Goal: Task Accomplishment & Management: Manage account settings

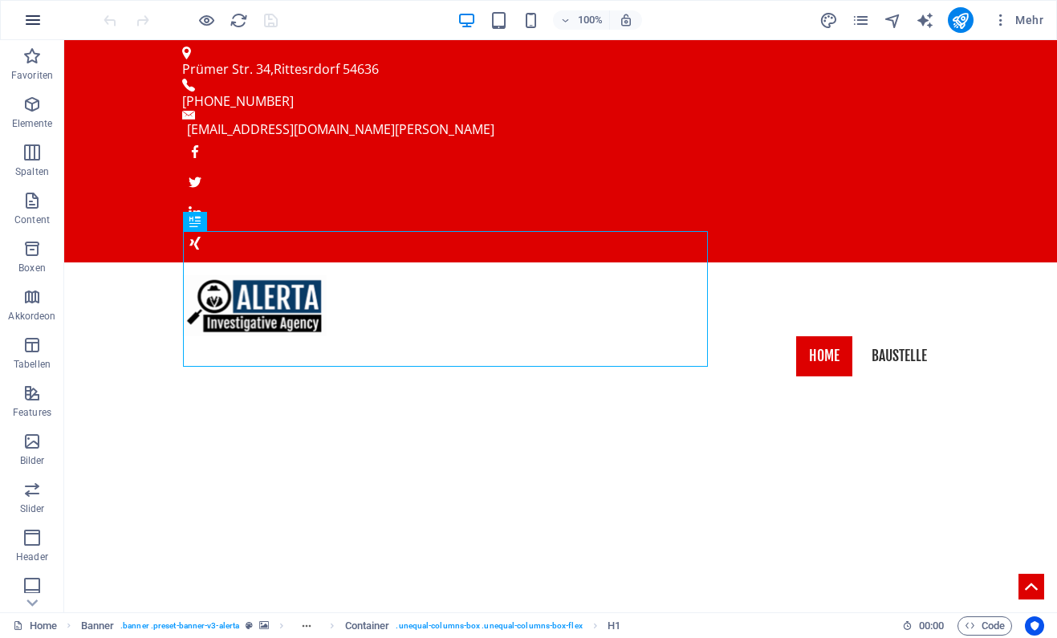
click at [34, 6] on button "button" at bounding box center [33, 20] width 39 height 39
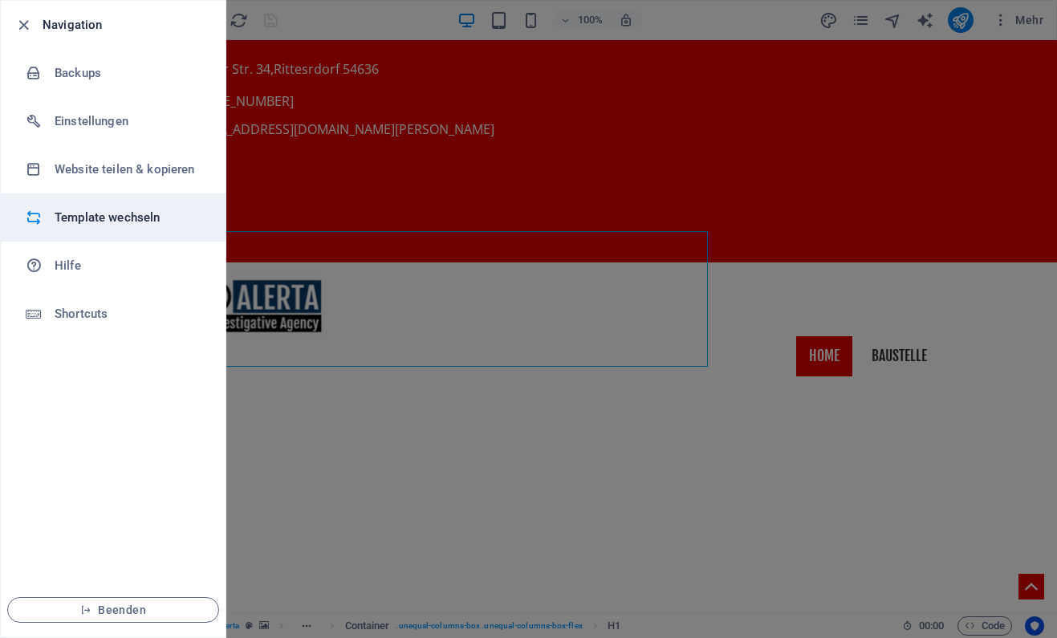
click at [112, 207] on li "Template wechseln" at bounding box center [113, 217] width 225 height 48
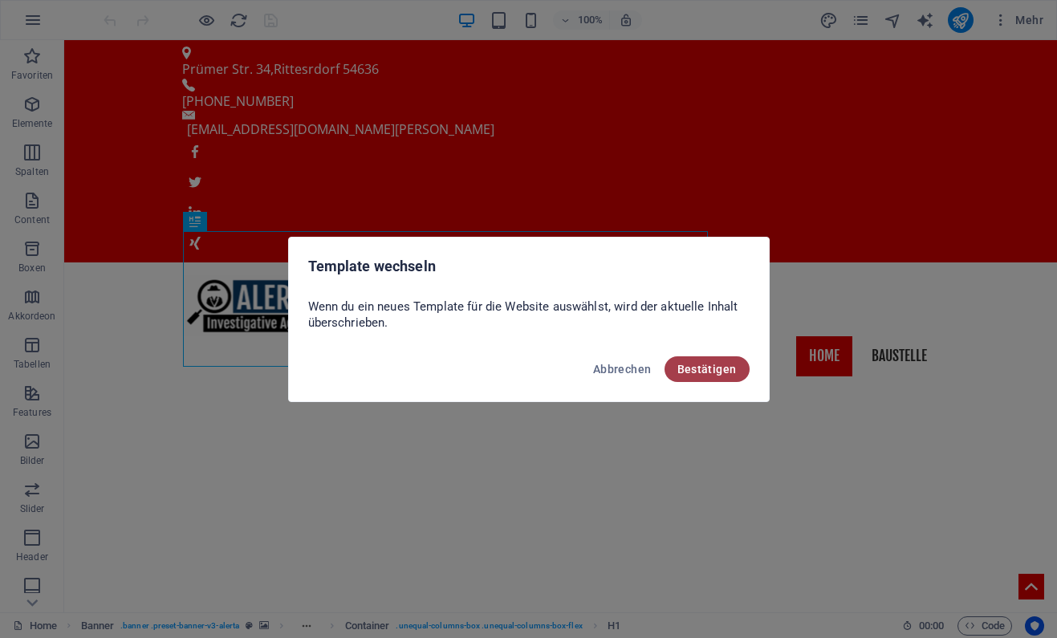
click at [691, 367] on span "Bestätigen" at bounding box center [706, 369] width 59 height 13
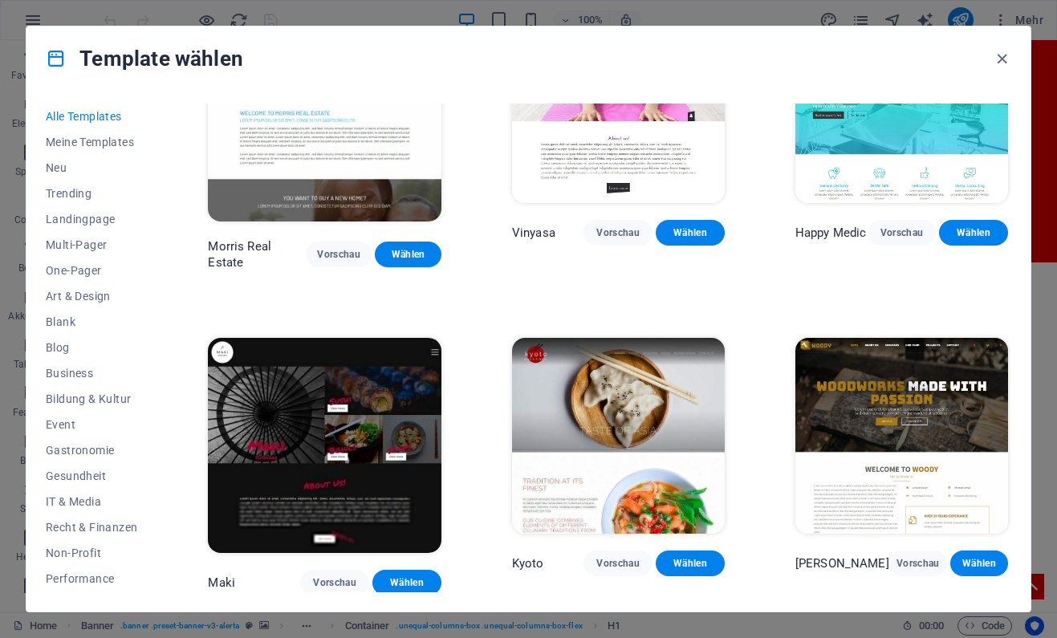
scroll to position [5897, 0]
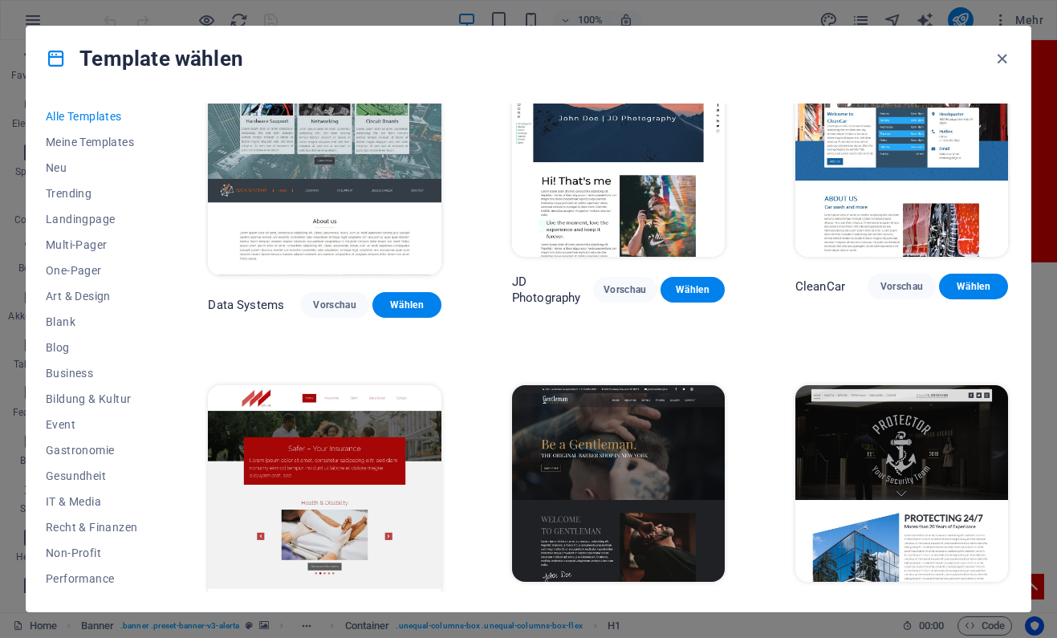
click at [350, 385] on img at bounding box center [324, 492] width 233 height 215
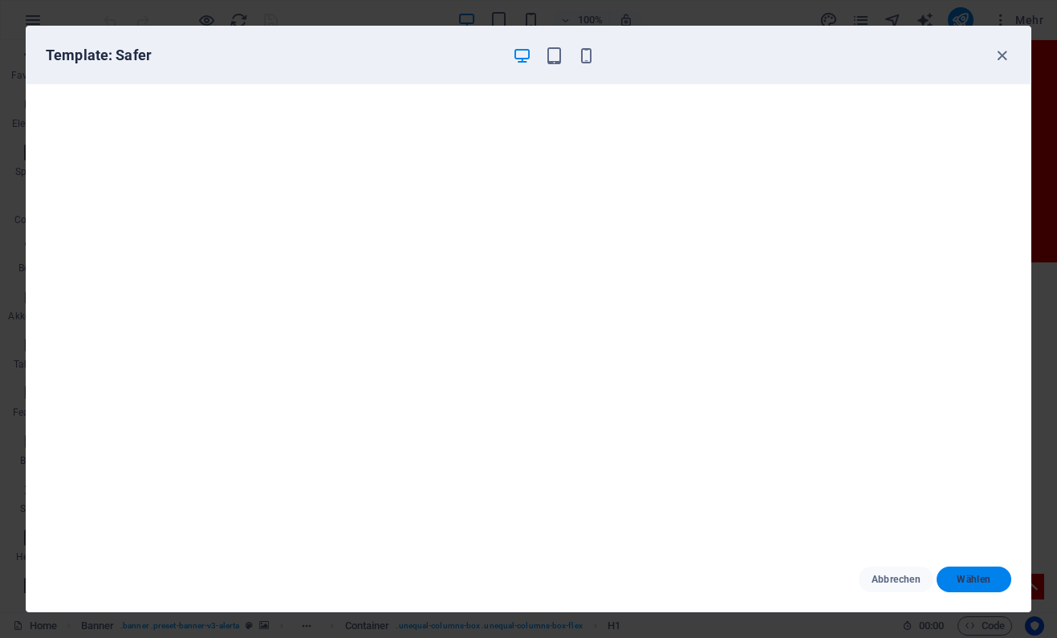
click at [975, 581] on span "Wählen" at bounding box center [973, 579] width 49 height 13
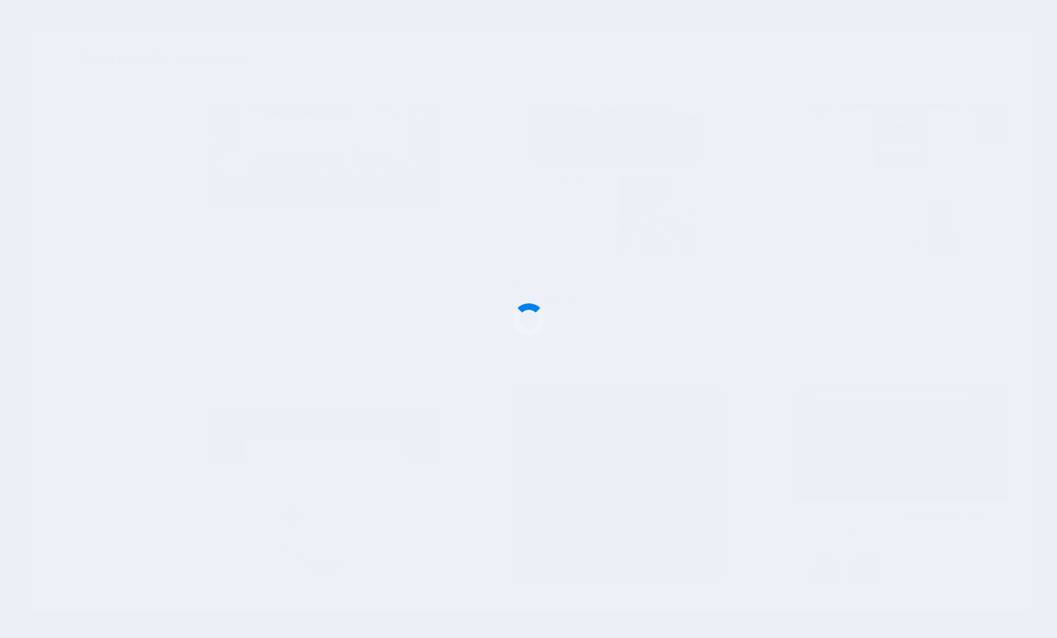
drag, startPoint x: 973, startPoint y: 582, endPoint x: 1031, endPoint y: 447, distance: 146.7
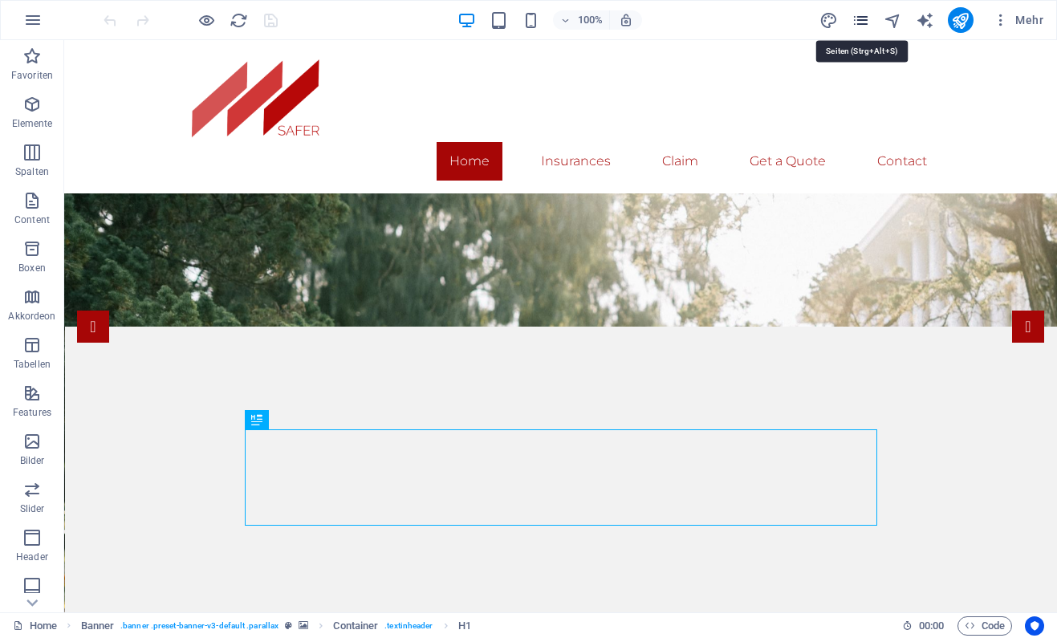
click at [866, 14] on icon "pages" at bounding box center [861, 20] width 18 height 18
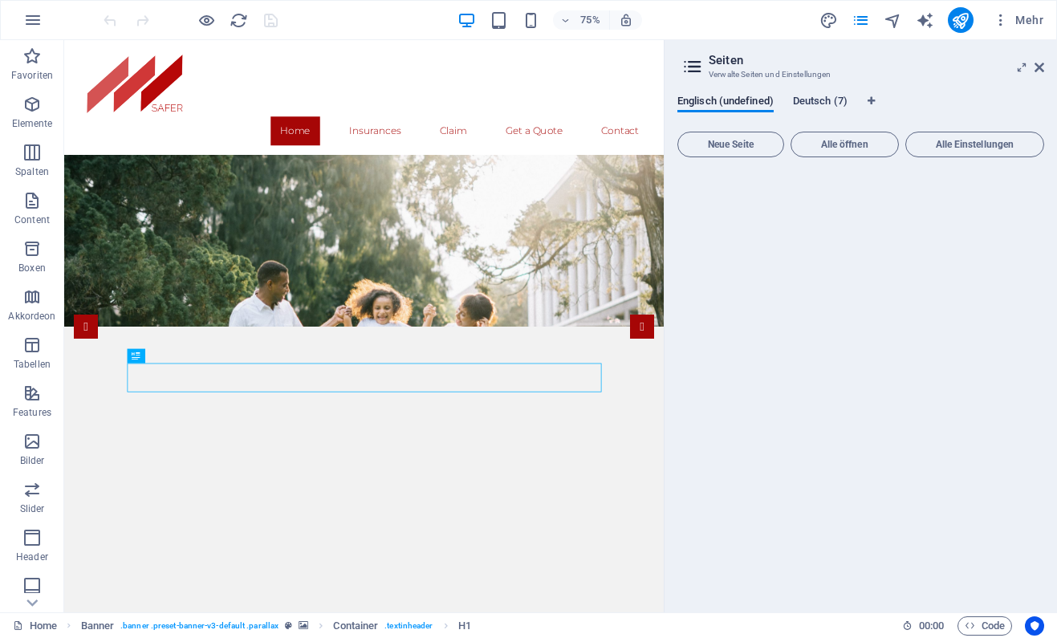
click at [819, 100] on span "Deutsch (7)" at bounding box center [820, 102] width 55 height 22
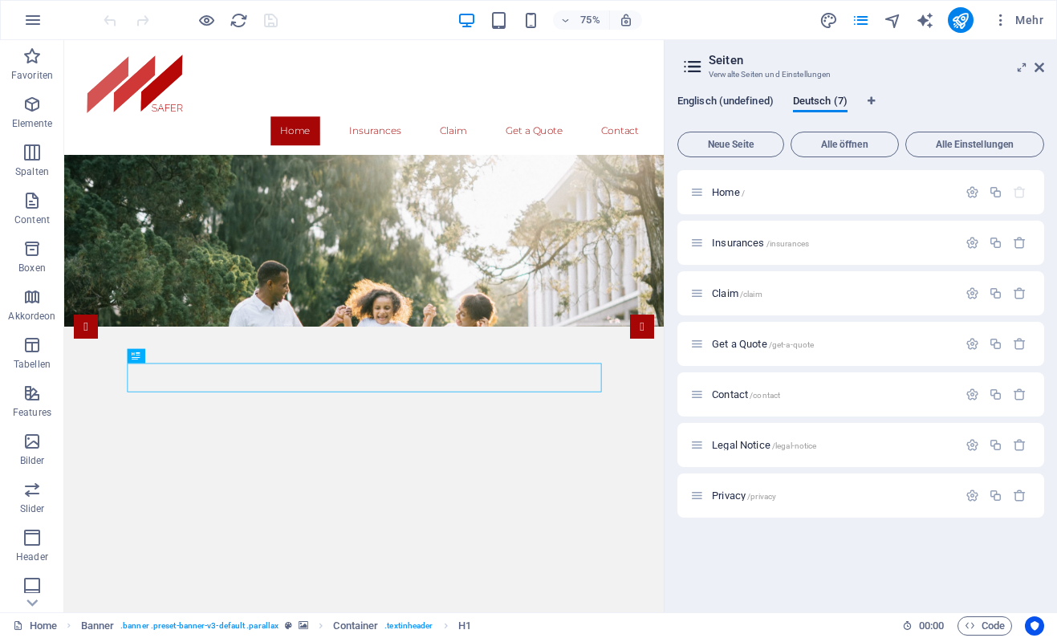
click at [750, 97] on span "Englisch (undefined)" at bounding box center [725, 102] width 96 height 22
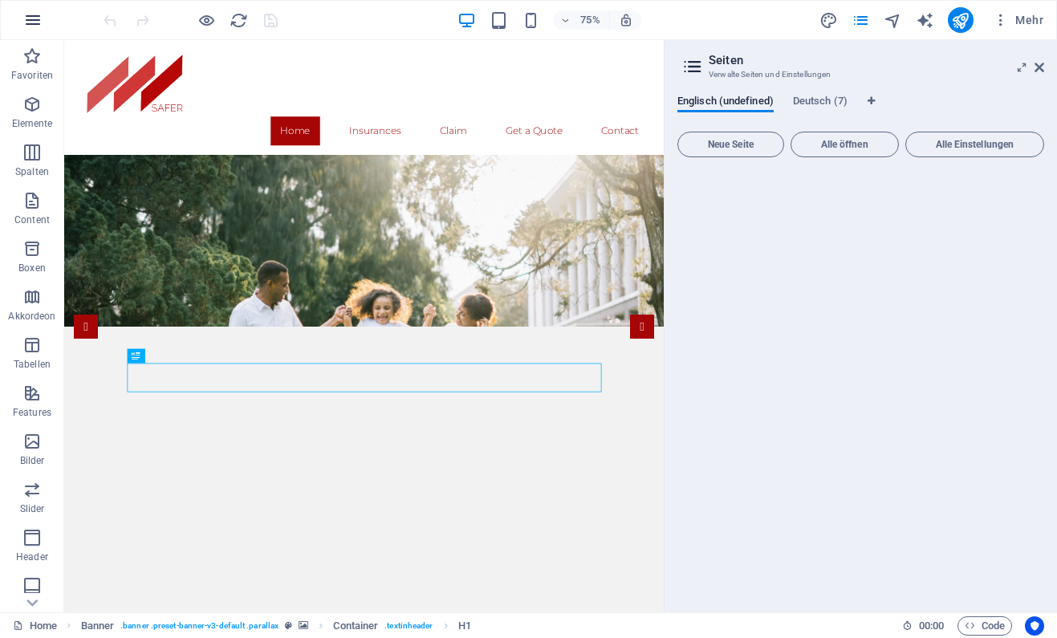
click at [29, 25] on icon "button" at bounding box center [32, 19] width 19 height 19
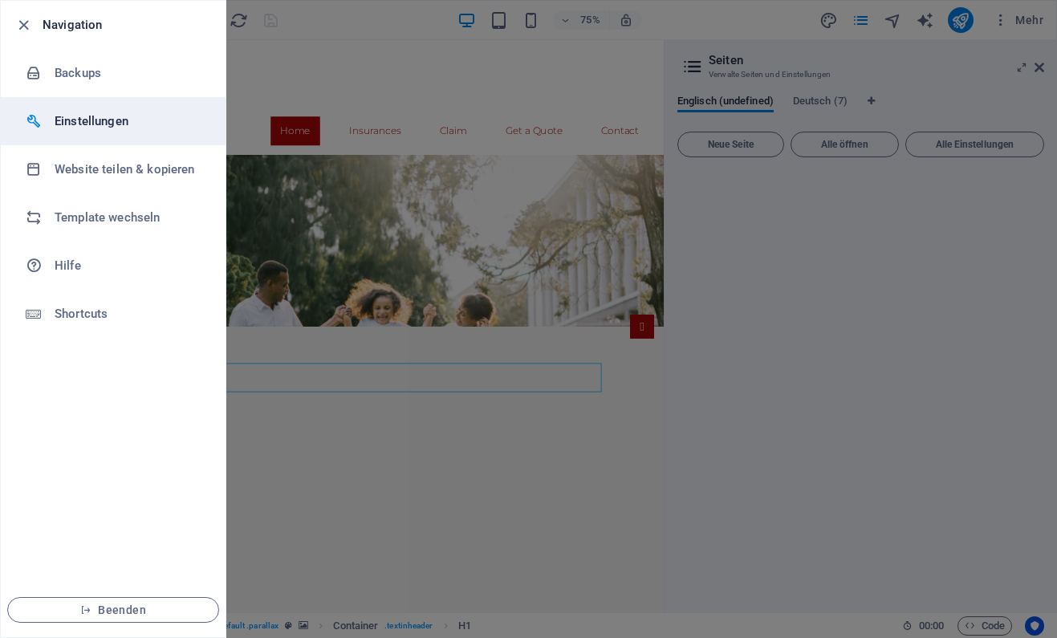
click at [96, 126] on h6 "Einstellungen" at bounding box center [129, 121] width 148 height 19
select select "de"
select select "all"
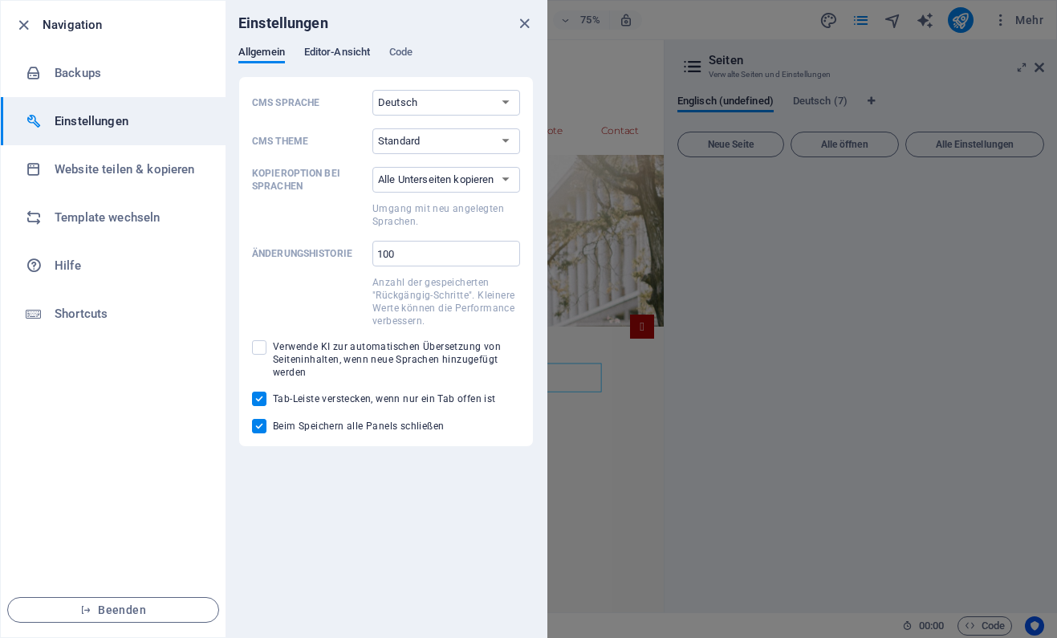
click at [344, 56] on span "Editor-Ansicht" at bounding box center [337, 54] width 66 height 22
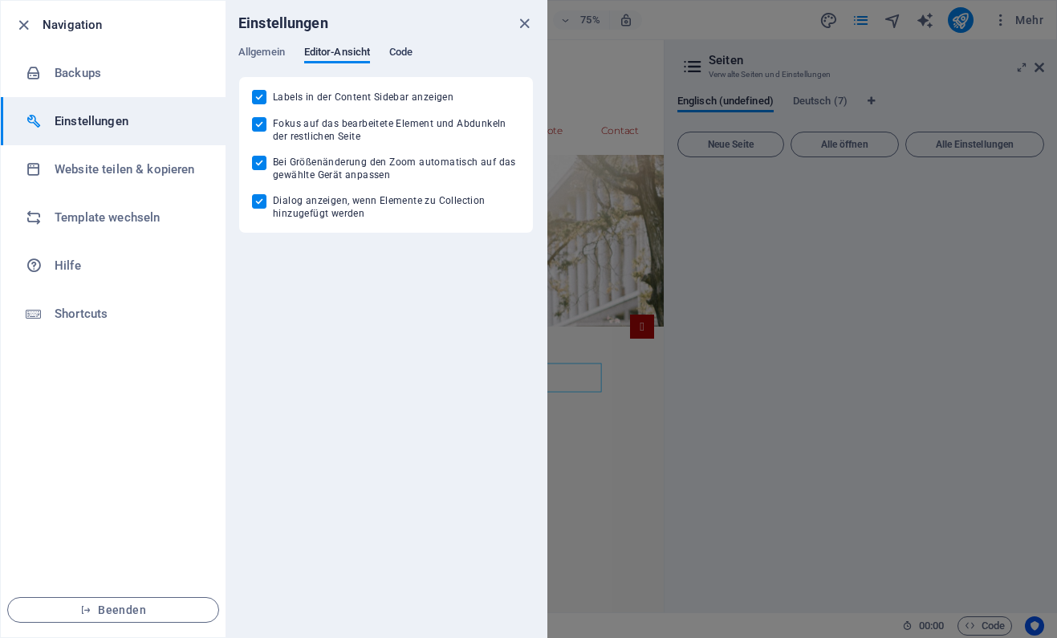
click at [404, 59] on span "Code" at bounding box center [400, 54] width 23 height 22
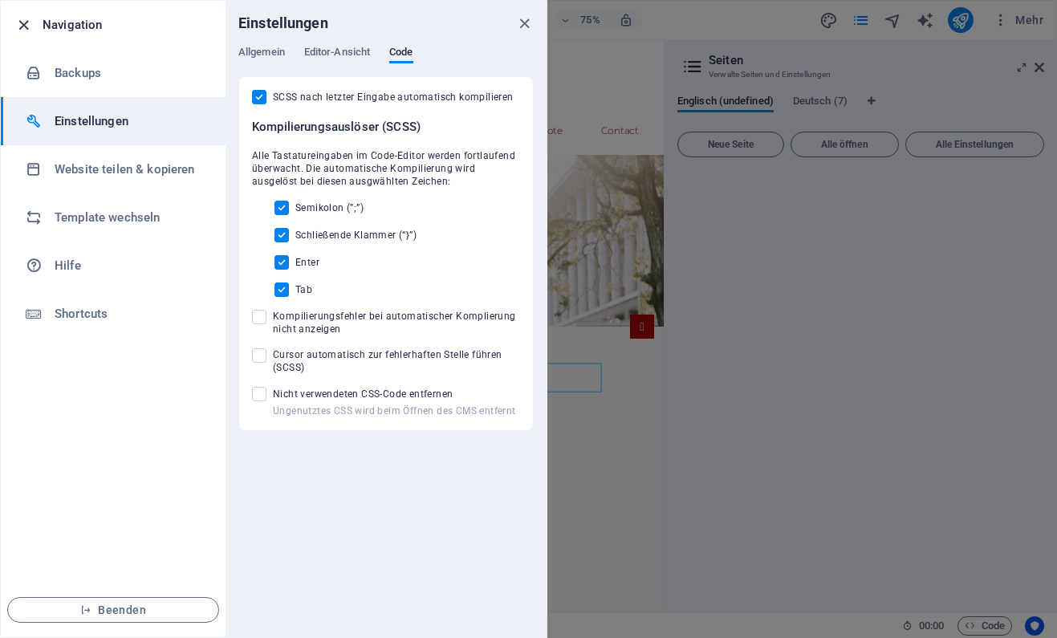
click at [27, 29] on icon "button" at bounding box center [23, 25] width 18 height 18
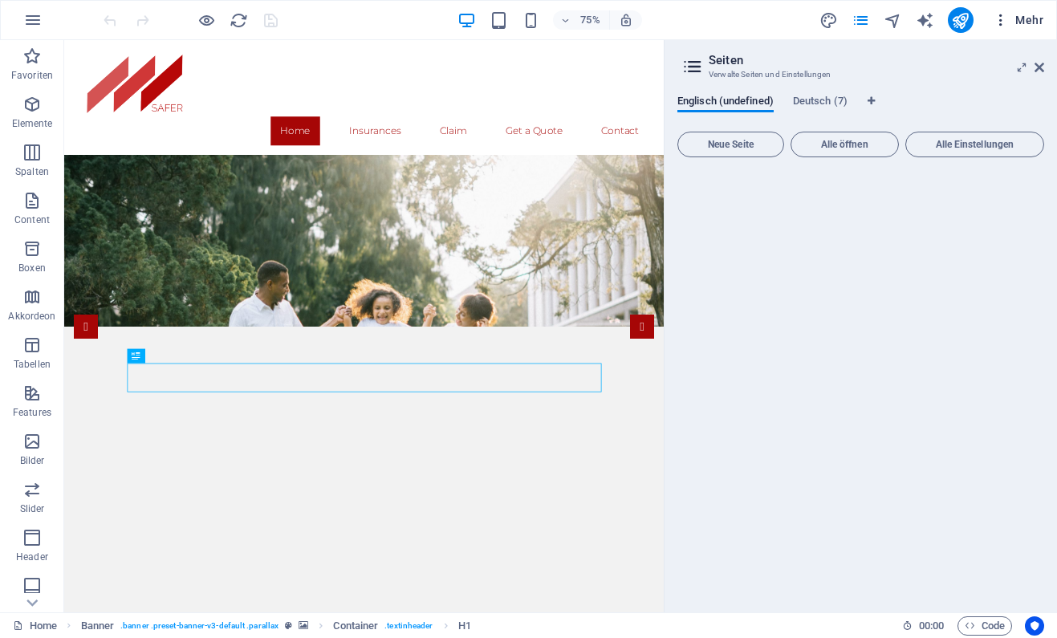
click at [1044, 21] on button "Mehr" at bounding box center [1017, 20] width 63 height 26
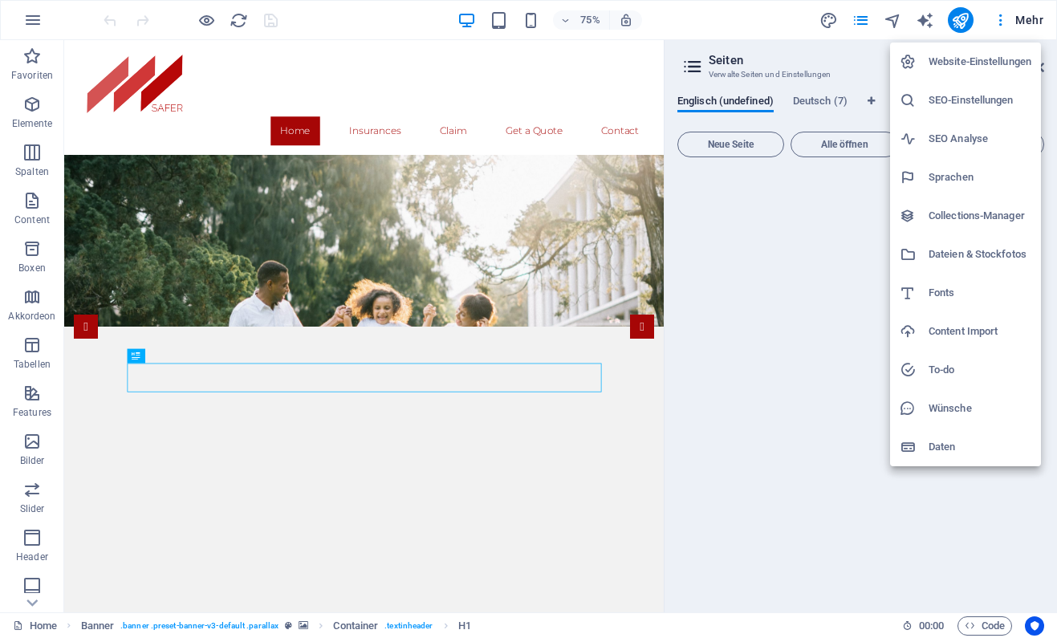
click at [942, 173] on h6 "Sprachen" at bounding box center [980, 177] width 103 height 19
select select "31"
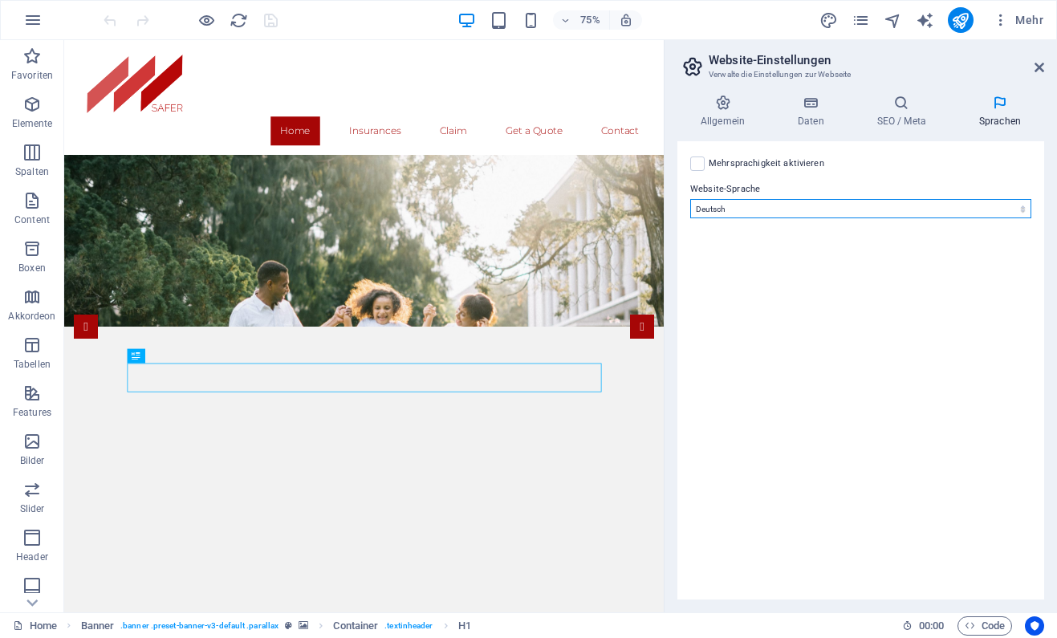
click at [816, 209] on select "Abchasisch Afar Afrikaans Akan Albanisch Amharisch Arabisch Aragonisch Armenisc…" at bounding box center [860, 208] width 341 height 19
click at [1010, 116] on h4 "Sprachen" at bounding box center [1000, 112] width 88 height 34
click at [1035, 70] on icon at bounding box center [1040, 67] width 10 height 13
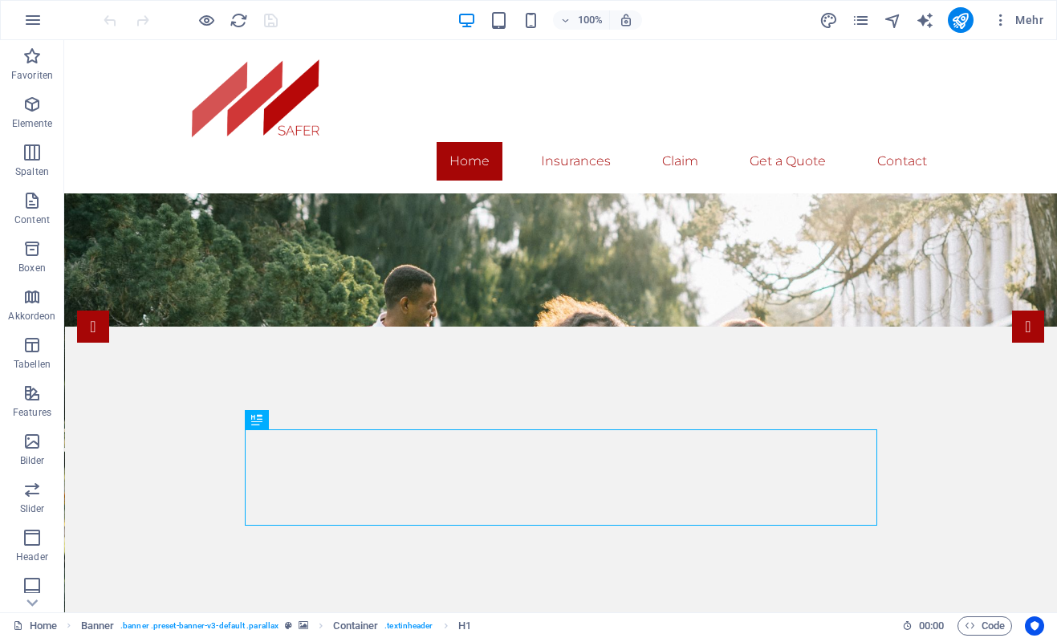
click at [848, 24] on div "Mehr" at bounding box center [934, 20] width 230 height 26
click at [862, 26] on icon "pages" at bounding box center [861, 20] width 18 height 18
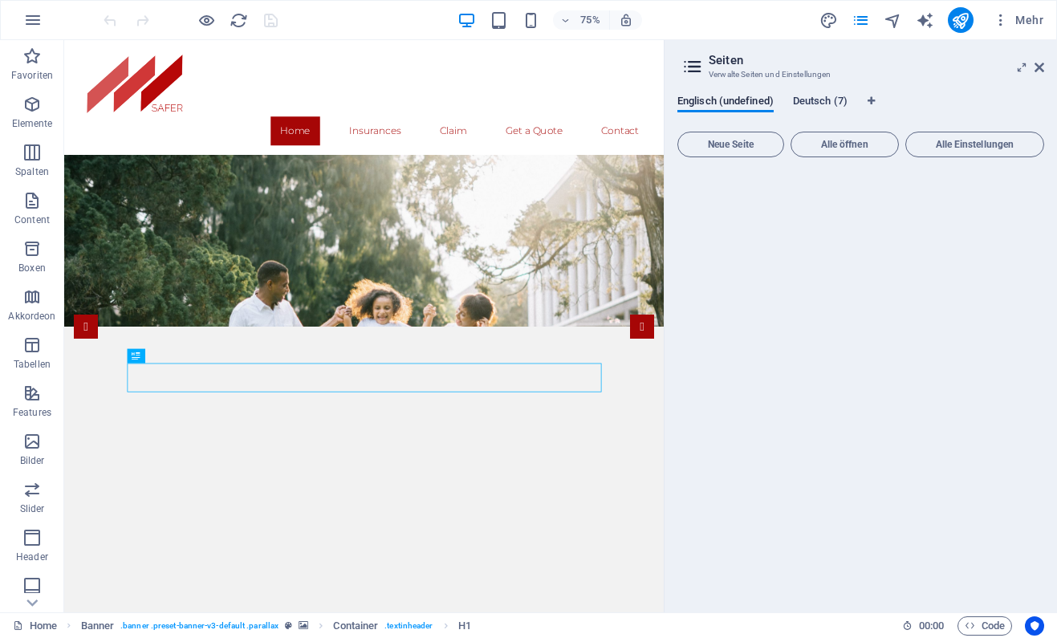
click at [823, 109] on span "Deutsch (7)" at bounding box center [820, 102] width 55 height 22
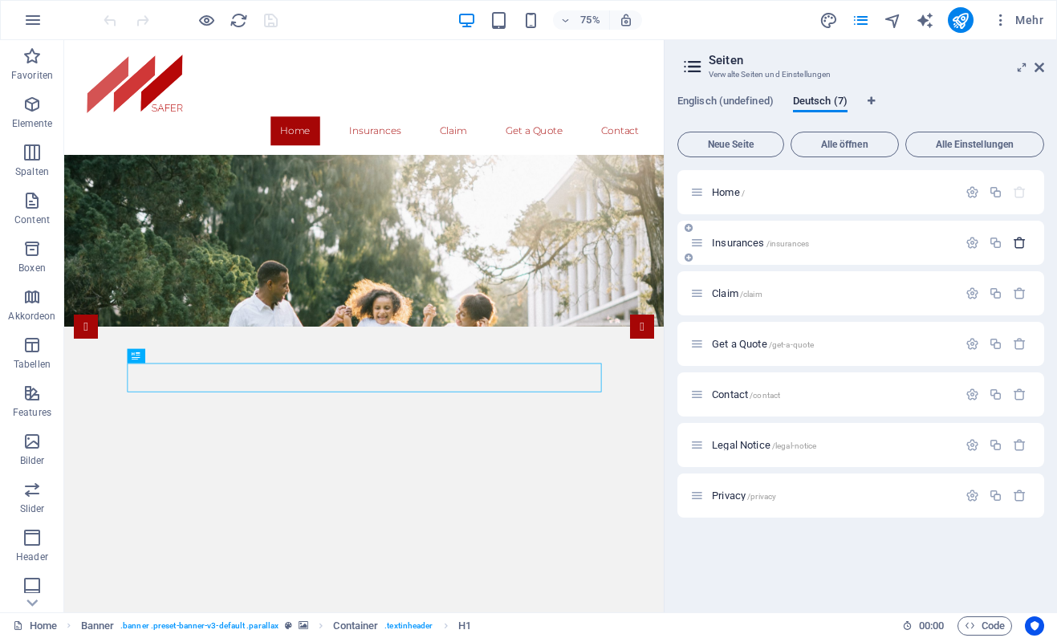
click at [1015, 241] on icon "button" at bounding box center [1020, 243] width 14 height 14
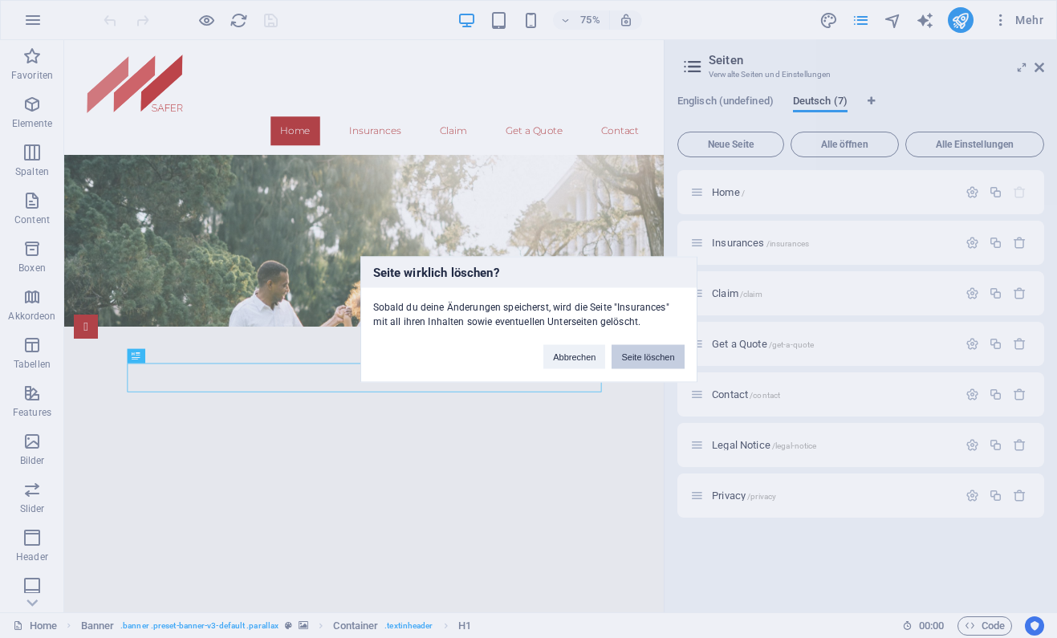
click at [650, 347] on button "Seite löschen" at bounding box center [648, 356] width 72 height 24
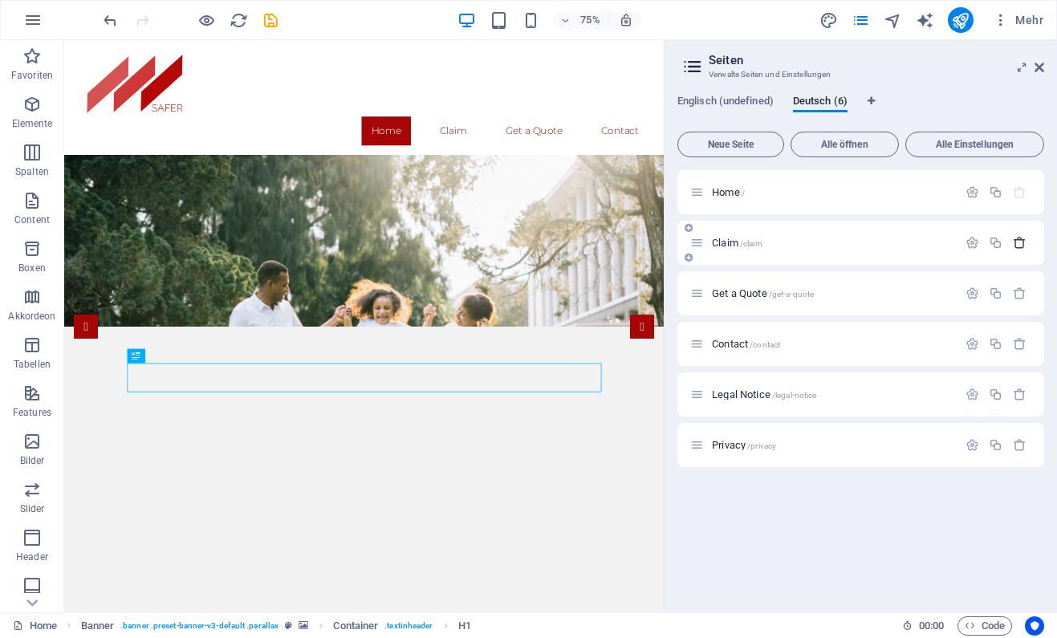
click at [1022, 244] on icon "button" at bounding box center [1020, 243] width 14 height 14
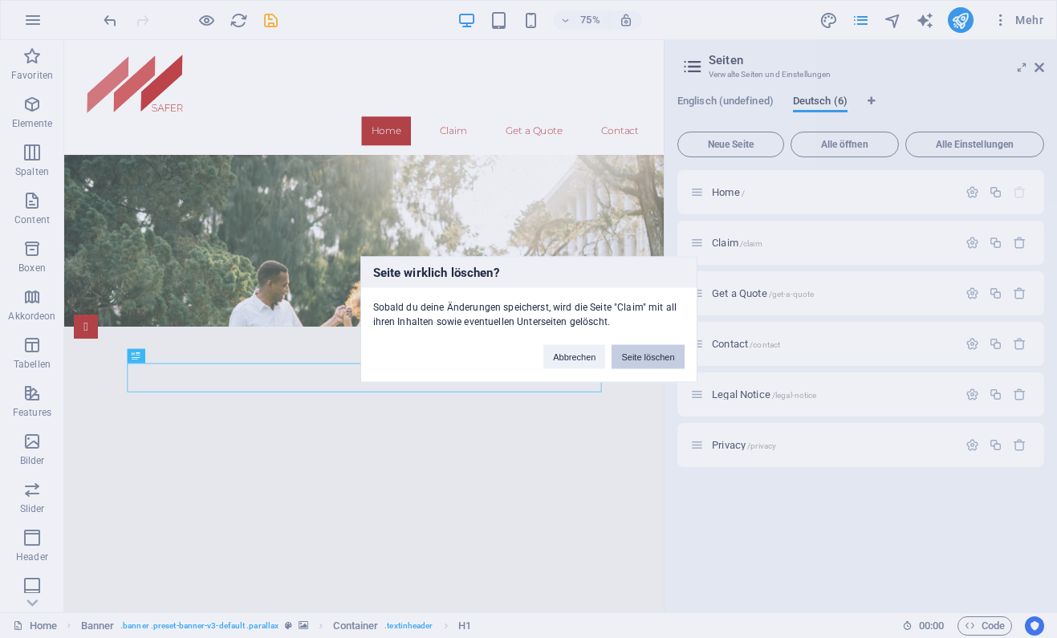
click at [665, 356] on button "Seite löschen" at bounding box center [648, 356] width 72 height 24
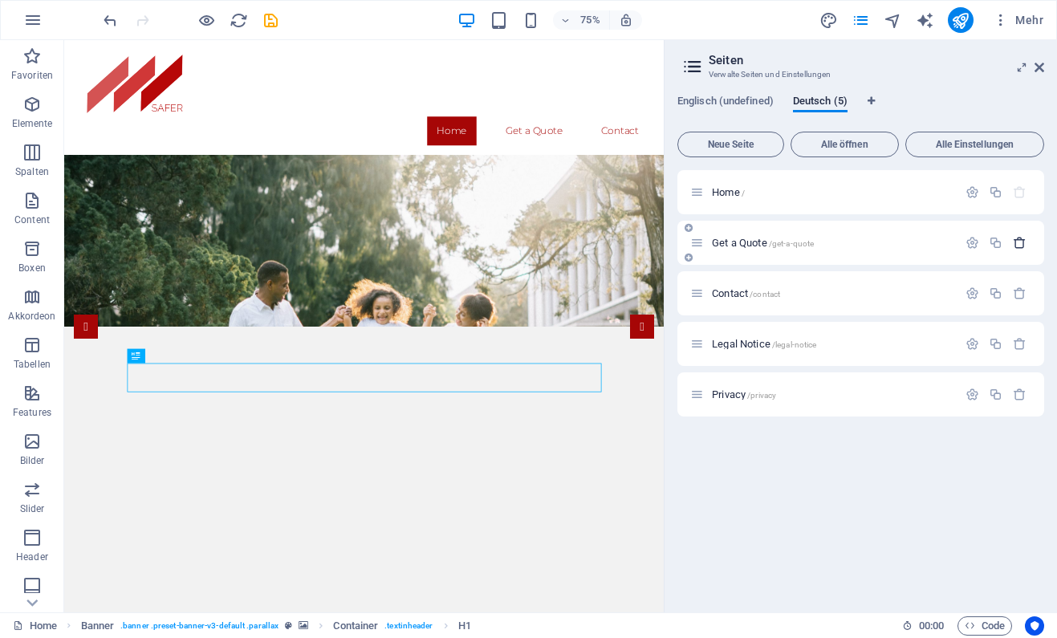
click at [1019, 242] on icon "button" at bounding box center [1020, 243] width 14 height 14
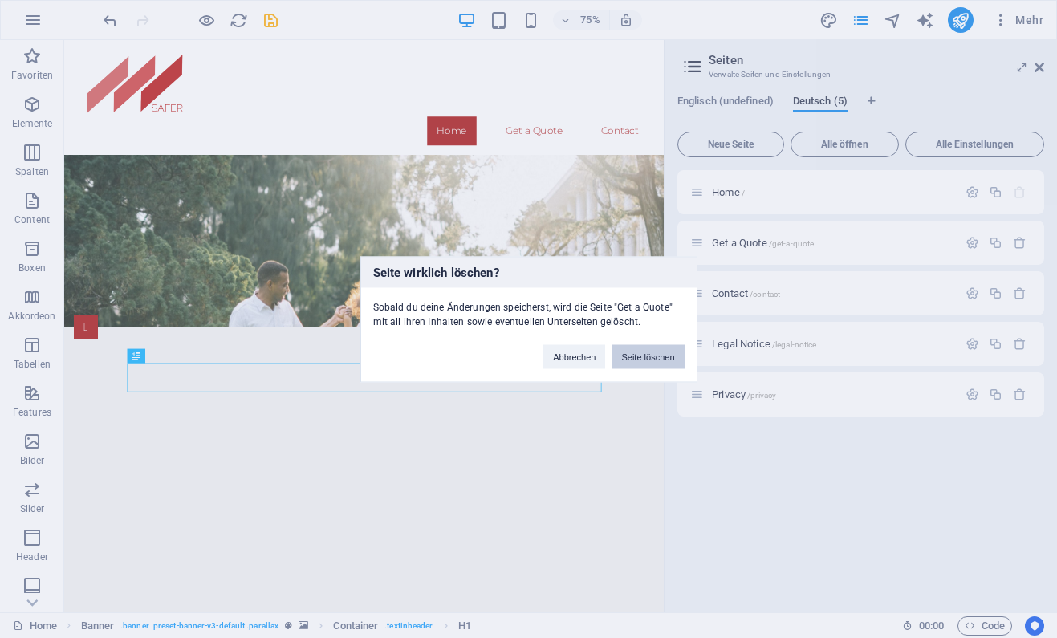
click at [647, 353] on button "Seite löschen" at bounding box center [648, 356] width 72 height 24
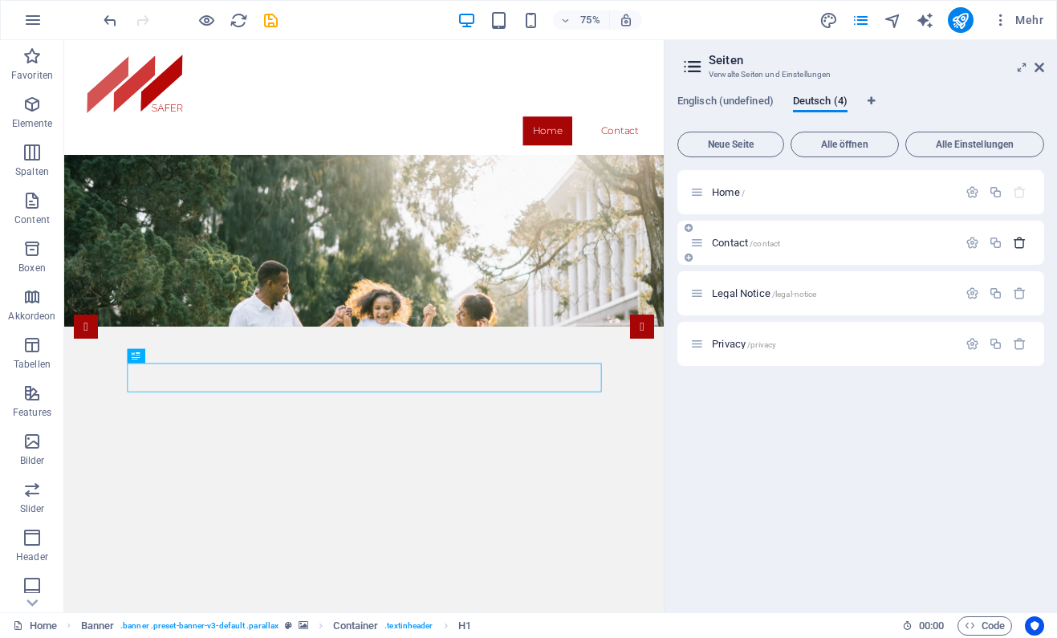
click at [1023, 242] on icon "button" at bounding box center [1020, 243] width 14 height 14
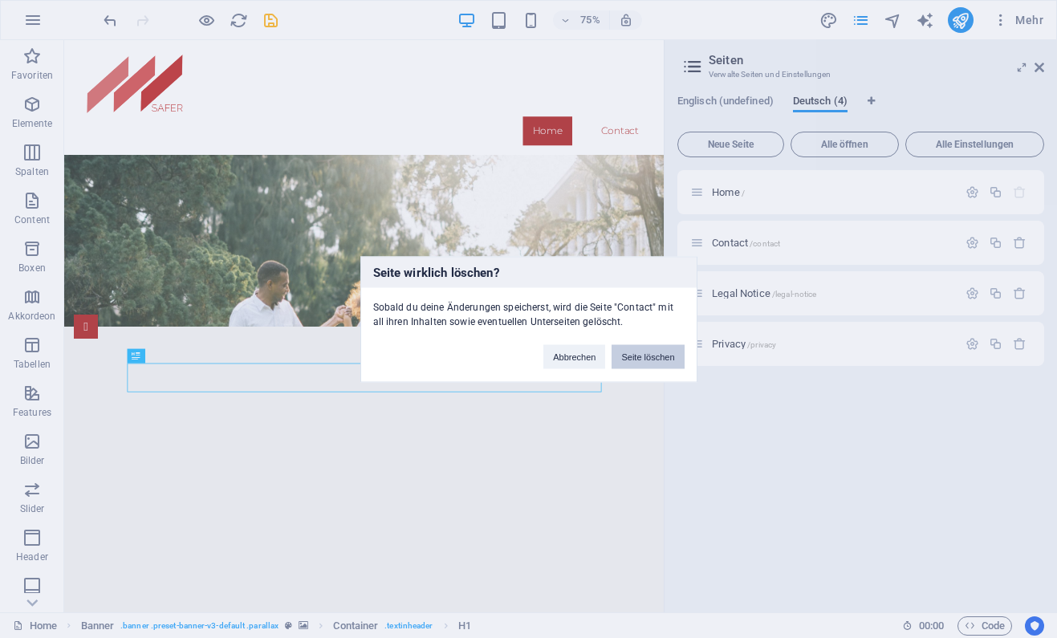
click at [668, 353] on button "Seite löschen" at bounding box center [648, 356] width 72 height 24
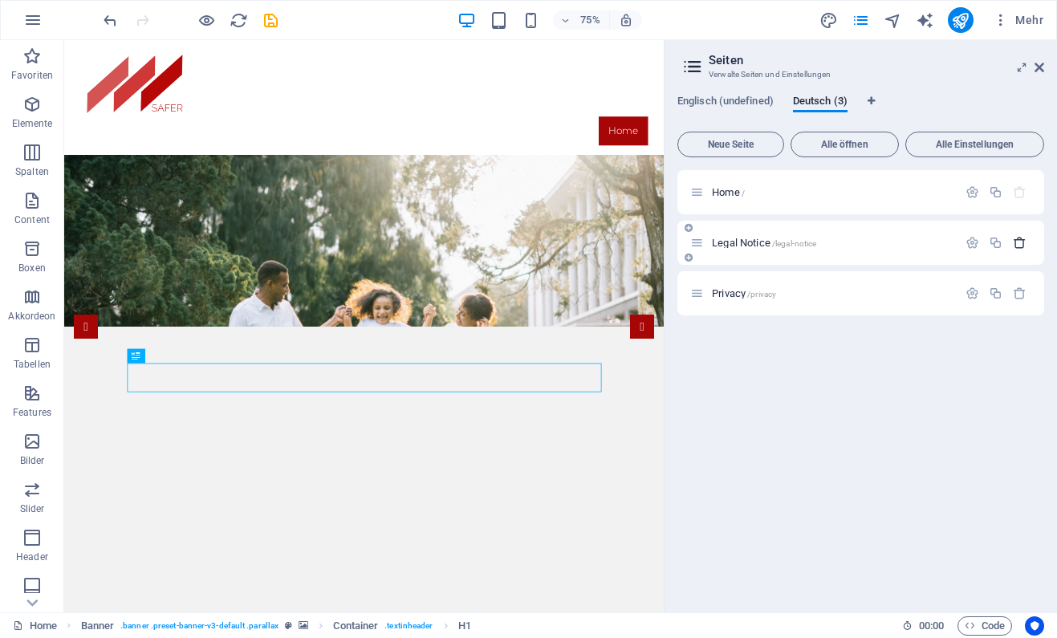
click at [1025, 240] on icon "button" at bounding box center [1020, 243] width 14 height 14
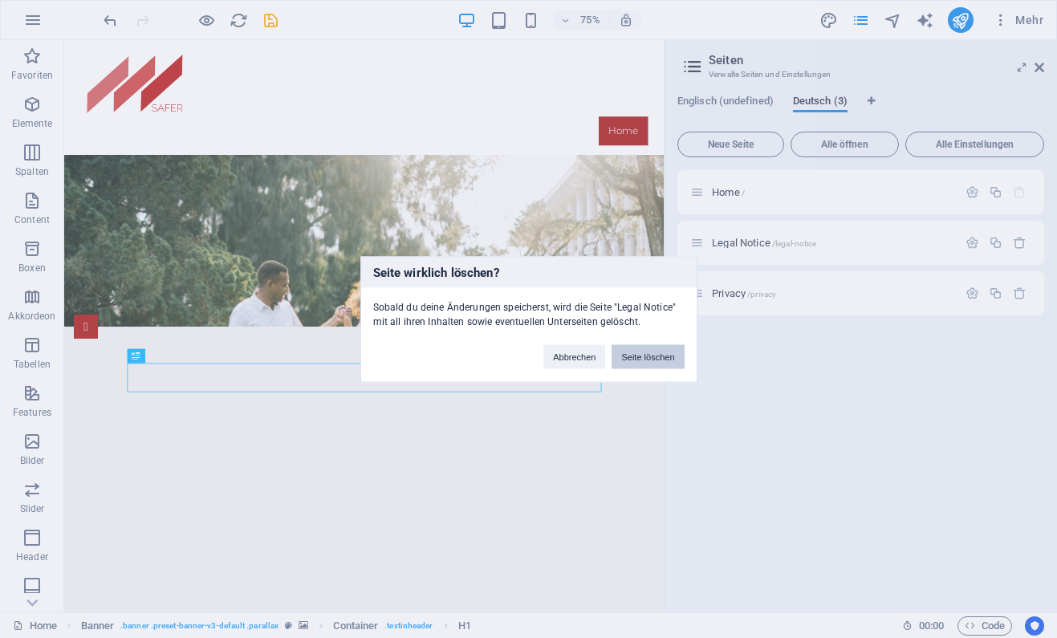
click at [661, 354] on button "Seite löschen" at bounding box center [648, 356] width 72 height 24
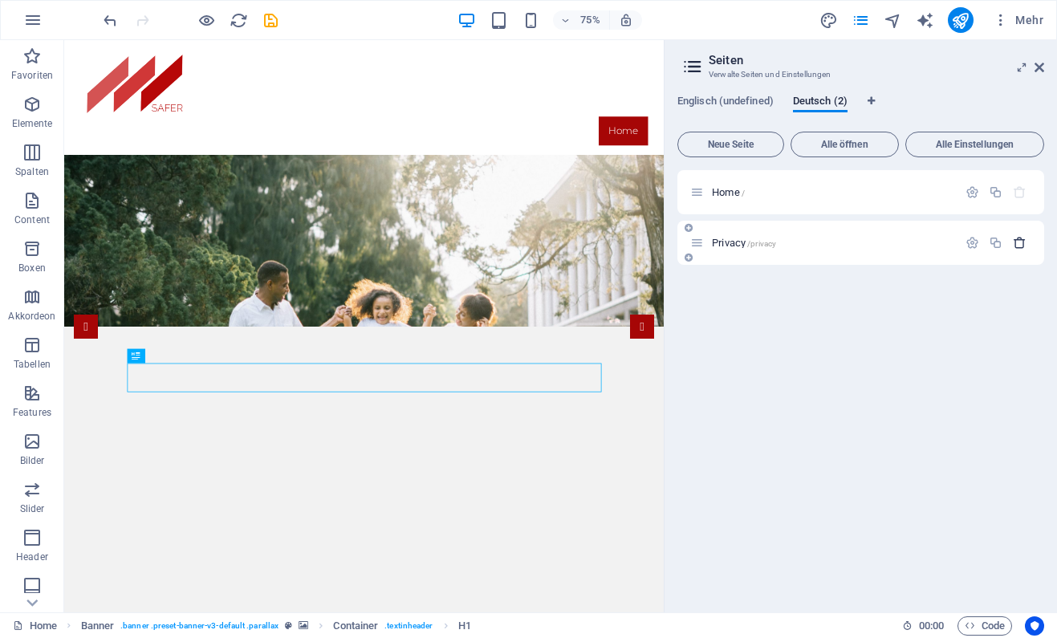
click at [1022, 243] on icon "button" at bounding box center [1020, 243] width 14 height 14
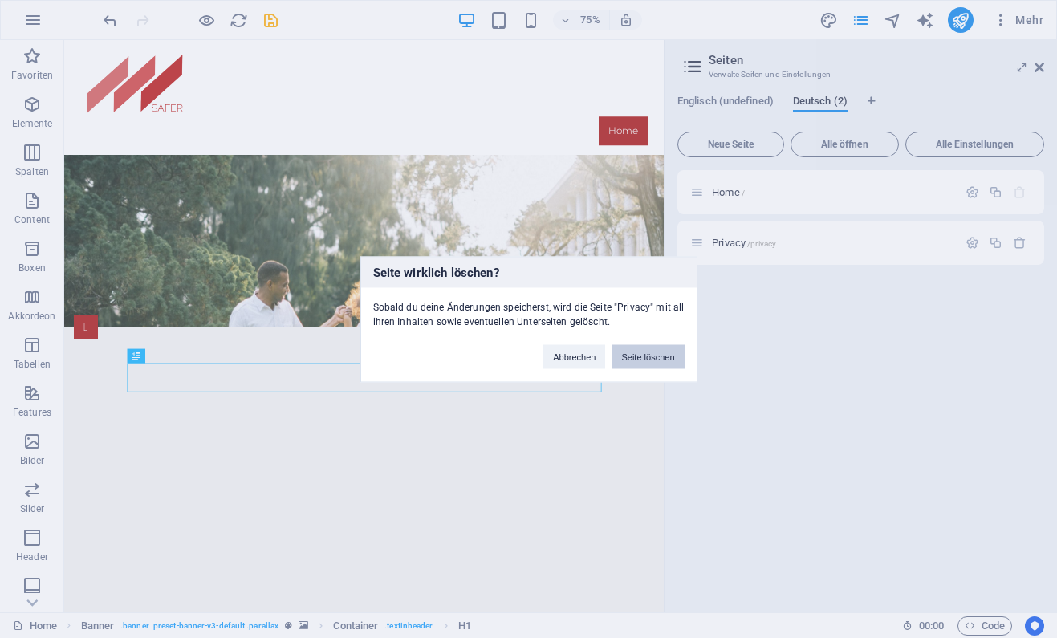
click at [656, 362] on button "Seite löschen" at bounding box center [648, 356] width 72 height 24
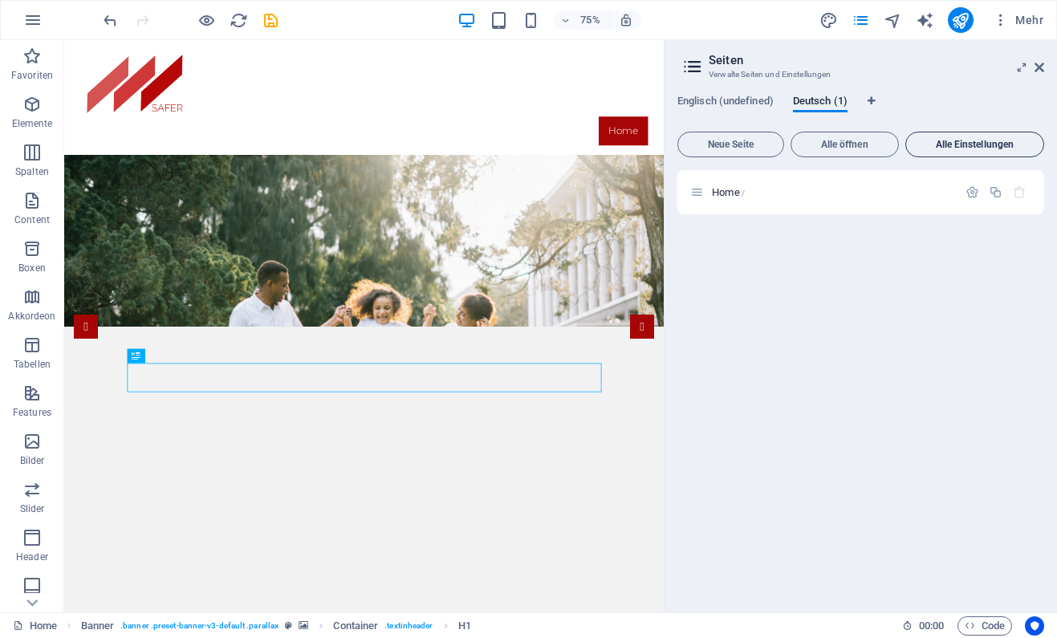
click at [973, 137] on button "Alle Einstellungen" at bounding box center [974, 145] width 139 height 26
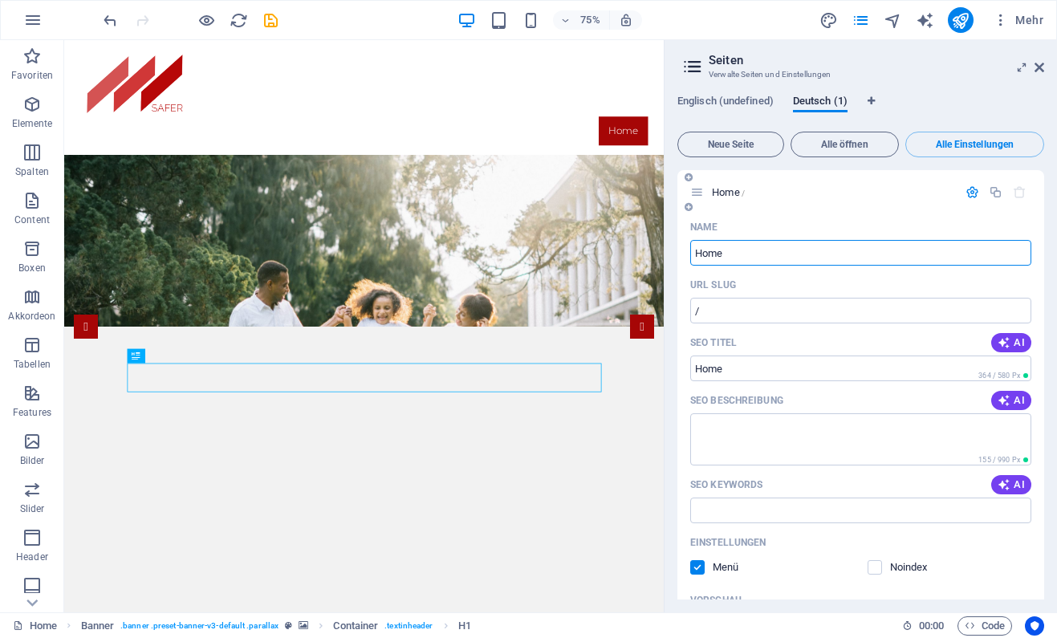
scroll to position [242, 0]
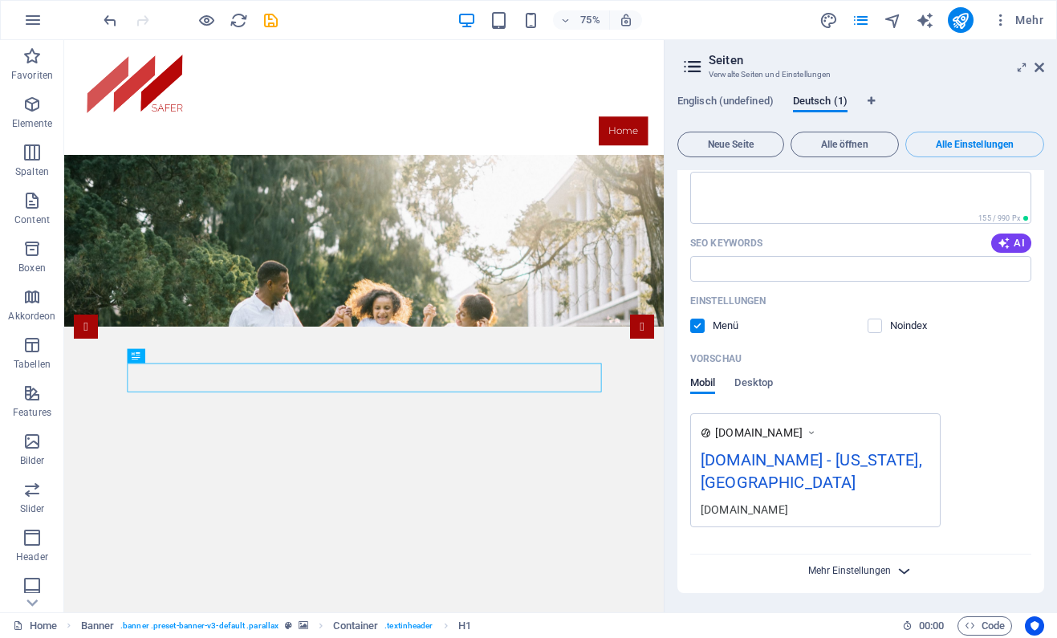
click at [855, 568] on span "Mehr Einstellungen" at bounding box center [849, 570] width 83 height 11
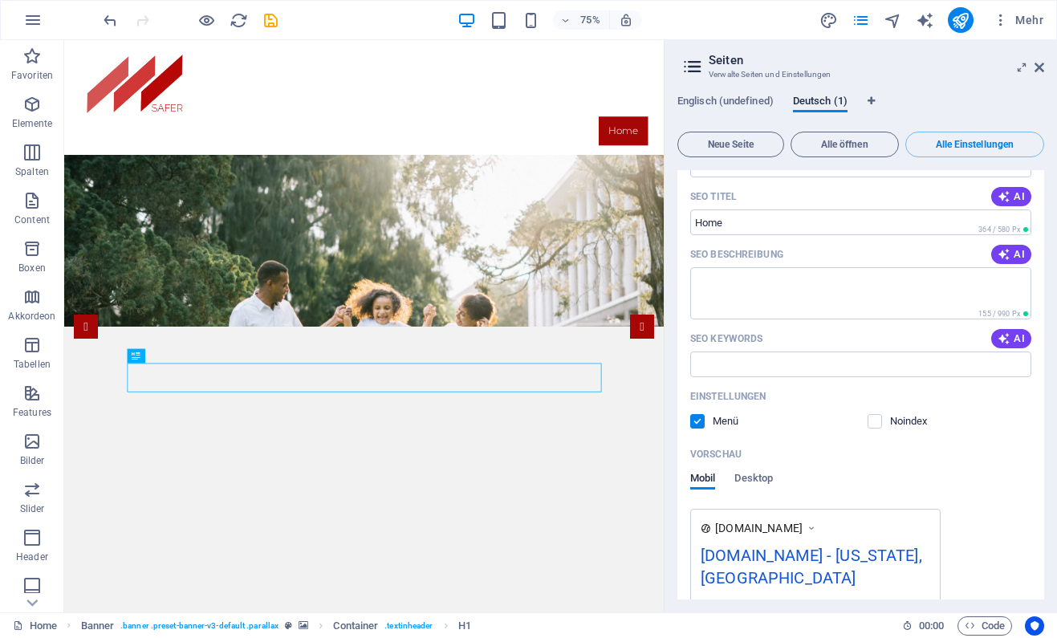
scroll to position [0, 0]
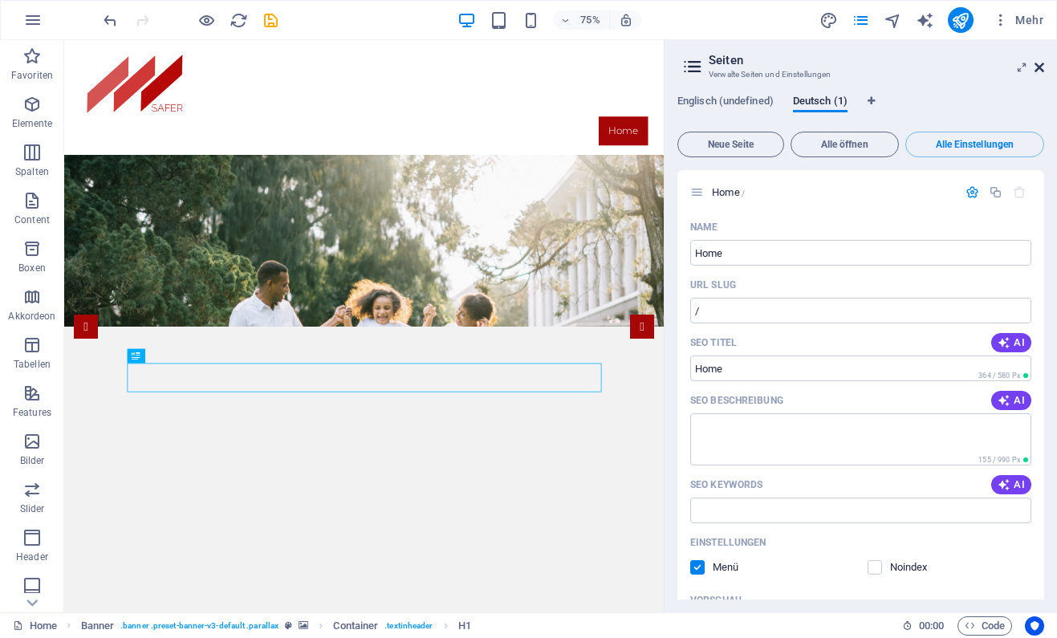
click at [1042, 70] on icon at bounding box center [1040, 67] width 10 height 13
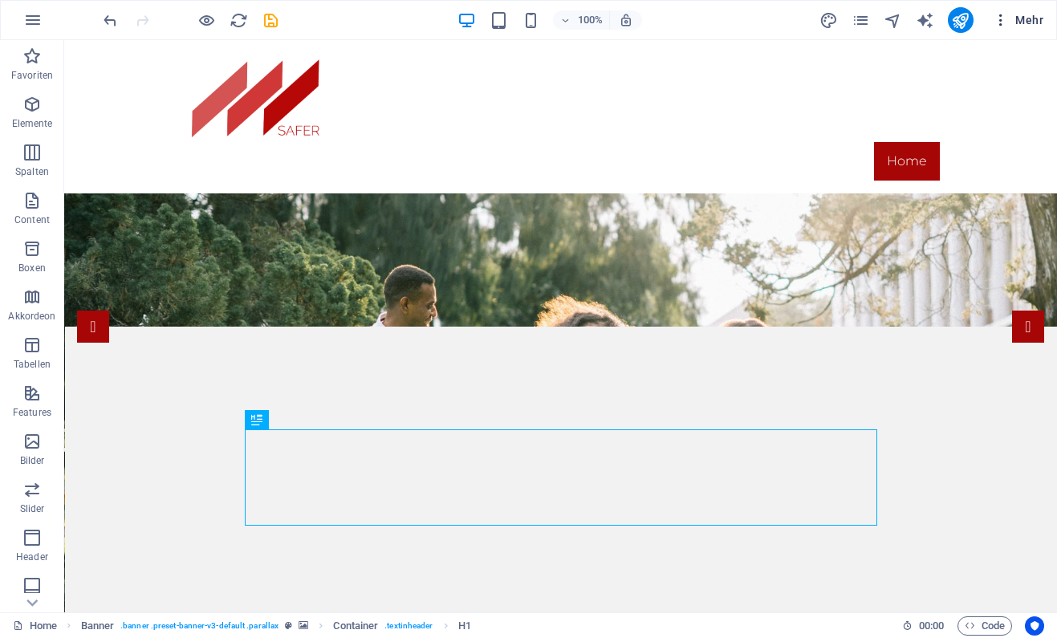
click at [1025, 20] on span "Mehr" at bounding box center [1018, 20] width 51 height 16
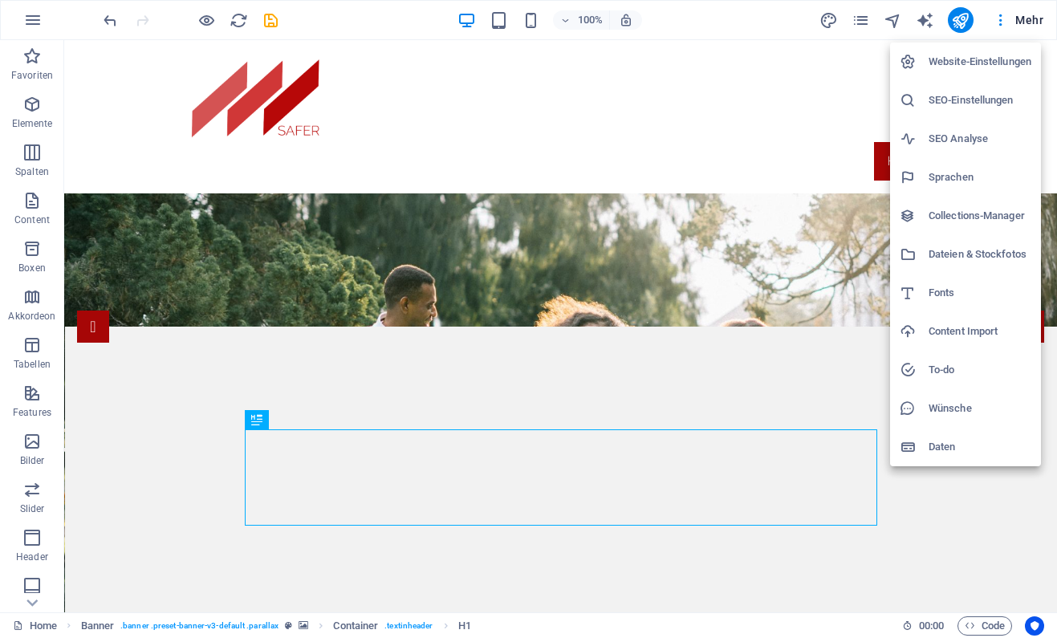
click at [982, 65] on h6 "Website-Einstellungen" at bounding box center [980, 61] width 103 height 19
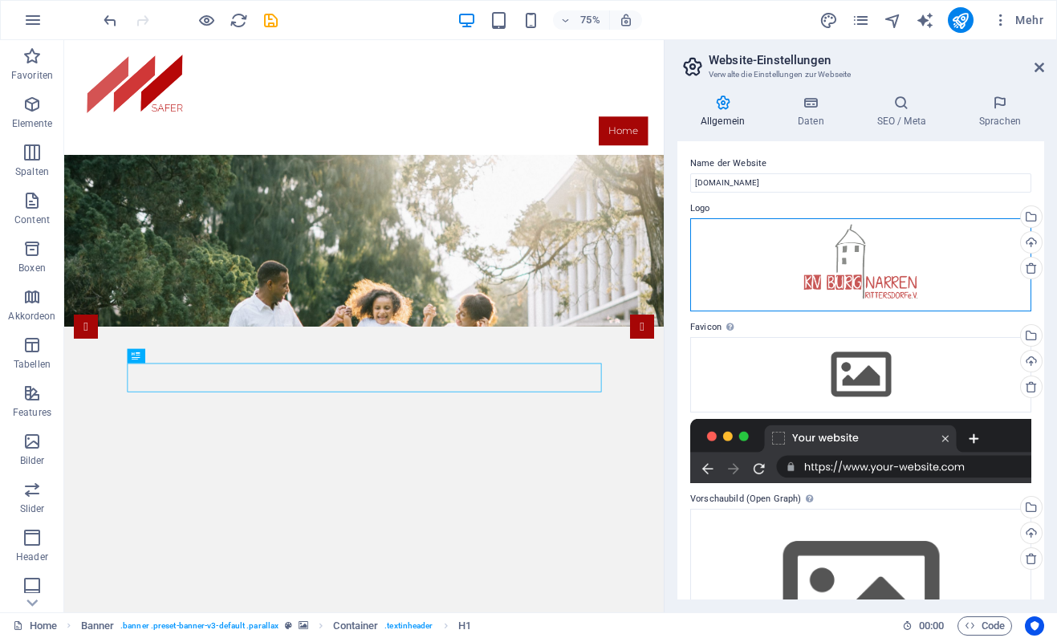
click at [860, 260] on div "Ziehe Dateien zum Hochladen hierher oder klicke hier, um aus Dateien oder koste…" at bounding box center [860, 264] width 341 height 93
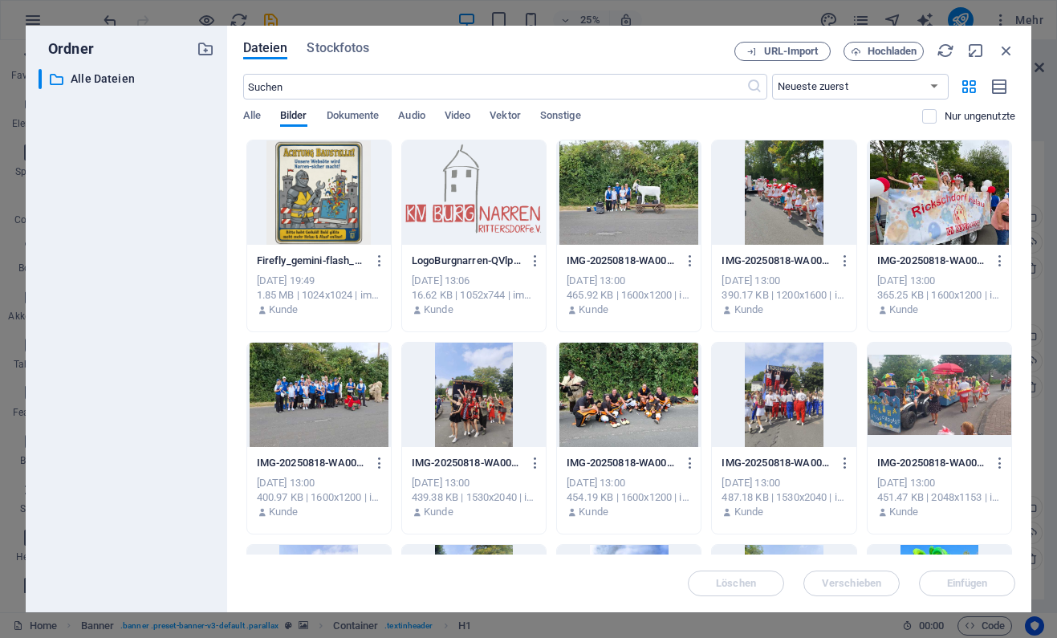
click at [475, 193] on div at bounding box center [474, 192] width 144 height 104
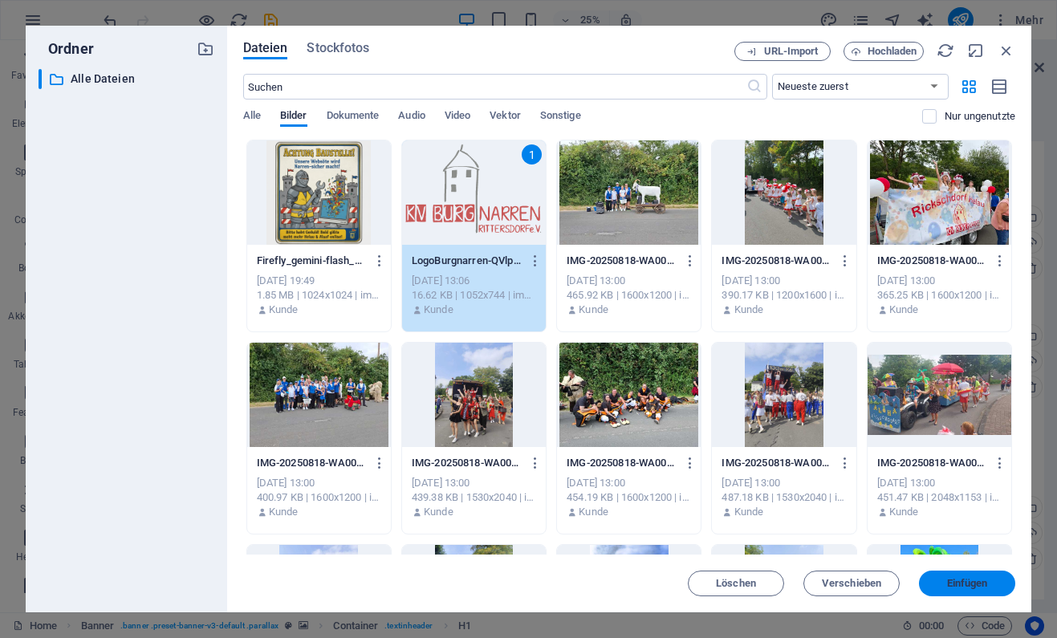
click at [986, 582] on span "Einfügen" at bounding box center [967, 584] width 41 height 10
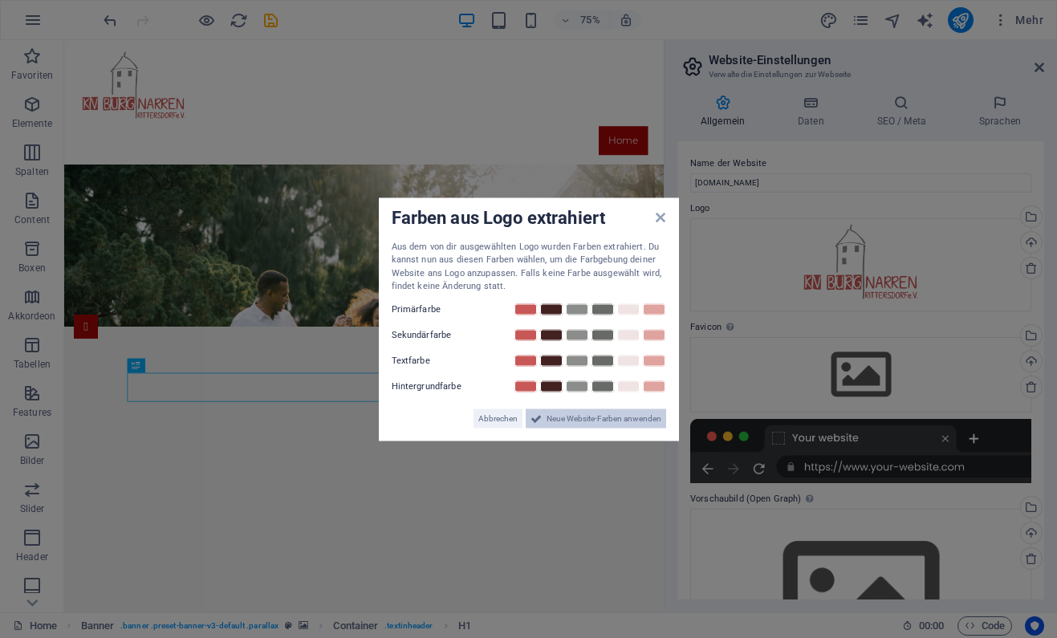
click at [544, 417] on button "Neue Website-Farben anwenden" at bounding box center [596, 418] width 140 height 19
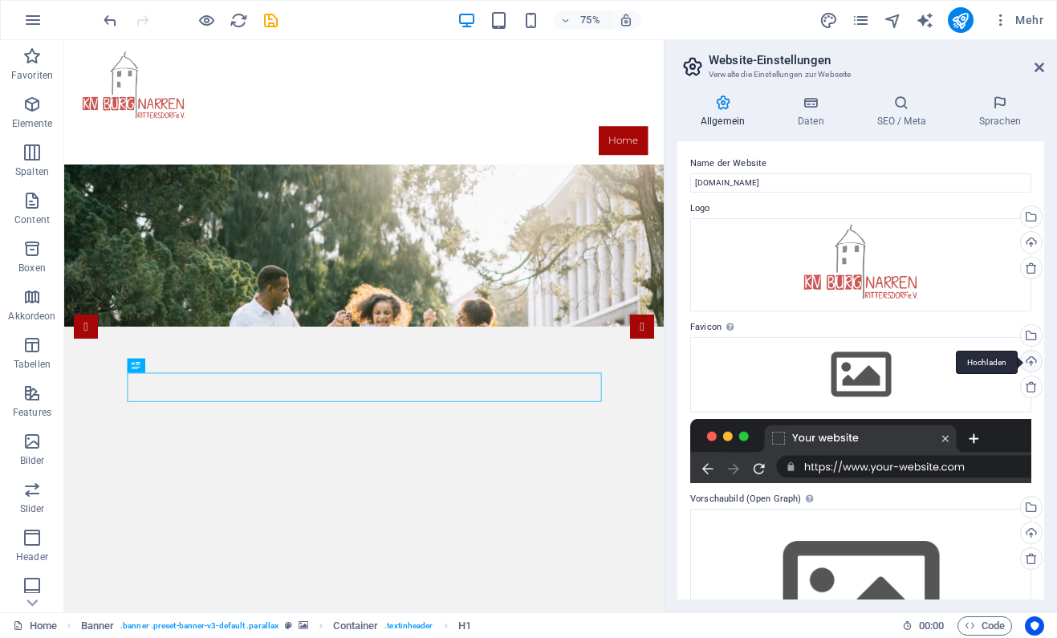
click at [1028, 360] on div "Hochladen" at bounding box center [1030, 363] width 24 height 24
click at [812, 98] on icon at bounding box center [810, 103] width 73 height 16
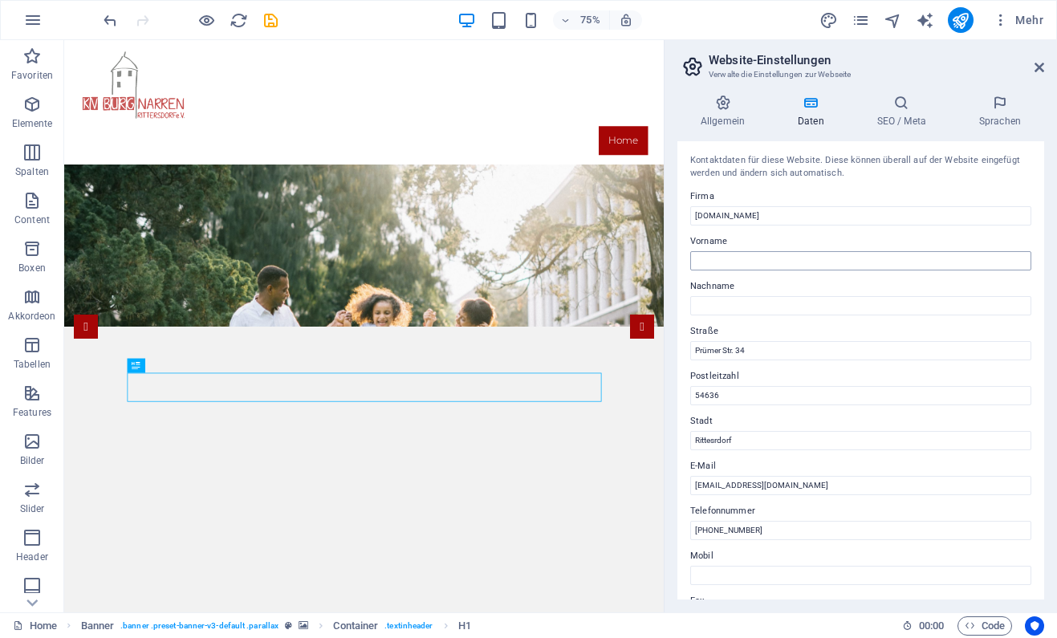
scroll to position [313, 0]
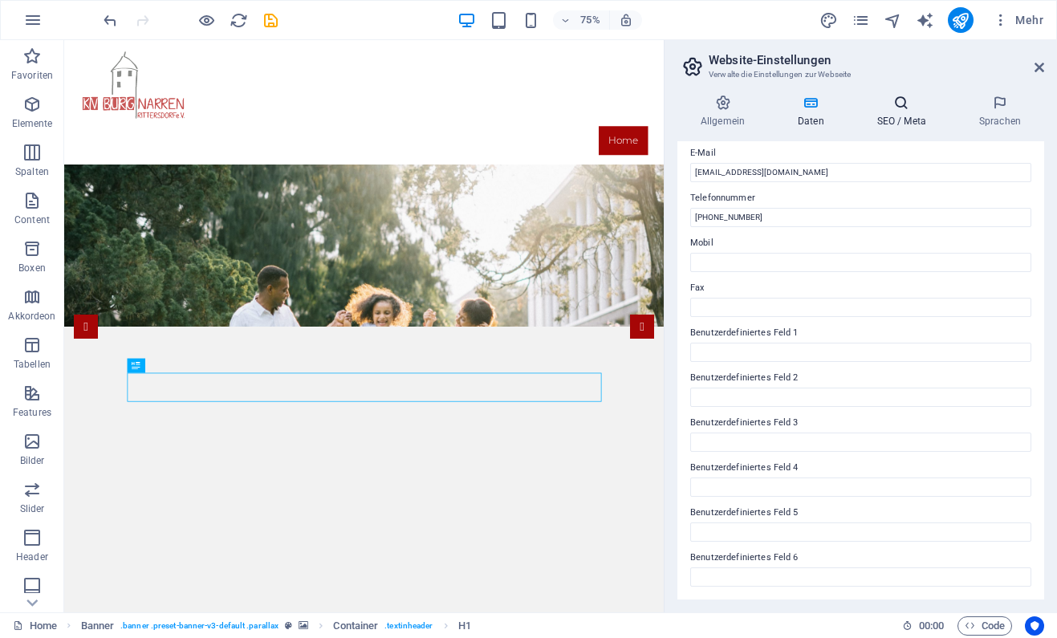
click at [904, 111] on icon at bounding box center [902, 103] width 96 height 16
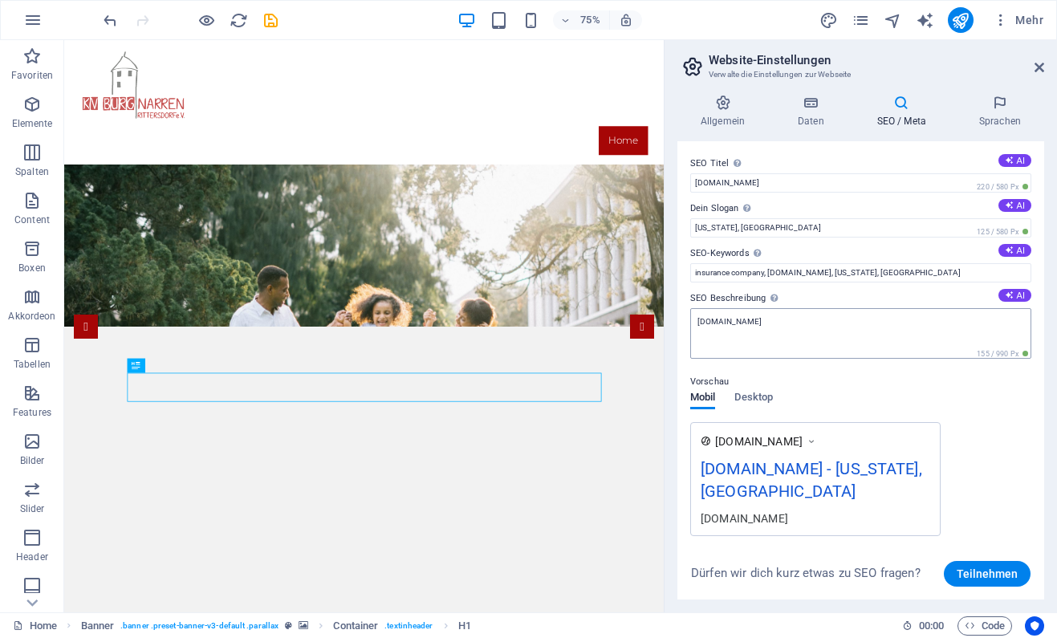
scroll to position [208, 0]
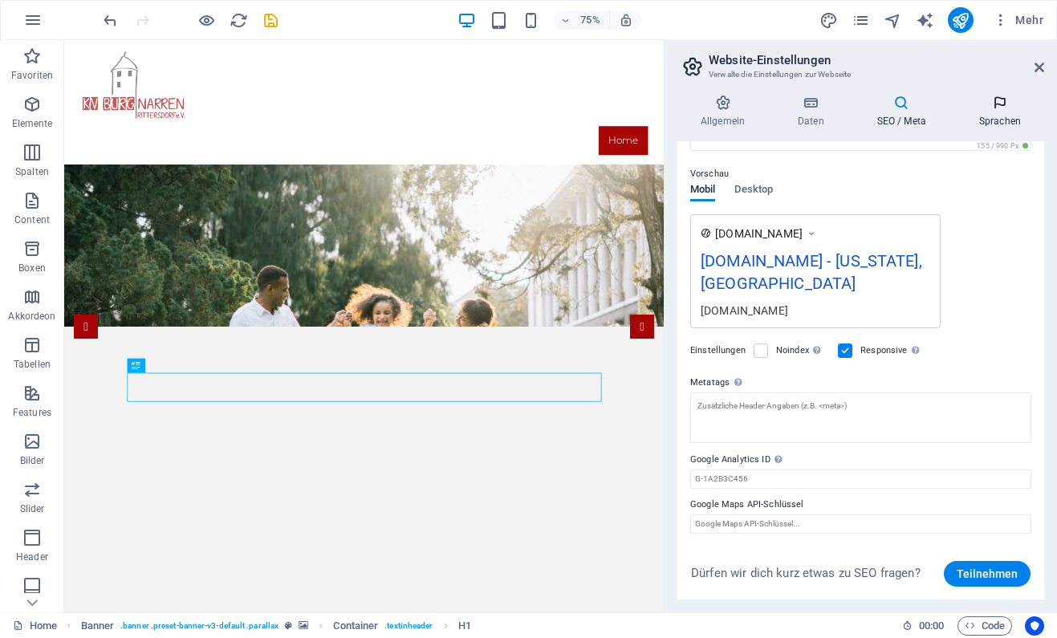
click at [1006, 115] on h4 "Sprachen" at bounding box center [1000, 112] width 88 height 34
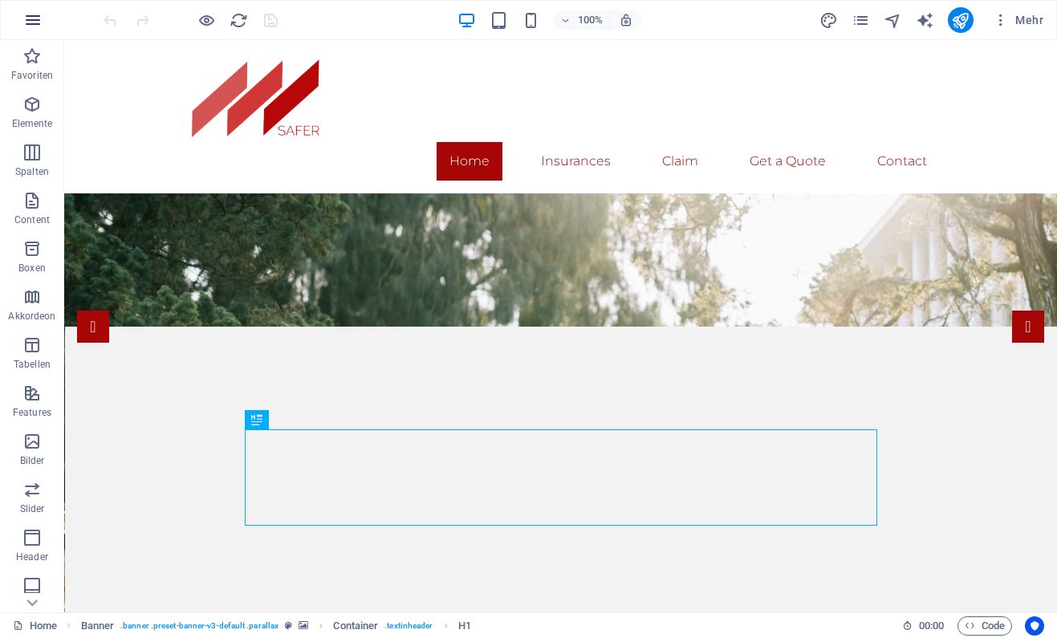
click at [30, 21] on icon "button" at bounding box center [32, 19] width 19 height 19
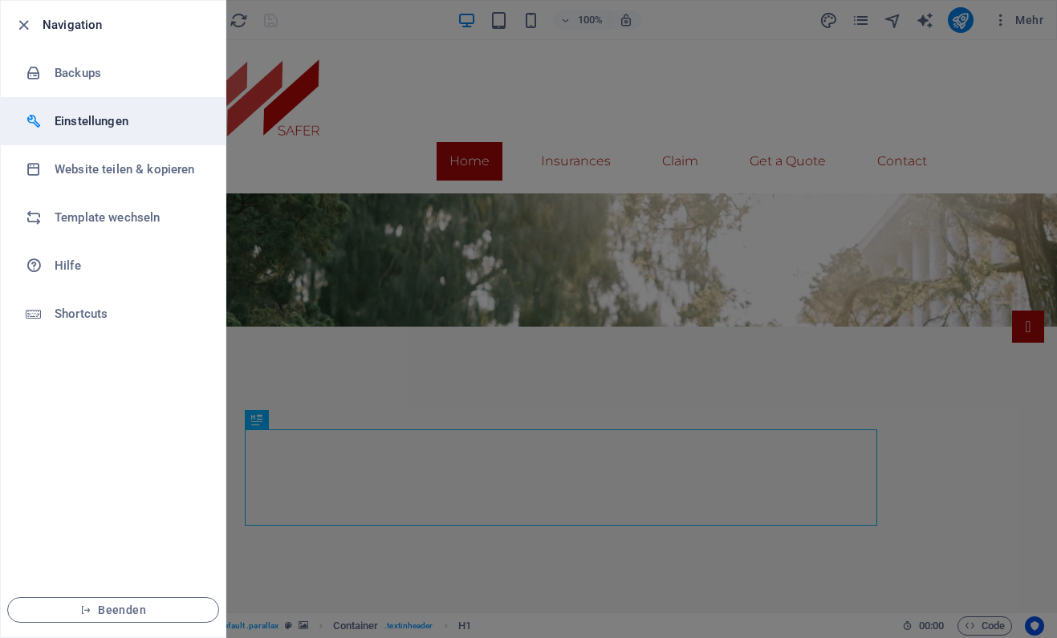
click at [109, 132] on li "Einstellungen" at bounding box center [113, 121] width 225 height 48
select select "de"
select select "all"
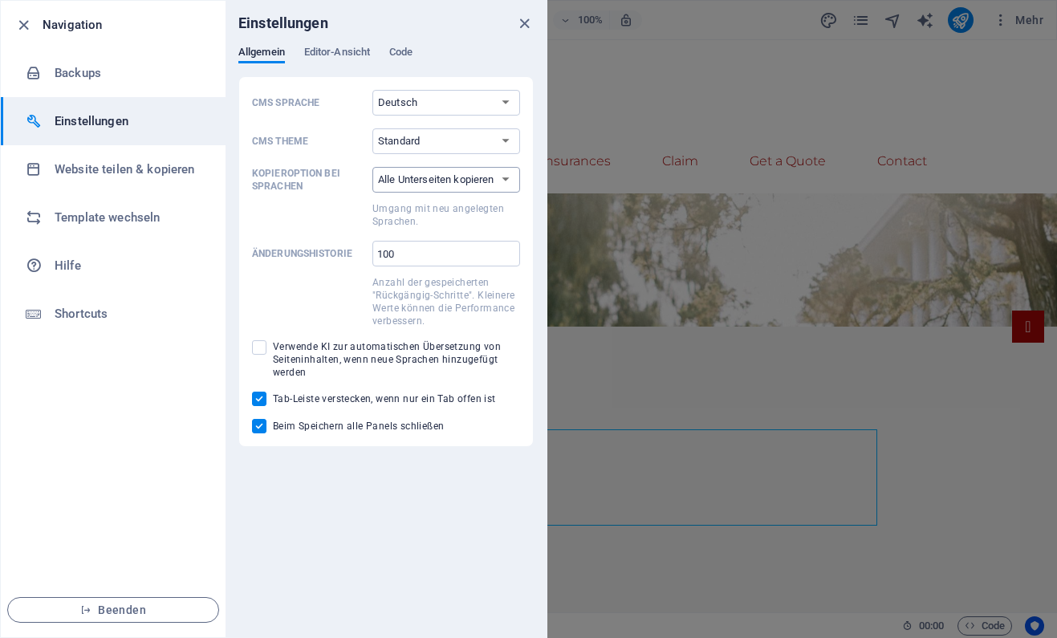
click at [372, 167] on select "Nur Startseite kopieren Alle Unterseiten kopieren" at bounding box center [446, 180] width 148 height 26
click at [428, 181] on select "Nur Startseite kopieren Alle Unterseiten kopieren" at bounding box center [446, 180] width 148 height 26
click at [327, 47] on span "Editor-Ansicht" at bounding box center [337, 54] width 66 height 22
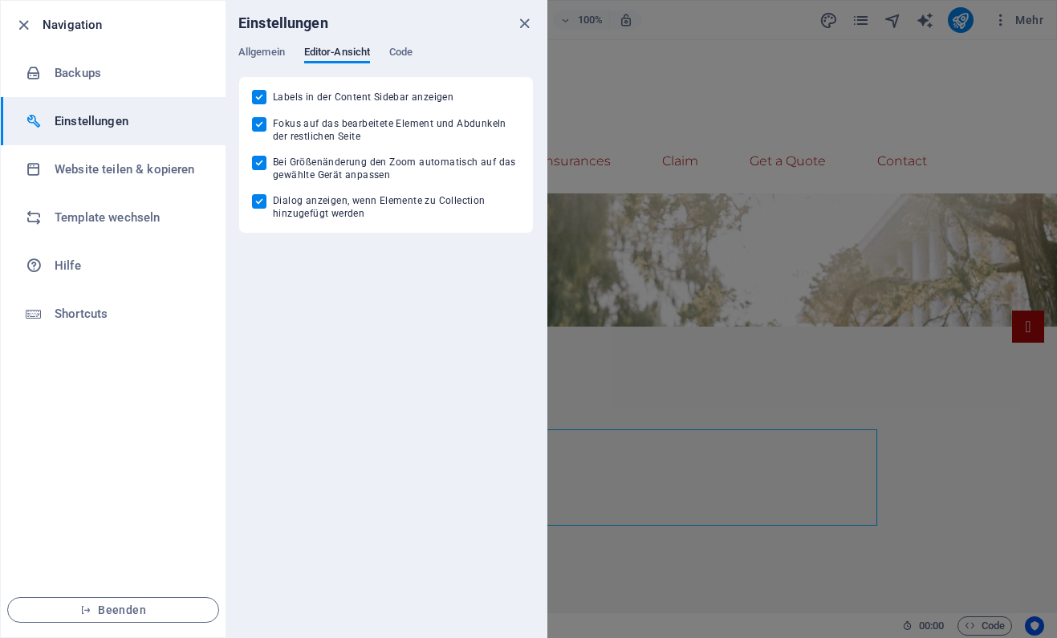
click at [409, 69] on div "Allgemein Editor-Ansicht Code" at bounding box center [385, 61] width 295 height 30
click at [406, 59] on span "Code" at bounding box center [400, 54] width 23 height 22
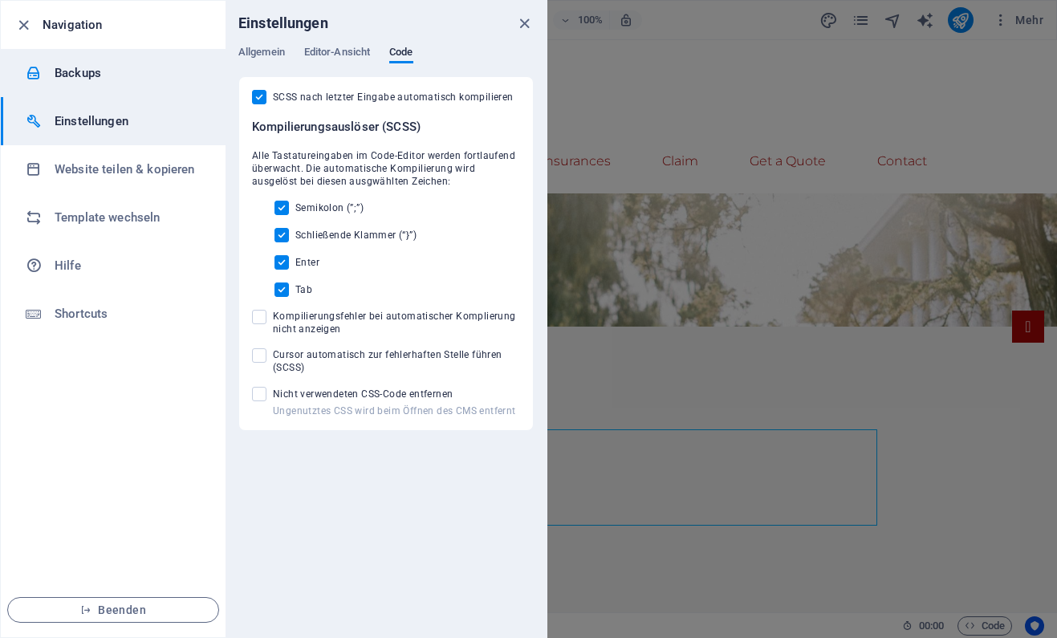
click at [91, 58] on li "Backups" at bounding box center [113, 73] width 225 height 48
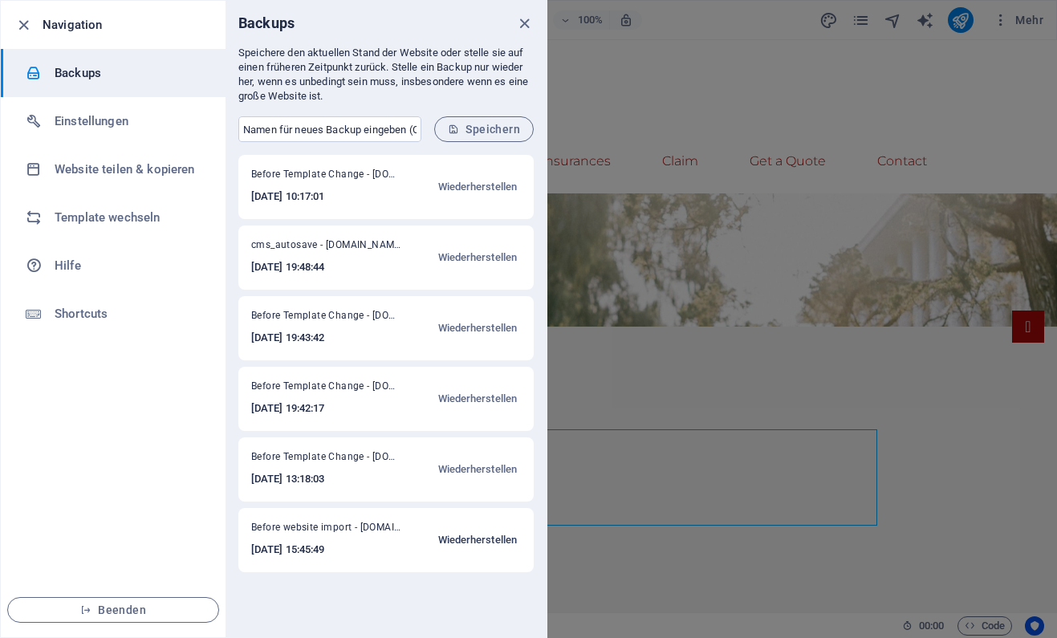
click at [468, 539] on span "Wiederherstellen" at bounding box center [477, 540] width 79 height 19
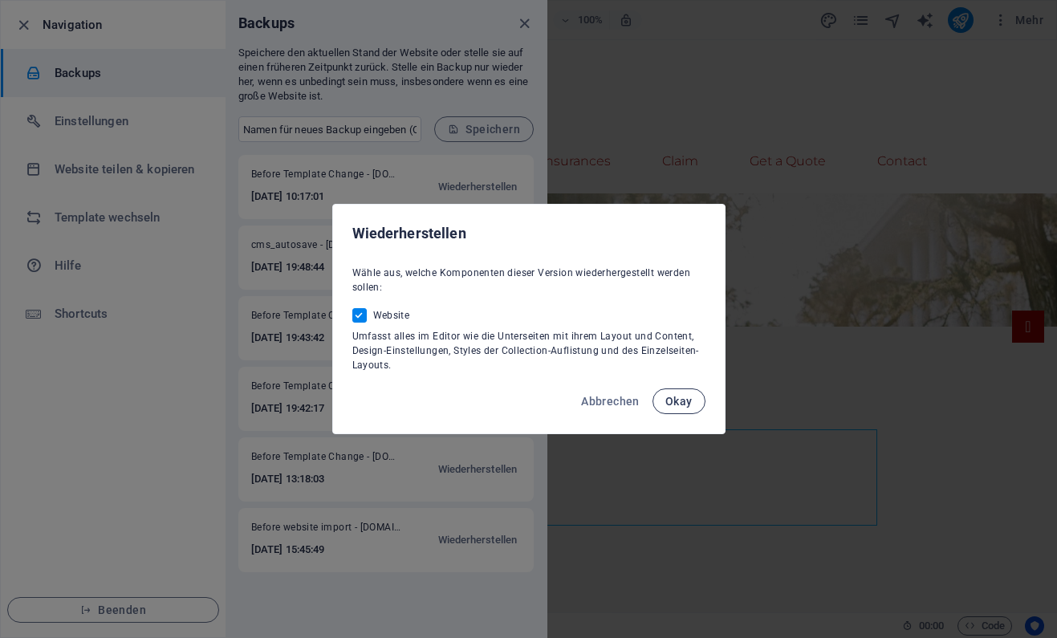
click at [688, 400] on span "Okay" at bounding box center [678, 401] width 27 height 13
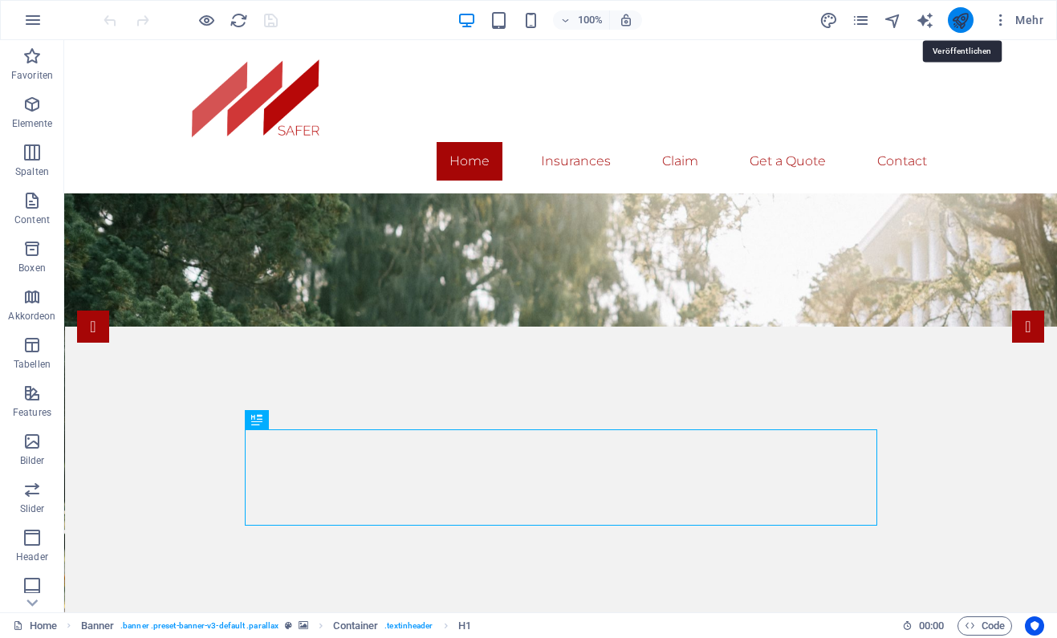
click at [960, 22] on icon "publish" at bounding box center [960, 20] width 18 height 18
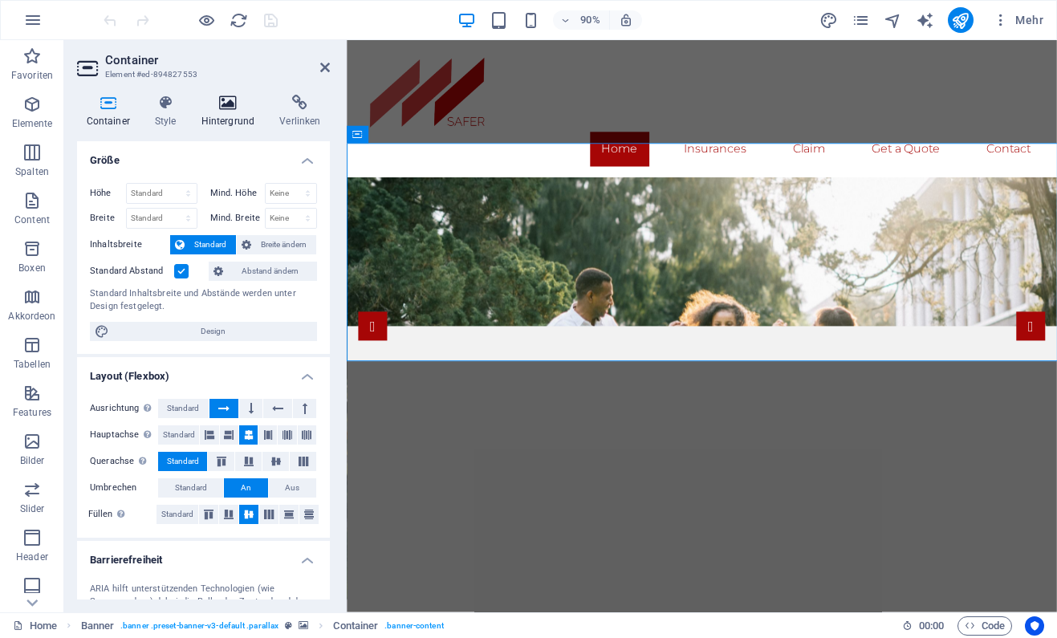
click at [226, 117] on h4 "Hintergrund" at bounding box center [231, 112] width 79 height 34
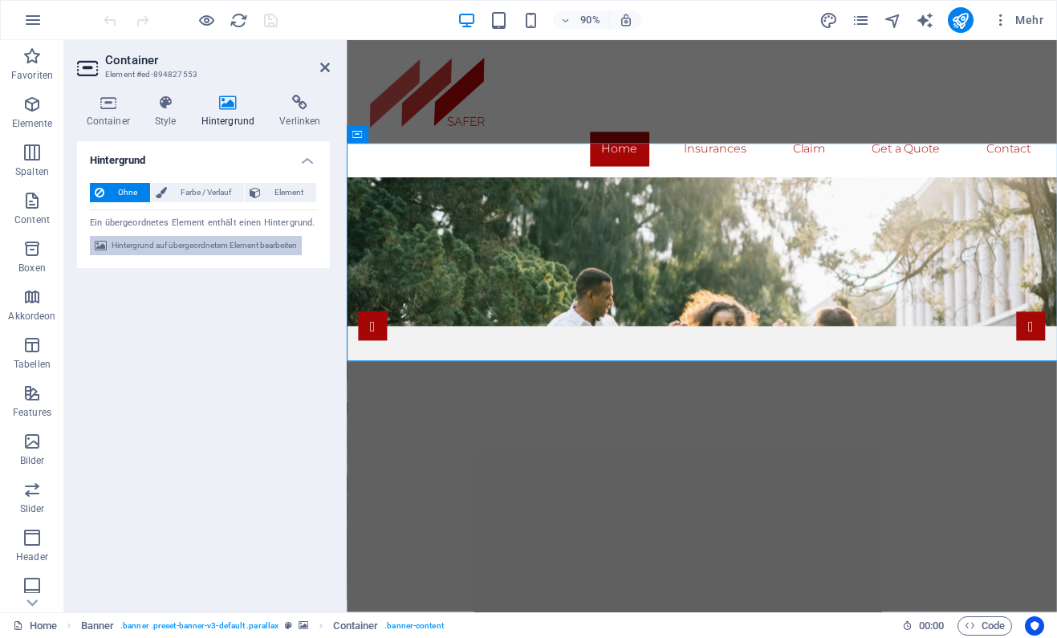
click at [251, 249] on span "Hintergrund auf übergeordnetem Element bearbeiten" at bounding box center [204, 245] width 185 height 19
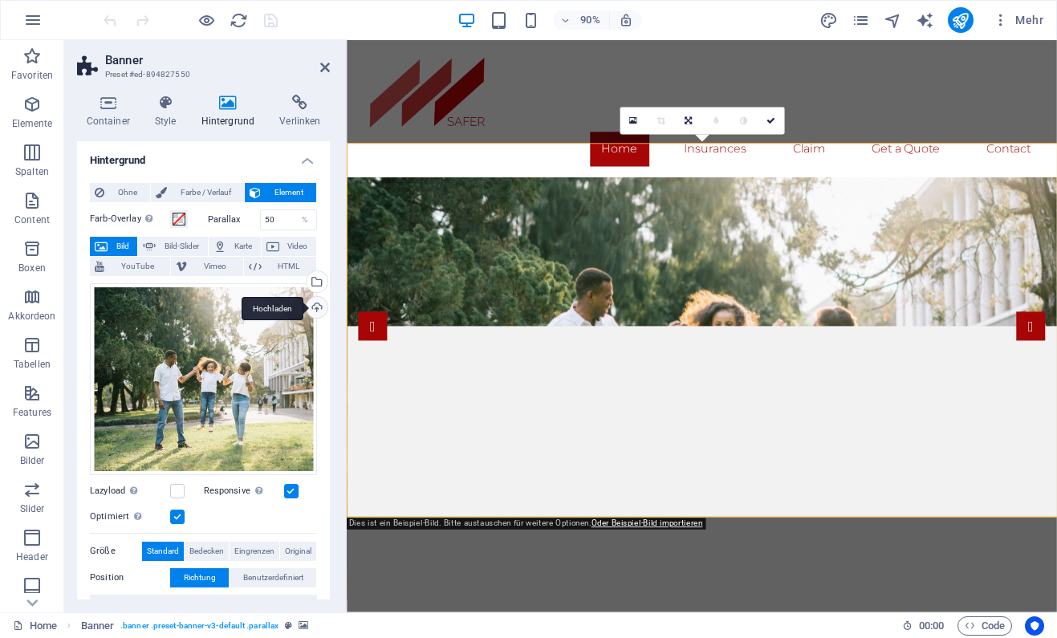
click at [316, 308] on div "Hochladen" at bounding box center [315, 309] width 24 height 24
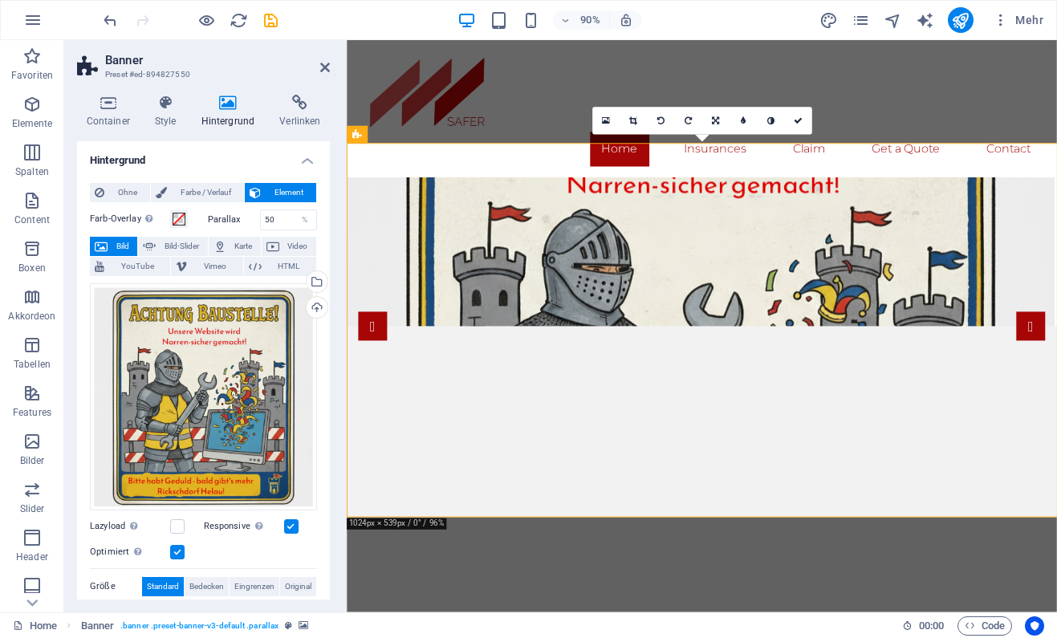
click at [320, 69] on header "Banner Preset #ed-894827550" at bounding box center [203, 61] width 253 height 42
click at [330, 67] on icon at bounding box center [325, 67] width 10 height 13
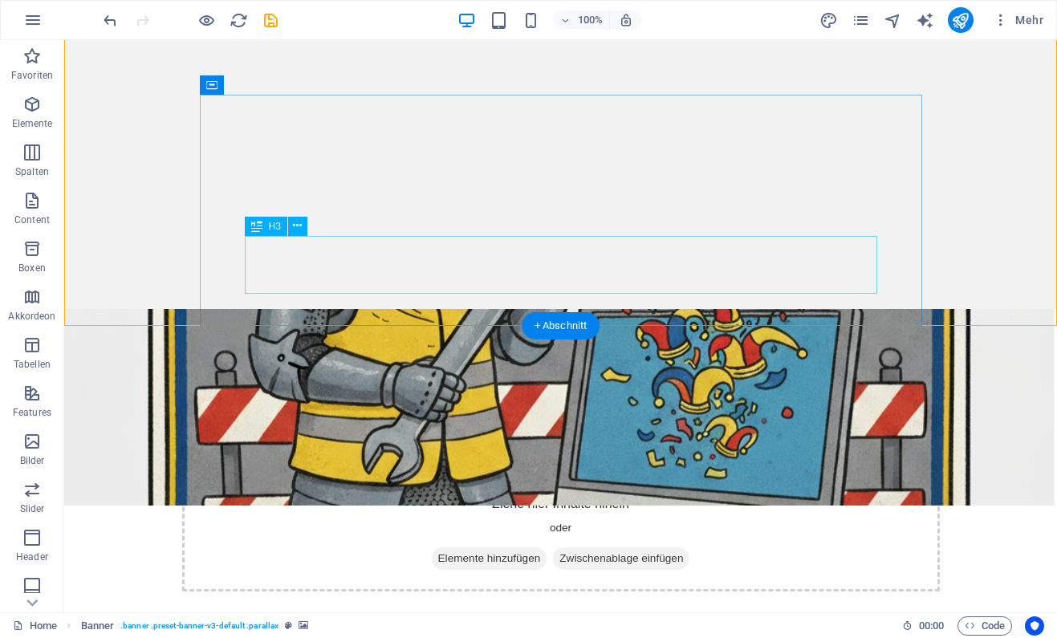
scroll to position [299, 0]
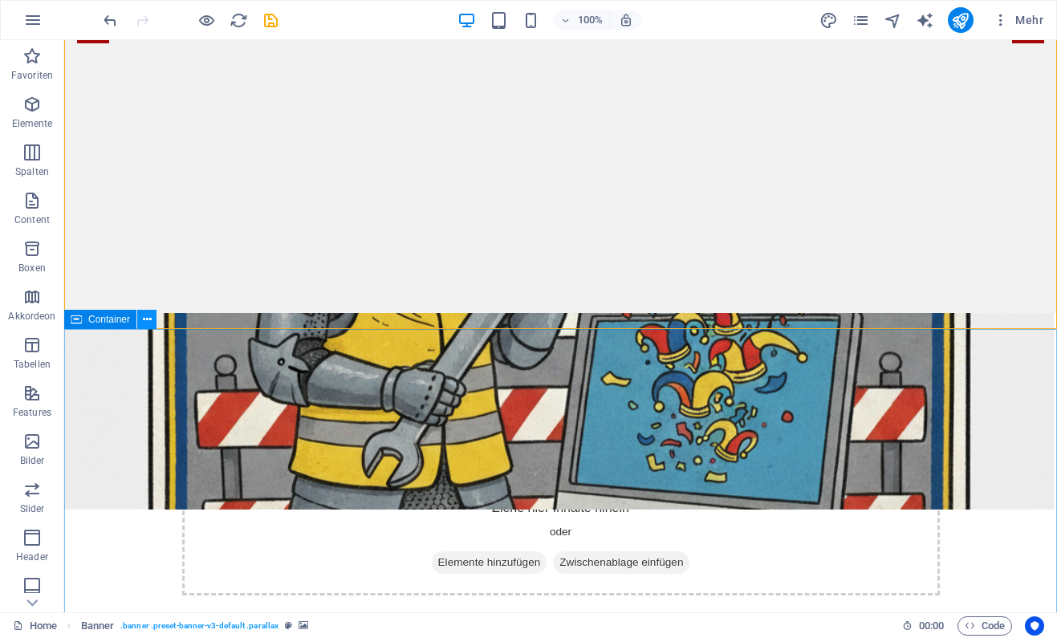
click at [144, 312] on icon at bounding box center [147, 319] width 9 height 17
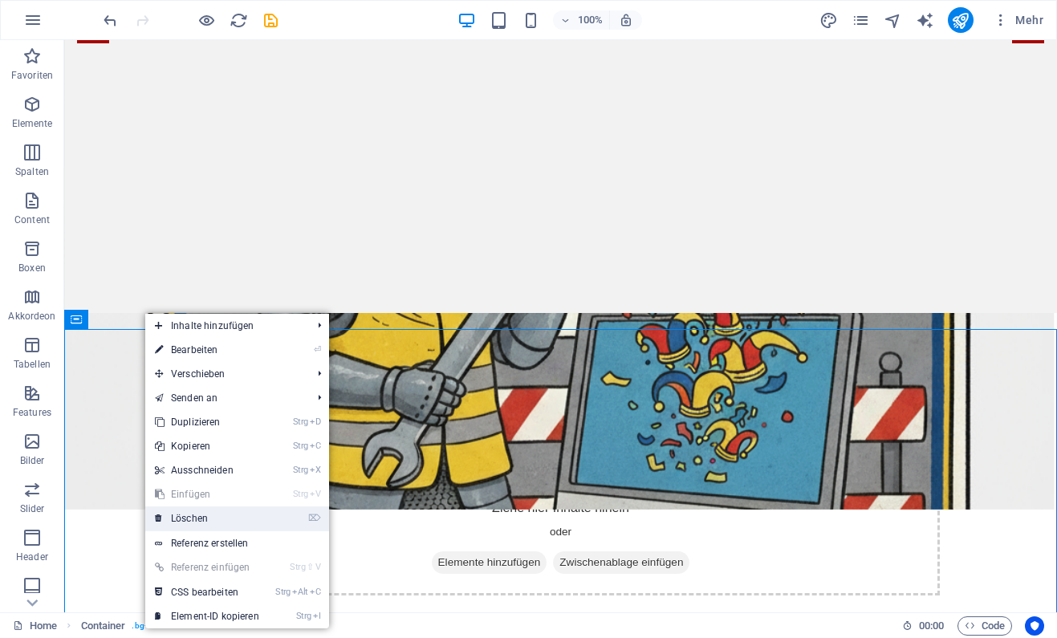
click at [239, 522] on link "⌦ Löschen" at bounding box center [207, 518] width 124 height 24
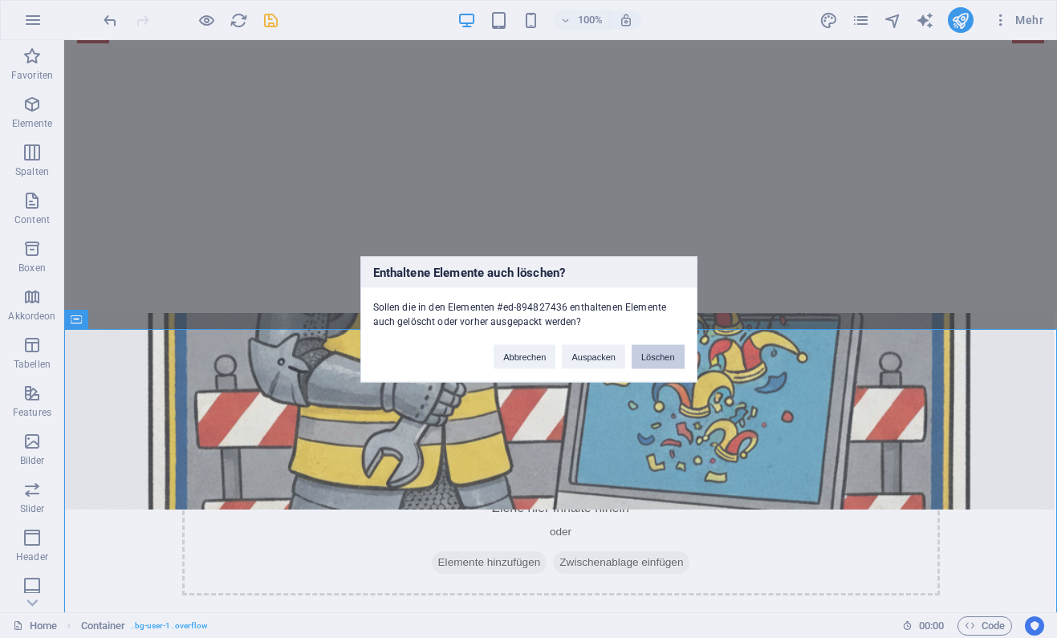
click at [656, 348] on button "Löschen" at bounding box center [658, 356] width 53 height 24
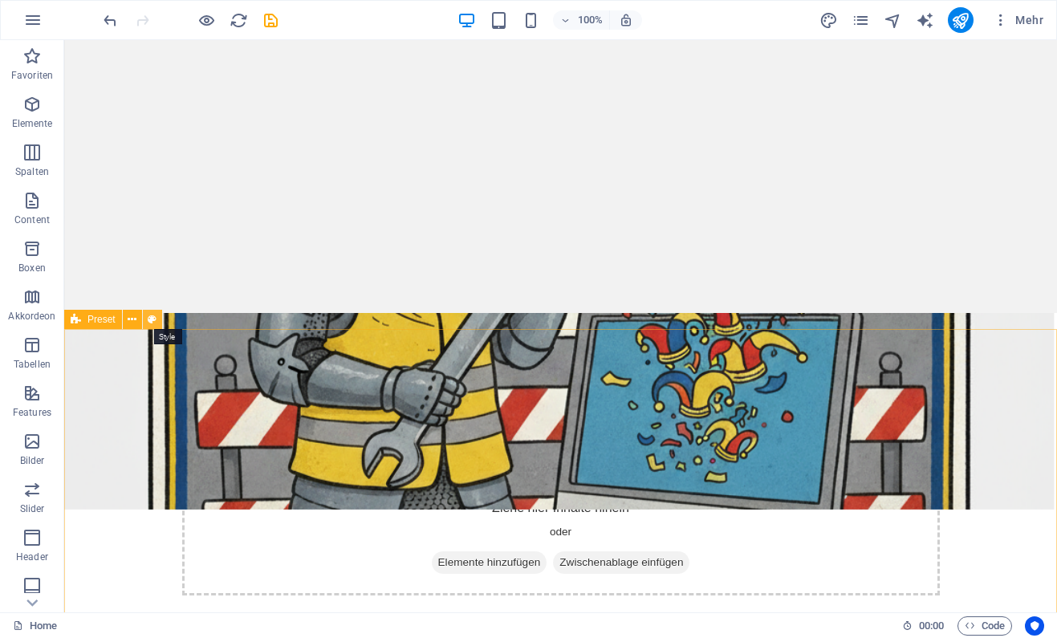
click at [159, 315] on button at bounding box center [152, 319] width 19 height 19
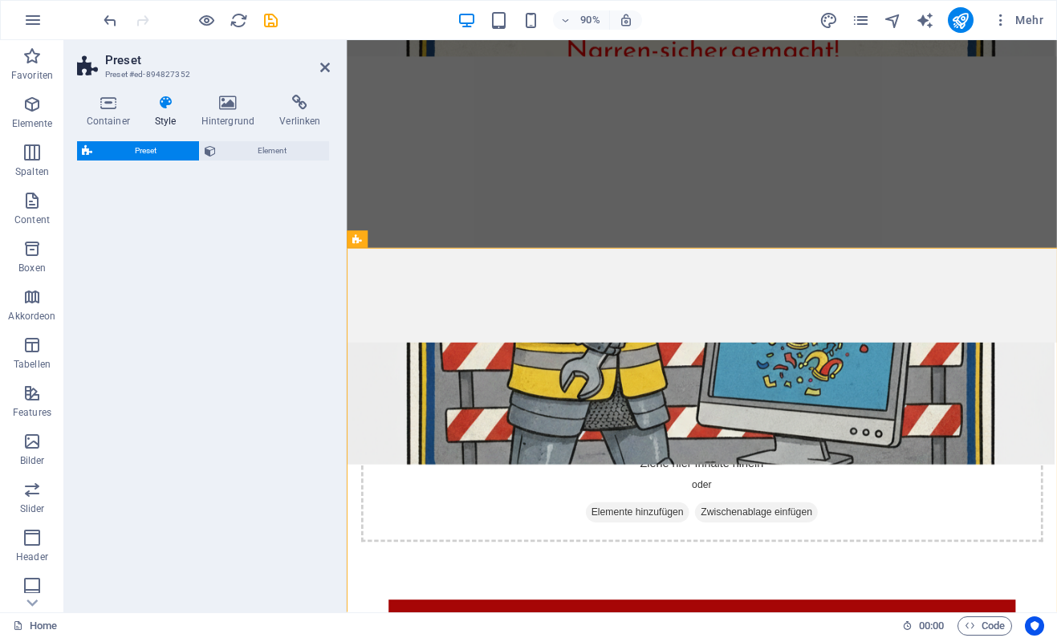
select select
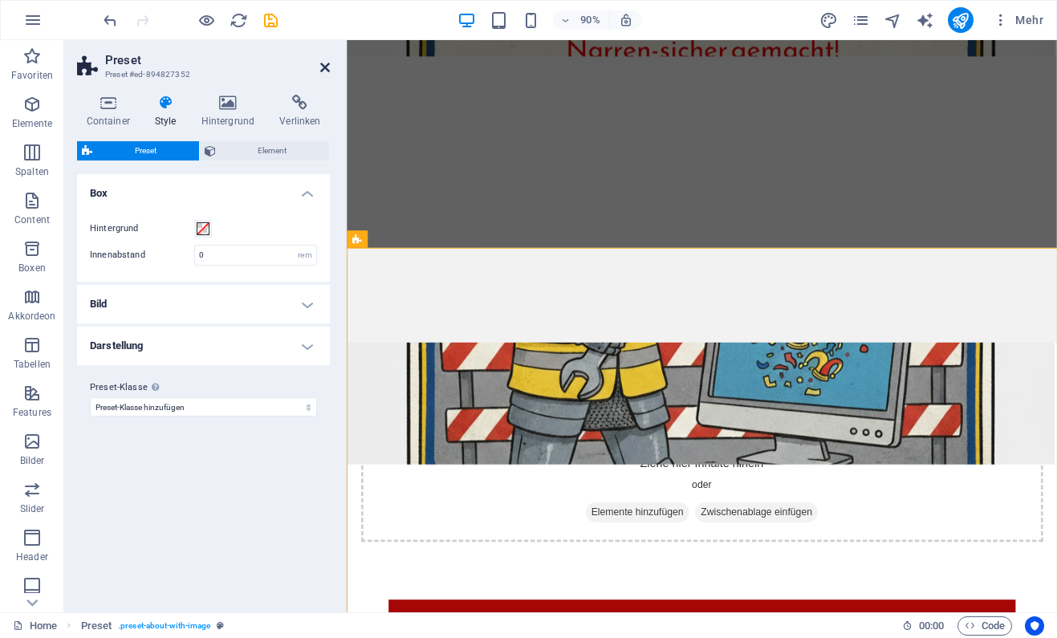
click at [327, 64] on icon at bounding box center [325, 67] width 10 height 13
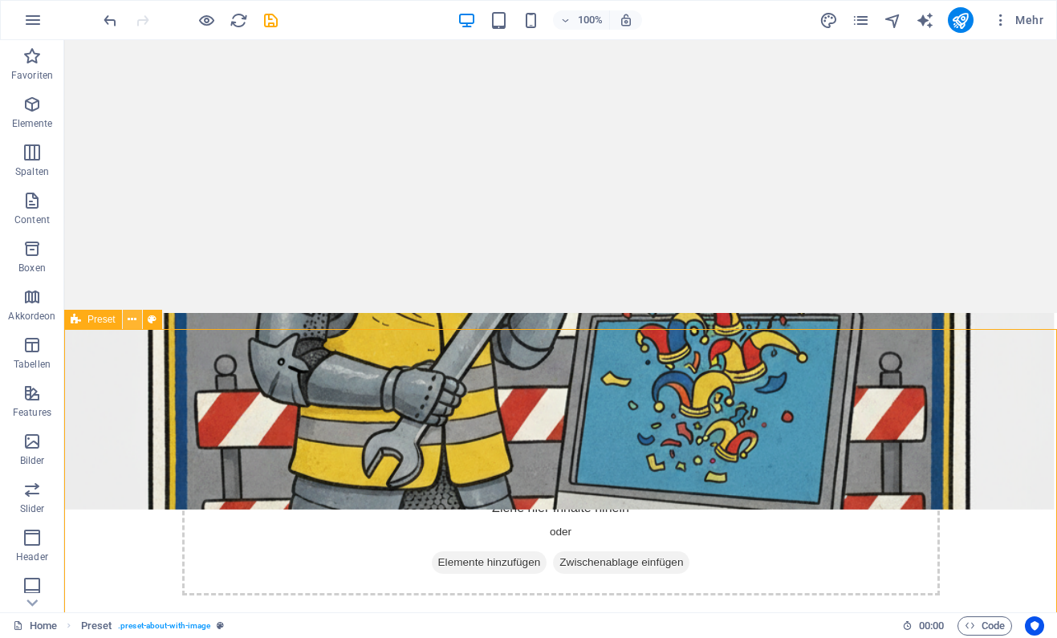
click at [133, 321] on icon at bounding box center [132, 319] width 9 height 17
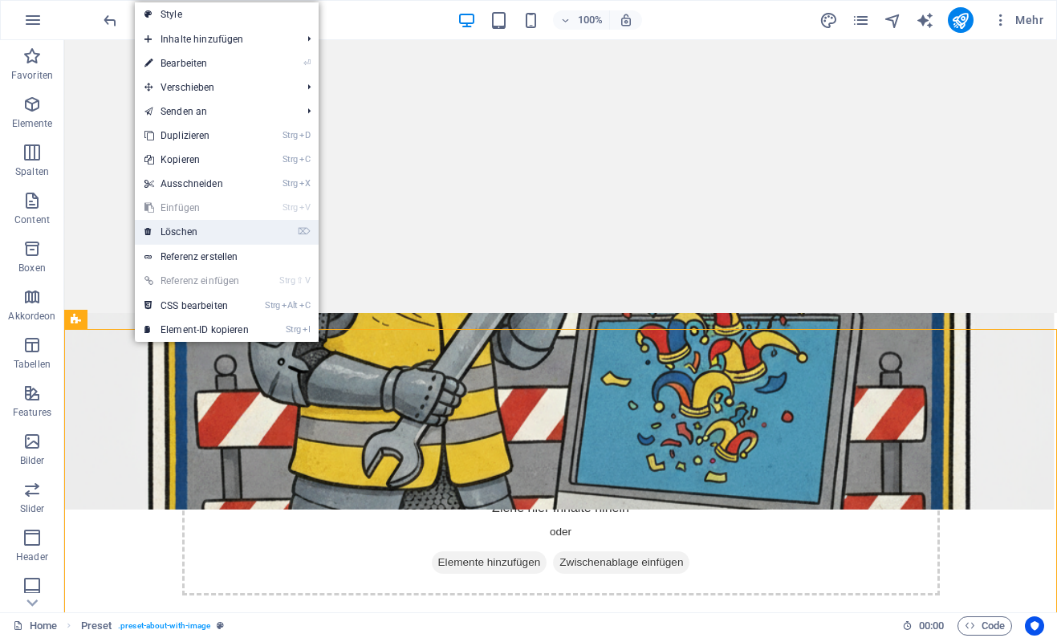
click at [218, 234] on link "⌦ Löschen" at bounding box center [197, 232] width 124 height 24
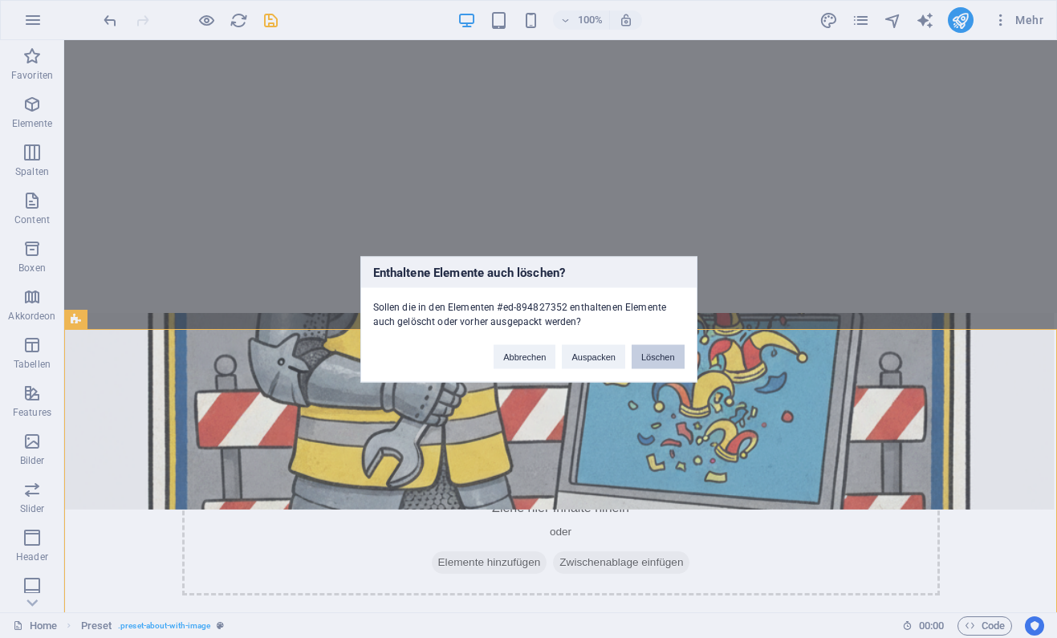
click at [658, 351] on button "Löschen" at bounding box center [658, 356] width 53 height 24
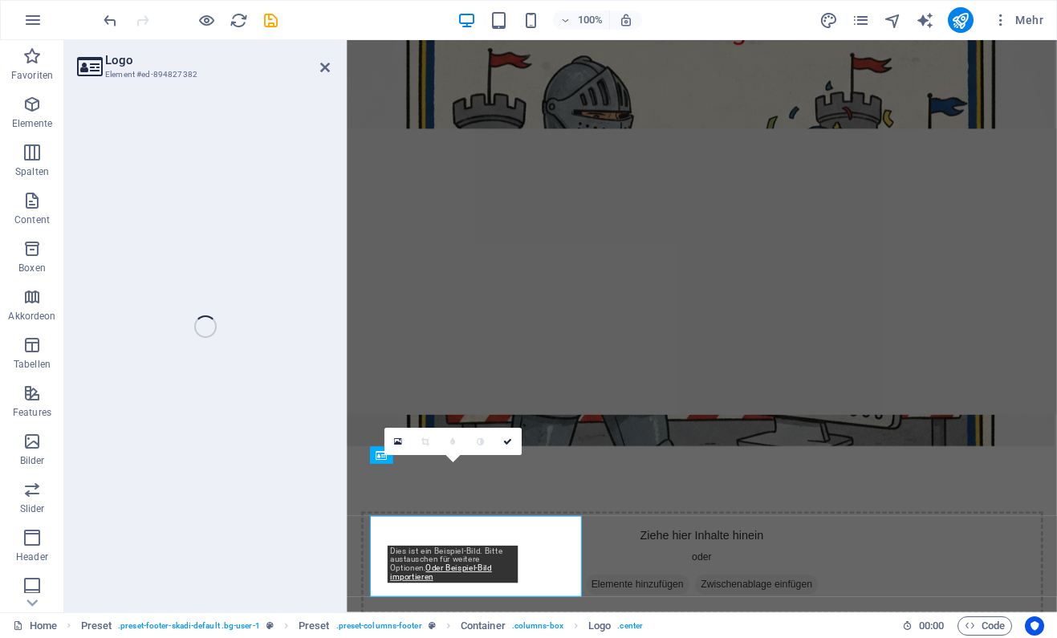
select select "px"
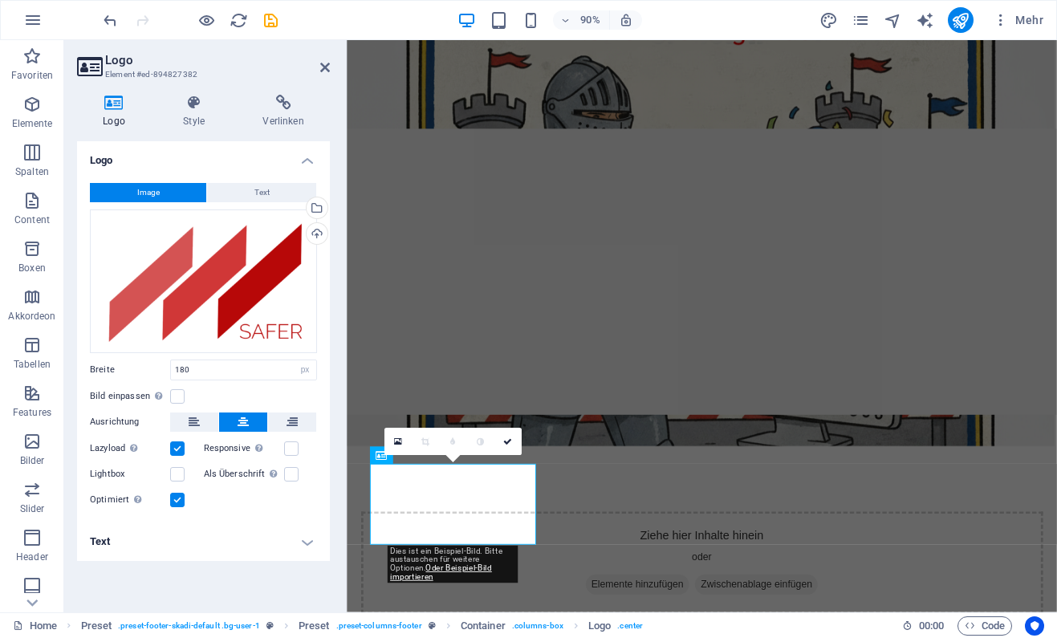
scroll to position [98, 0]
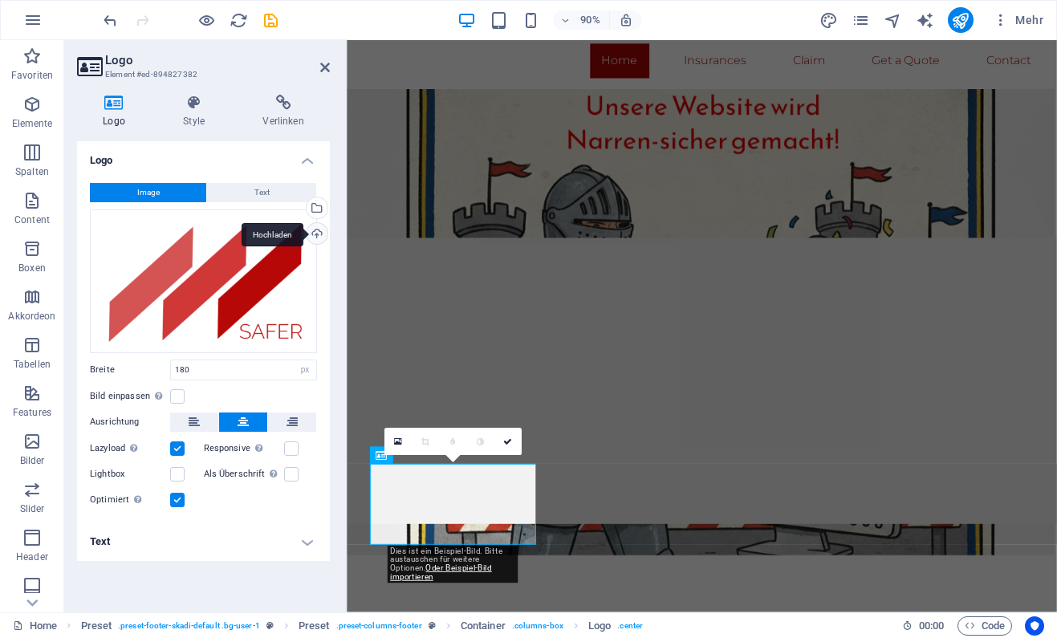
click at [315, 230] on div "Hochladen" at bounding box center [315, 235] width 24 height 24
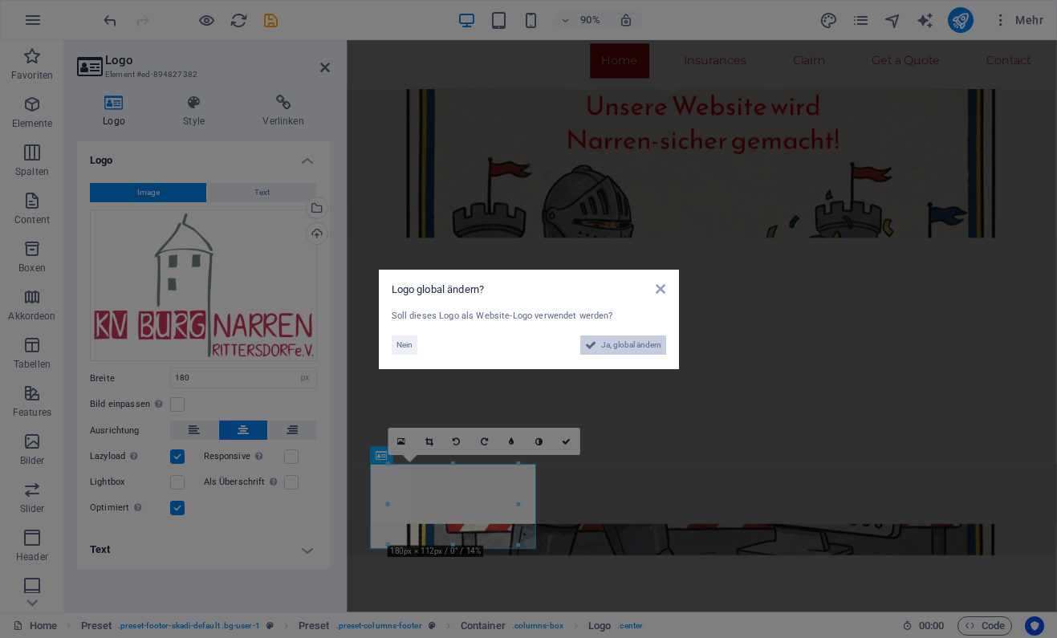
click at [618, 337] on span "Ja, global ändern" at bounding box center [631, 344] width 60 height 19
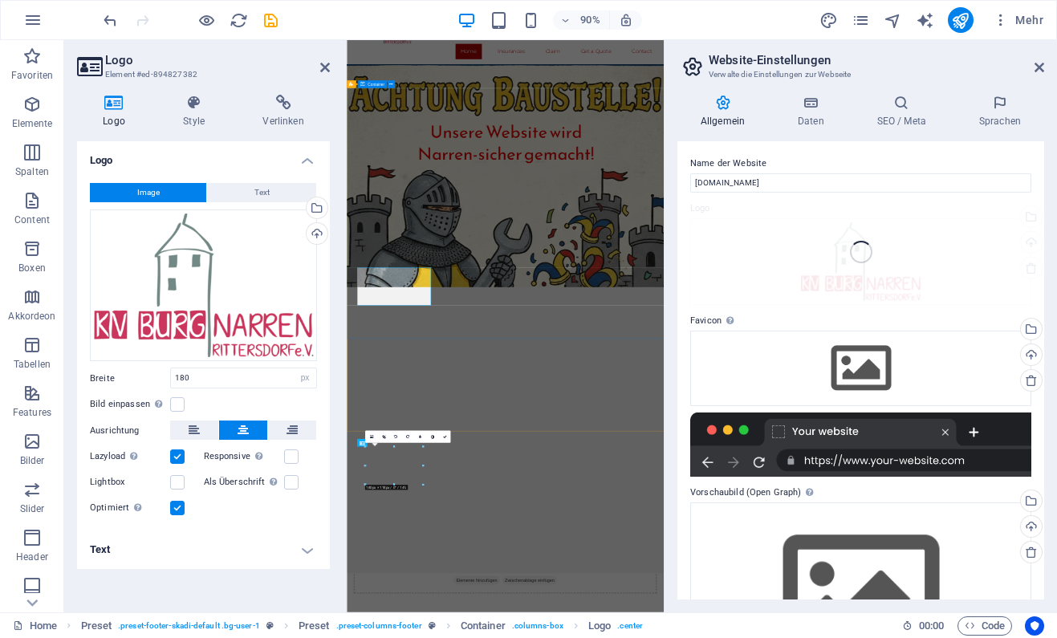
scroll to position [0, 0]
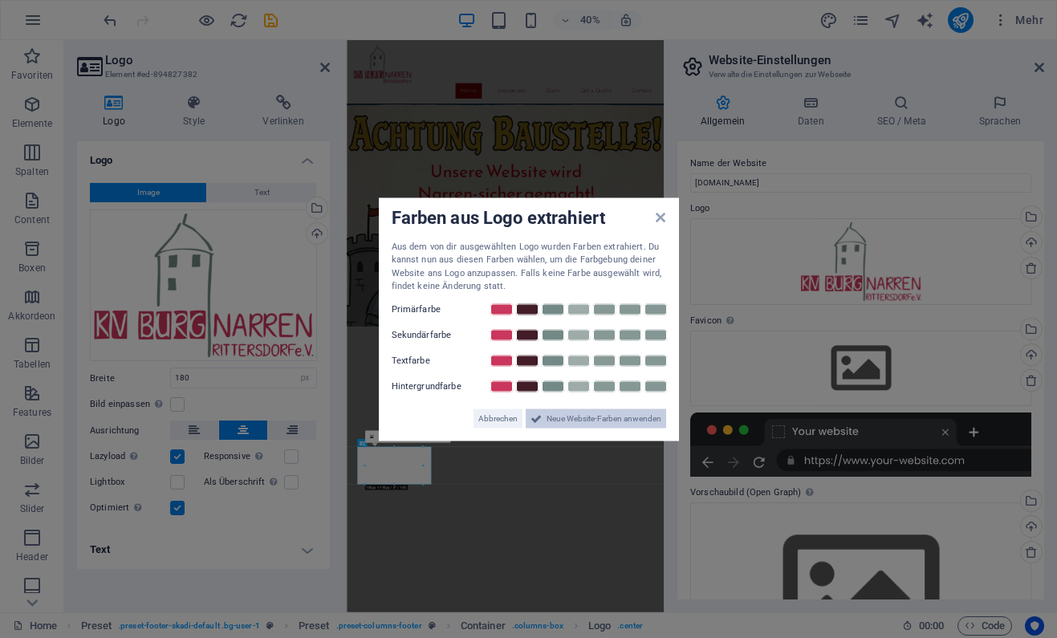
click at [555, 414] on span "Neue Website-Farben anwenden" at bounding box center [604, 418] width 115 height 19
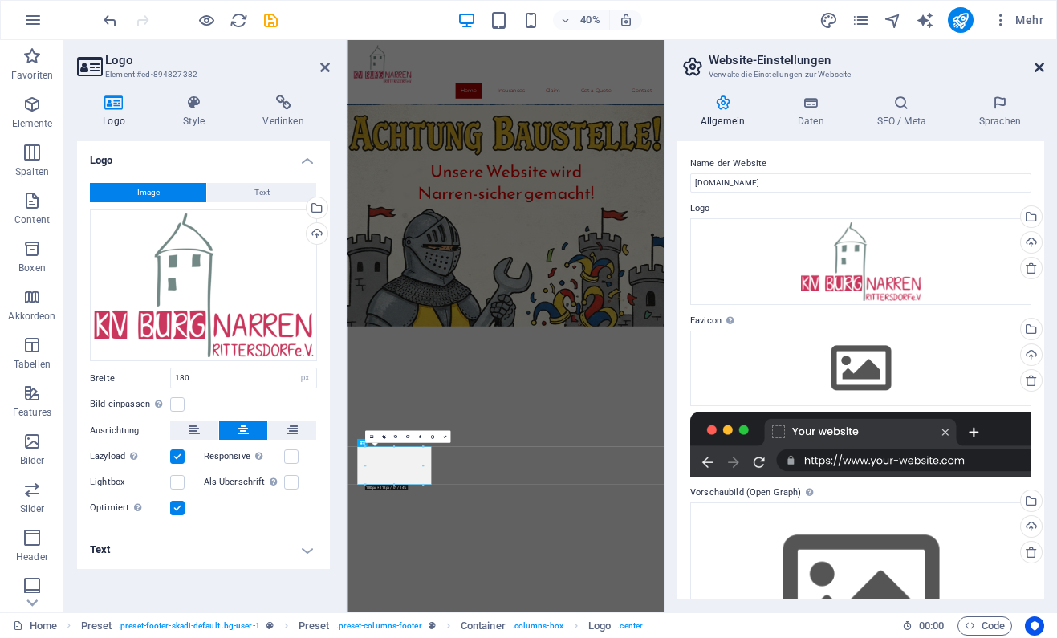
click at [1040, 71] on icon at bounding box center [1040, 67] width 10 height 13
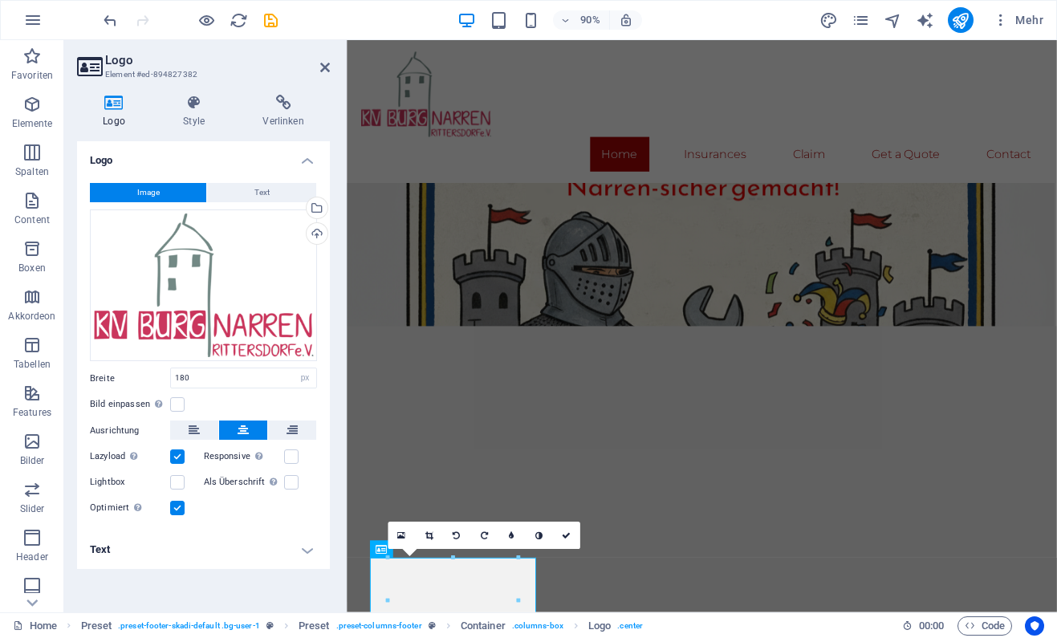
click at [326, 55] on h2 "Logo" at bounding box center [217, 60] width 225 height 14
click at [326, 67] on icon at bounding box center [325, 67] width 10 height 13
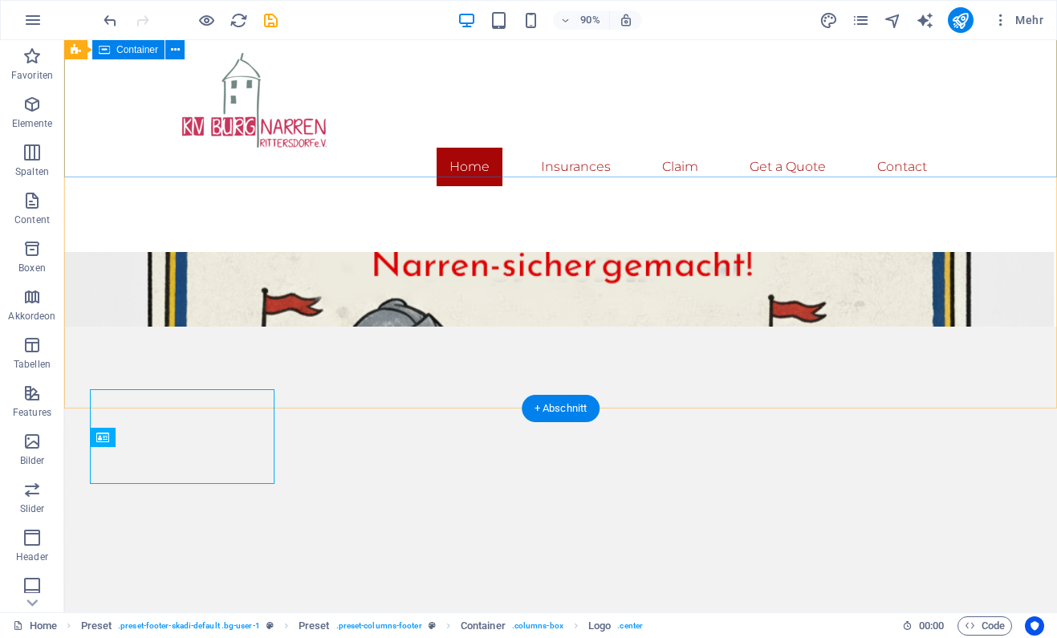
scroll to position [226, 0]
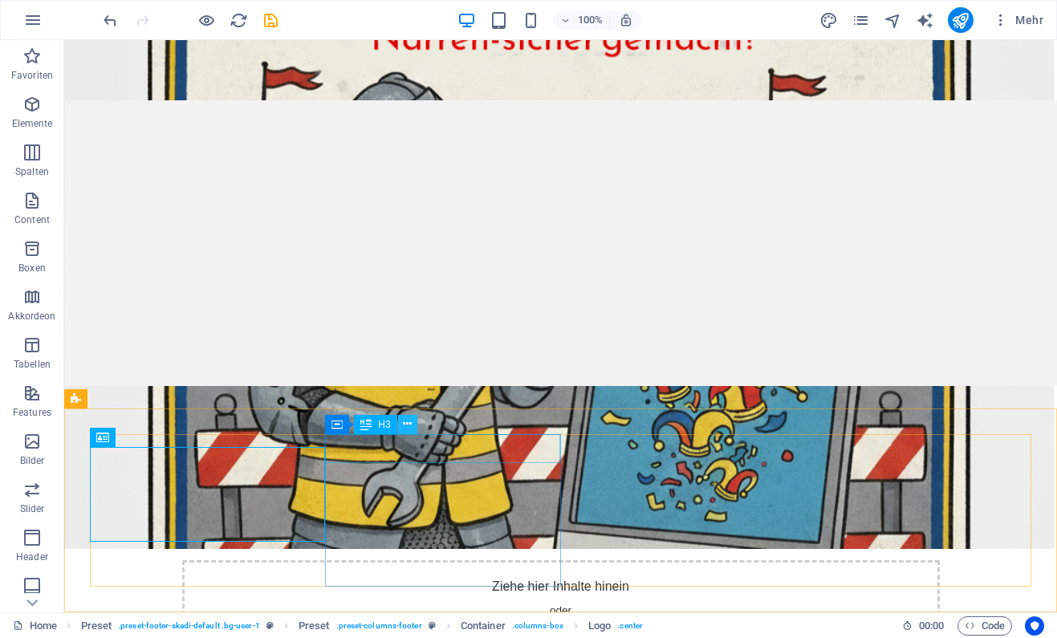
click at [405, 427] on icon at bounding box center [407, 424] width 9 height 17
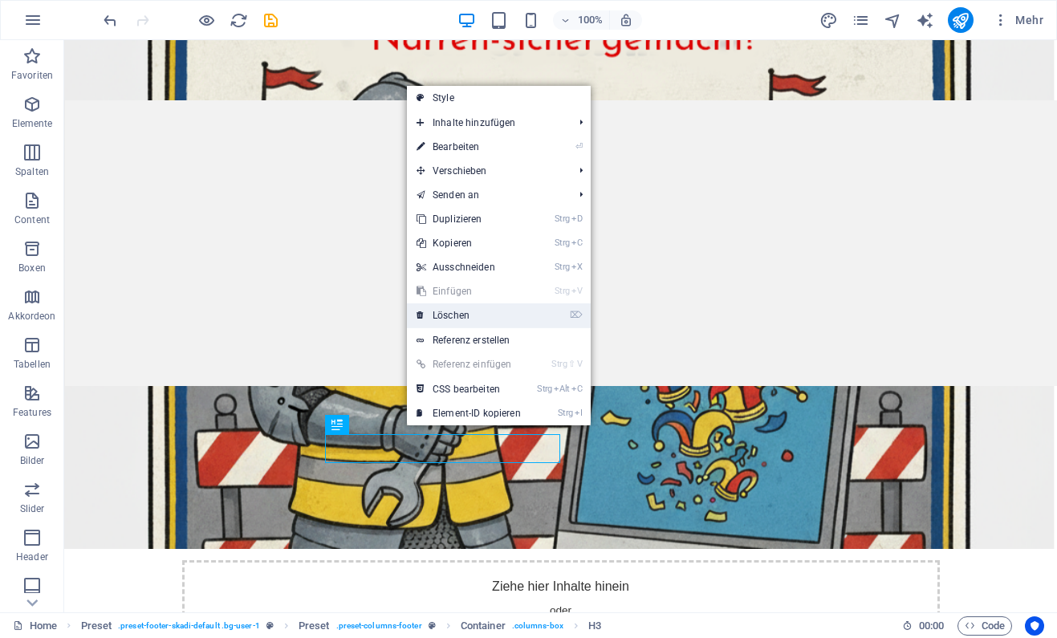
click at [476, 319] on link "⌦ Löschen" at bounding box center [469, 315] width 124 height 24
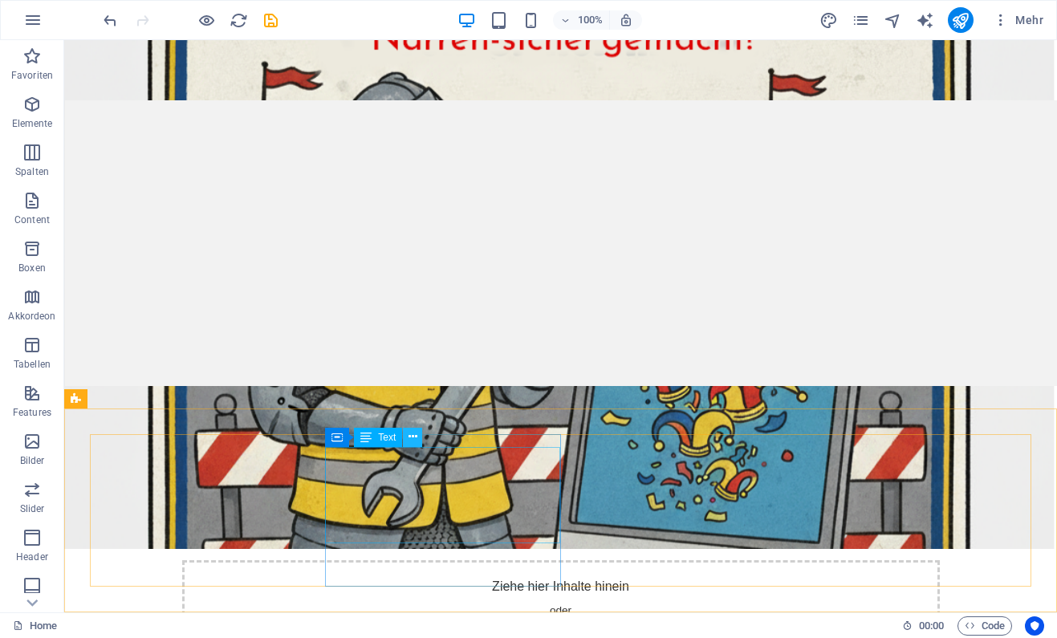
click at [413, 437] on icon at bounding box center [413, 437] width 9 height 17
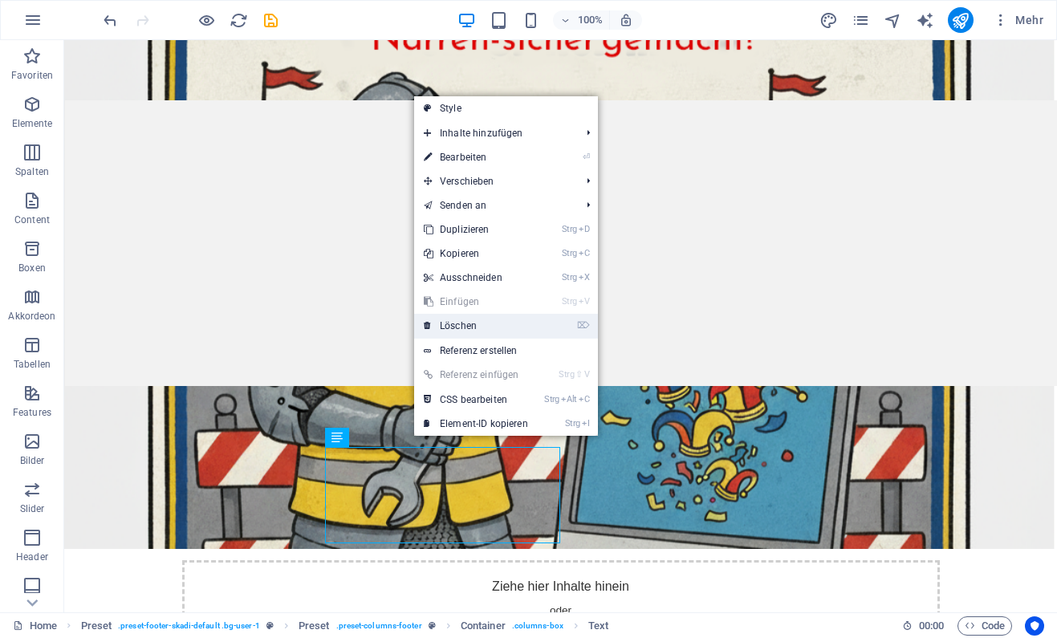
click at [474, 322] on link "⌦ Löschen" at bounding box center [476, 326] width 124 height 24
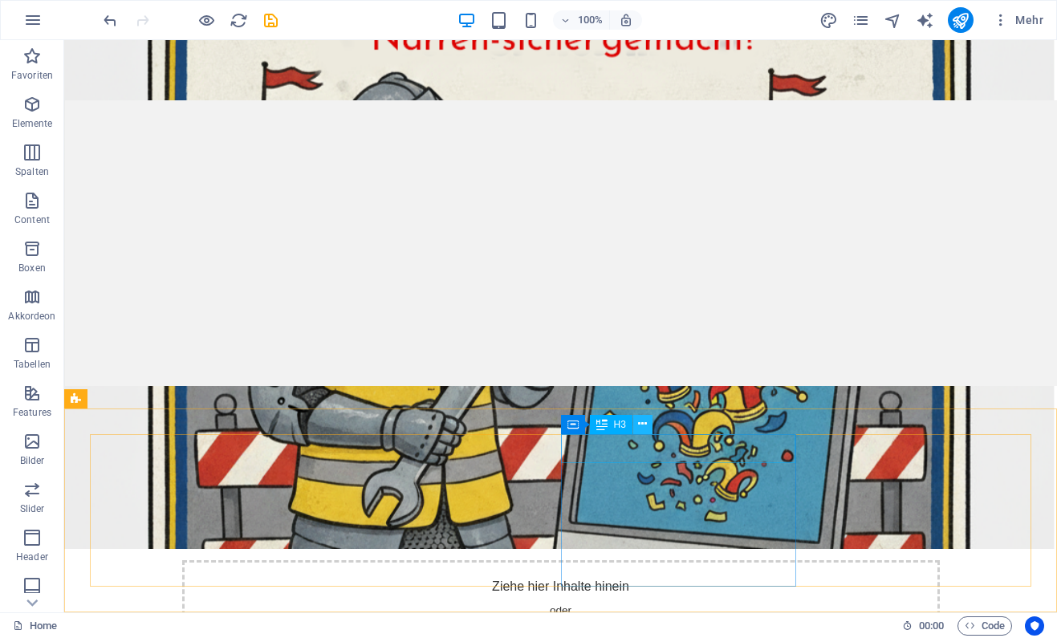
click at [646, 420] on icon at bounding box center [642, 424] width 9 height 17
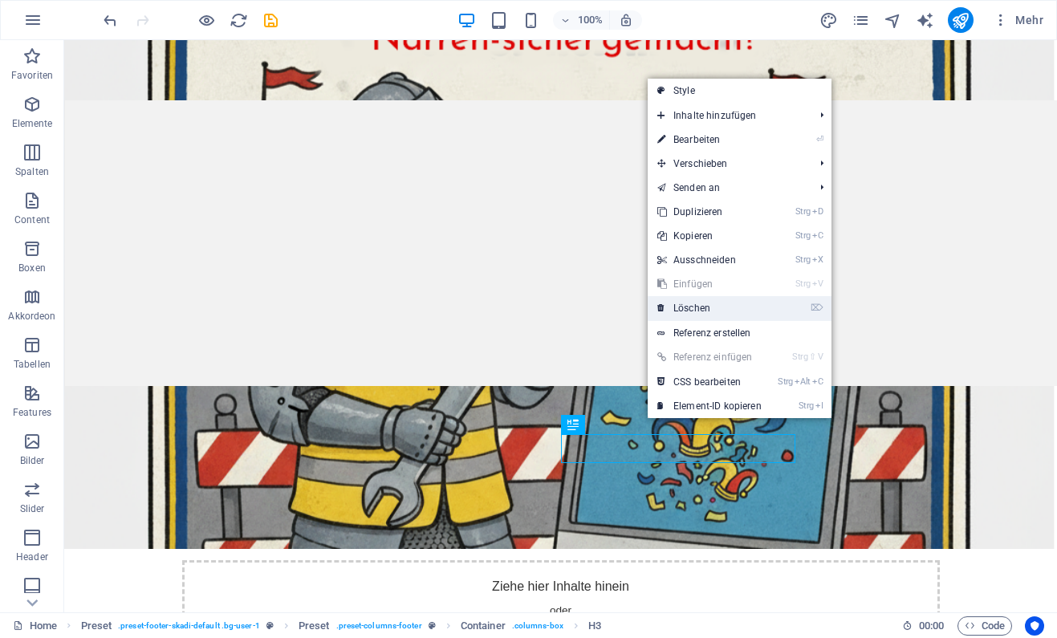
drag, startPoint x: 721, startPoint y: 303, endPoint x: 639, endPoint y: 298, distance: 82.1
click at [721, 303] on link "⌦ Löschen" at bounding box center [710, 308] width 124 height 24
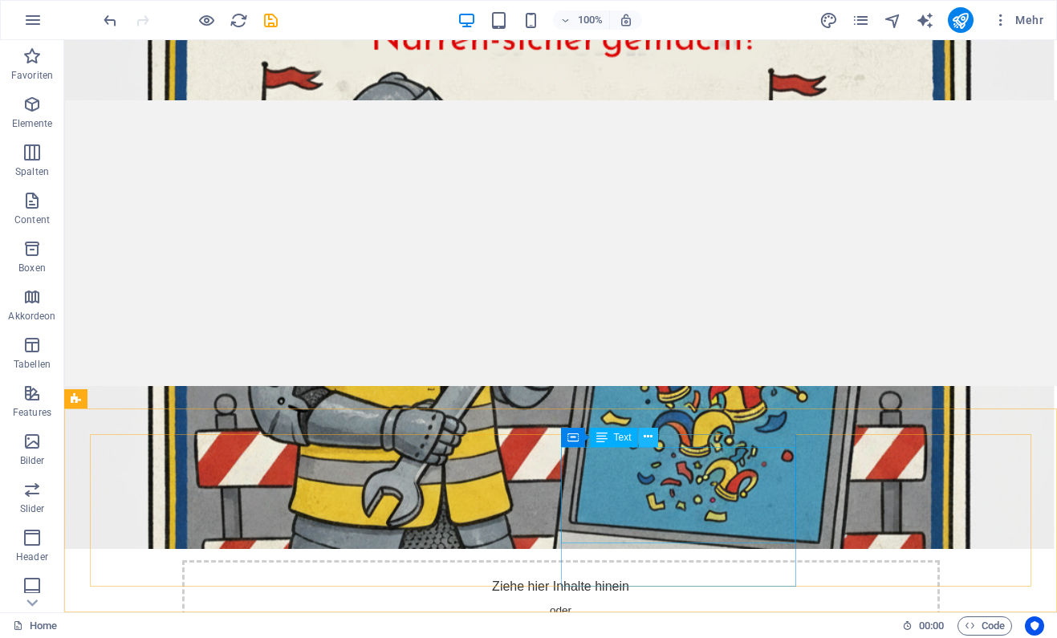
click at [652, 436] on icon at bounding box center [648, 437] width 9 height 17
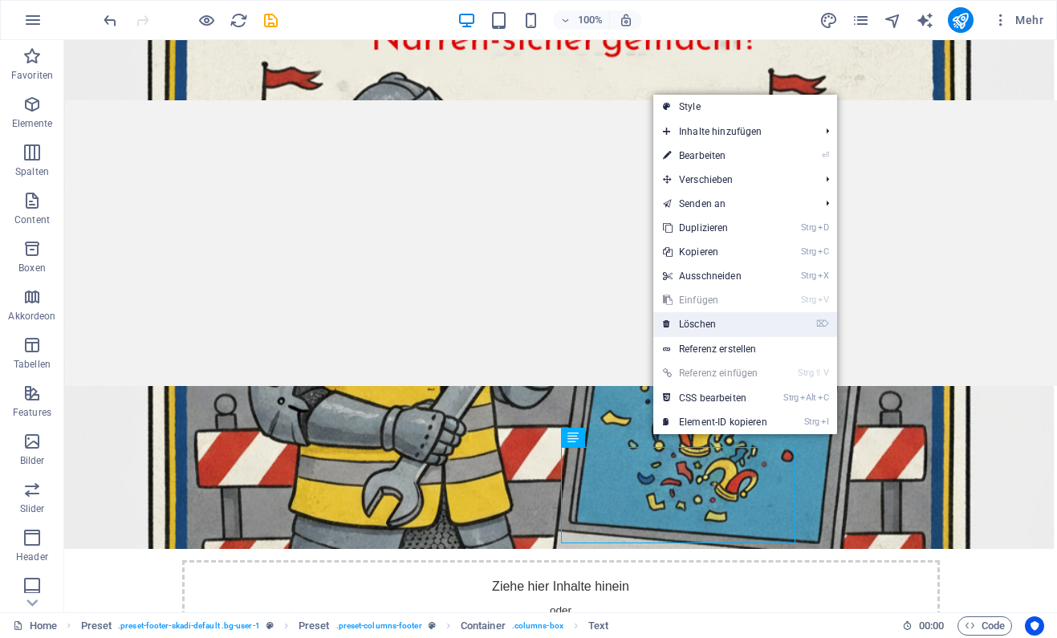
click at [722, 315] on link "⌦ Löschen" at bounding box center [715, 324] width 124 height 24
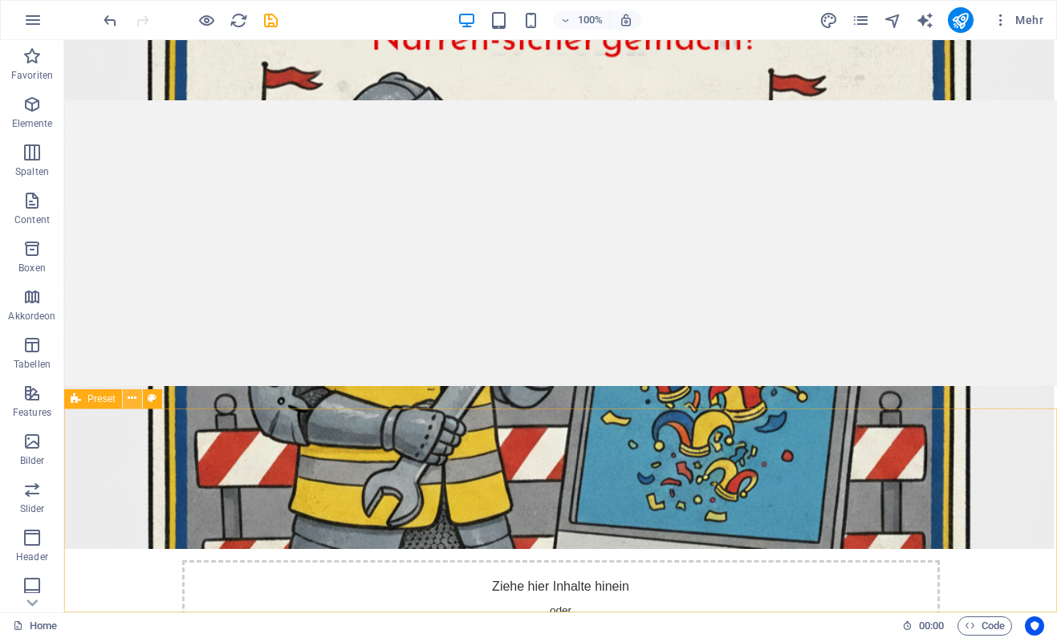
click at [132, 402] on icon at bounding box center [132, 398] width 9 height 17
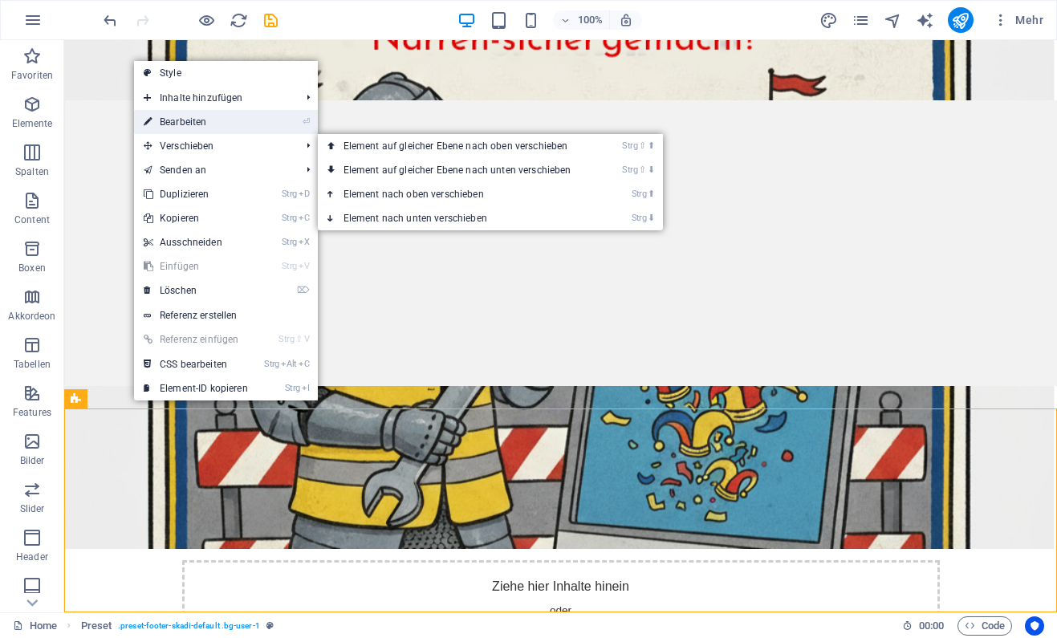
click at [258, 117] on link "⏎ Bearbeiten" at bounding box center [196, 122] width 124 height 24
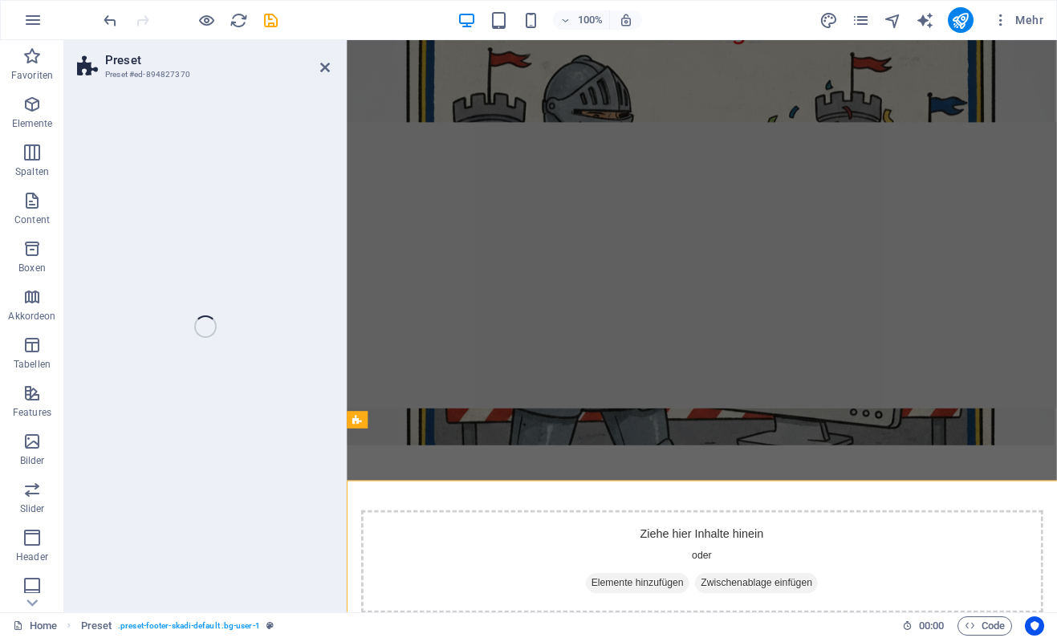
select select "footer"
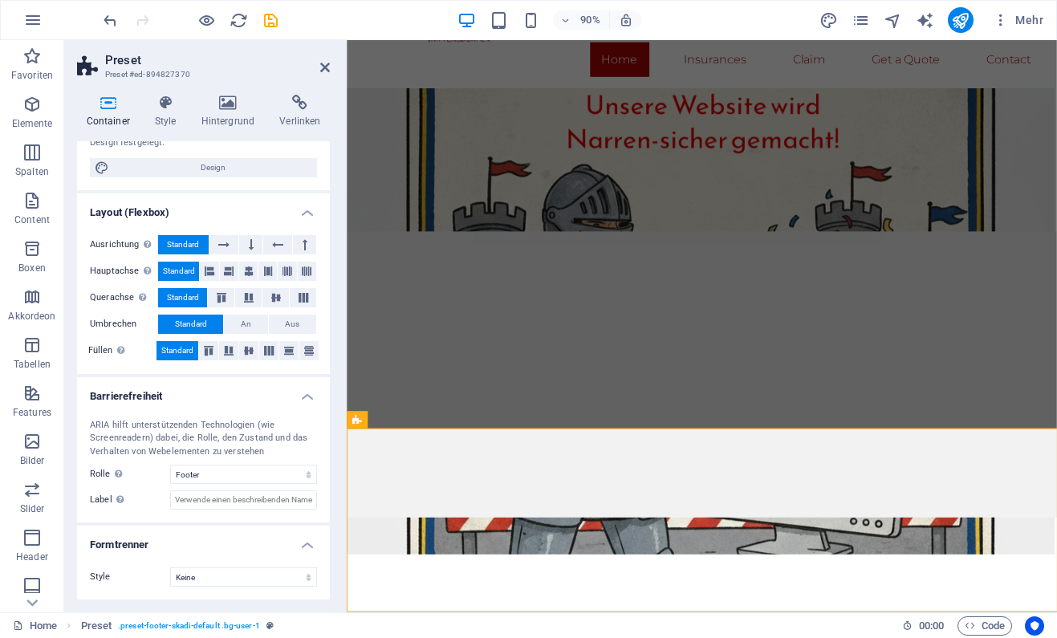
scroll to position [0, 0]
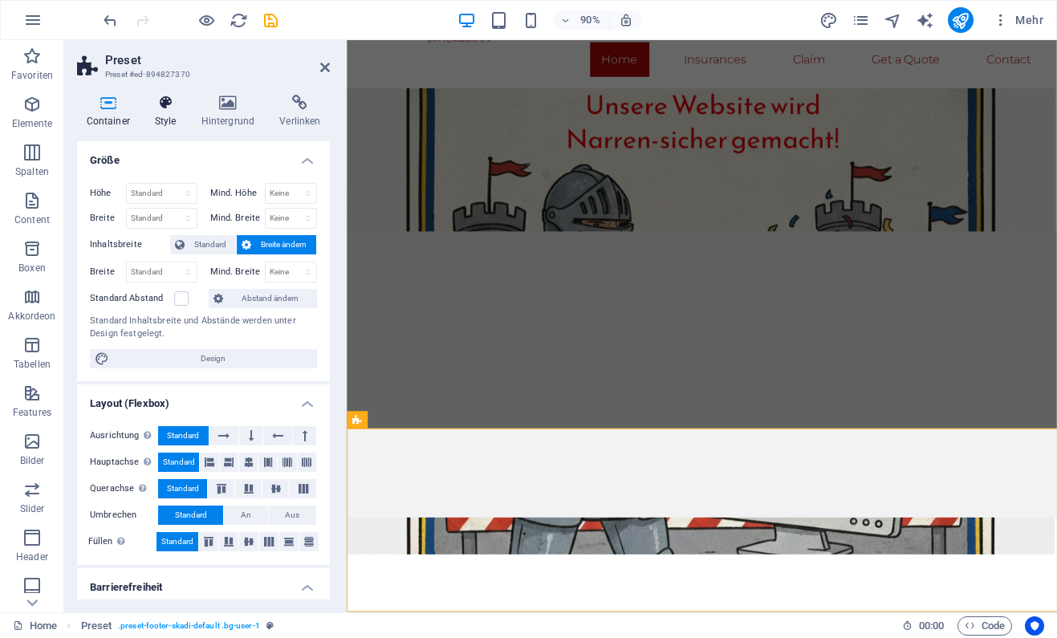
click at [163, 107] on icon at bounding box center [165, 103] width 40 height 16
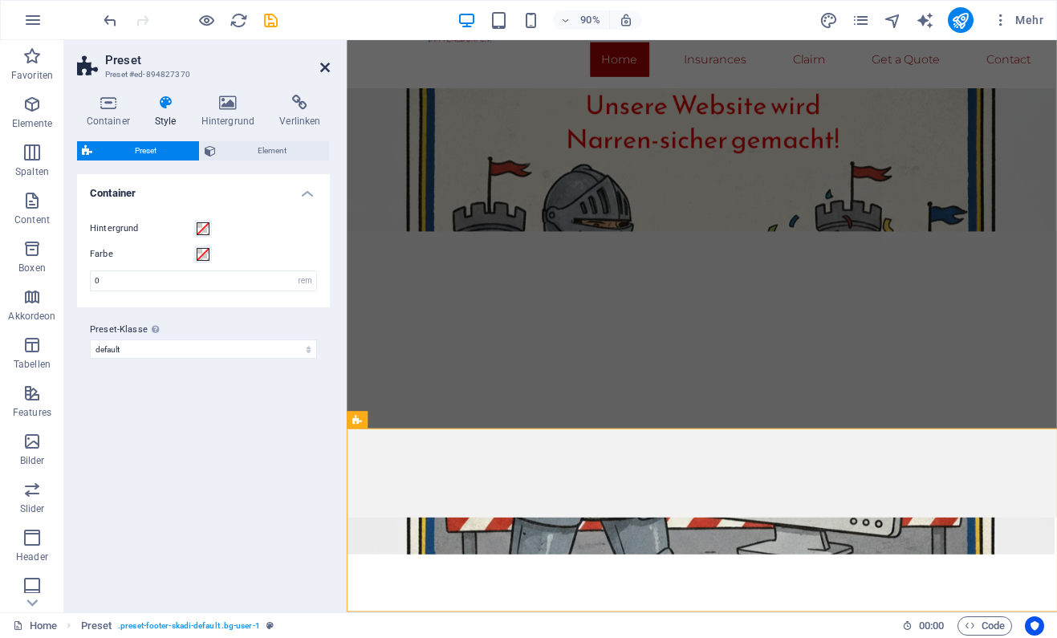
click at [326, 66] on icon at bounding box center [325, 67] width 10 height 13
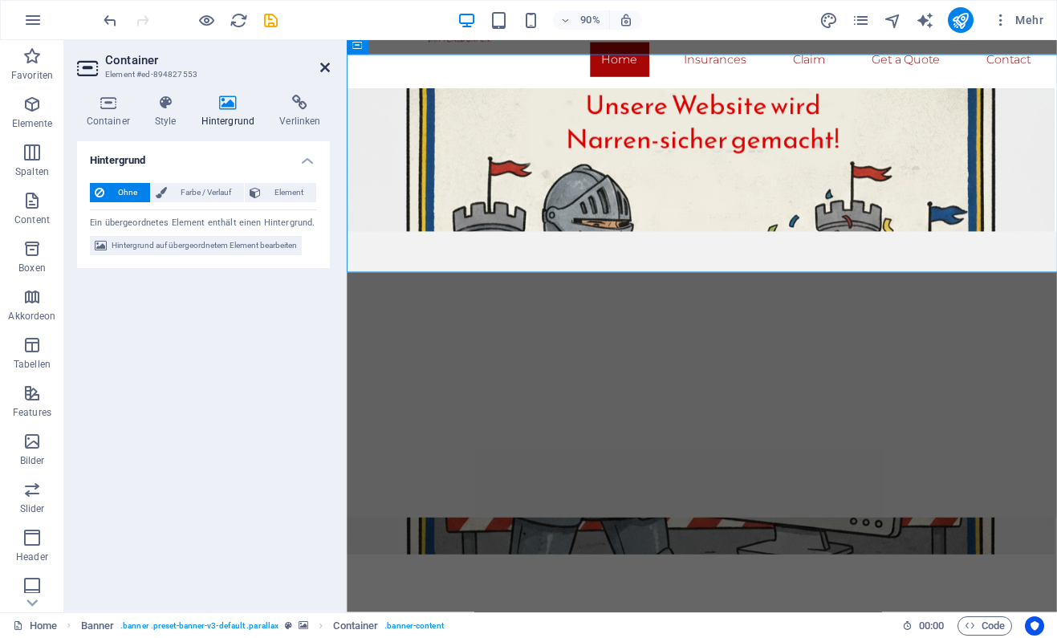
click at [327, 63] on icon at bounding box center [325, 67] width 10 height 13
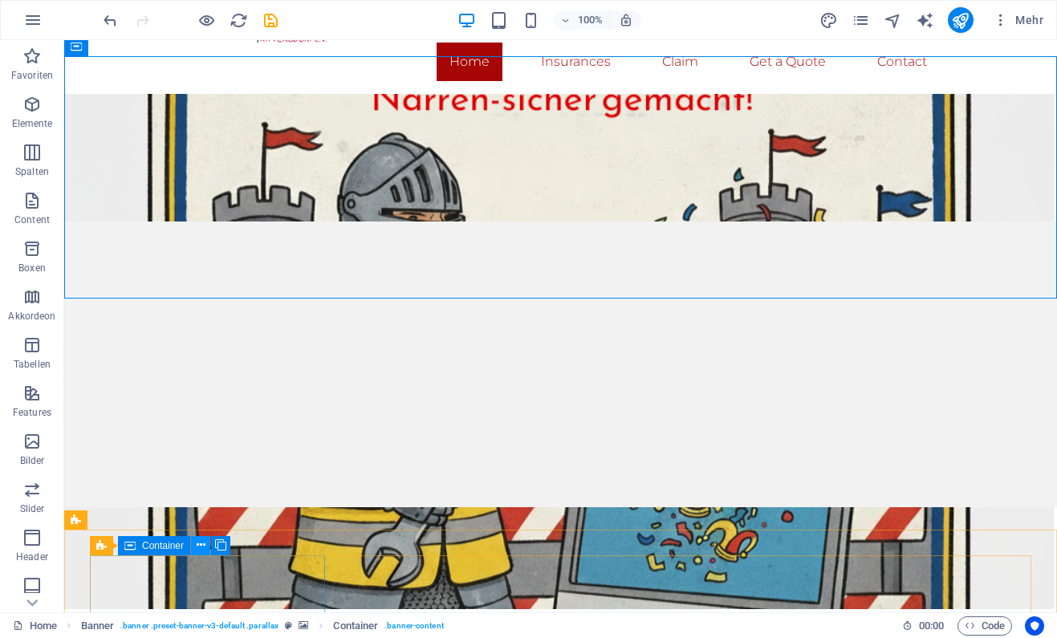
click at [201, 549] on icon at bounding box center [201, 545] width 9 height 17
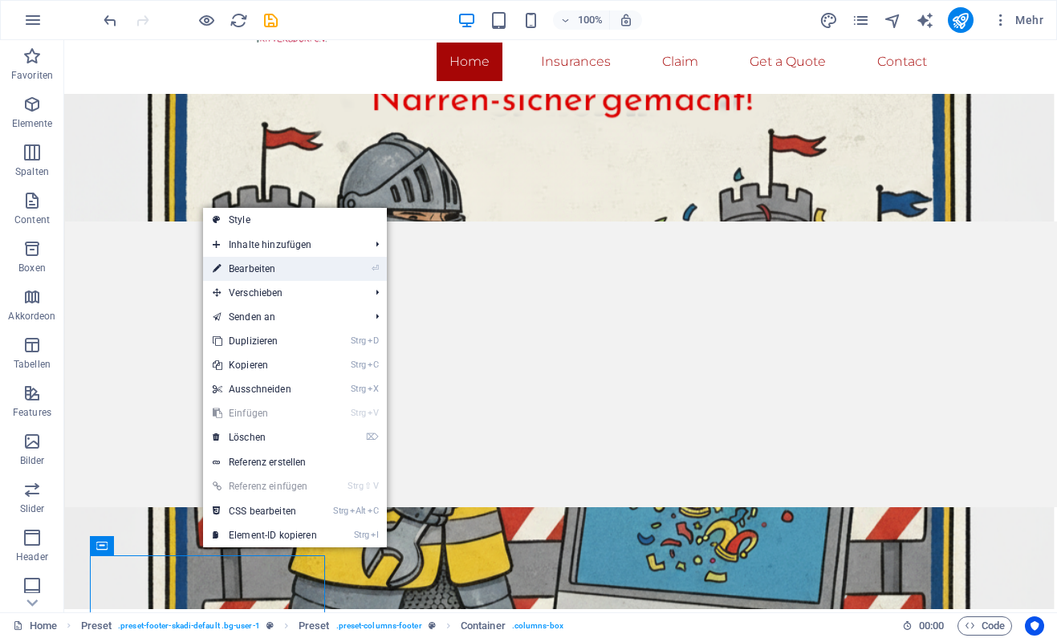
click at [299, 265] on link "⏎ Bearbeiten" at bounding box center [265, 269] width 124 height 24
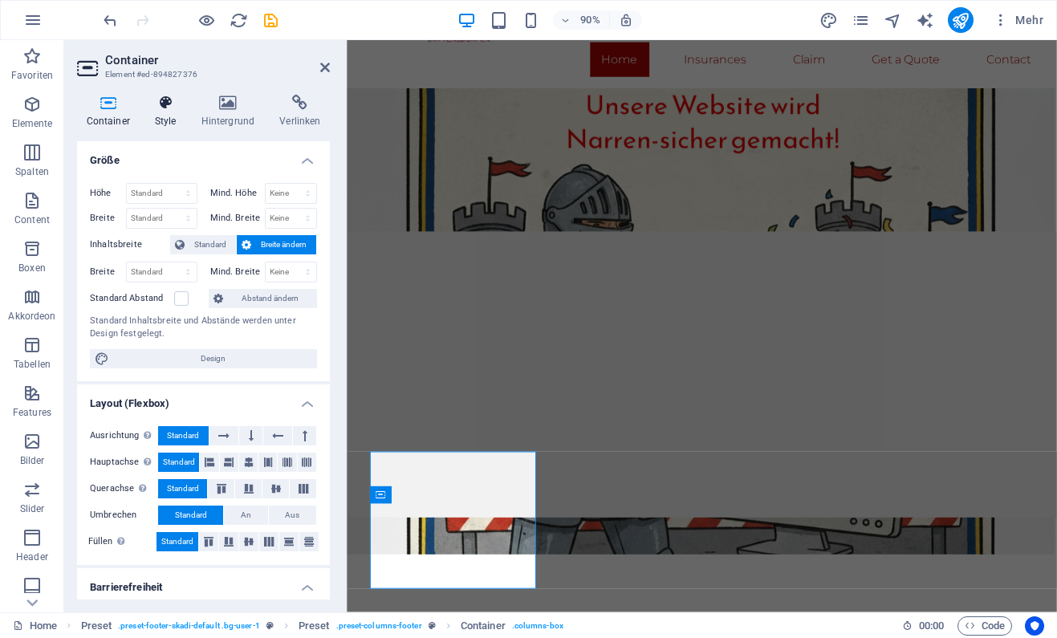
click at [172, 108] on icon at bounding box center [165, 103] width 40 height 16
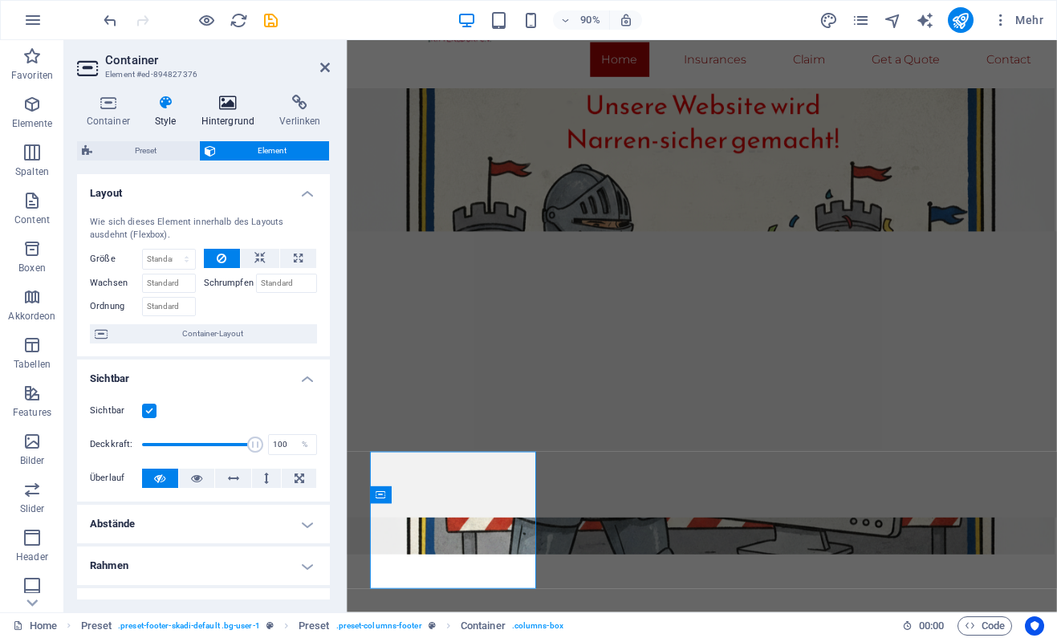
click at [234, 111] on icon at bounding box center [228, 103] width 72 height 16
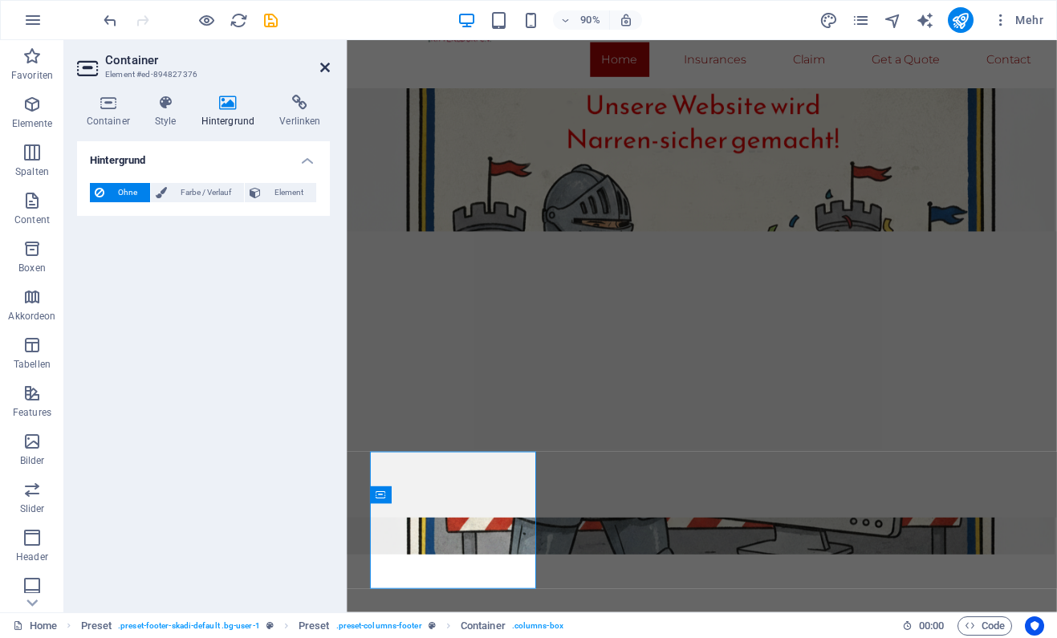
click at [326, 67] on icon at bounding box center [325, 67] width 10 height 13
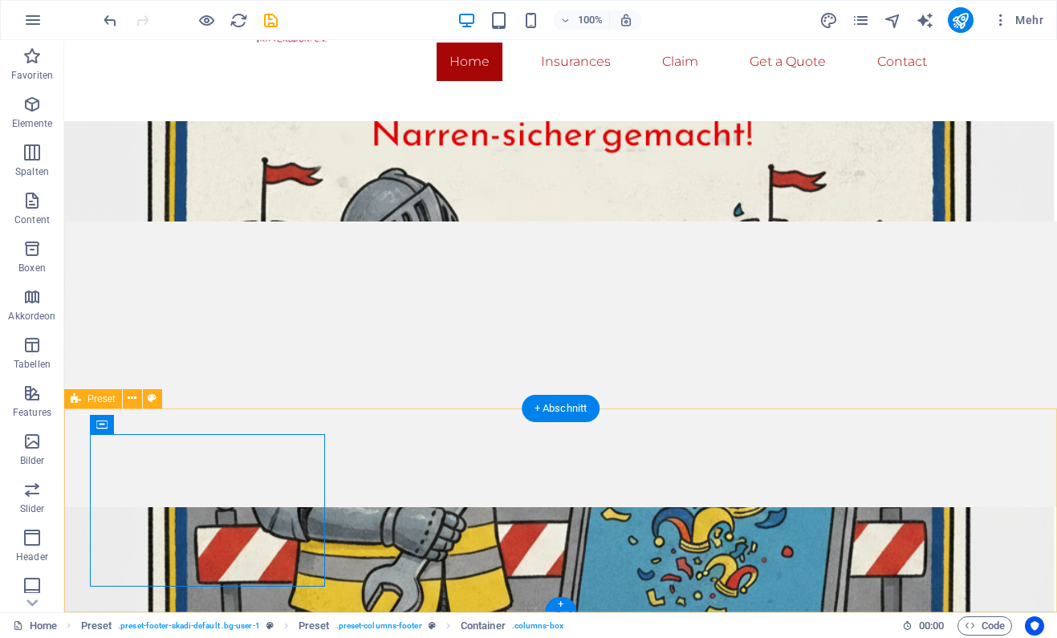
scroll to position [226, 0]
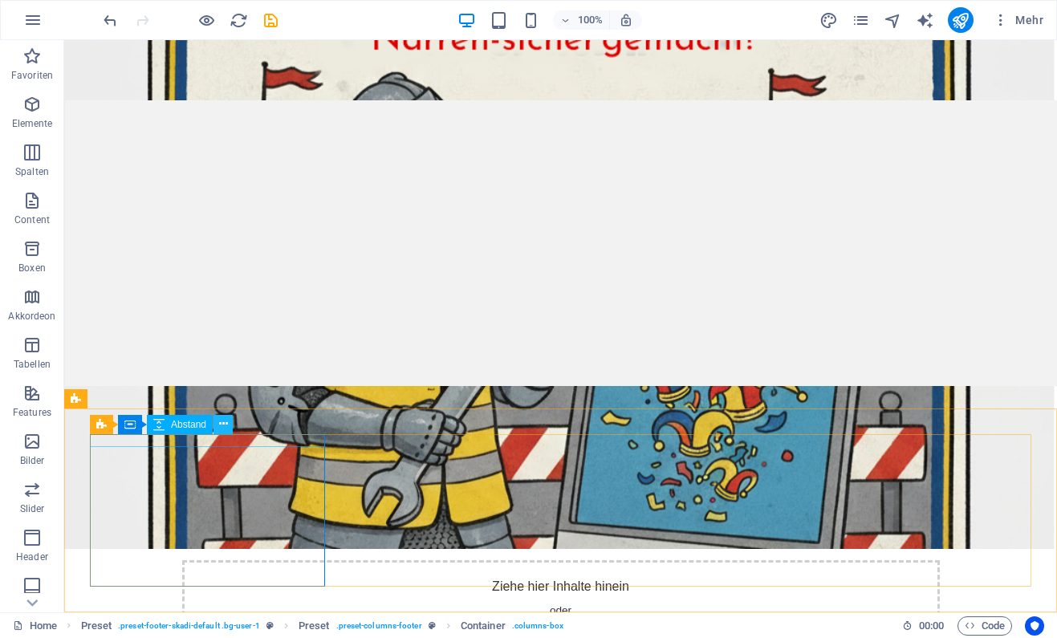
click at [222, 425] on icon at bounding box center [223, 424] width 9 height 17
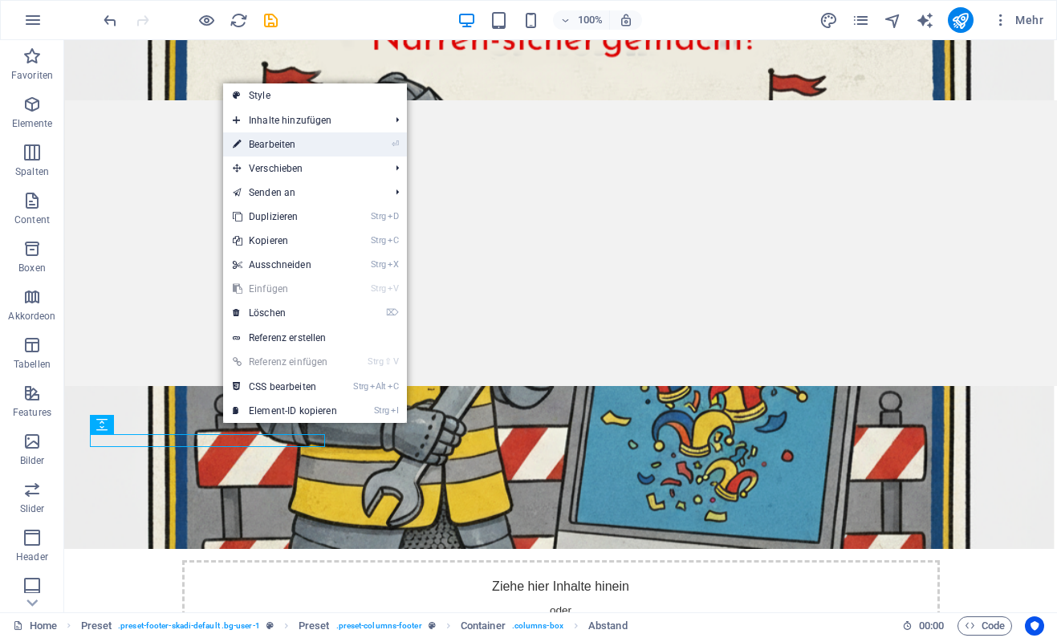
click at [330, 150] on link "⏎ Bearbeiten" at bounding box center [285, 144] width 124 height 24
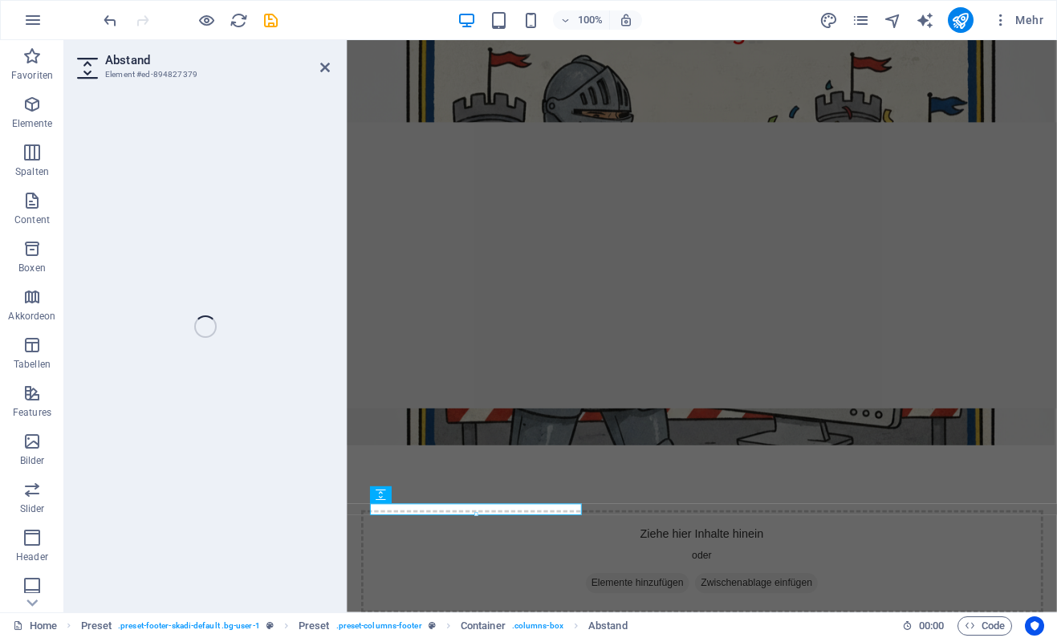
scroll to position [105, 0]
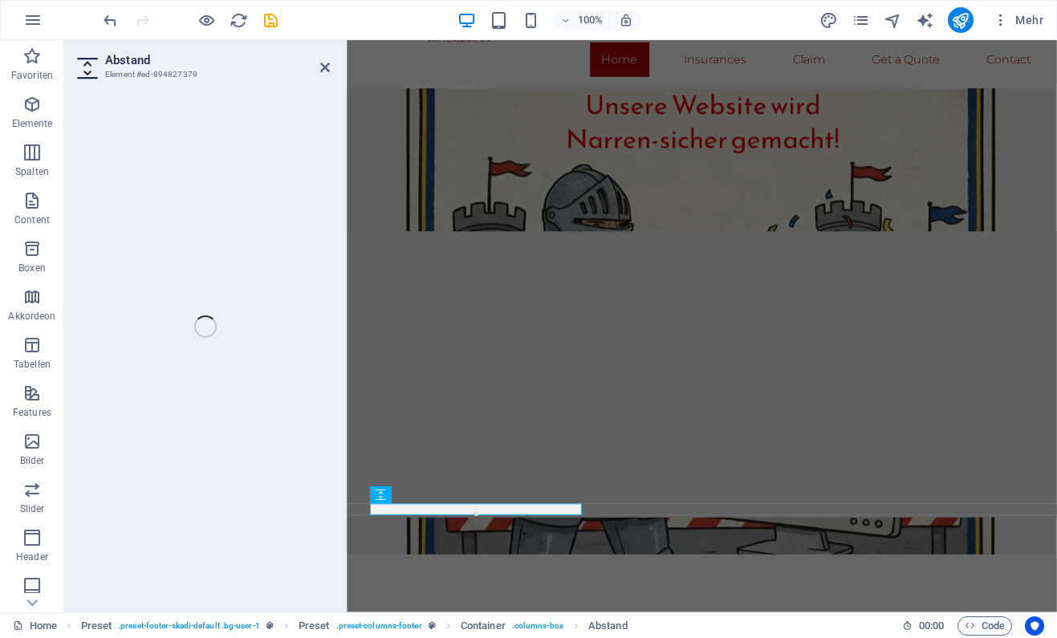
select select "rem"
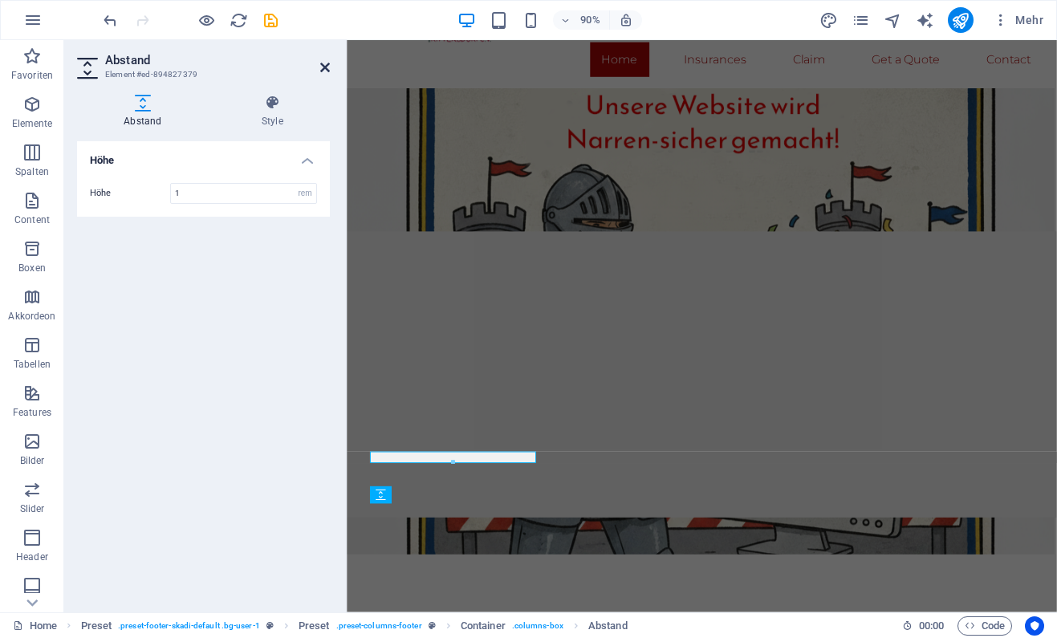
click at [322, 71] on icon at bounding box center [325, 67] width 10 height 13
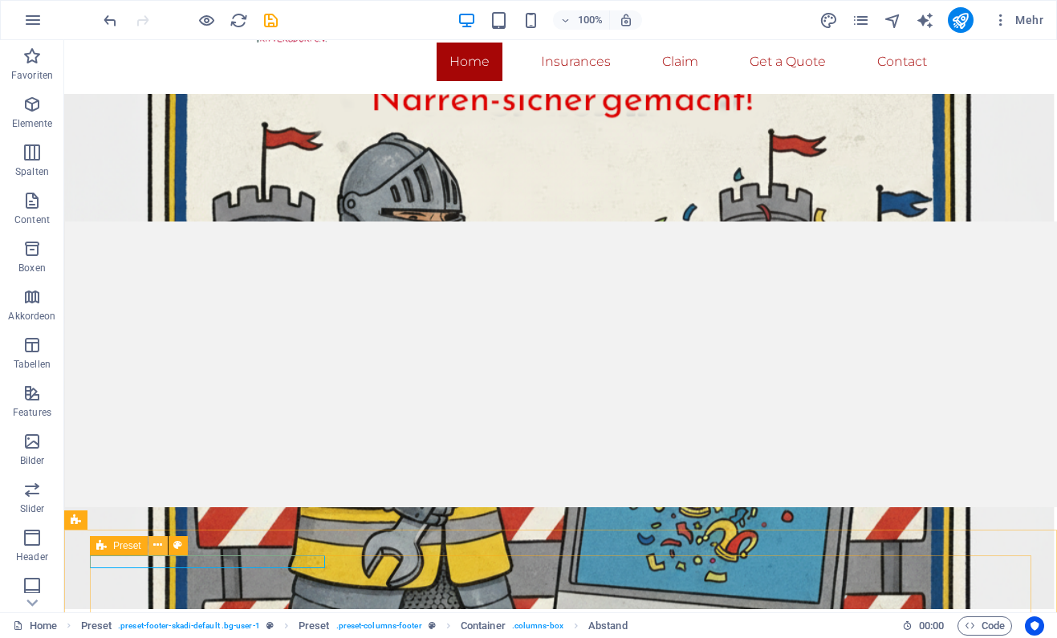
click at [161, 548] on icon at bounding box center [157, 545] width 9 height 17
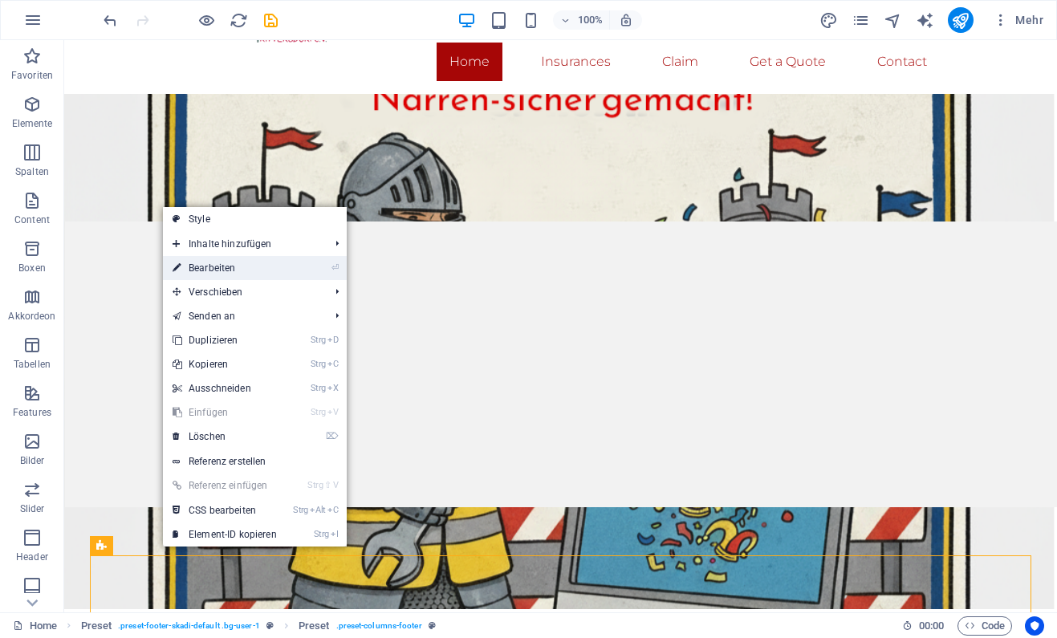
click at [266, 273] on link "⏎ Bearbeiten" at bounding box center [225, 268] width 124 height 24
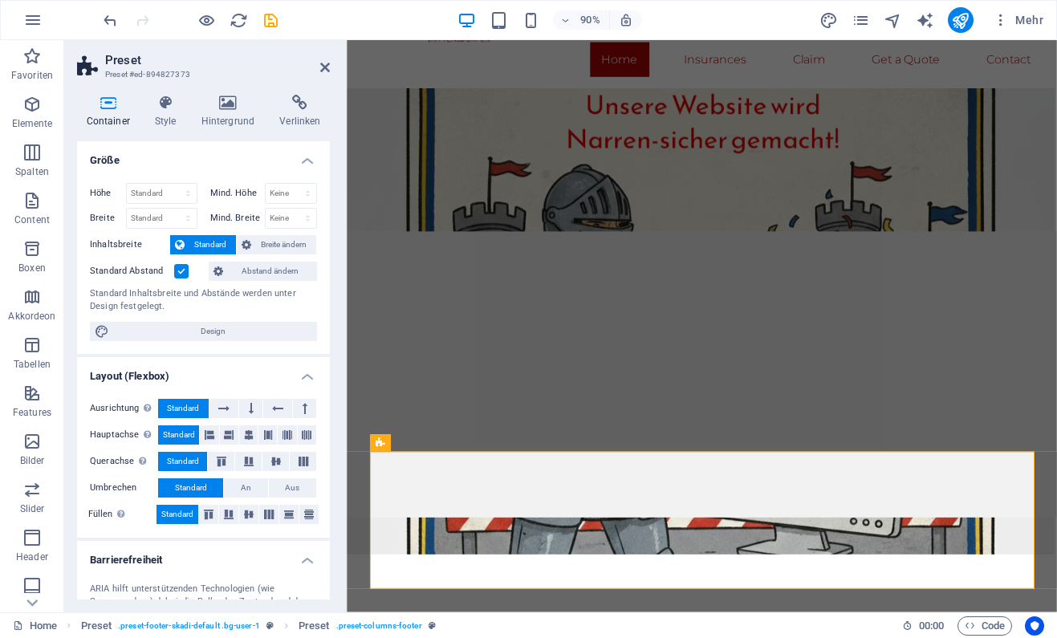
scroll to position [164, 0]
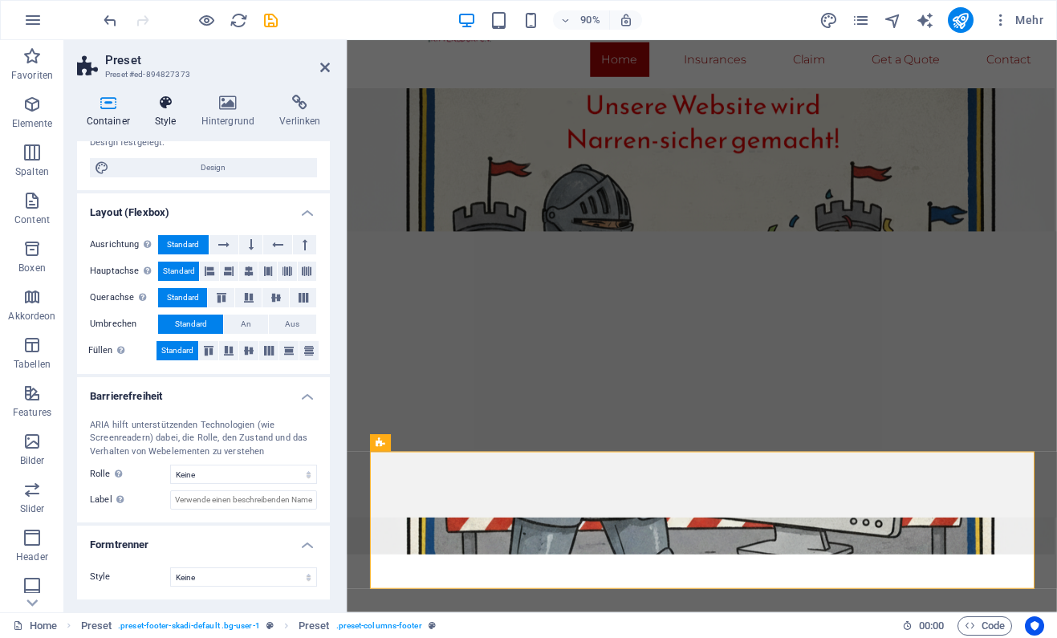
click at [162, 120] on h4 "Style" at bounding box center [168, 112] width 47 height 34
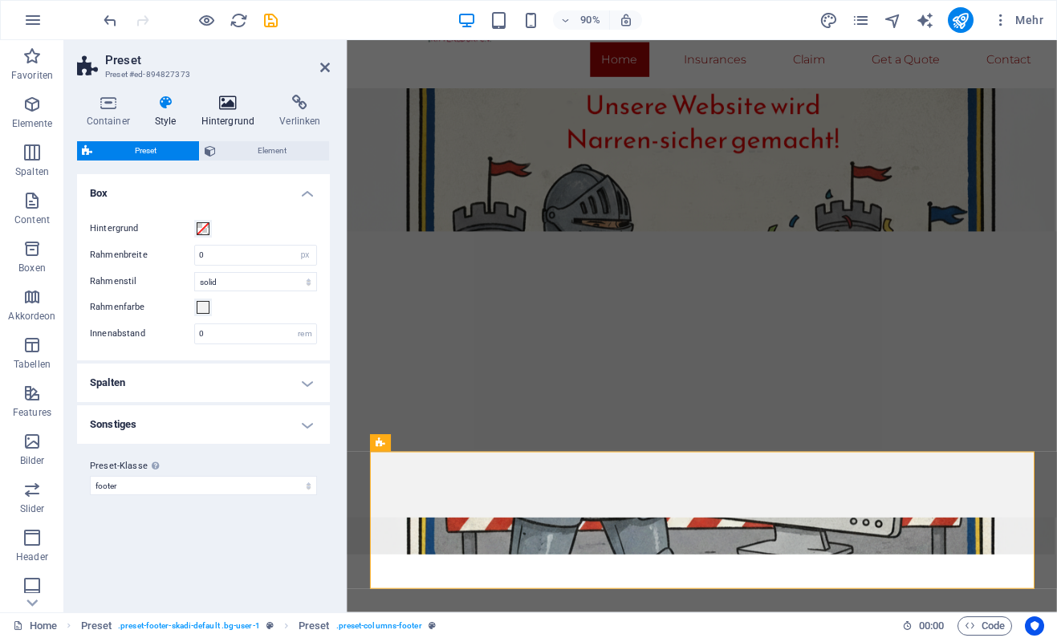
click at [224, 104] on icon at bounding box center [228, 103] width 72 height 16
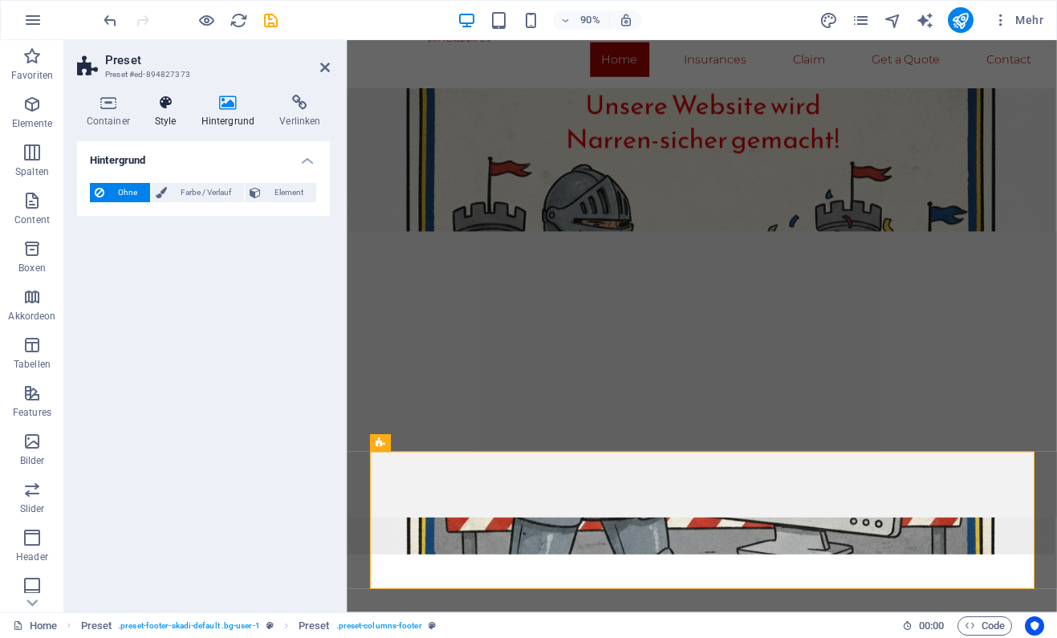
click at [173, 104] on icon at bounding box center [165, 103] width 40 height 16
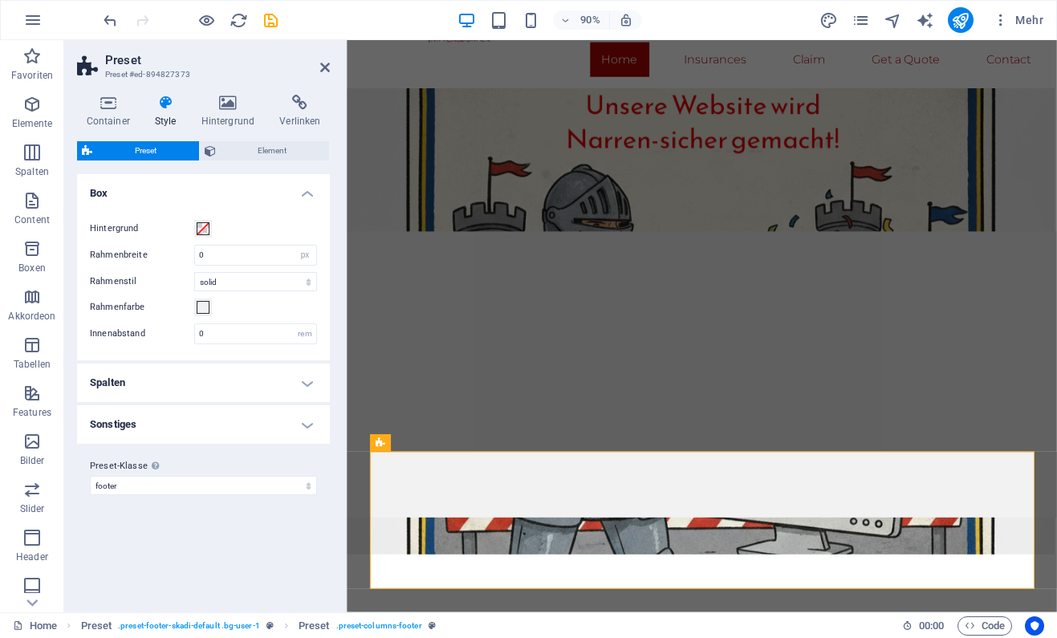
click at [150, 383] on h4 "Spalten" at bounding box center [203, 383] width 253 height 39
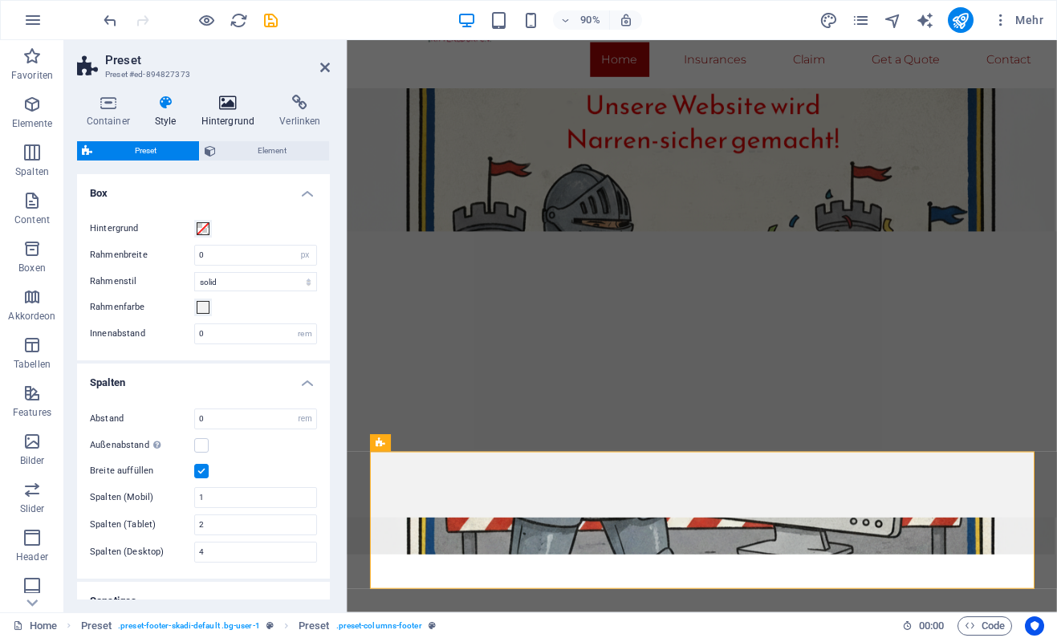
click at [226, 110] on icon at bounding box center [228, 103] width 72 height 16
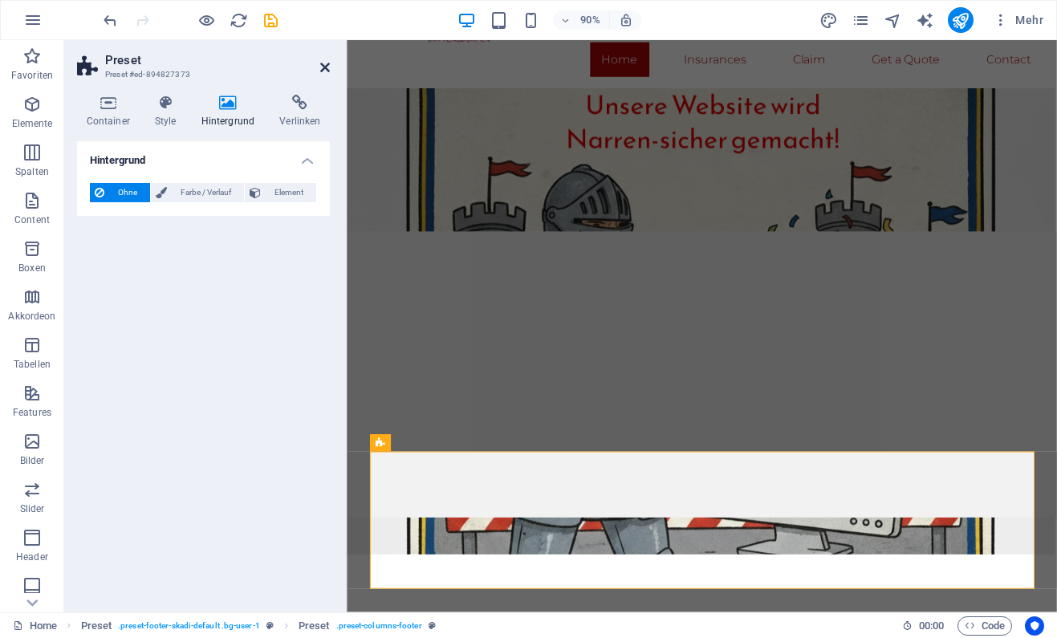
click at [326, 62] on icon at bounding box center [325, 67] width 10 height 13
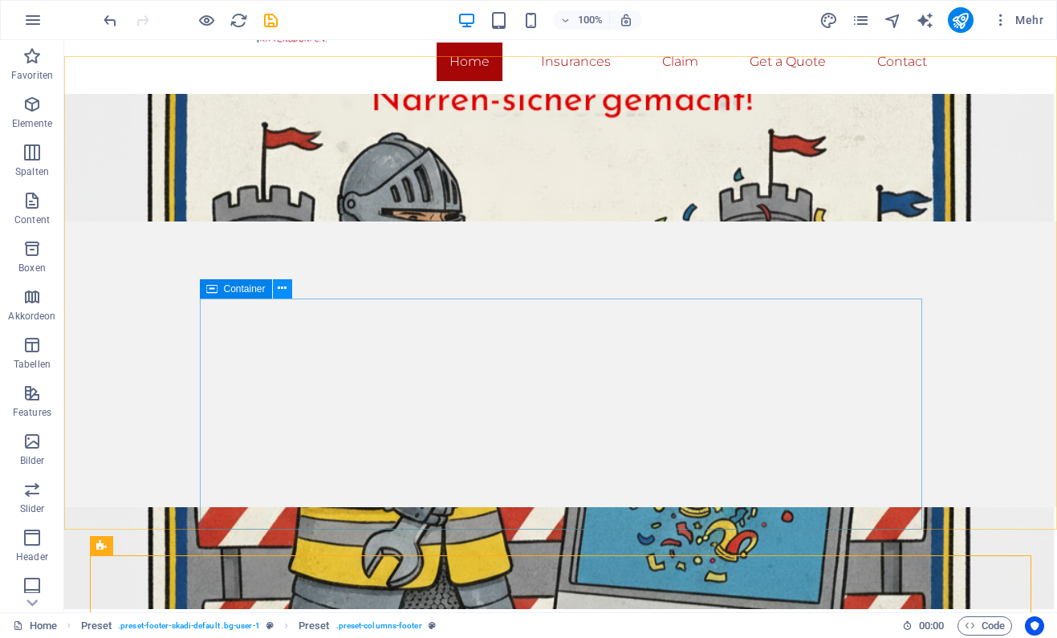
click at [281, 290] on icon at bounding box center [282, 288] width 9 height 17
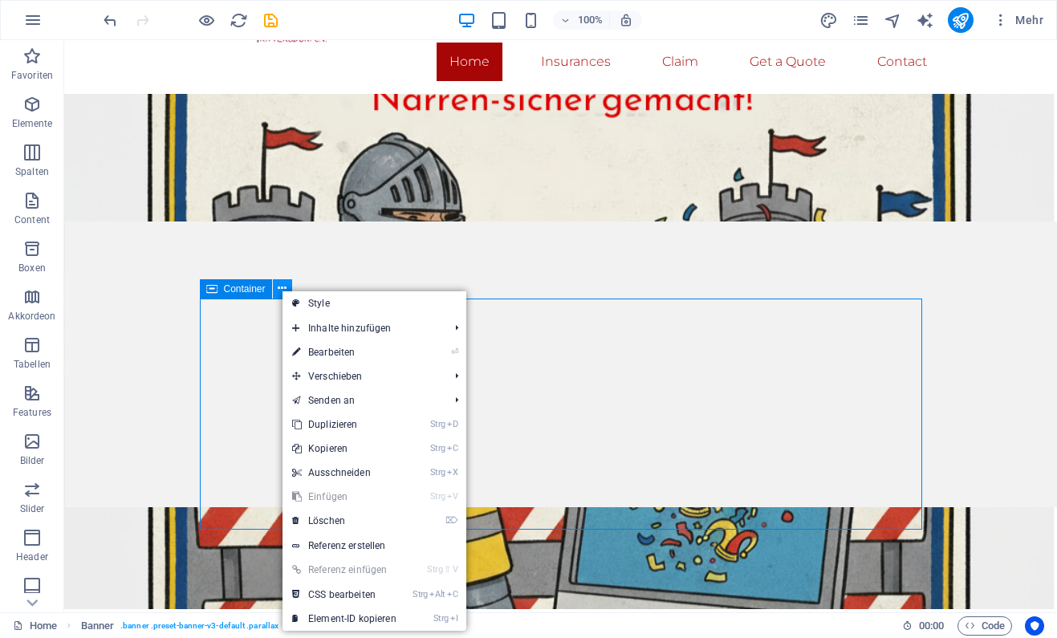
click at [281, 290] on icon at bounding box center [282, 288] width 9 height 17
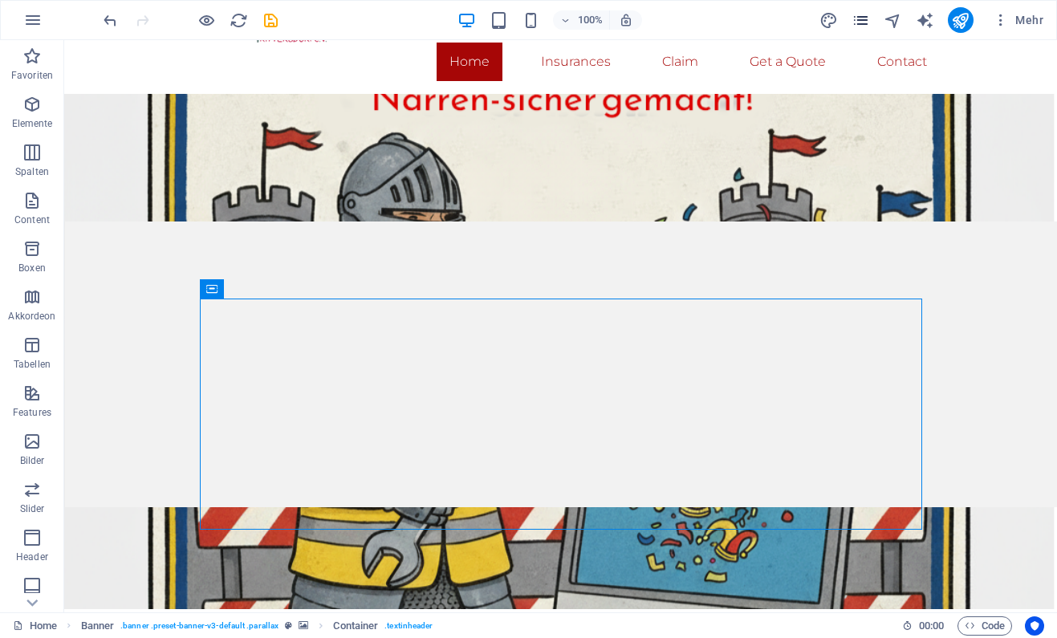
click at [862, 18] on icon "pages" at bounding box center [861, 20] width 18 height 18
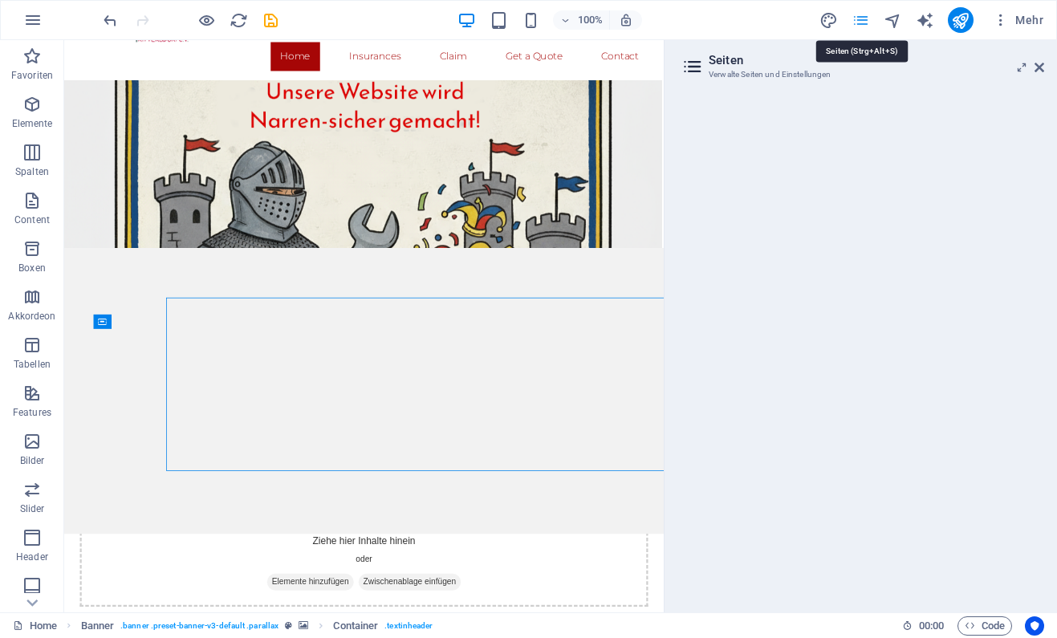
scroll to position [19, 0]
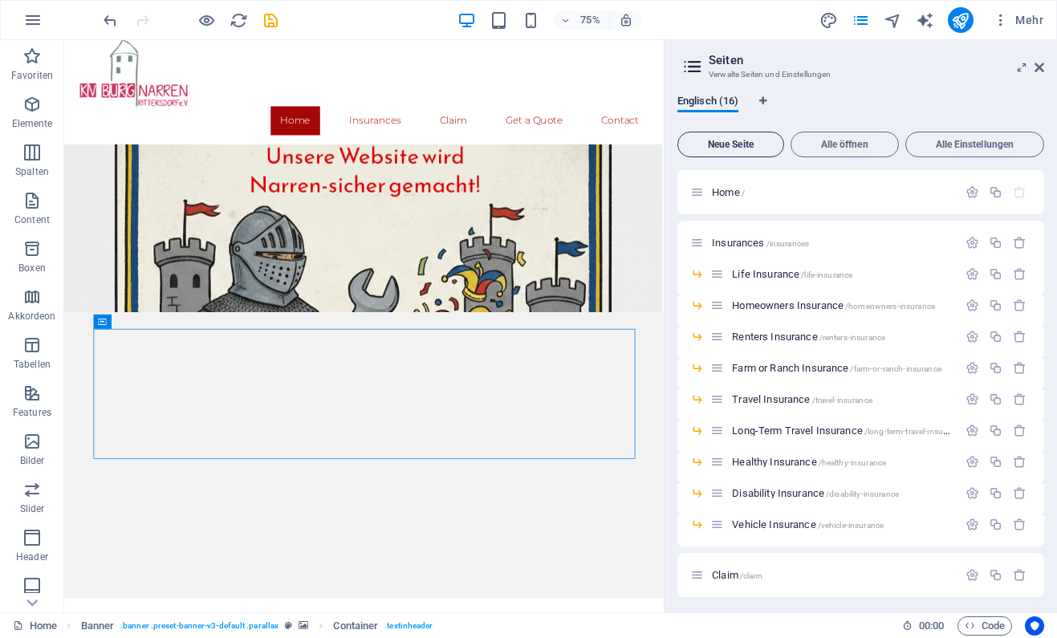
click at [739, 149] on span "Neue Seite" at bounding box center [731, 145] width 92 height 10
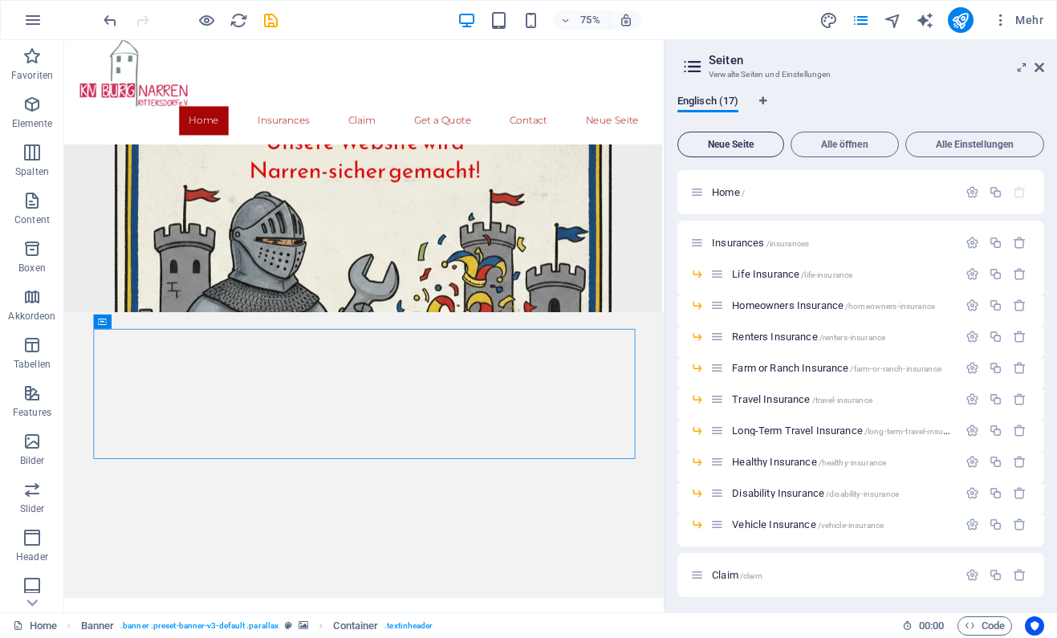
scroll to position [504, 0]
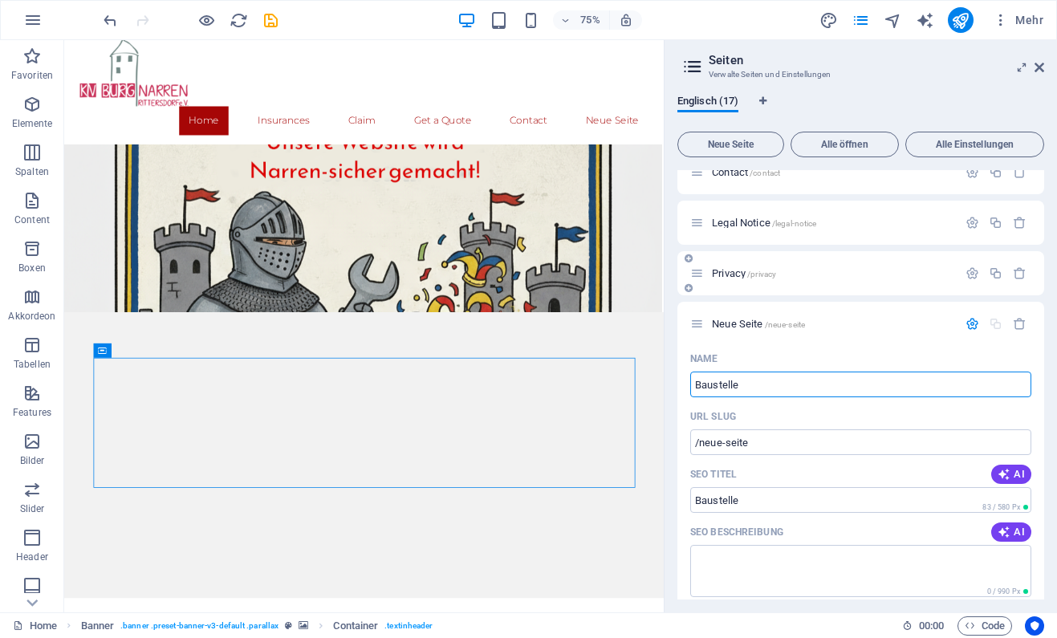
type input "Baustelle"
type input "/baustelle"
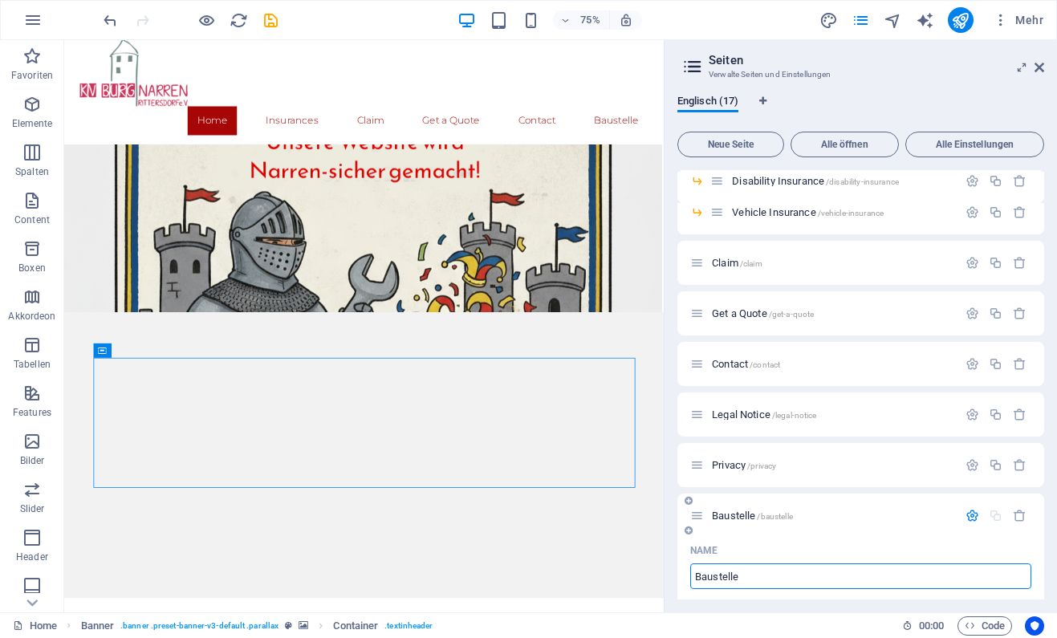
scroll to position [0, 0]
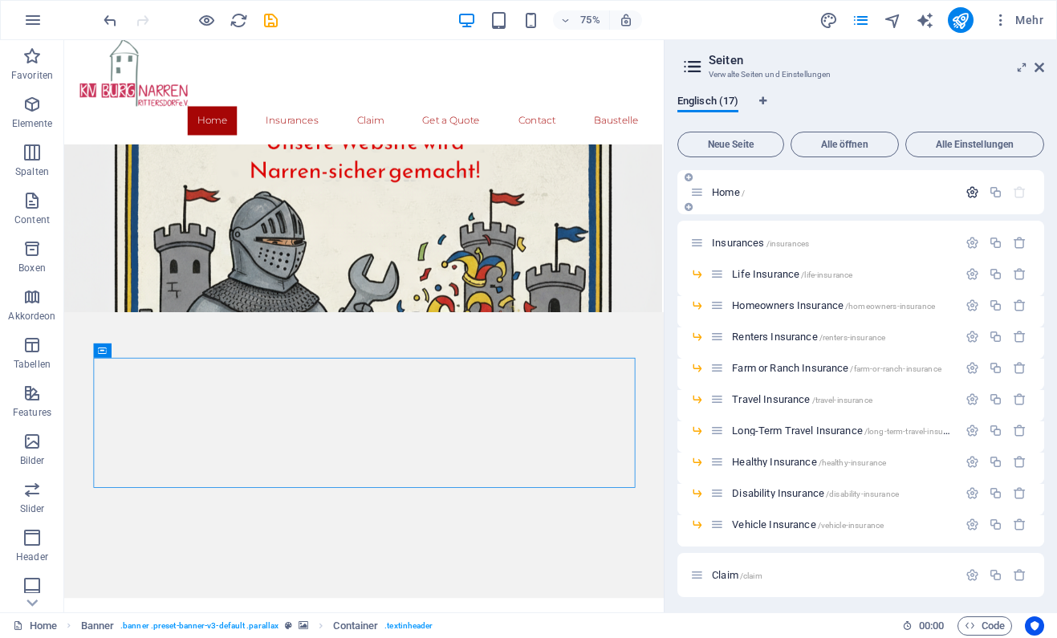
click at [974, 189] on icon "button" at bounding box center [973, 192] width 14 height 14
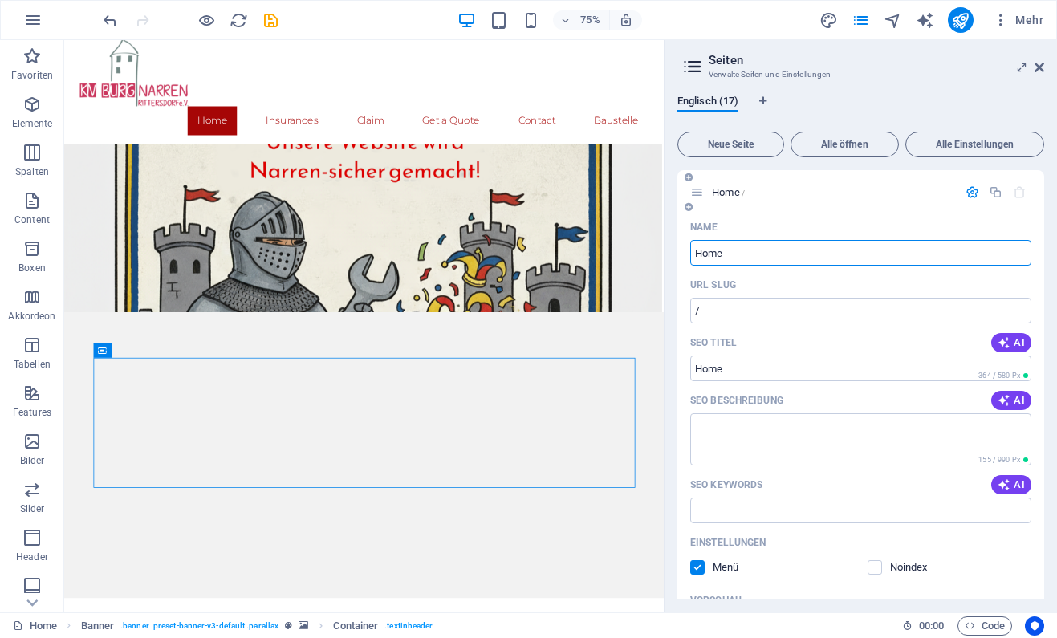
click at [699, 568] on label at bounding box center [697, 567] width 14 height 14
click at [0, 0] on input "checkbox" at bounding box center [0, 0] width 0 height 0
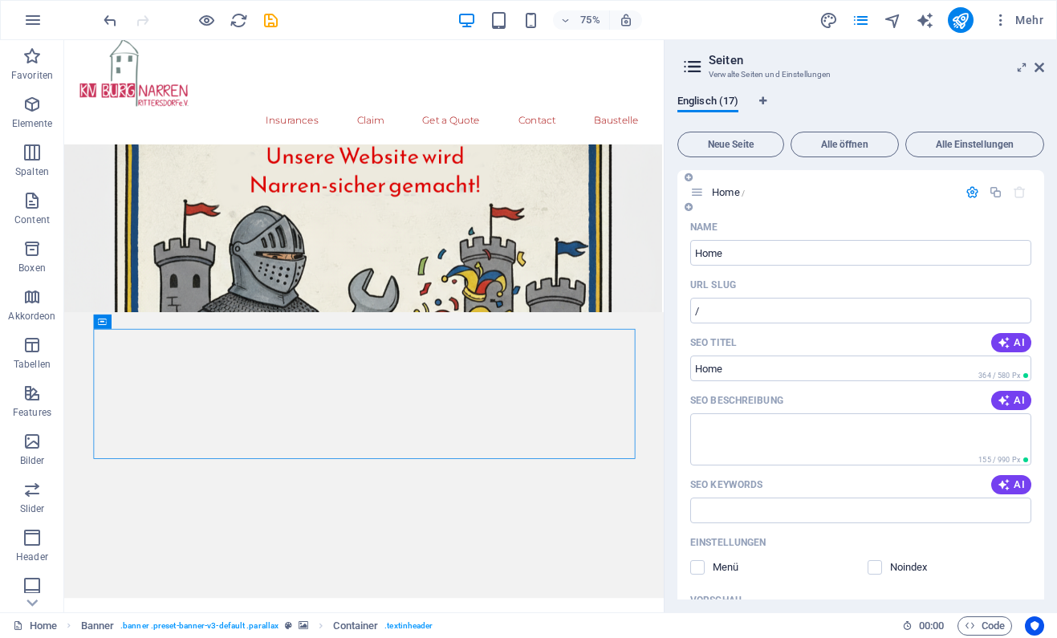
click at [972, 196] on icon "button" at bounding box center [973, 192] width 14 height 14
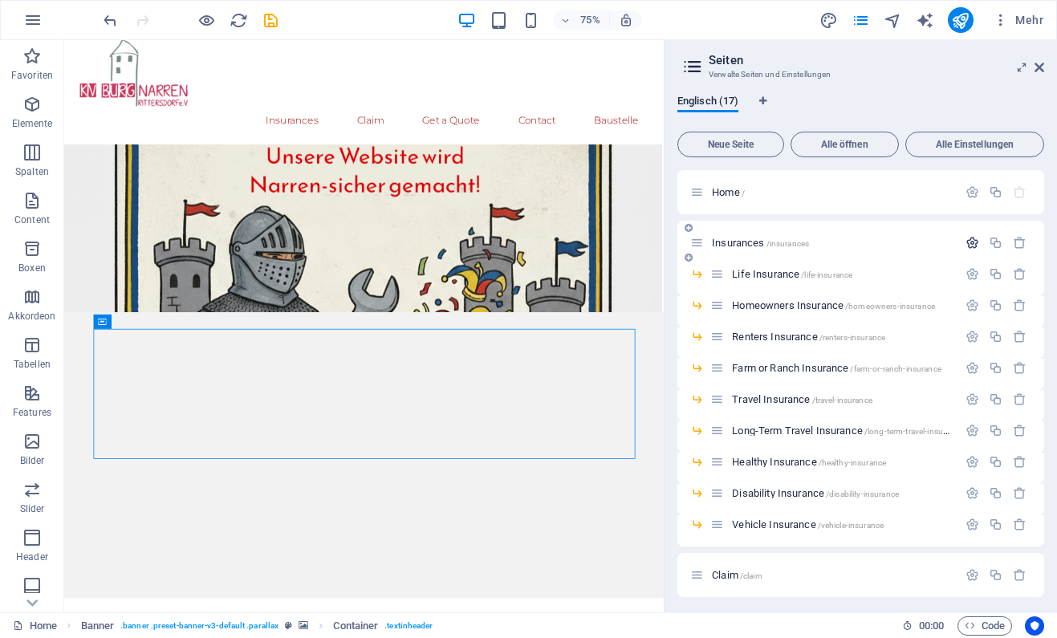
click at [972, 241] on icon "button" at bounding box center [973, 243] width 14 height 14
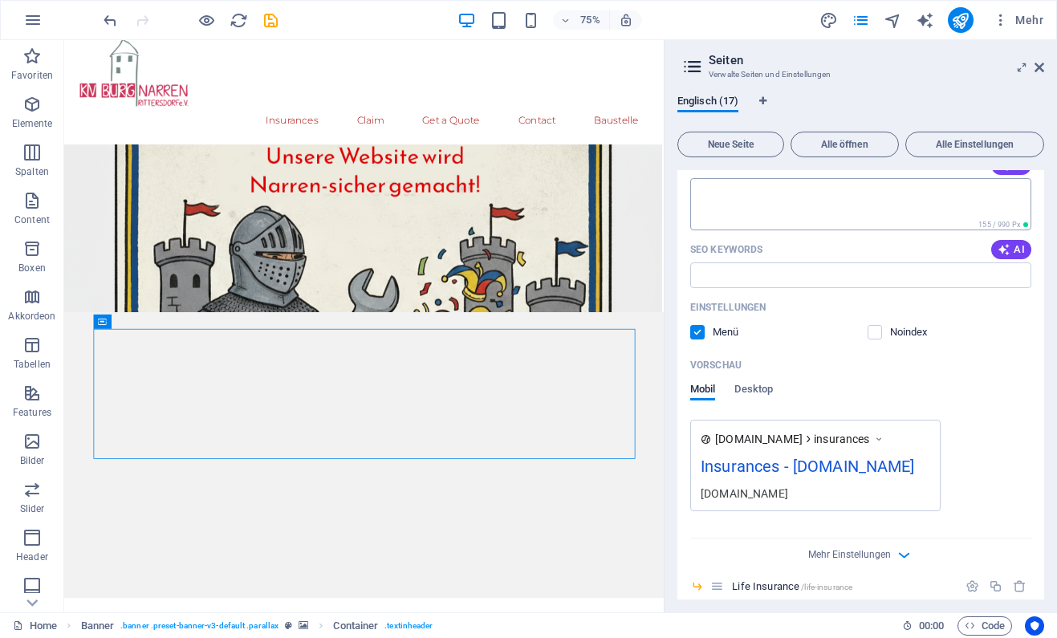
scroll to position [293, 0]
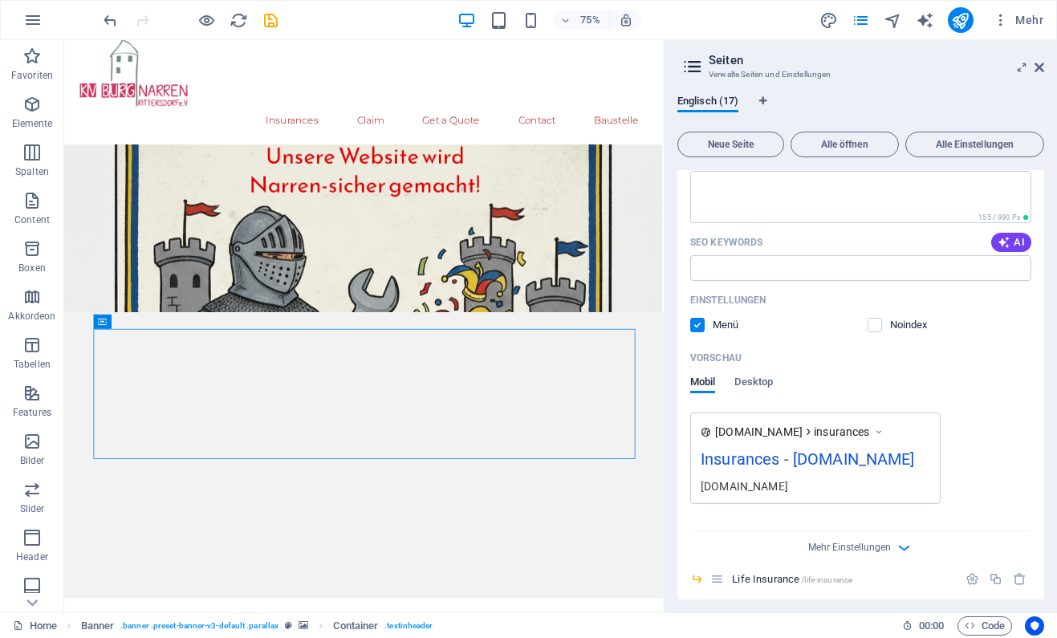
click at [694, 323] on label at bounding box center [697, 325] width 14 height 14
click at [0, 0] on input "checkbox" at bounding box center [0, 0] width 0 height 0
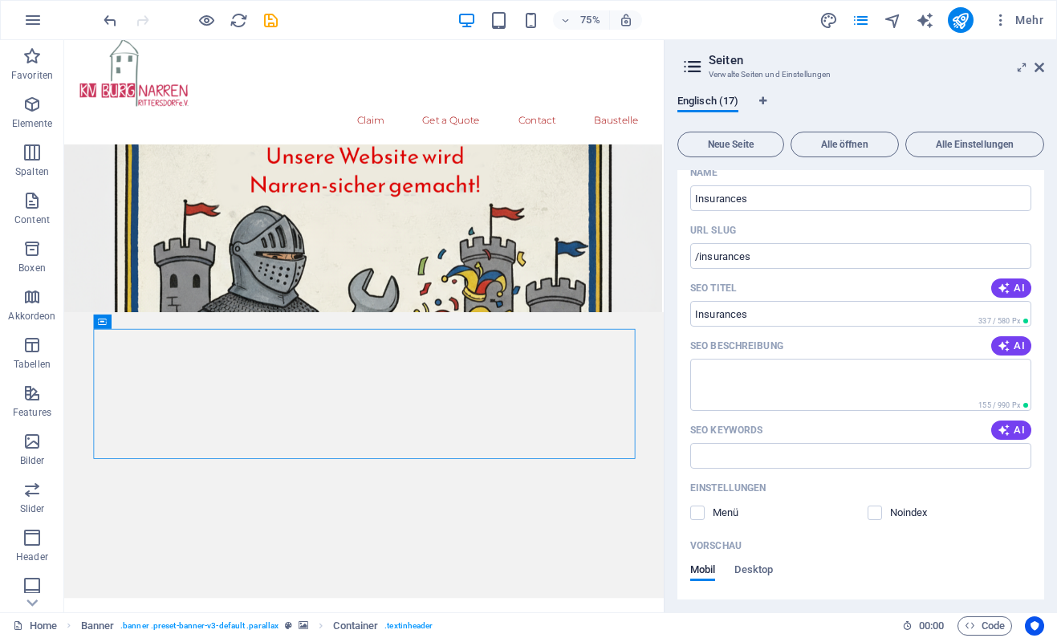
scroll to position [0, 0]
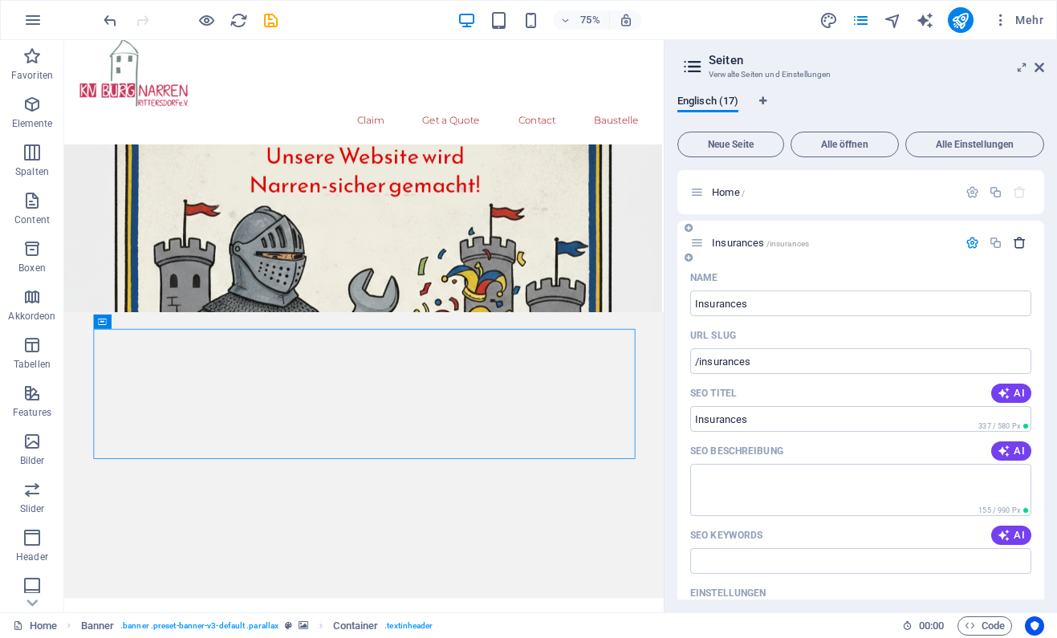
click at [1026, 240] on icon "button" at bounding box center [1020, 243] width 14 height 14
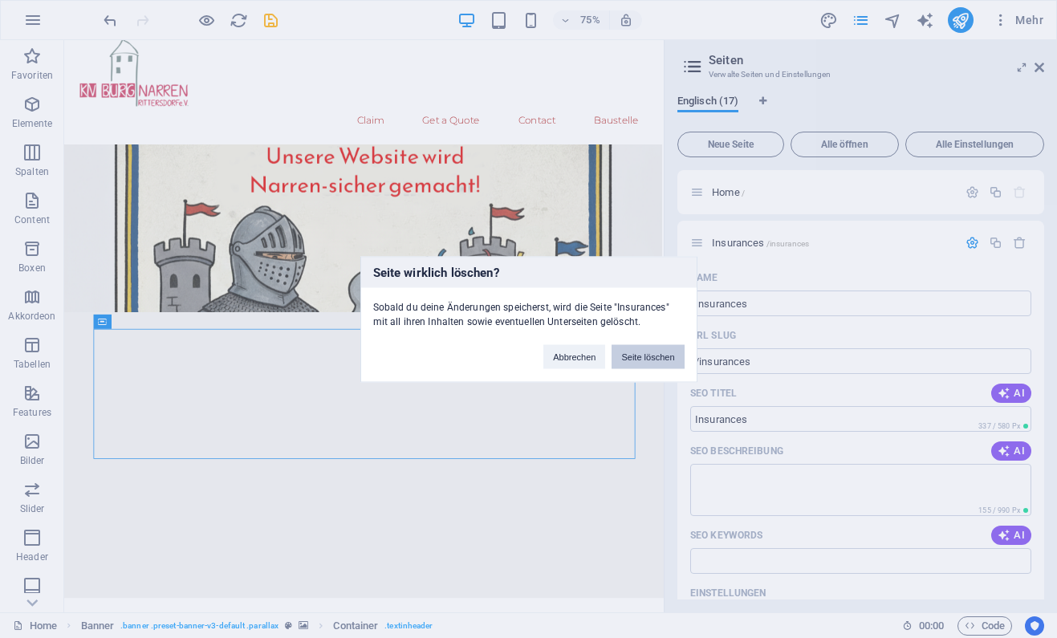
click at [644, 360] on button "Seite löschen" at bounding box center [648, 356] width 72 height 24
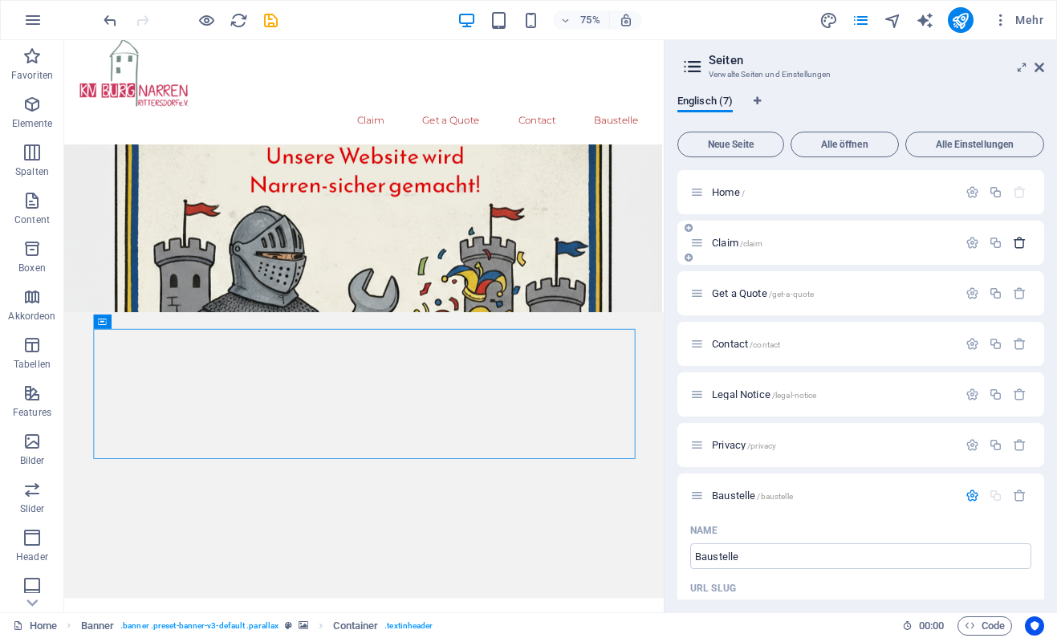
click at [1018, 241] on icon "button" at bounding box center [1020, 243] width 14 height 14
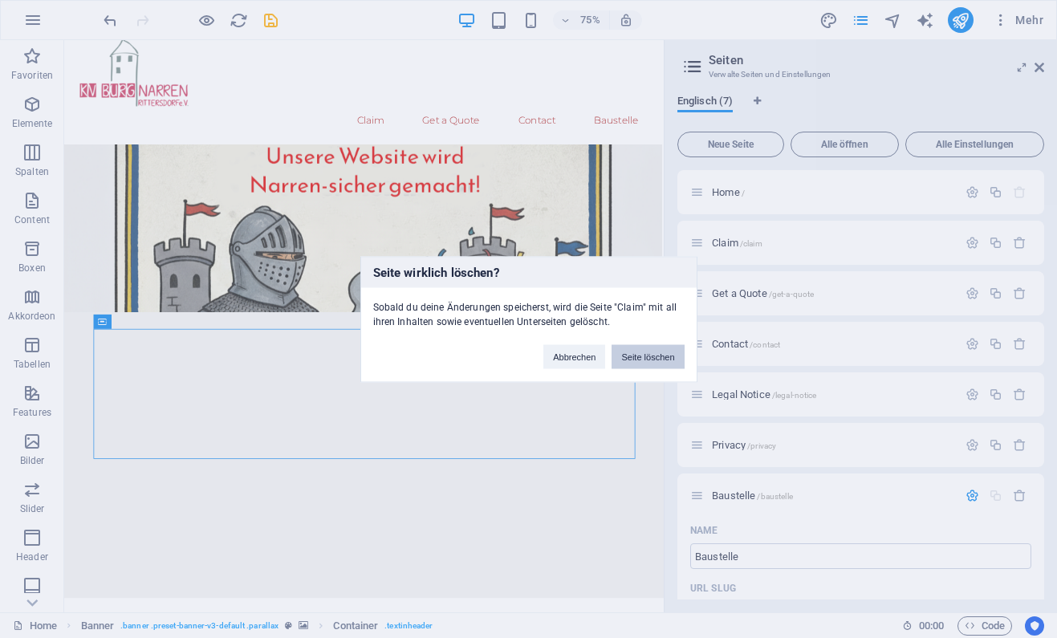
click at [638, 360] on button "Seite löschen" at bounding box center [648, 356] width 72 height 24
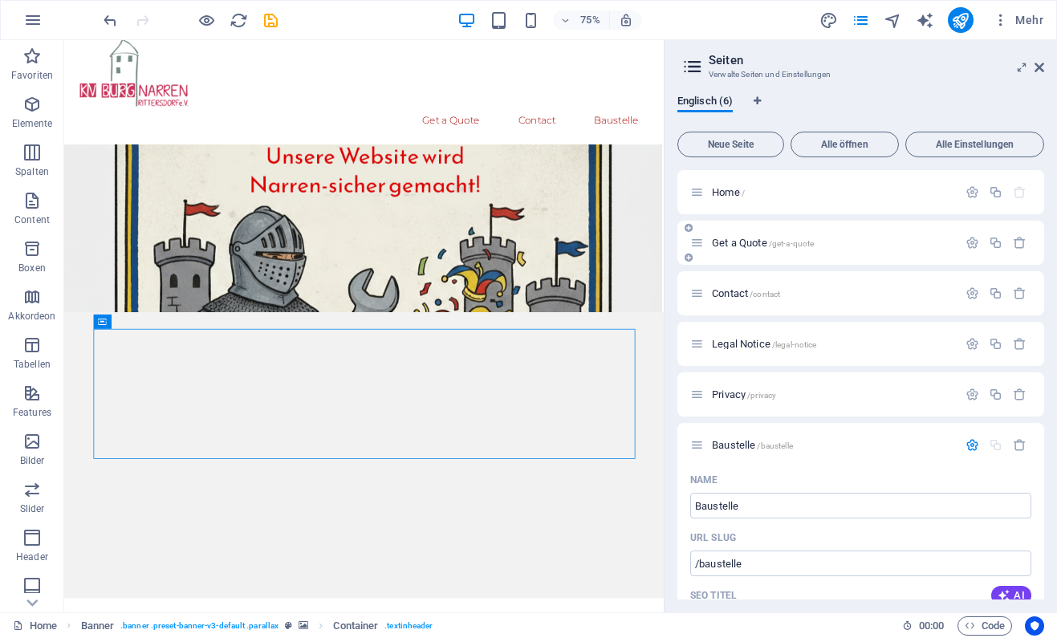
click at [1018, 251] on div at bounding box center [996, 243] width 71 height 18
click at [1020, 248] on icon "button" at bounding box center [1020, 243] width 14 height 14
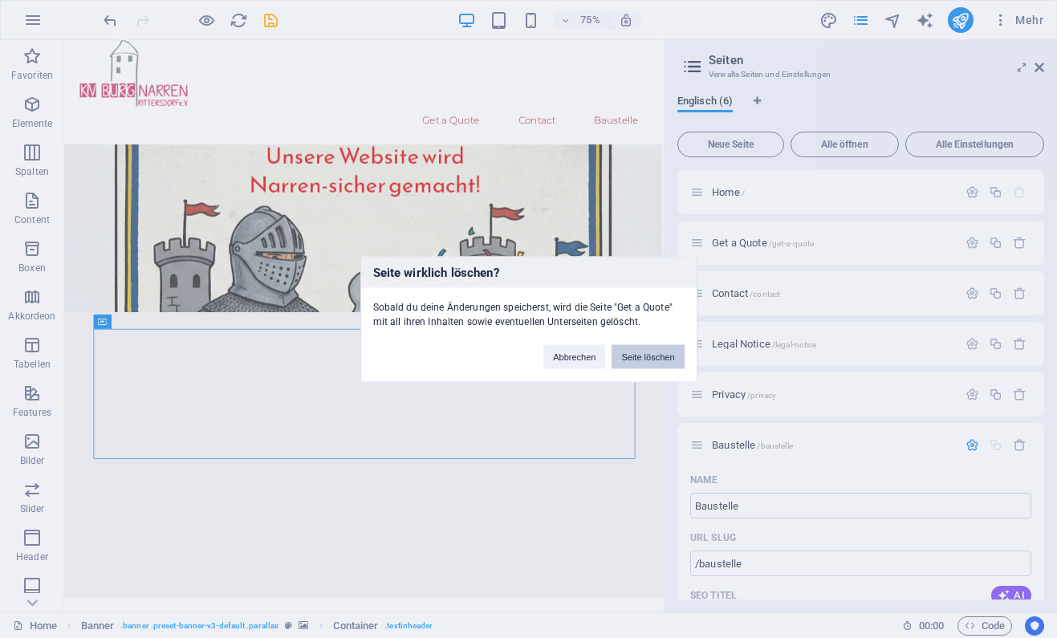
click at [649, 351] on button "Seite löschen" at bounding box center [648, 356] width 72 height 24
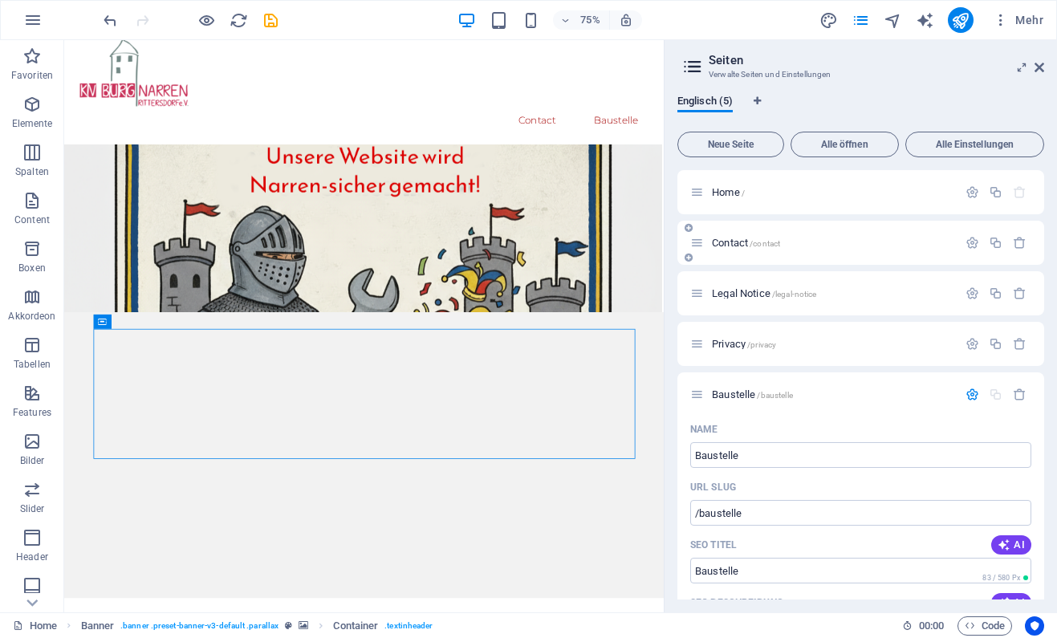
click at [1019, 235] on div at bounding box center [996, 243] width 71 height 18
click at [1019, 241] on icon "button" at bounding box center [1020, 243] width 14 height 14
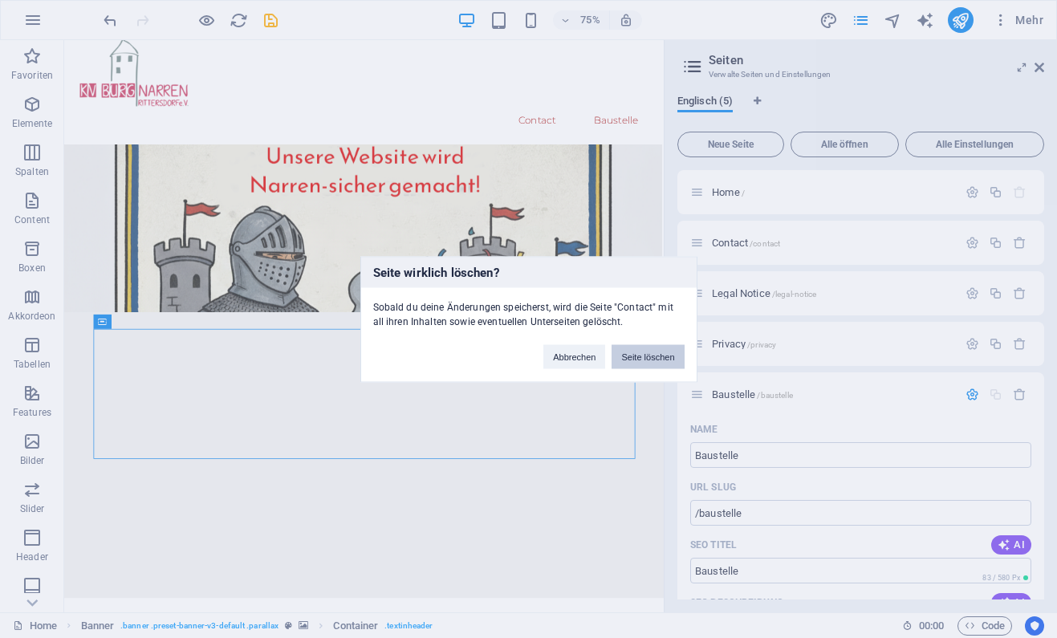
click at [635, 354] on button "Seite löschen" at bounding box center [648, 356] width 72 height 24
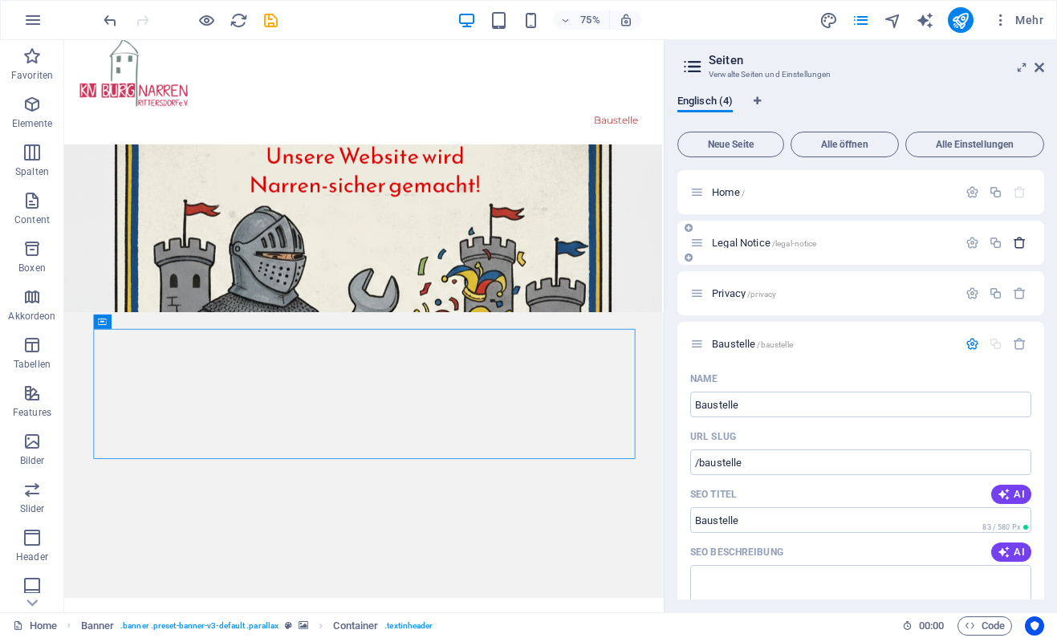
click at [1020, 242] on icon "button" at bounding box center [1020, 243] width 14 height 14
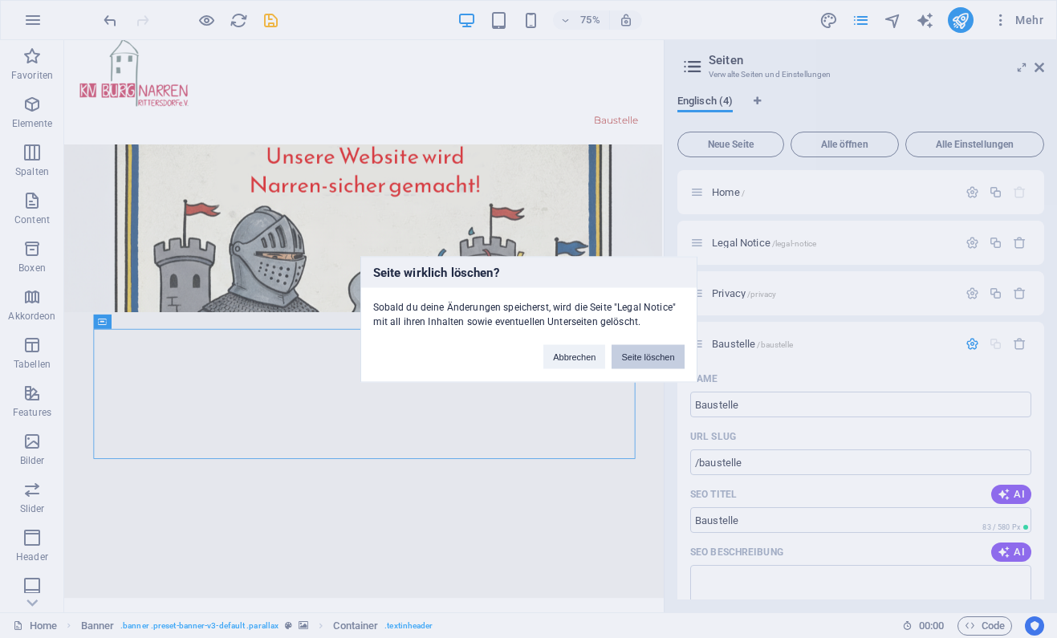
click at [660, 360] on button "Seite löschen" at bounding box center [648, 356] width 72 height 24
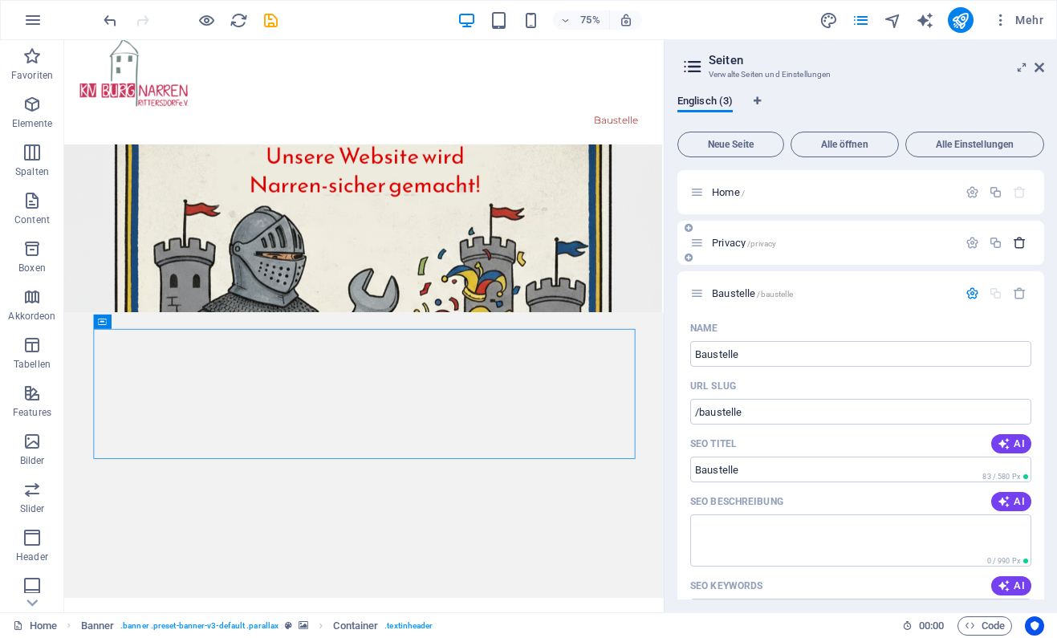
click at [1022, 240] on icon "button" at bounding box center [1020, 243] width 14 height 14
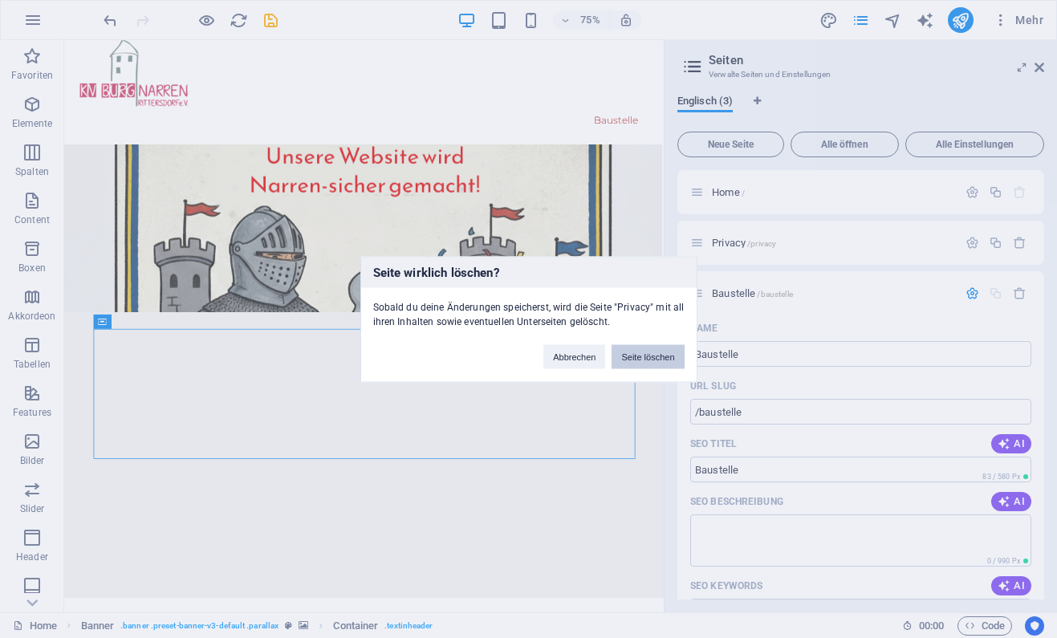
click at [655, 360] on button "Seite löschen" at bounding box center [648, 356] width 72 height 24
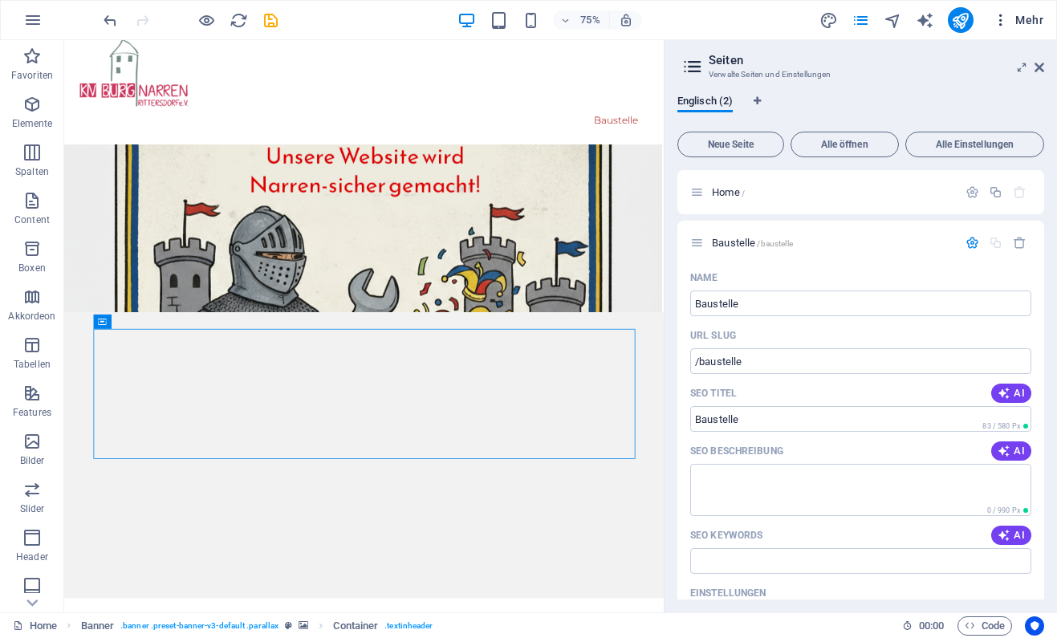
click at [1026, 30] on button "Mehr" at bounding box center [1017, 20] width 63 height 26
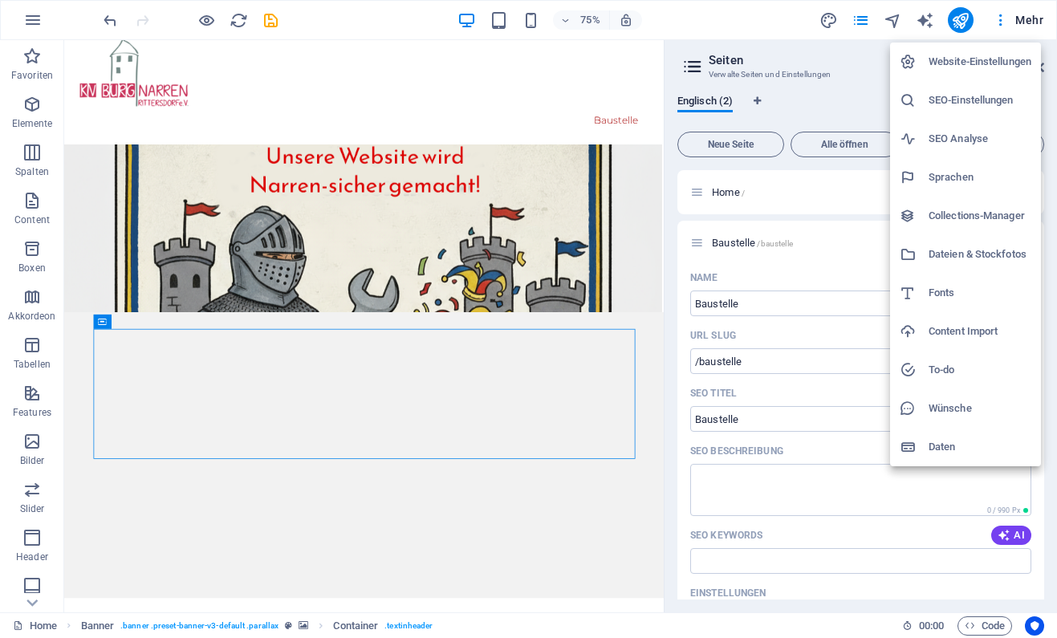
click at [970, 169] on h6 "Sprachen" at bounding box center [980, 177] width 103 height 19
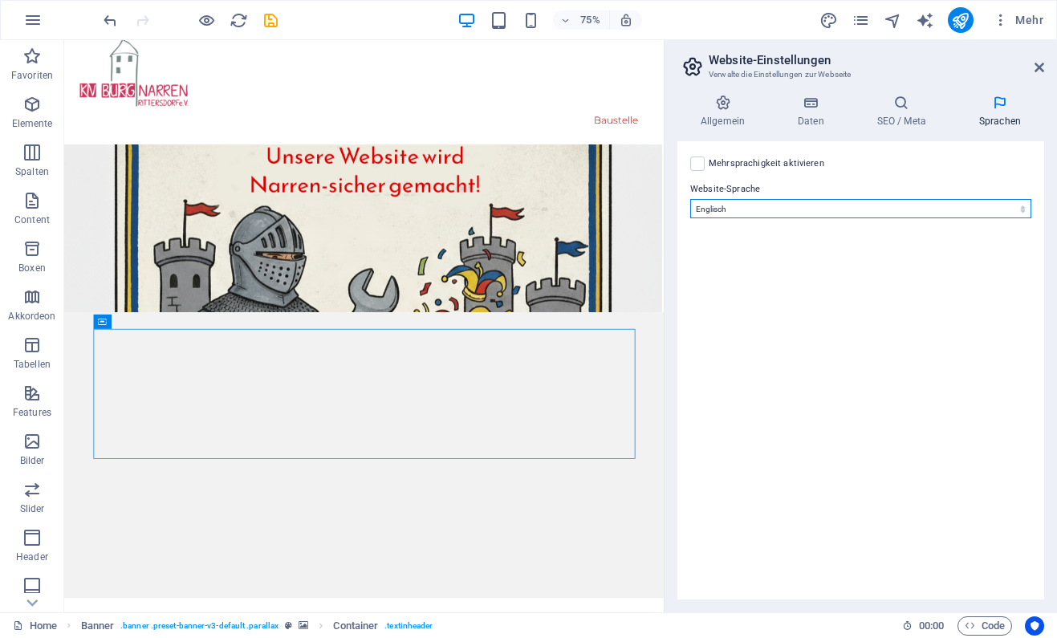
select select "31"
click option "Deutsch" at bounding box center [0, 0] width 0 height 0
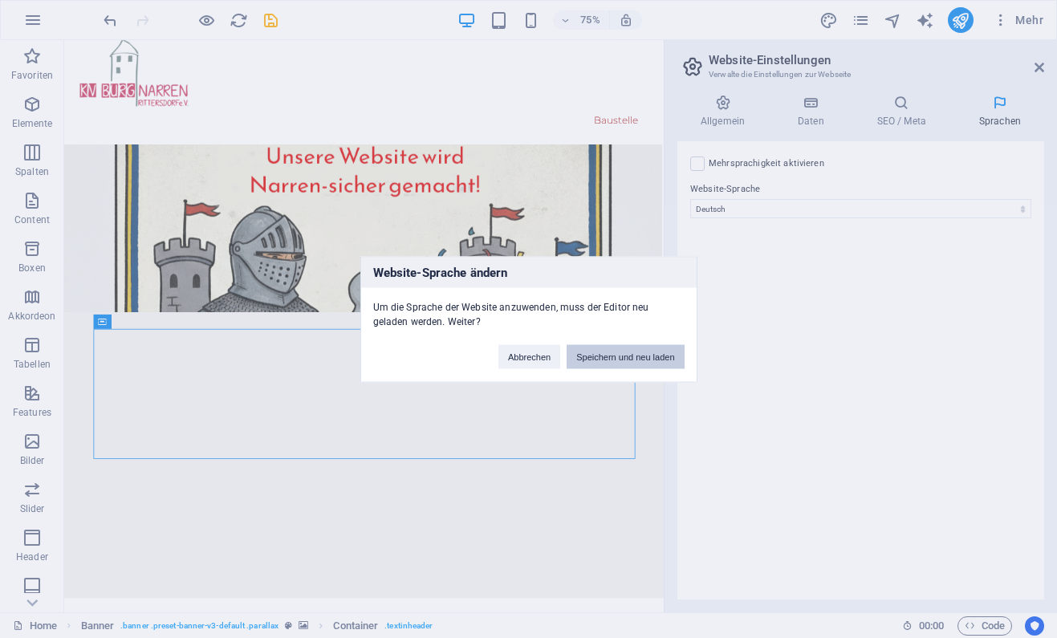
click at [650, 357] on button "Speichern und neu laden" at bounding box center [625, 356] width 117 height 24
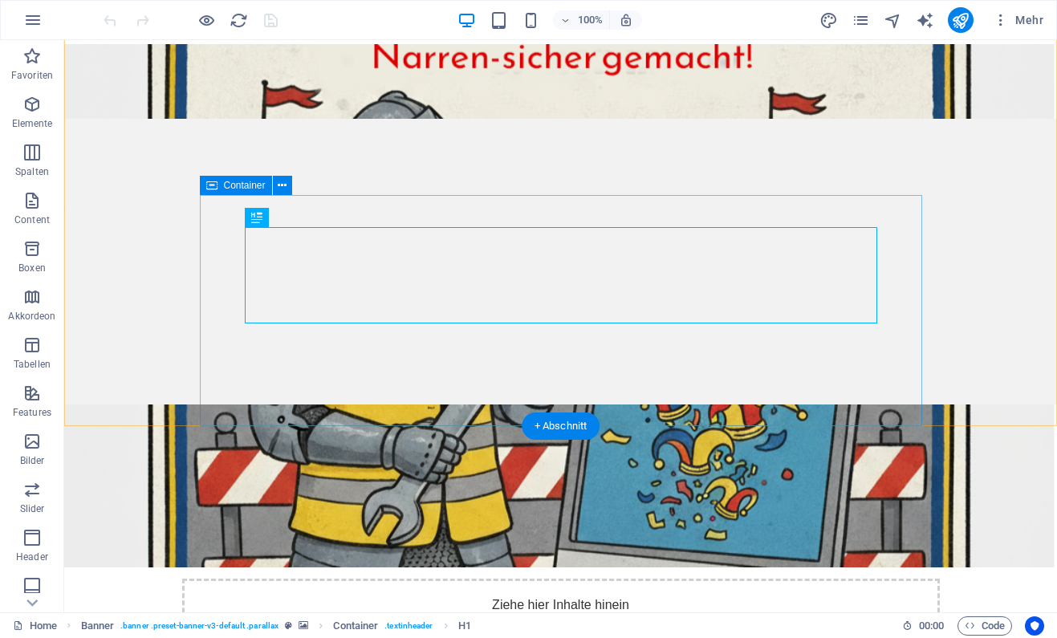
scroll to position [226, 0]
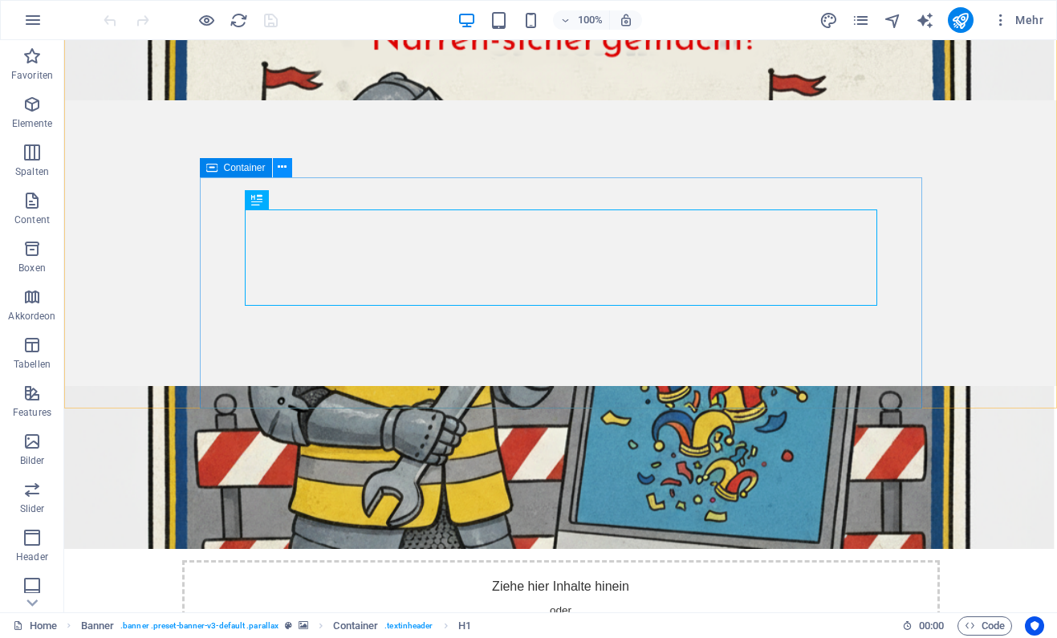
click at [277, 170] on button at bounding box center [282, 167] width 19 height 19
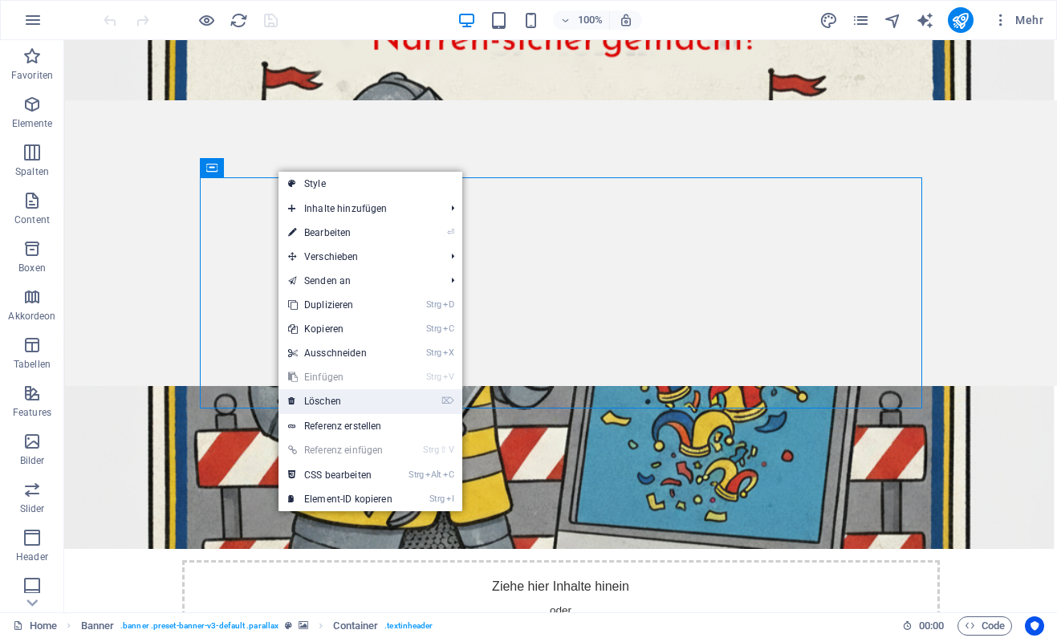
click at [349, 396] on link "⌦ Löschen" at bounding box center [340, 401] width 124 height 24
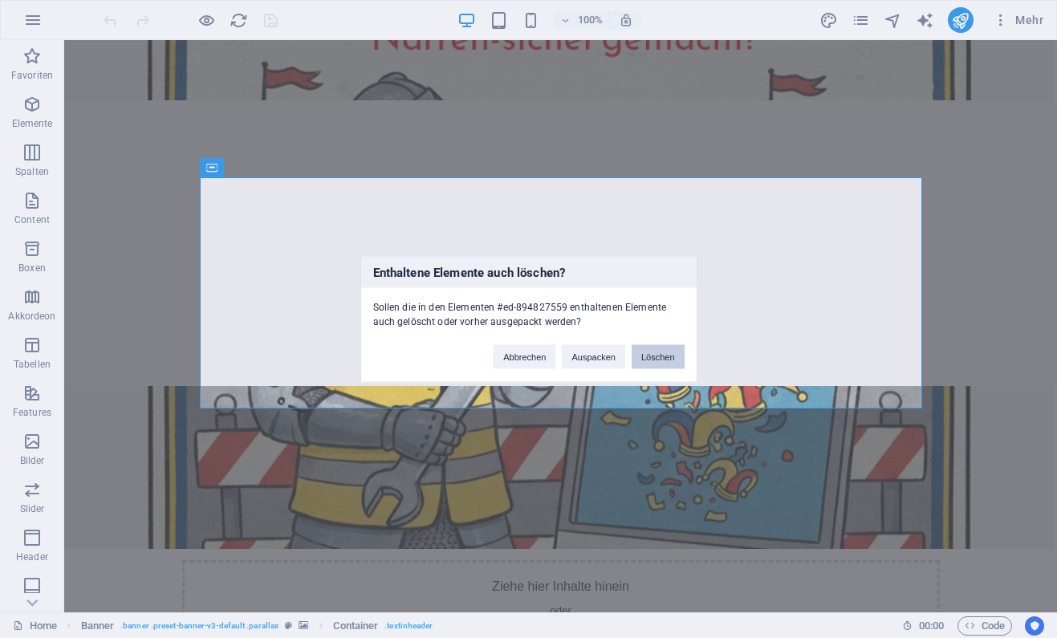
click at [667, 354] on button "Löschen" at bounding box center [658, 356] width 53 height 24
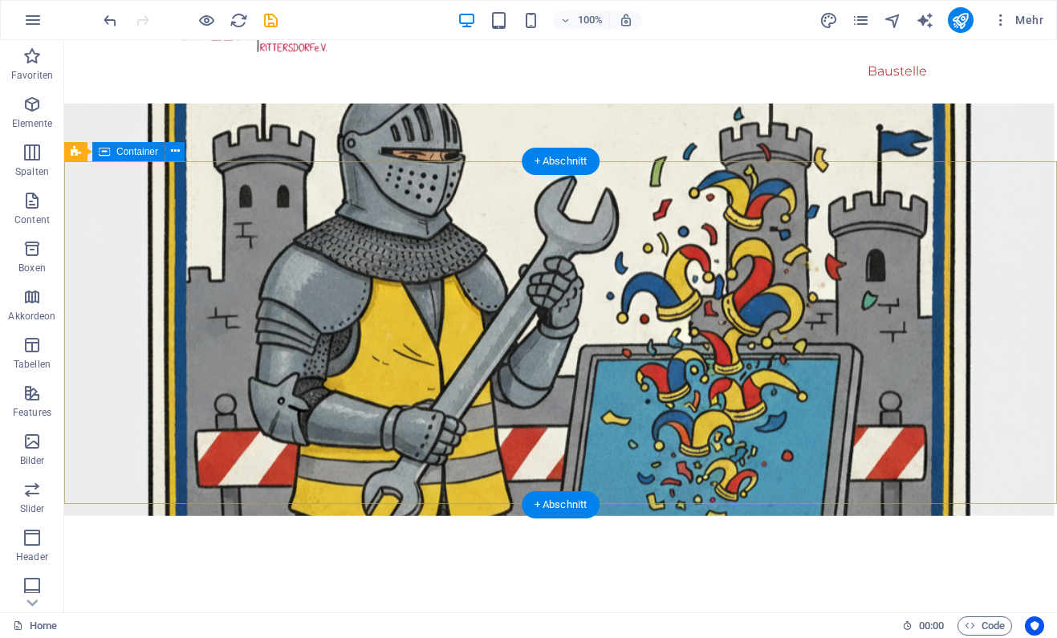
scroll to position [0, 0]
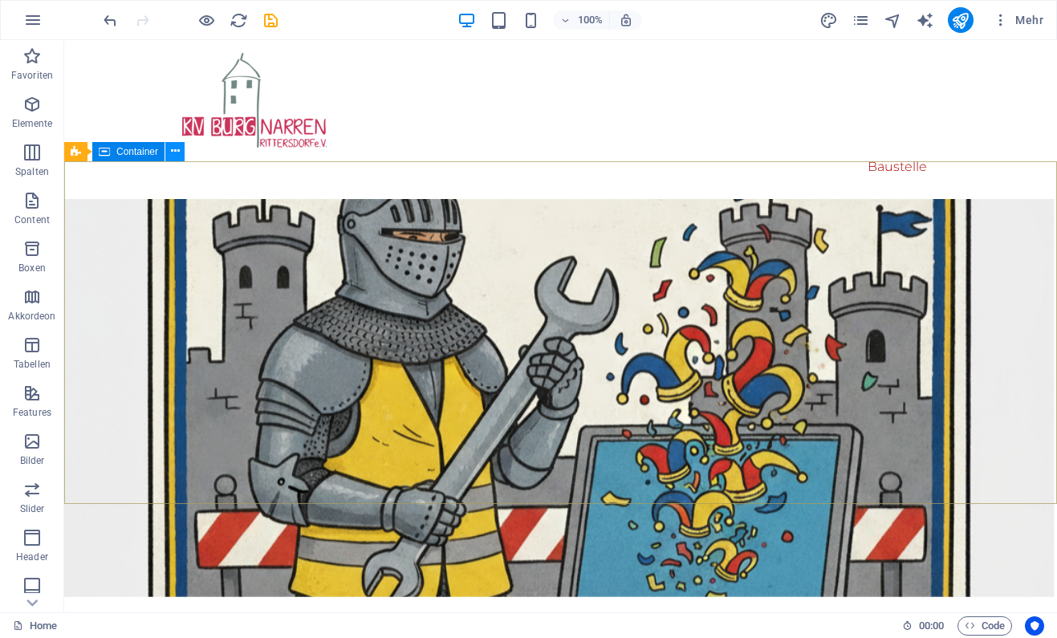
click at [174, 152] on icon at bounding box center [175, 151] width 9 height 17
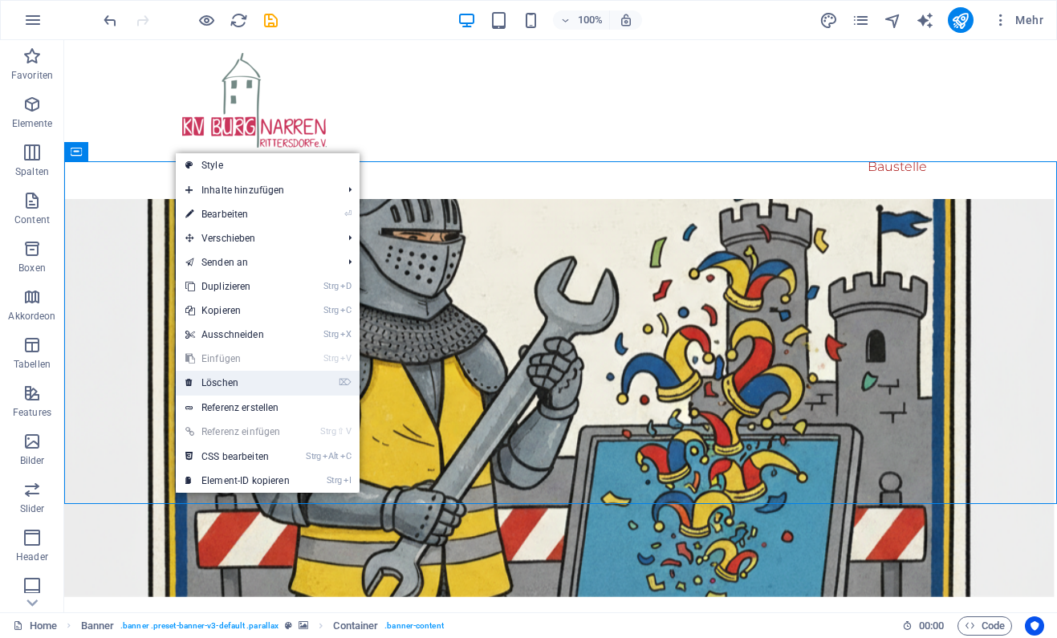
click at [255, 382] on link "⌦ Löschen" at bounding box center [238, 383] width 124 height 24
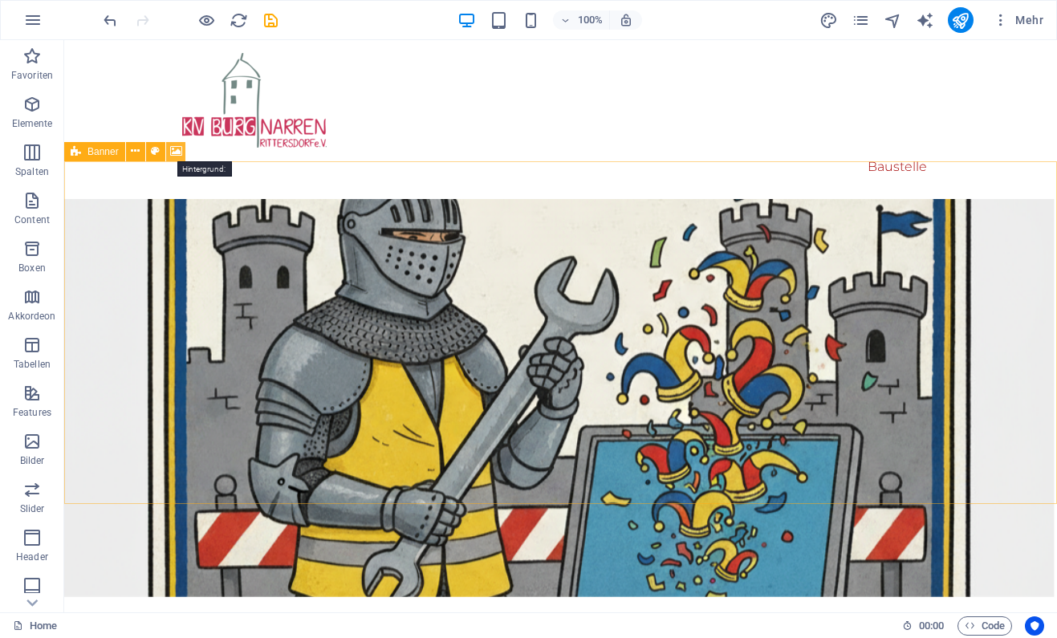
click at [181, 145] on icon at bounding box center [176, 151] width 12 height 17
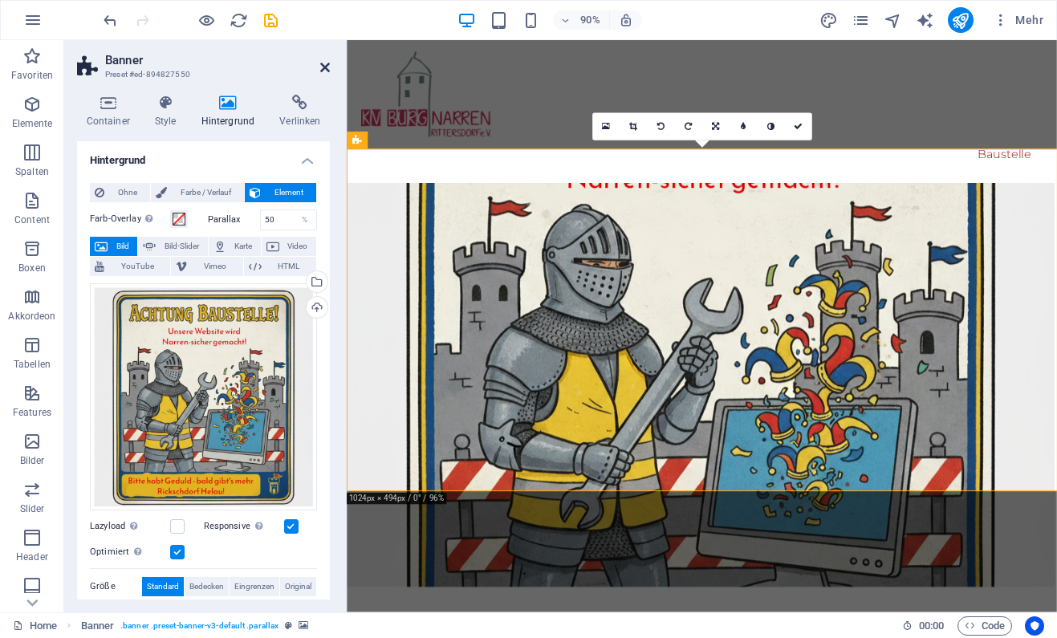
click at [323, 67] on icon at bounding box center [325, 67] width 10 height 13
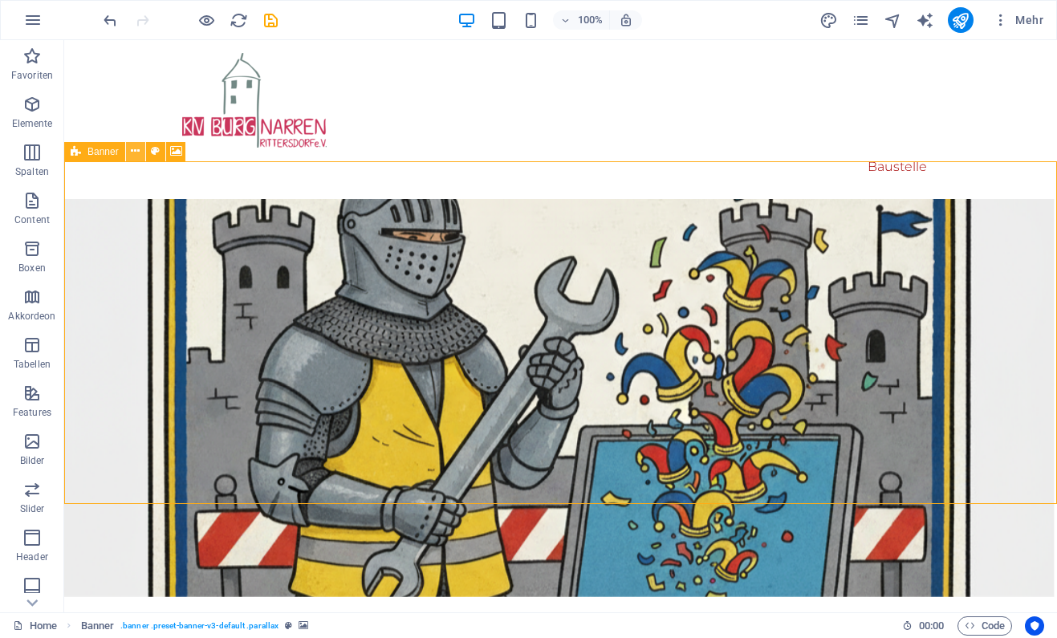
click at [132, 152] on icon at bounding box center [135, 151] width 9 height 17
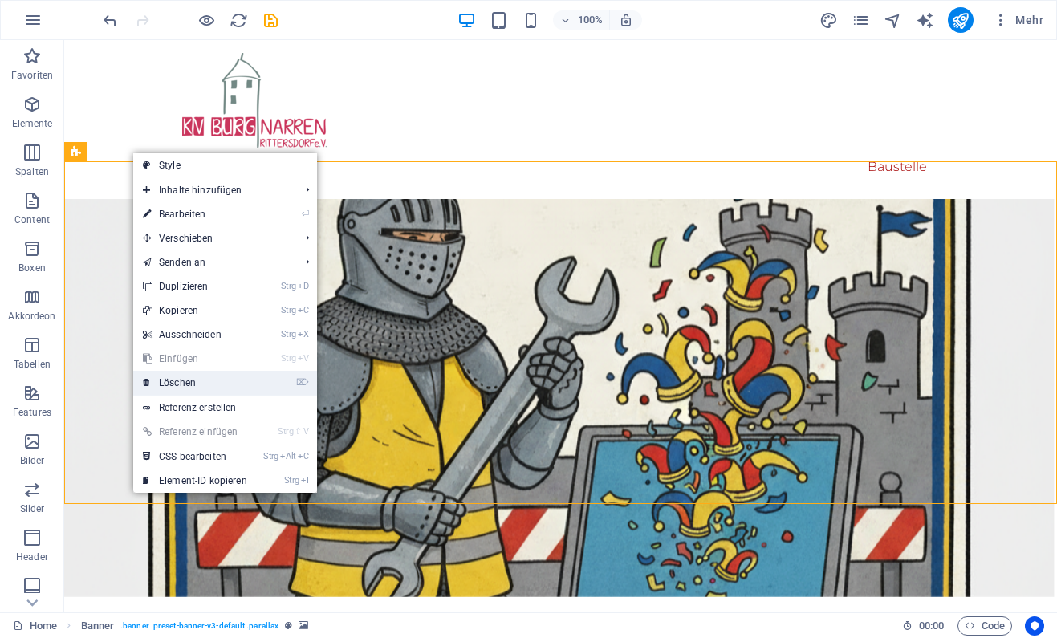
click at [207, 376] on link "⌦ Löschen" at bounding box center [195, 383] width 124 height 24
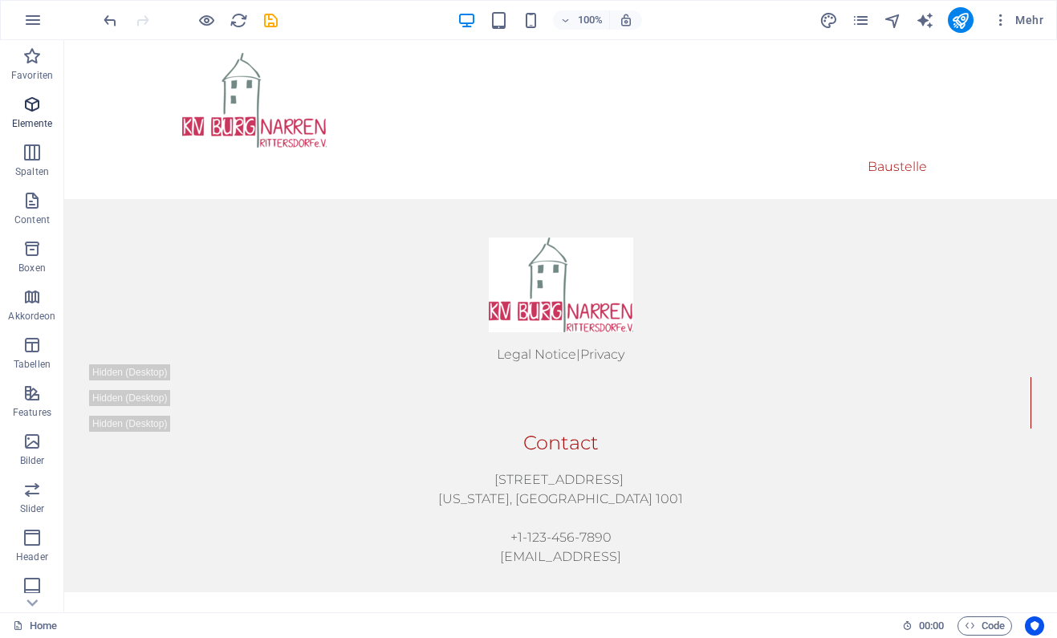
click at [38, 113] on icon "button" at bounding box center [31, 104] width 19 height 19
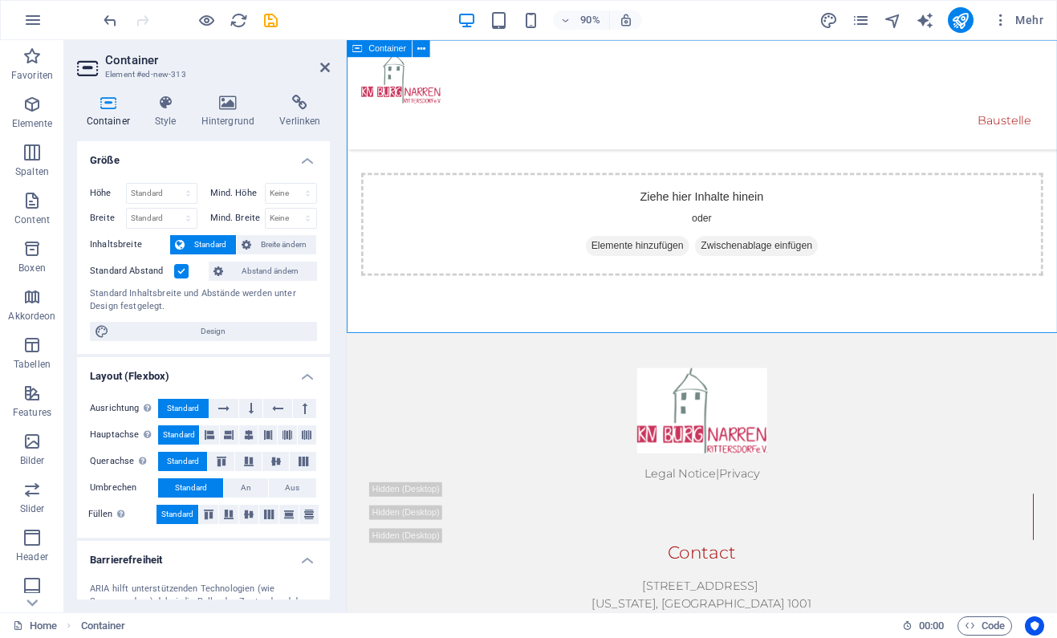
click at [658, 269] on span "Elemente hinzufügen" at bounding box center [670, 269] width 116 height 22
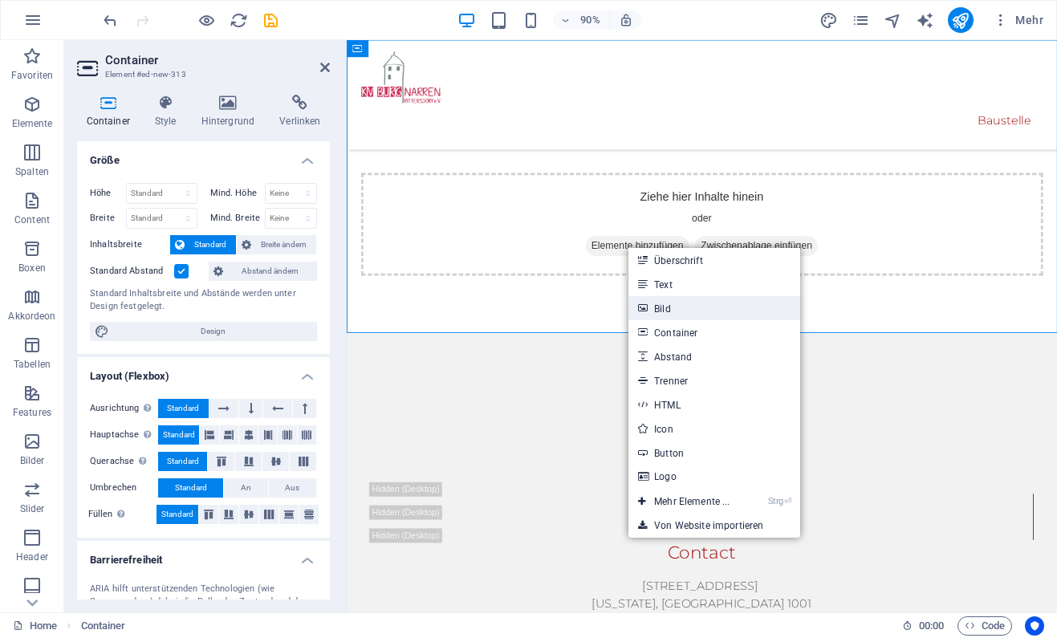
click at [671, 300] on link "Bild" at bounding box center [713, 308] width 171 height 24
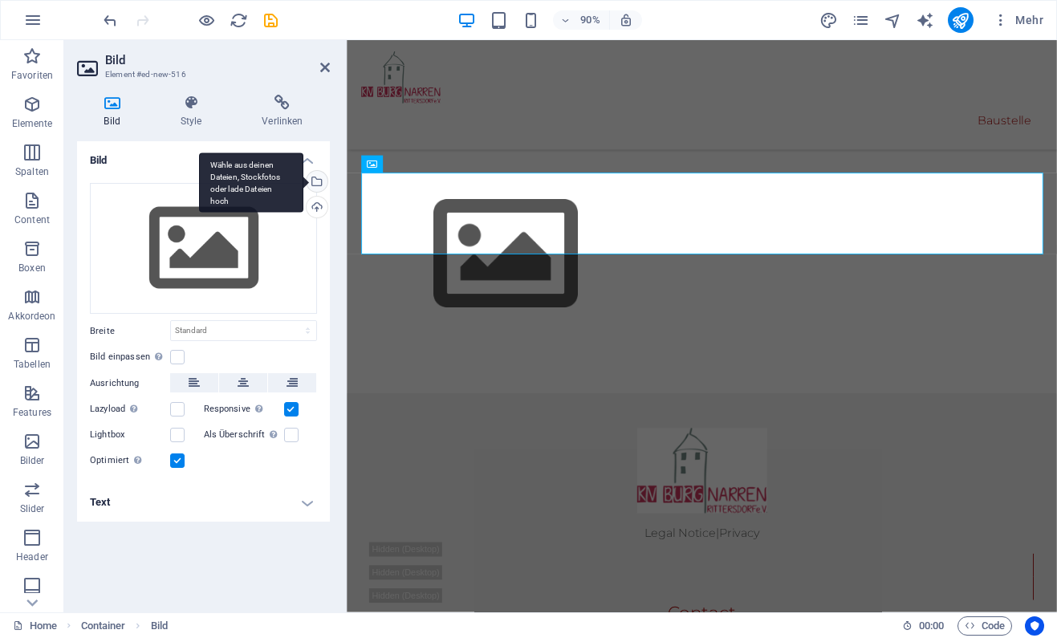
click at [319, 182] on div "Wähle aus deinen Dateien, Stockfotos oder lade Dateien hoch" at bounding box center [315, 183] width 24 height 24
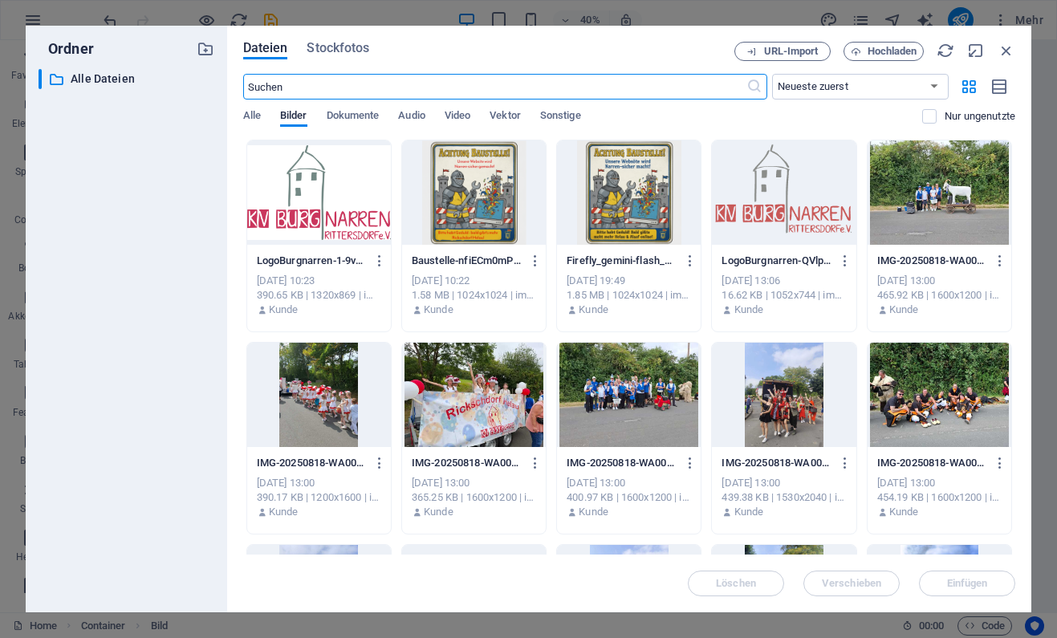
click at [633, 204] on div at bounding box center [629, 192] width 144 height 104
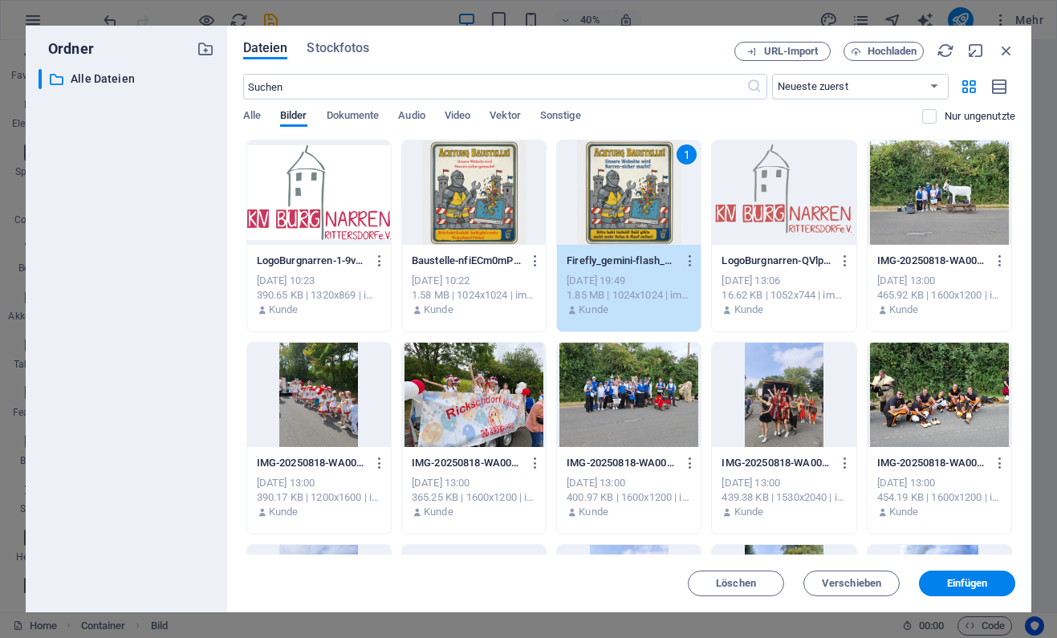
click at [480, 185] on div at bounding box center [474, 192] width 144 height 104
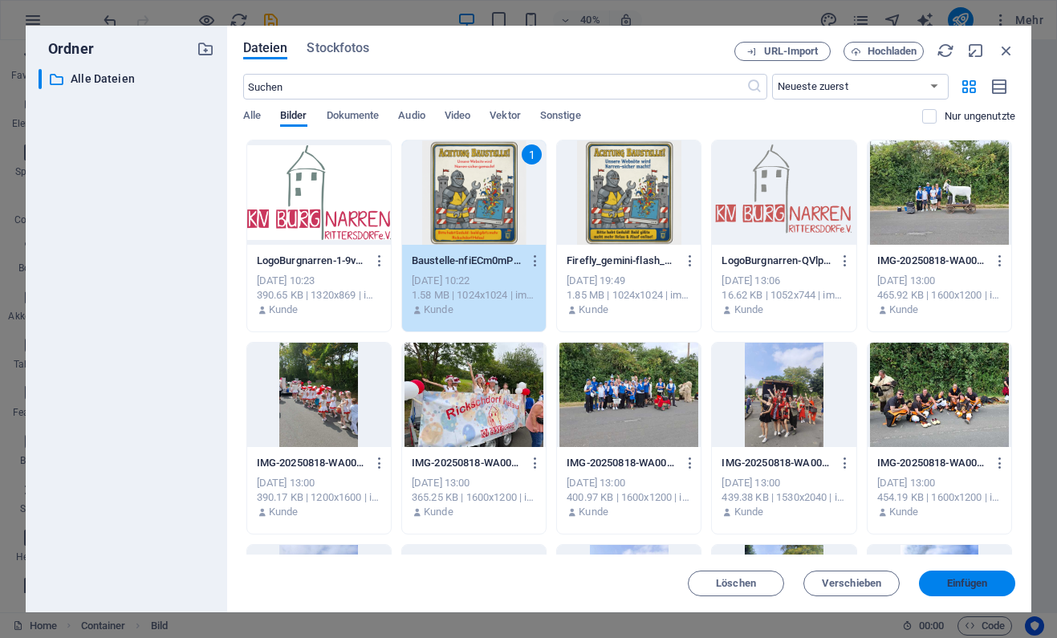
click at [957, 579] on span "Einfügen" at bounding box center [967, 584] width 41 height 10
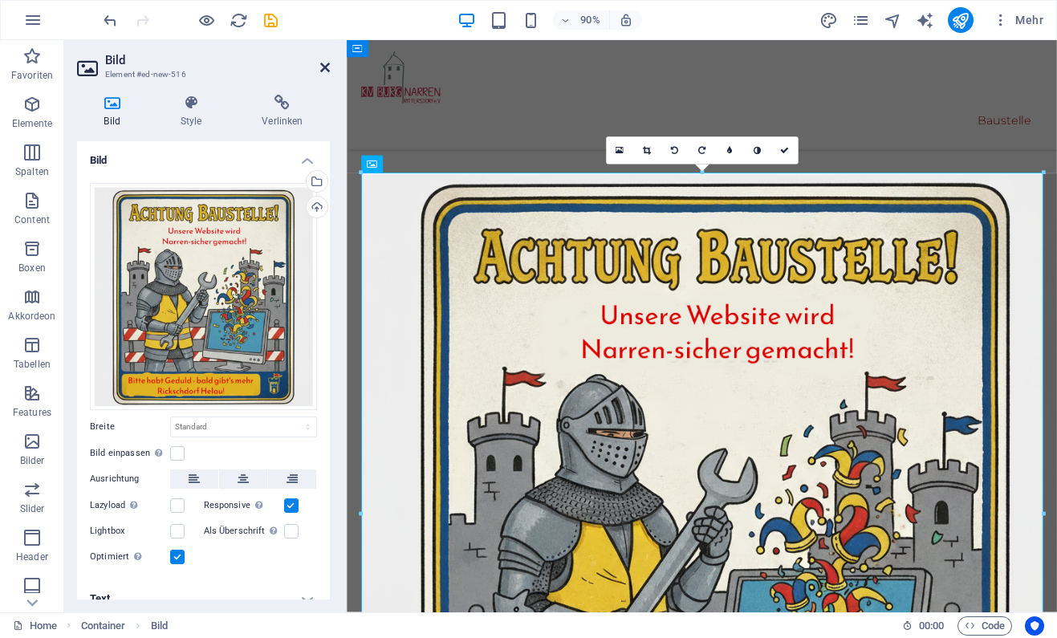
click at [326, 65] on icon at bounding box center [325, 67] width 10 height 13
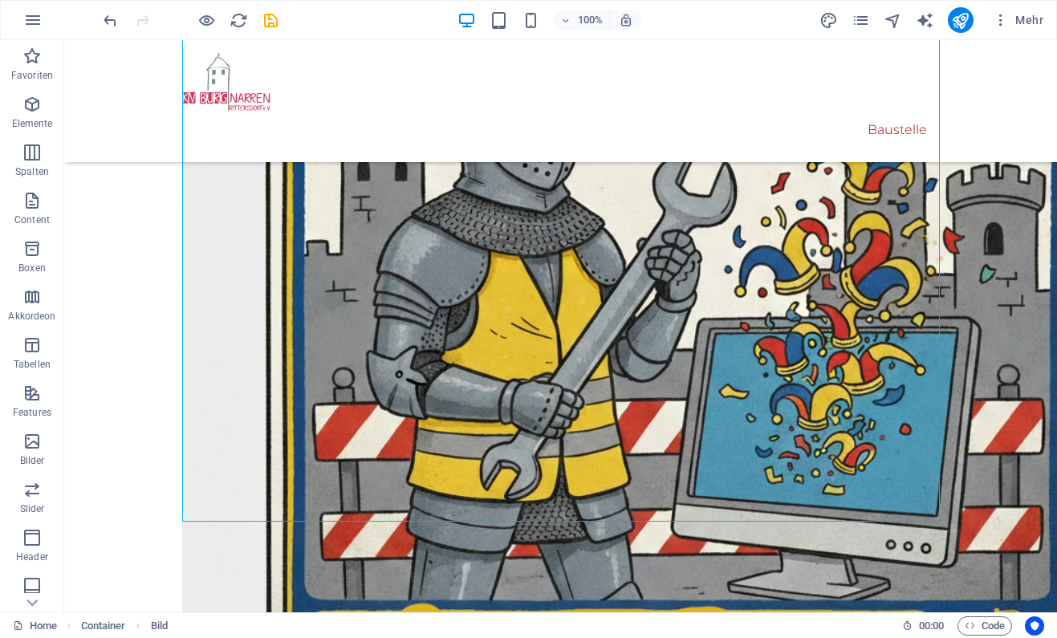
scroll to position [601, 0]
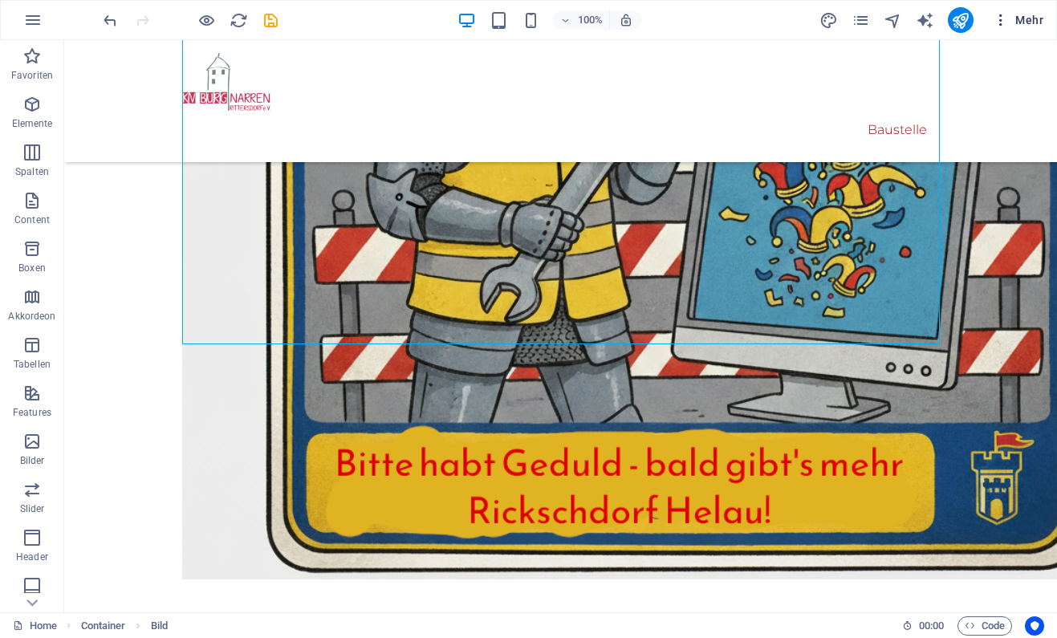
click at [1038, 16] on span "Mehr" at bounding box center [1018, 20] width 51 height 16
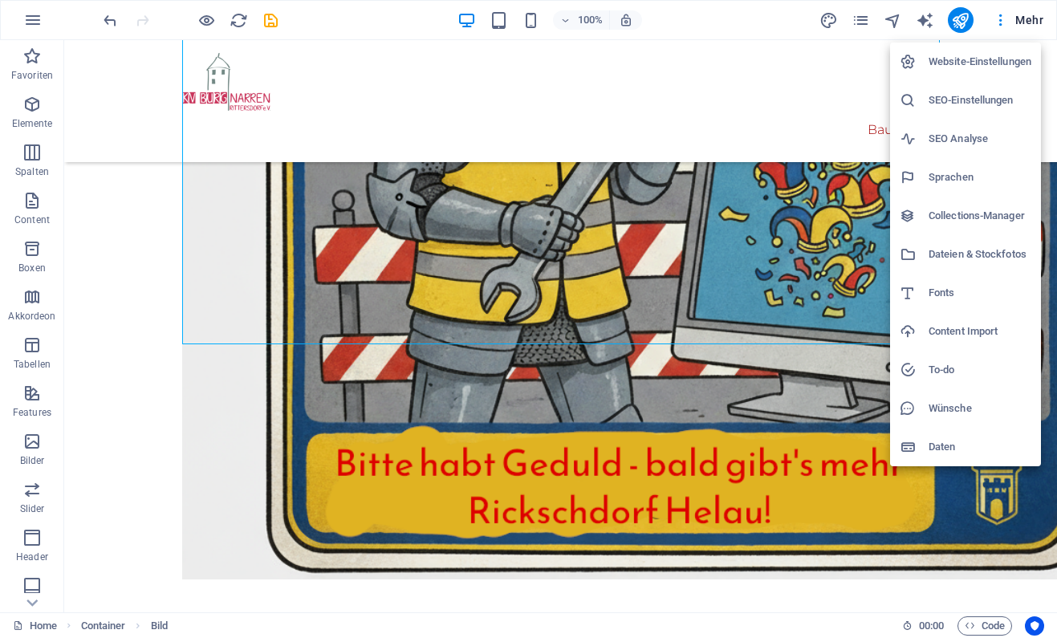
click at [994, 66] on h6 "Website-Einstellungen" at bounding box center [980, 61] width 103 height 19
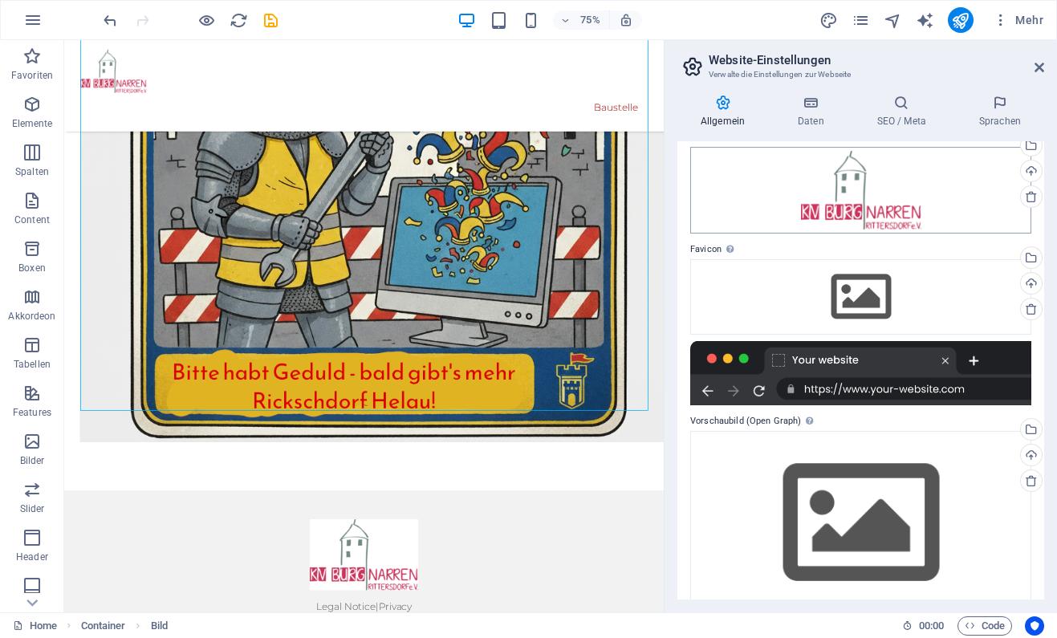
scroll to position [100, 0]
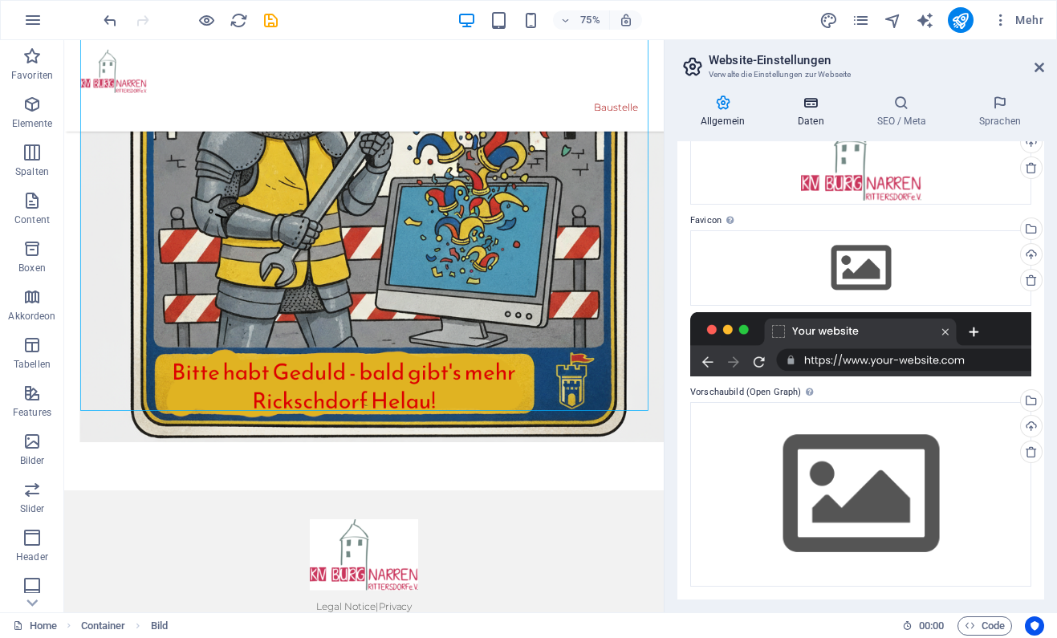
click at [819, 107] on icon at bounding box center [810, 103] width 73 height 16
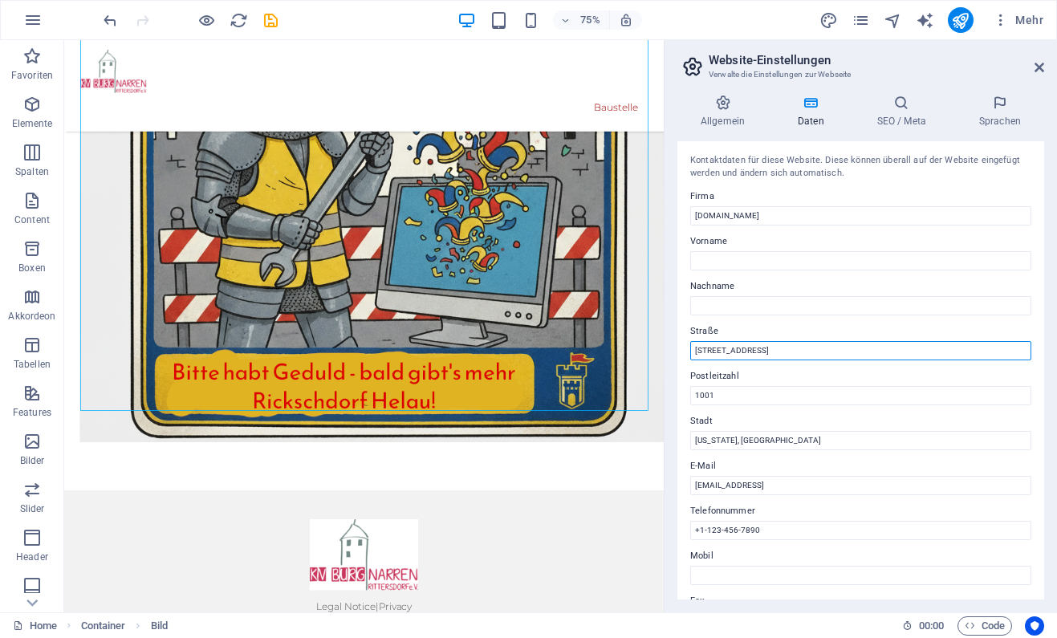
drag, startPoint x: 824, startPoint y: 392, endPoint x: 734, endPoint y: 462, distance: 114.3
click at [785, 349] on input "770 11th Ave" at bounding box center [860, 350] width 341 height 19
type input "7"
type input "Prümer Str. 34"
type input "54636"
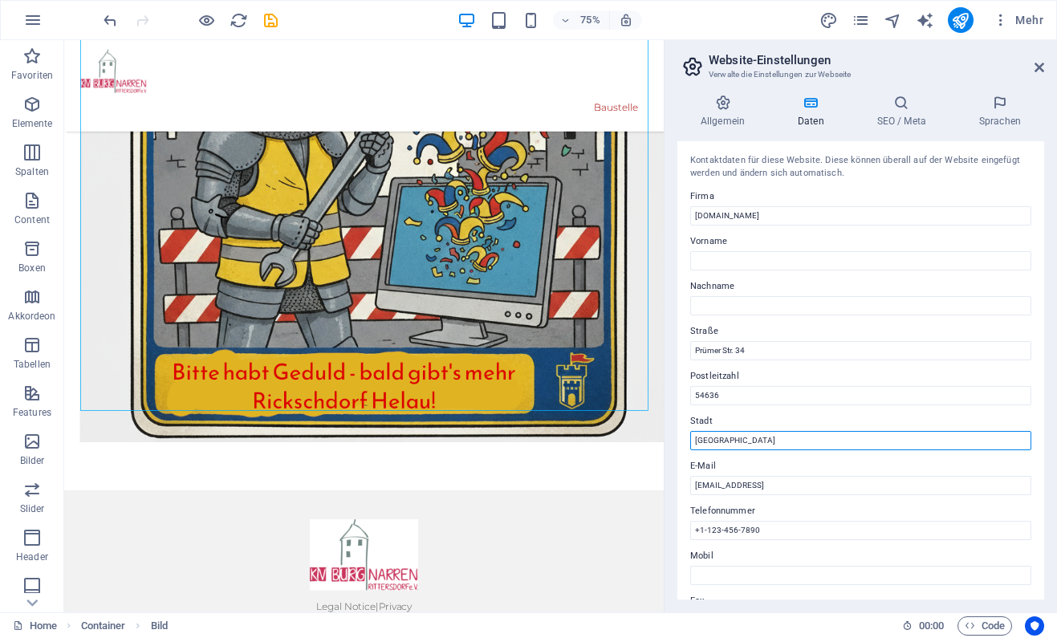
type input "[GEOGRAPHIC_DATA]"
type input "Patrick"
type input "Alt"
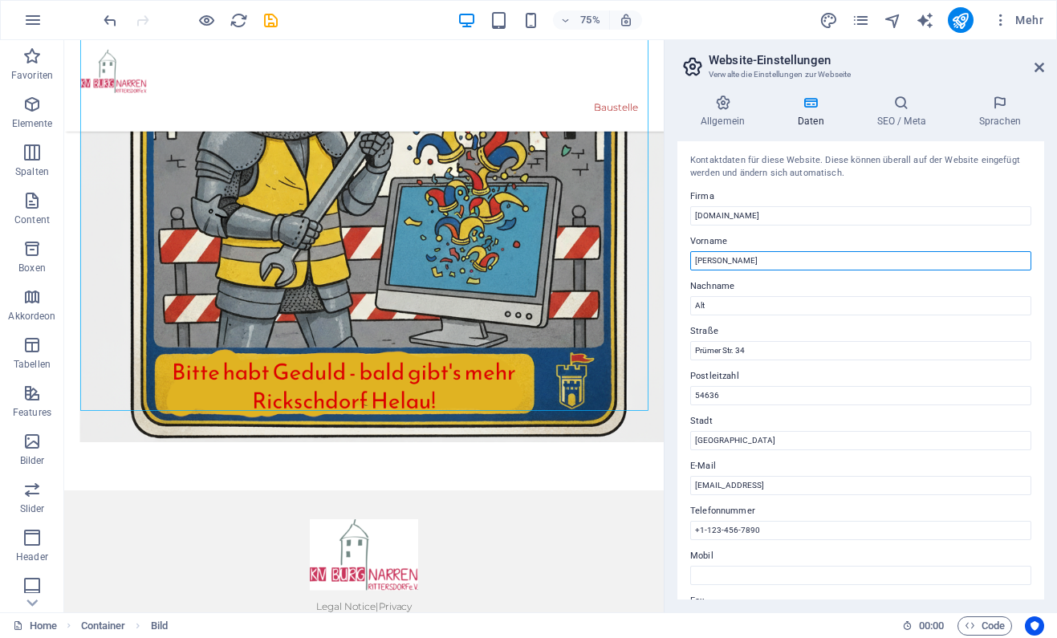
click at [749, 263] on input "Patrick" at bounding box center [860, 260] width 341 height 19
type input "P"
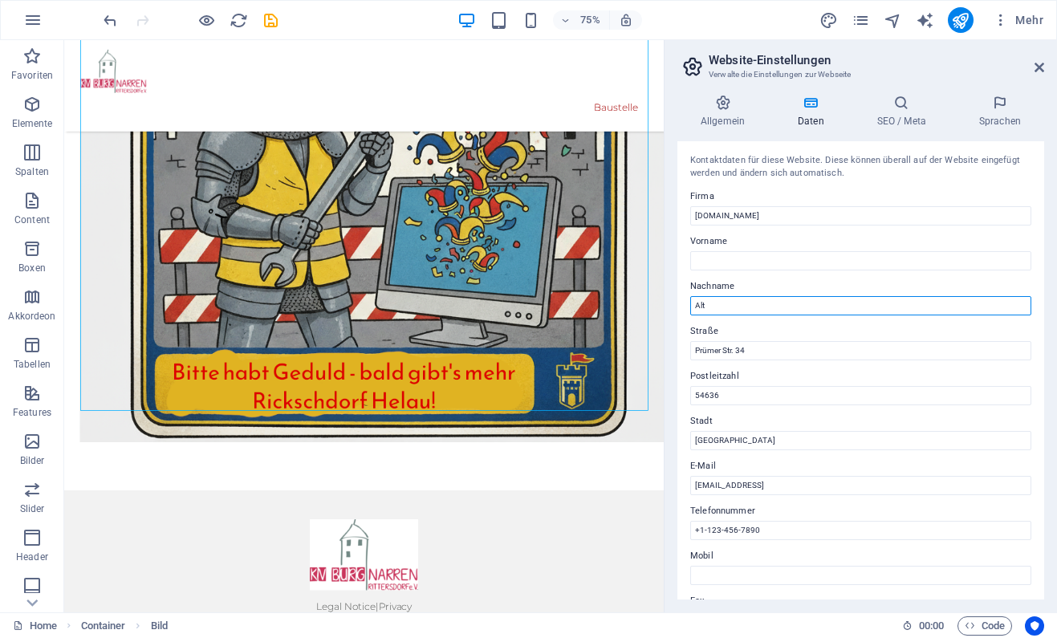
click at [768, 308] on input "Alt" at bounding box center [860, 305] width 341 height 19
type input "A"
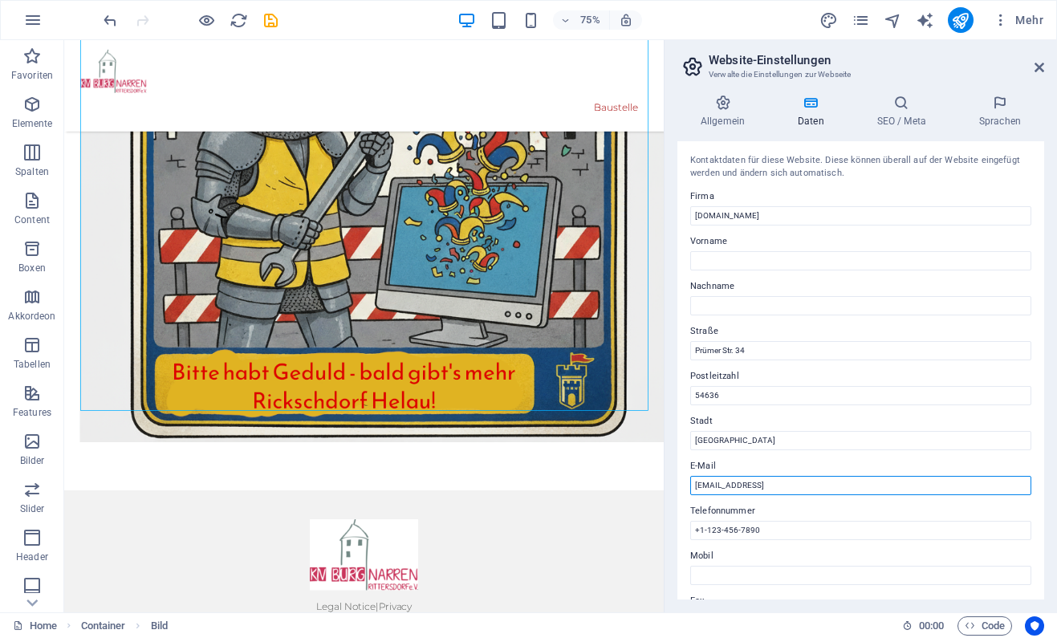
drag, startPoint x: 882, startPoint y: 488, endPoint x: 571, endPoint y: 555, distance: 318.6
click at [690, 495] on input "5bea9933fb919b7aaa2952fe90c089@plesk.local" at bounding box center [860, 485] width 341 height 19
type input "[EMAIL_ADDRESS][DOMAIN_NAME]"
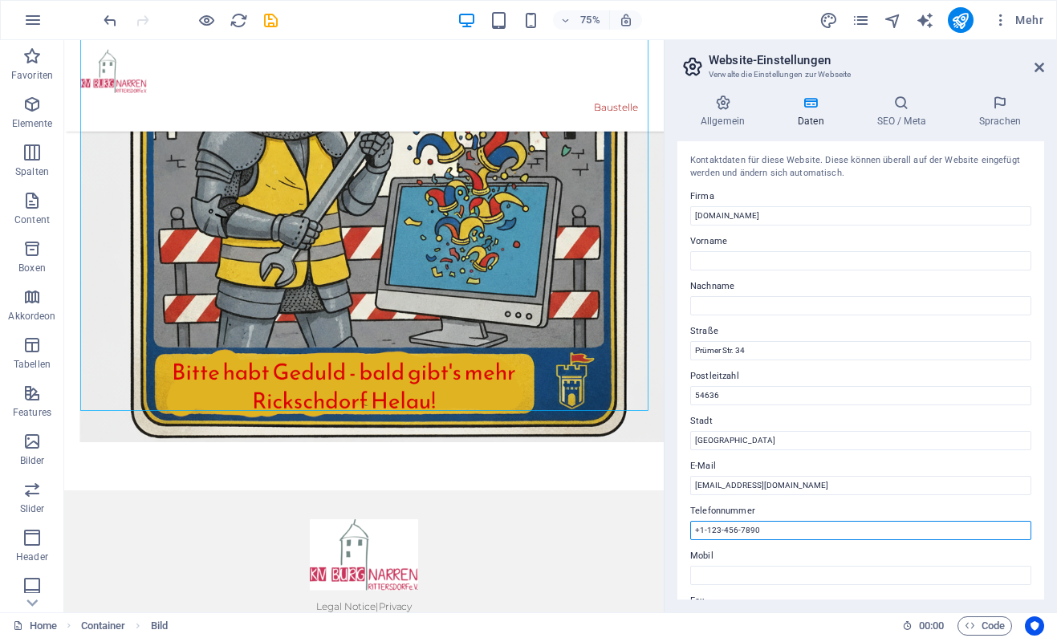
drag, startPoint x: 779, startPoint y: 531, endPoint x: 668, endPoint y: 519, distance: 111.3
click at [690, 521] on input "+1-123-456-7890" at bounding box center [860, 530] width 341 height 19
paste input "0160/2333351"
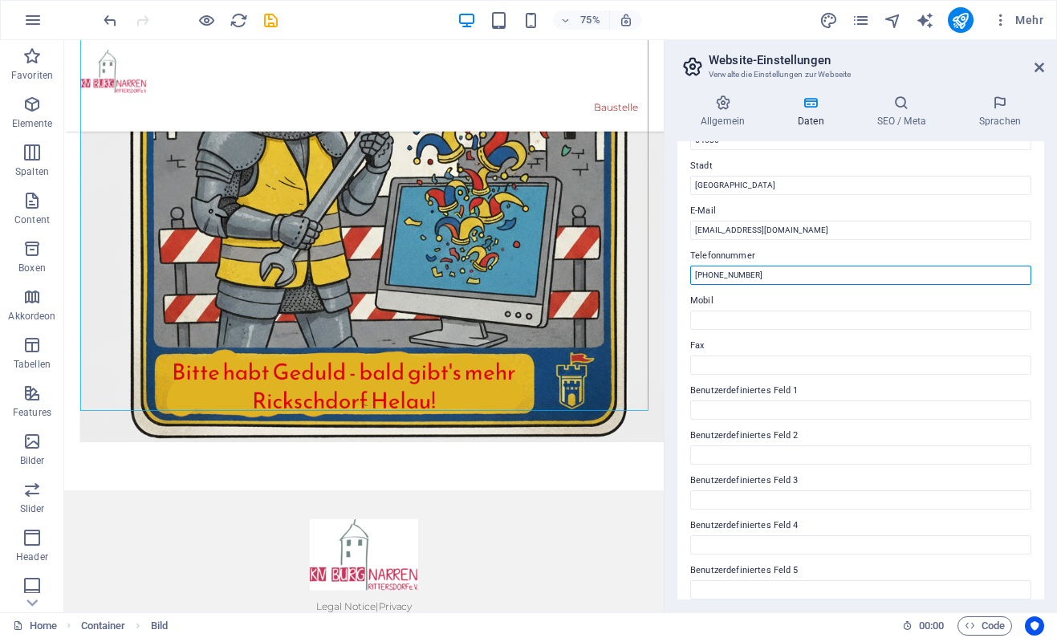
scroll to position [313, 0]
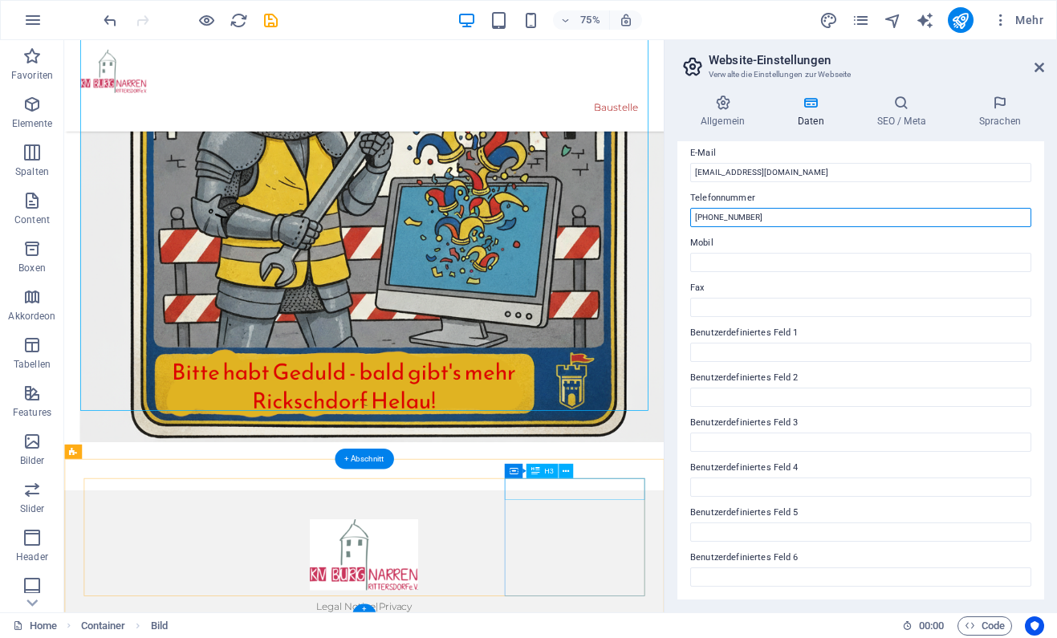
type input "[PHONE_NUMBER]"
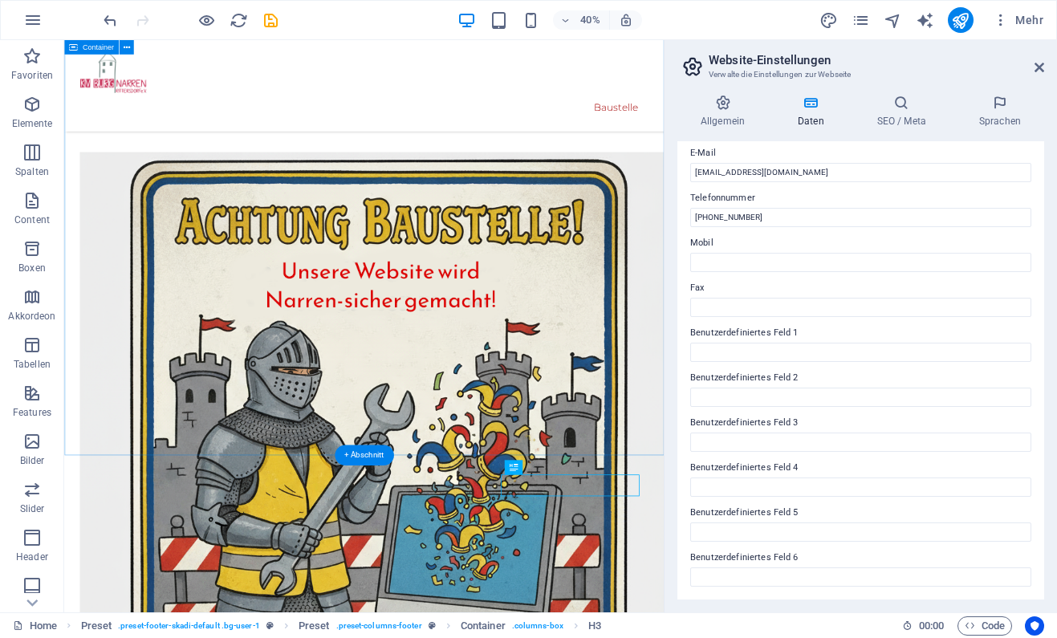
scroll to position [416, 0]
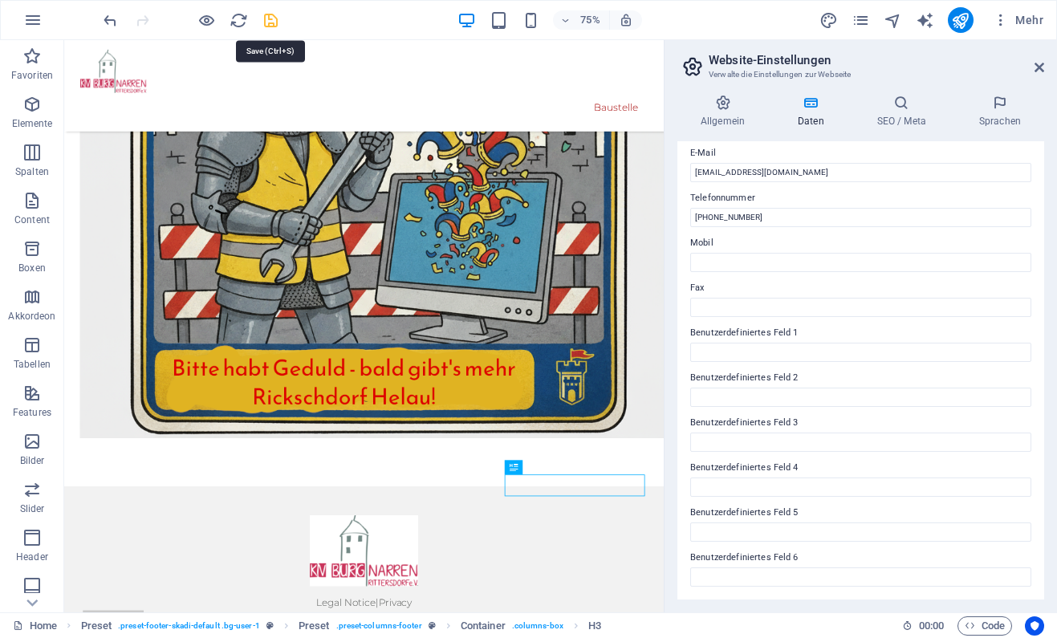
click at [272, 18] on icon "save" at bounding box center [271, 20] width 18 height 18
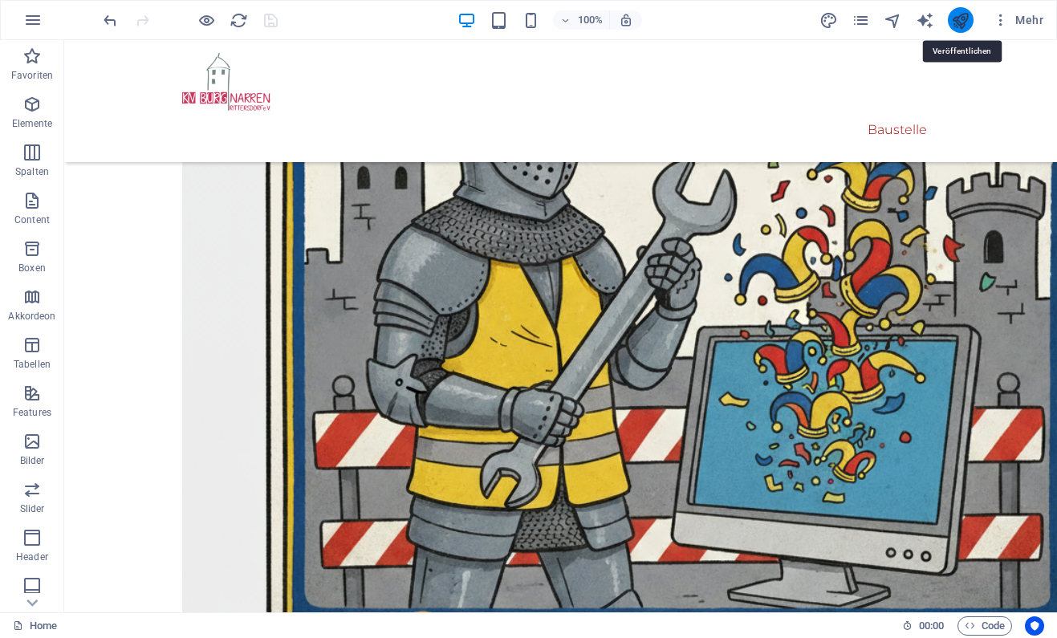
click at [964, 23] on icon "publish" at bounding box center [960, 20] width 18 height 18
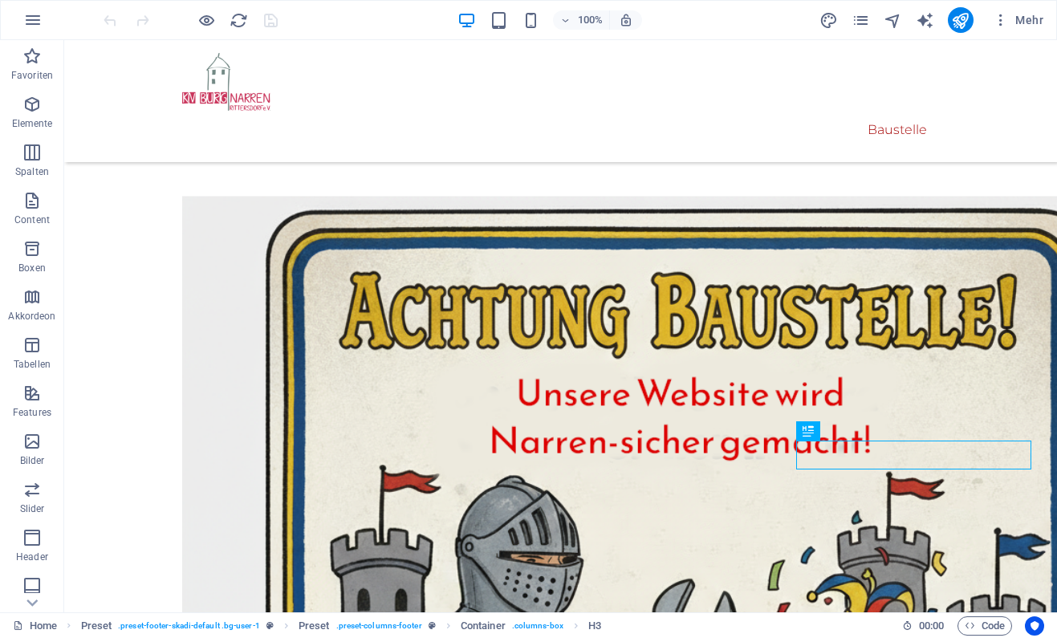
scroll to position [601, 0]
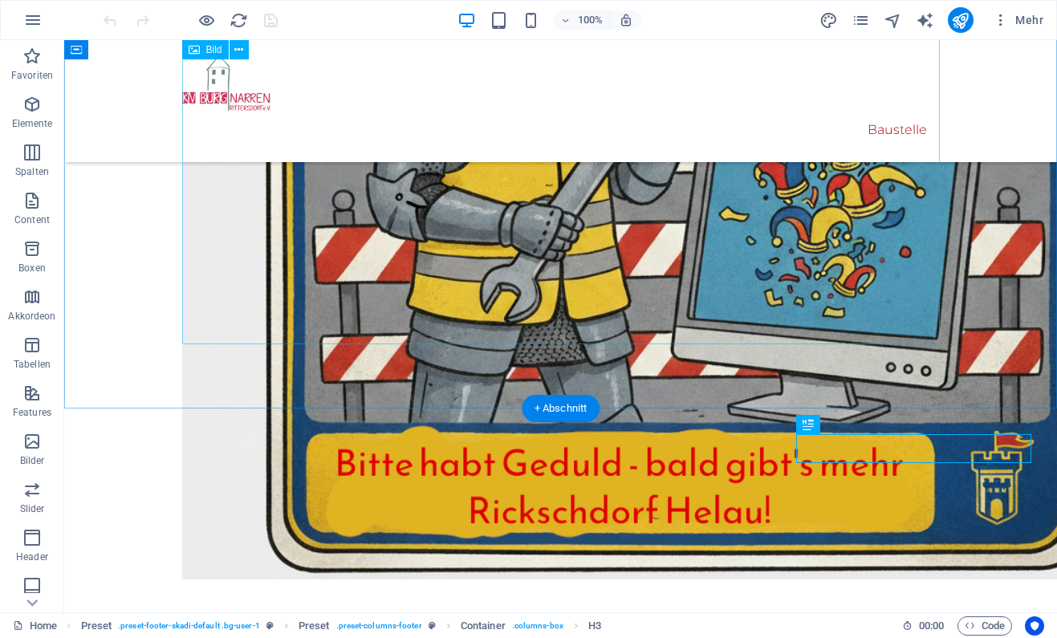
click at [701, 258] on figure at bounding box center [561, 83] width 758 height 993
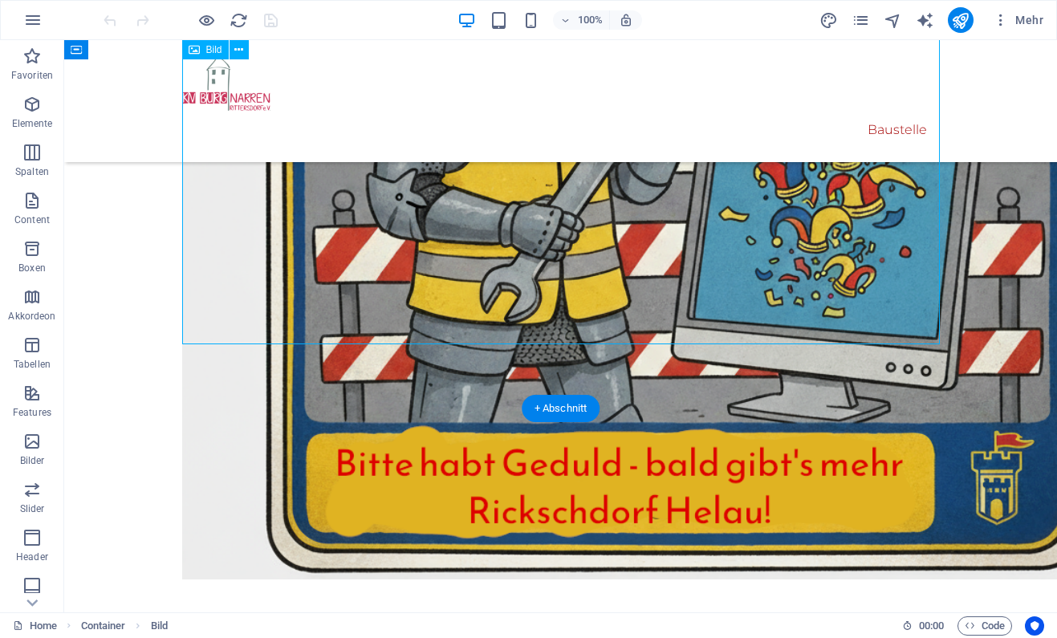
click at [701, 258] on figure at bounding box center [561, 83] width 758 height 993
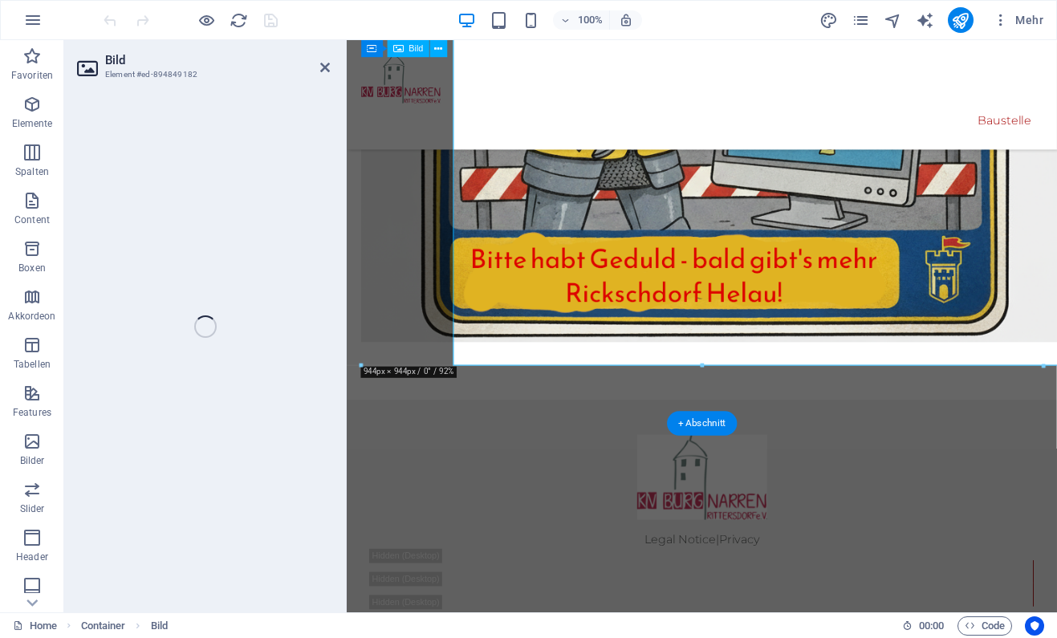
scroll to position [543, 0]
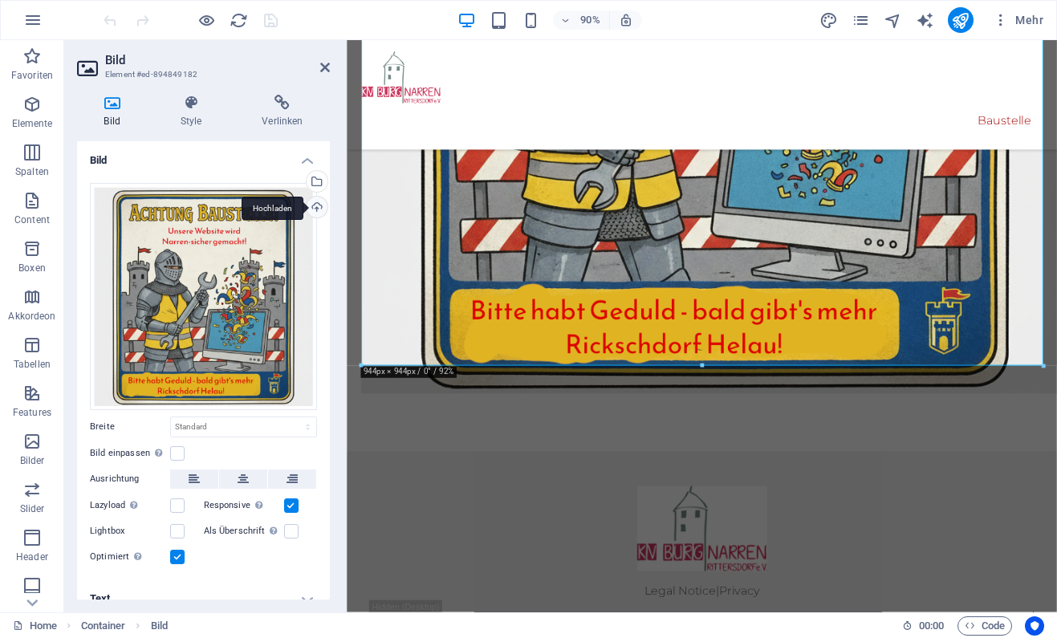
click at [312, 205] on div "Hochladen" at bounding box center [315, 209] width 24 height 24
click at [272, 21] on icon "save" at bounding box center [271, 20] width 18 height 18
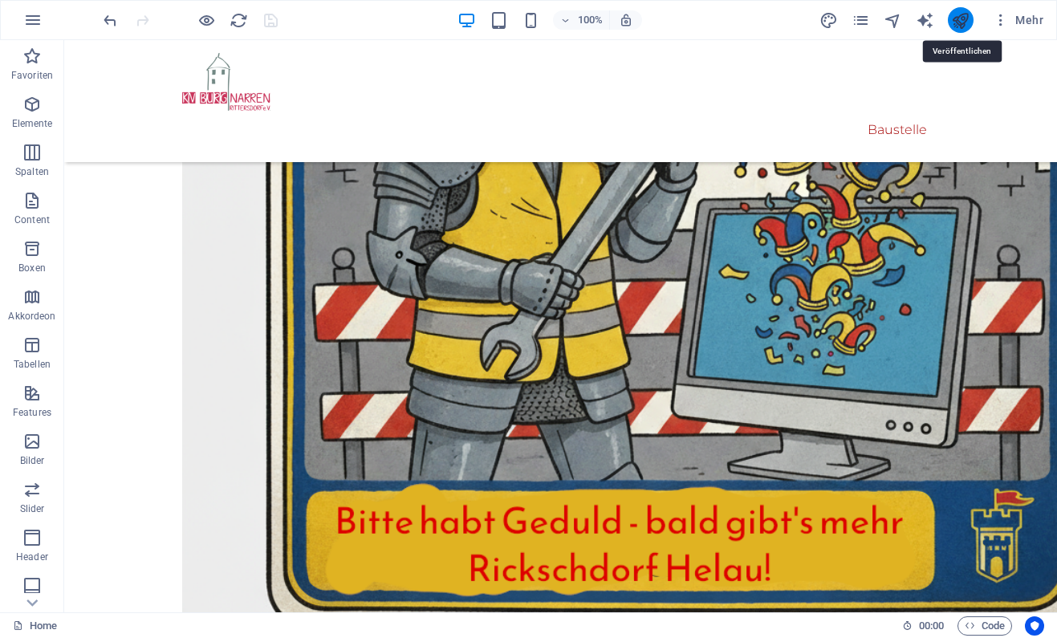
click at [962, 22] on icon "publish" at bounding box center [960, 20] width 18 height 18
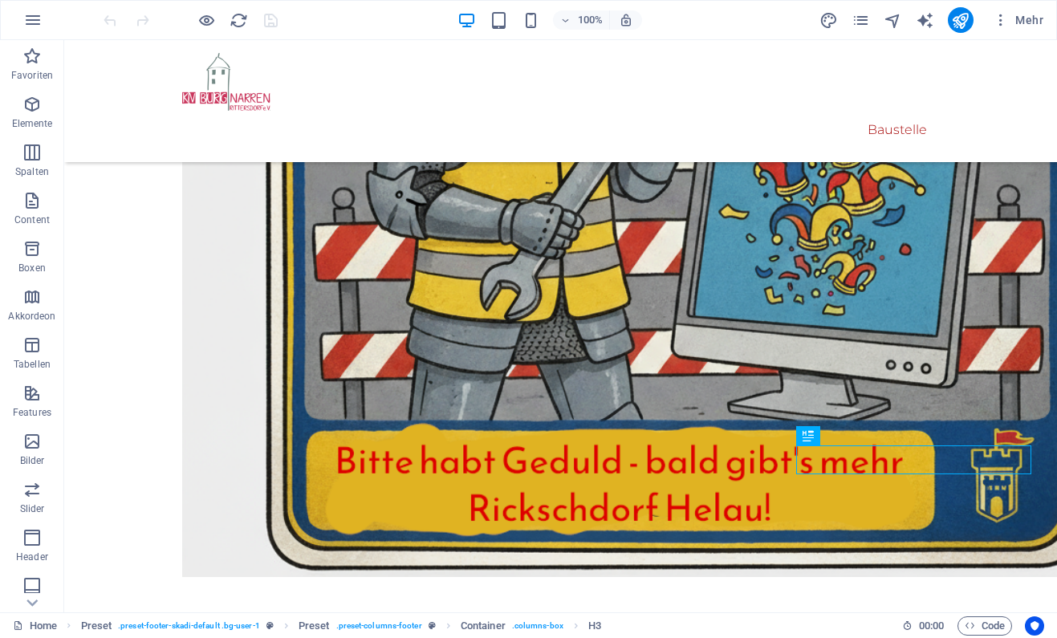
scroll to position [601, 0]
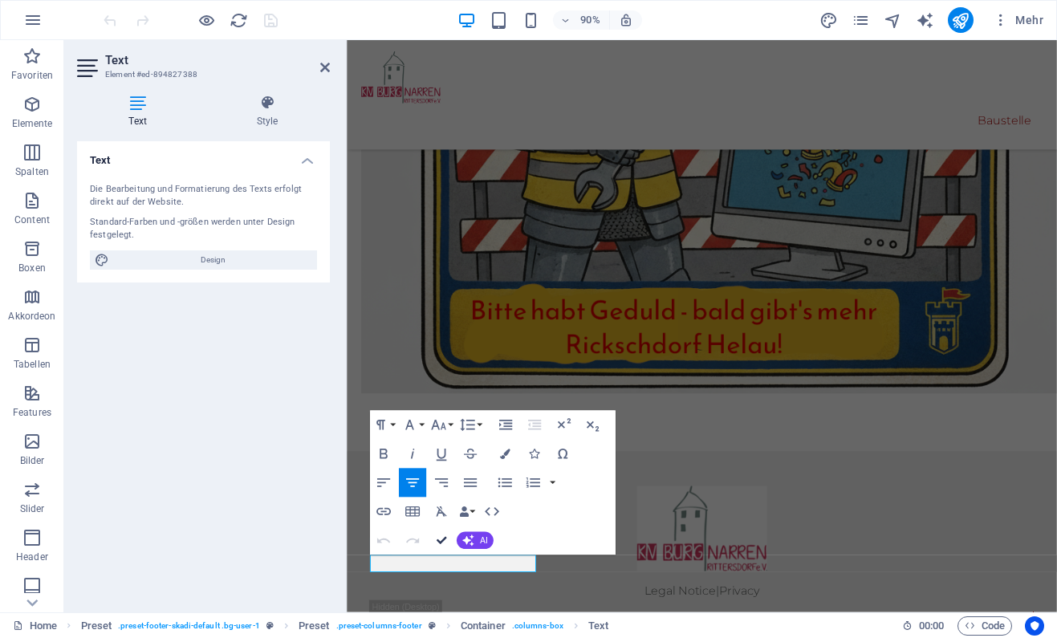
scroll to position [602, 0]
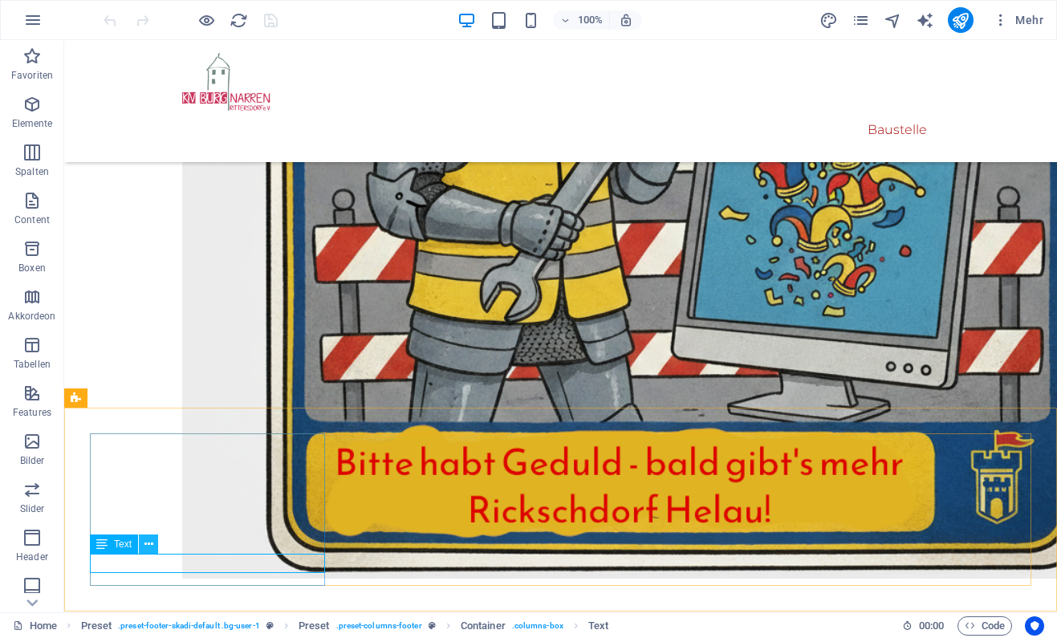
click at [148, 546] on icon at bounding box center [148, 544] width 9 height 17
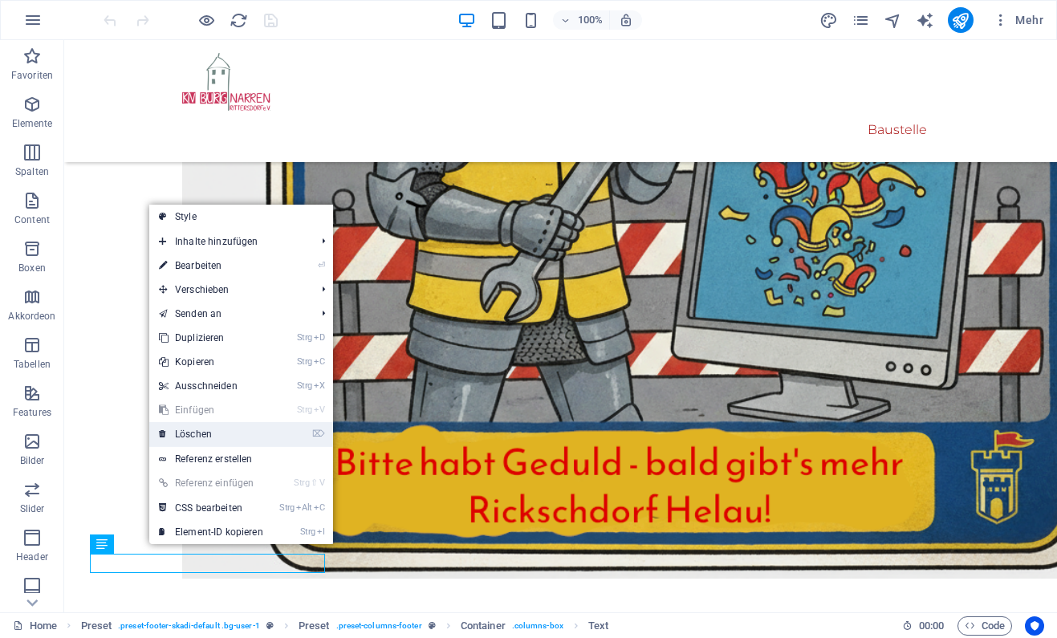
click at [221, 436] on link "⌦ Löschen" at bounding box center [211, 434] width 124 height 24
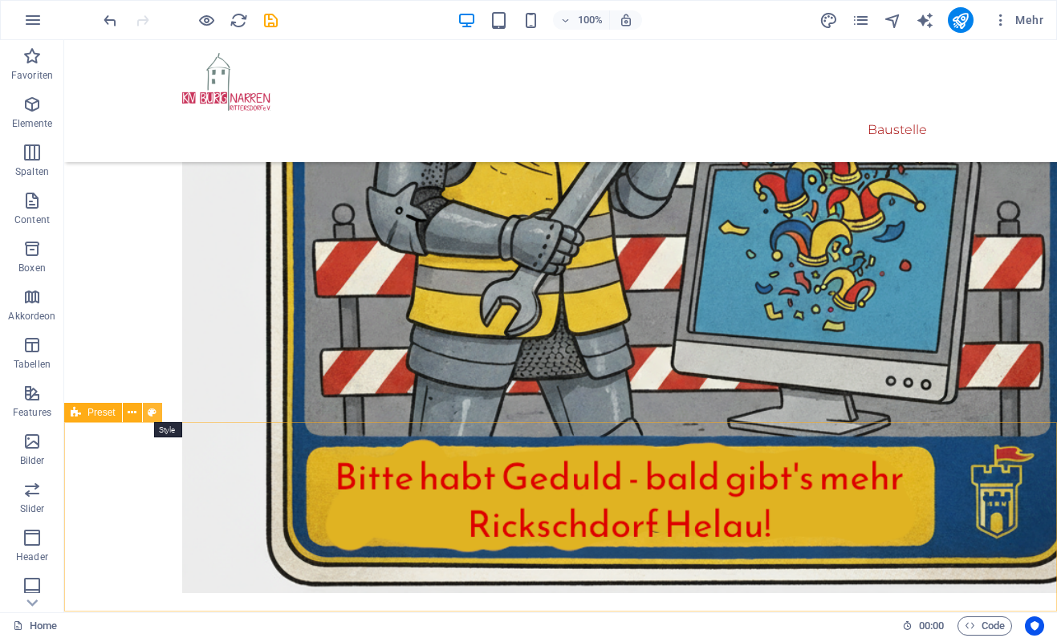
click at [155, 413] on icon at bounding box center [152, 413] width 9 height 17
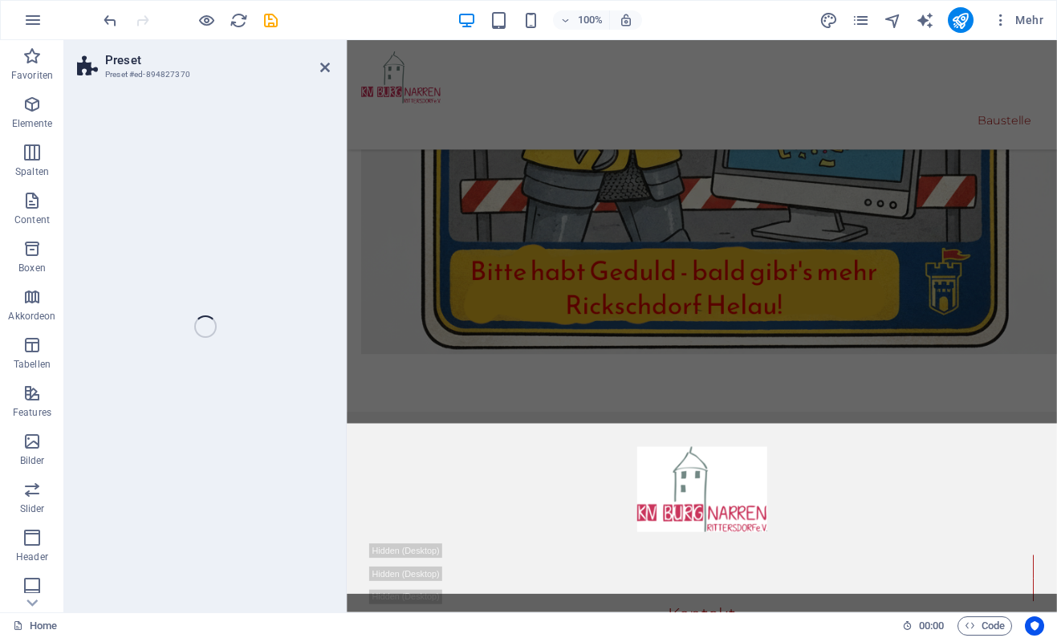
select select "footer"
select select "rem"
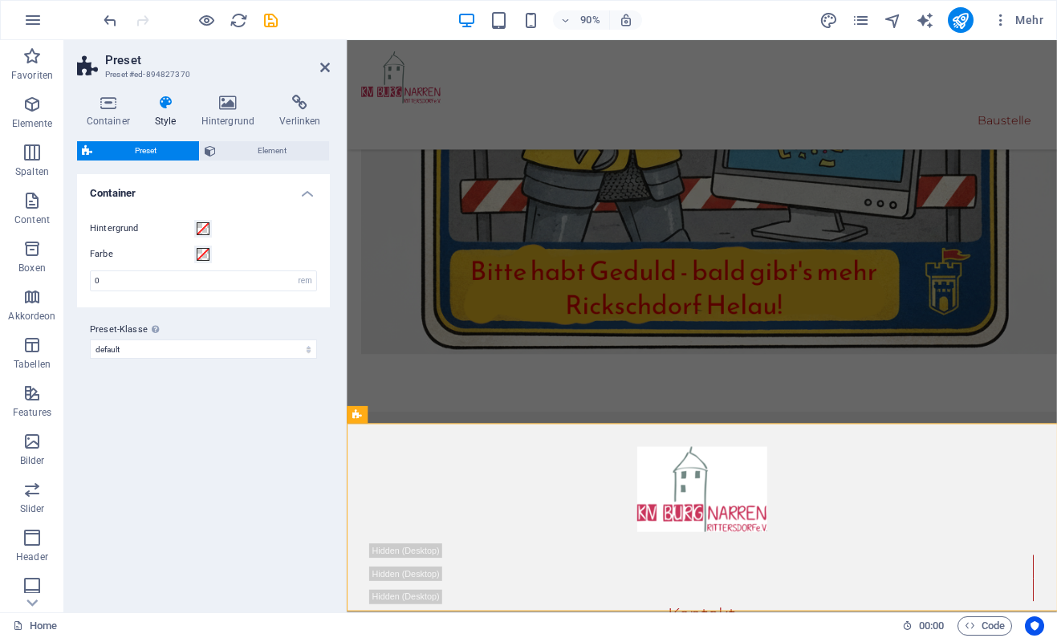
scroll to position [543, 0]
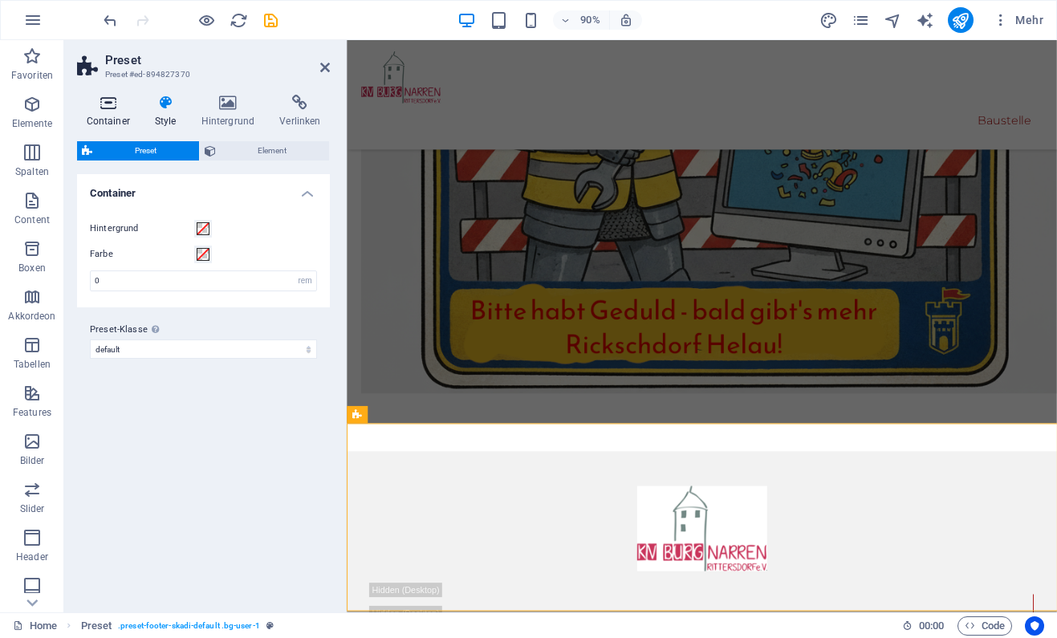
click at [107, 116] on h4 "Container" at bounding box center [111, 112] width 68 height 34
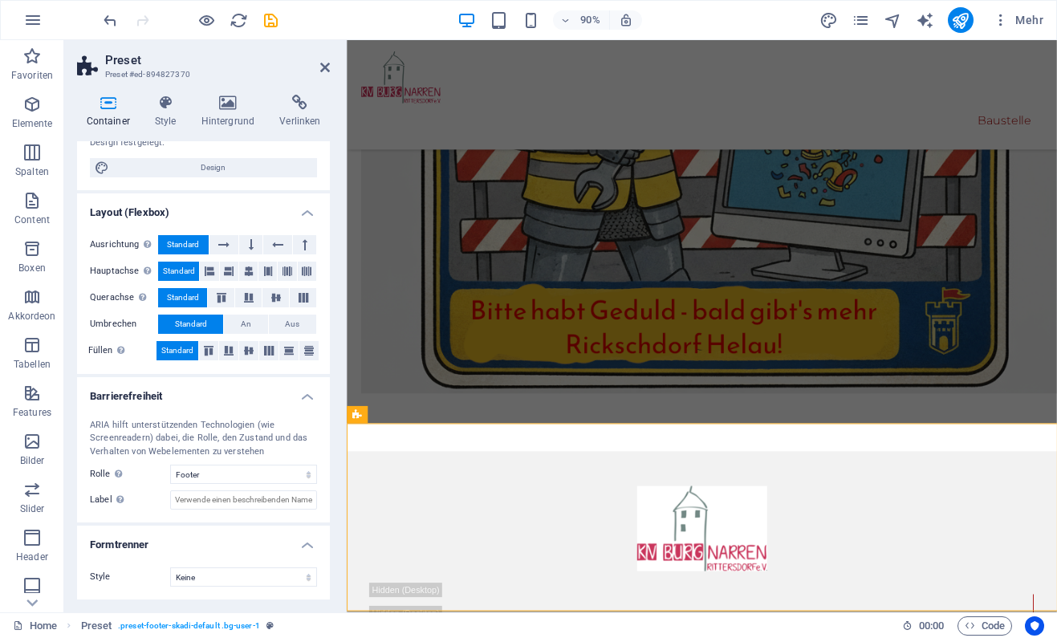
scroll to position [0, 0]
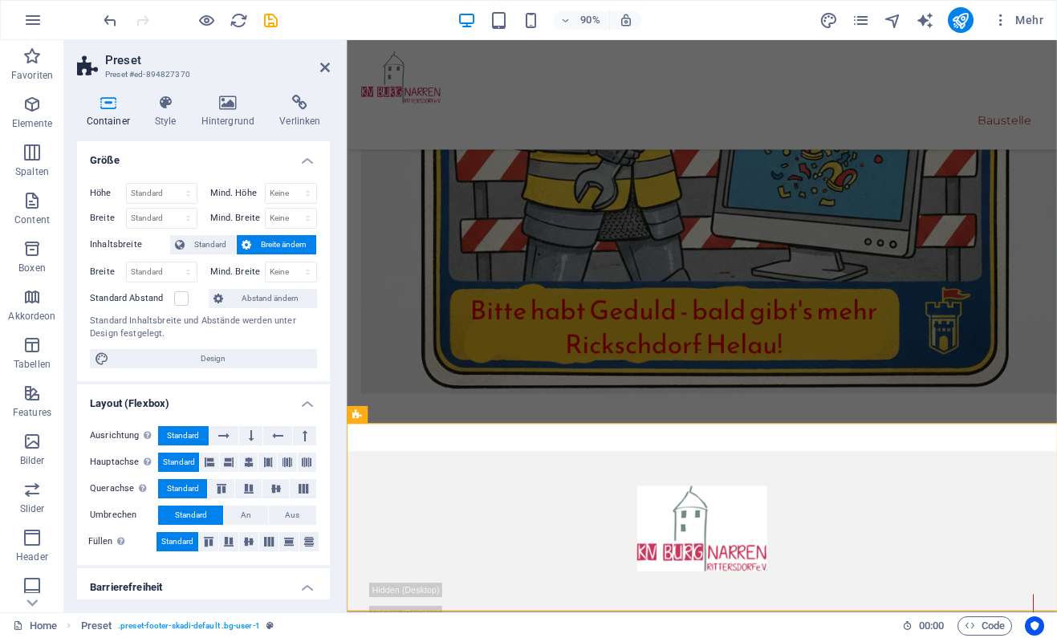
click at [333, 64] on aside "Preset Preset #ed-894827370 Container Style Hintergrund Verlinken Größe Höhe St…" at bounding box center [205, 326] width 283 height 572
click at [328, 70] on icon at bounding box center [325, 67] width 10 height 13
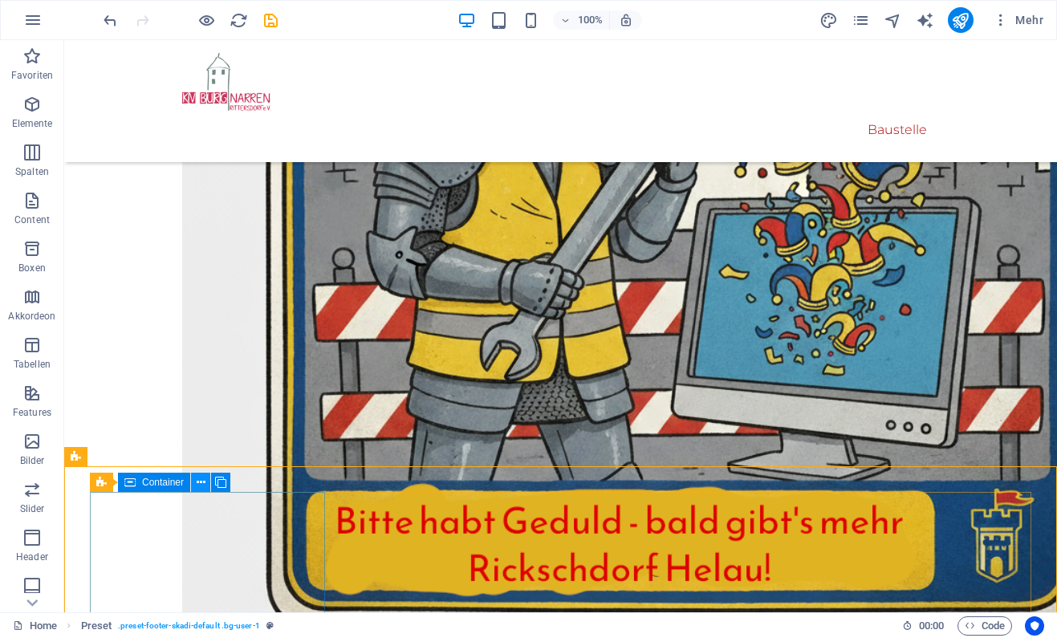
click at [199, 483] on icon at bounding box center [201, 482] width 9 height 17
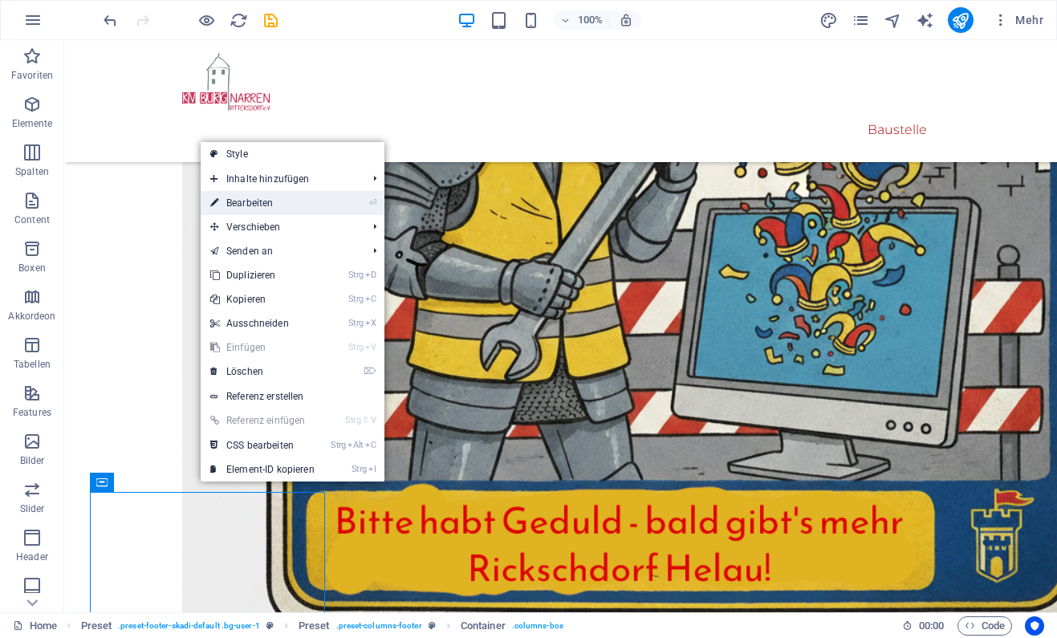
click at [306, 205] on link "⏎ Bearbeiten" at bounding box center [263, 203] width 124 height 24
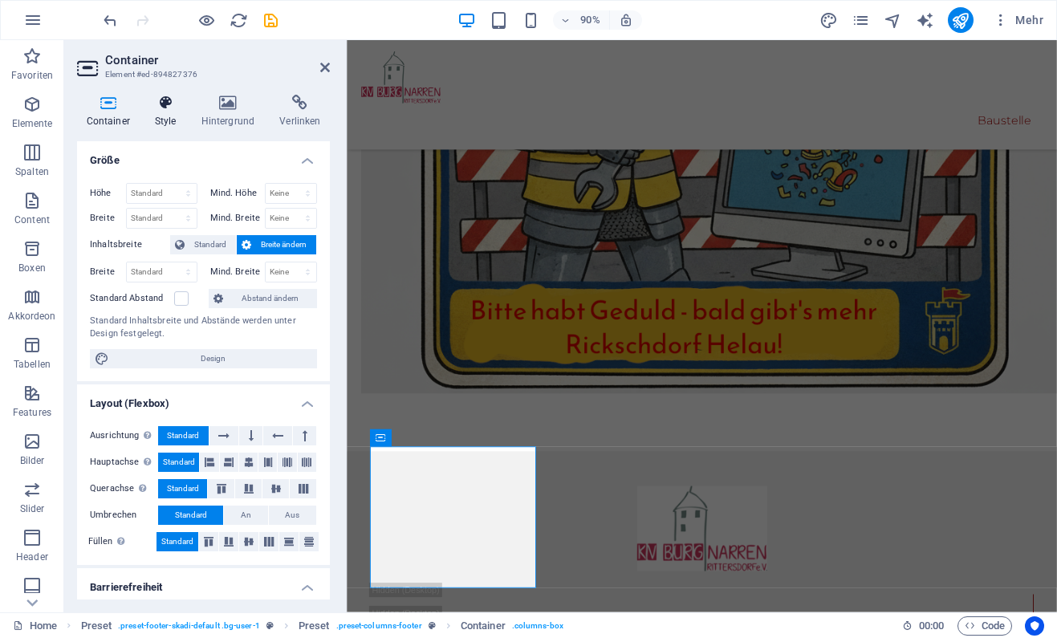
click at [182, 128] on h4 "Style" at bounding box center [168, 112] width 47 height 34
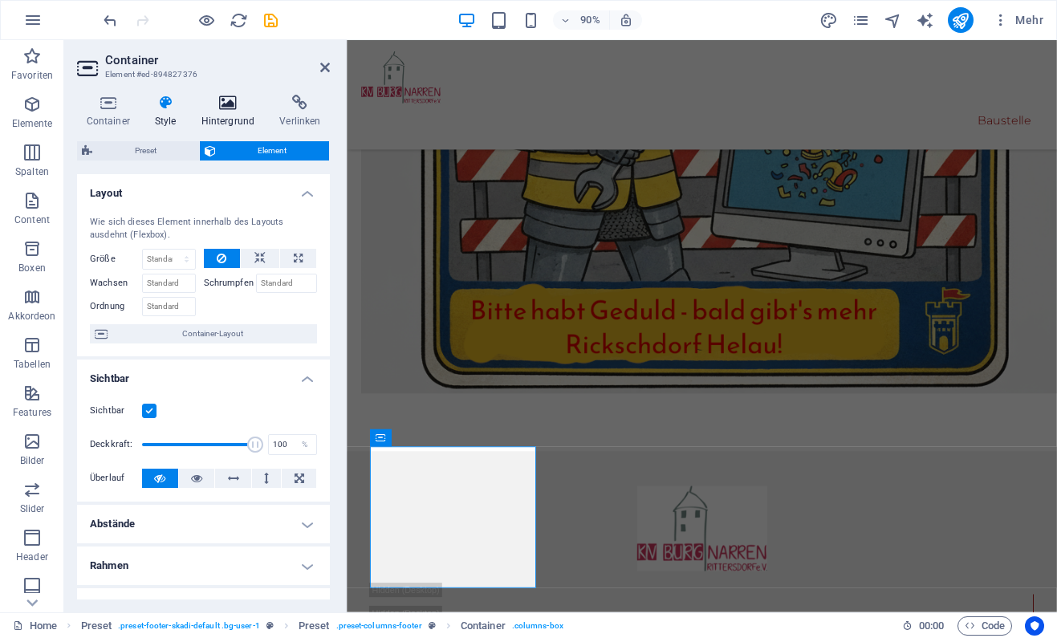
click at [228, 114] on h4 "Hintergrund" at bounding box center [231, 112] width 79 height 34
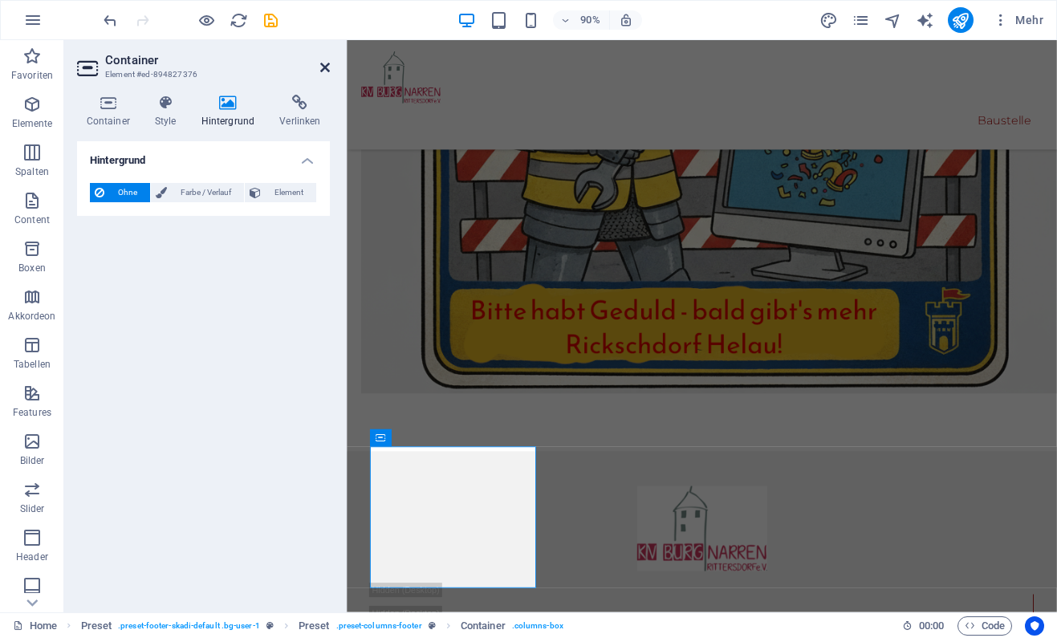
click at [326, 67] on icon at bounding box center [325, 67] width 10 height 13
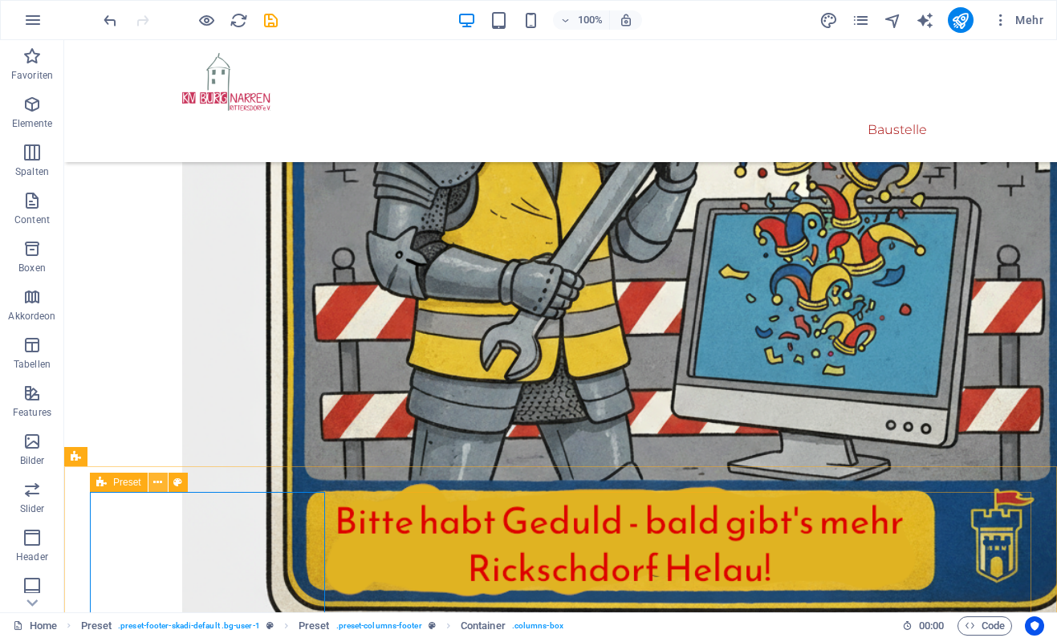
click at [161, 482] on icon at bounding box center [157, 482] width 9 height 17
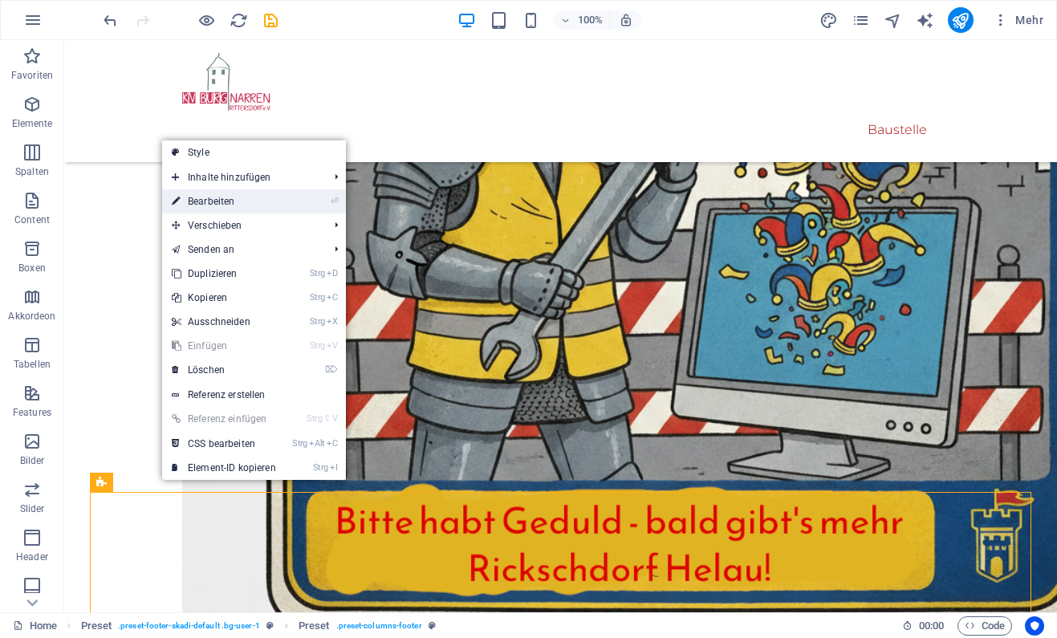
click at [241, 204] on link "⏎ Bearbeiten" at bounding box center [224, 201] width 124 height 24
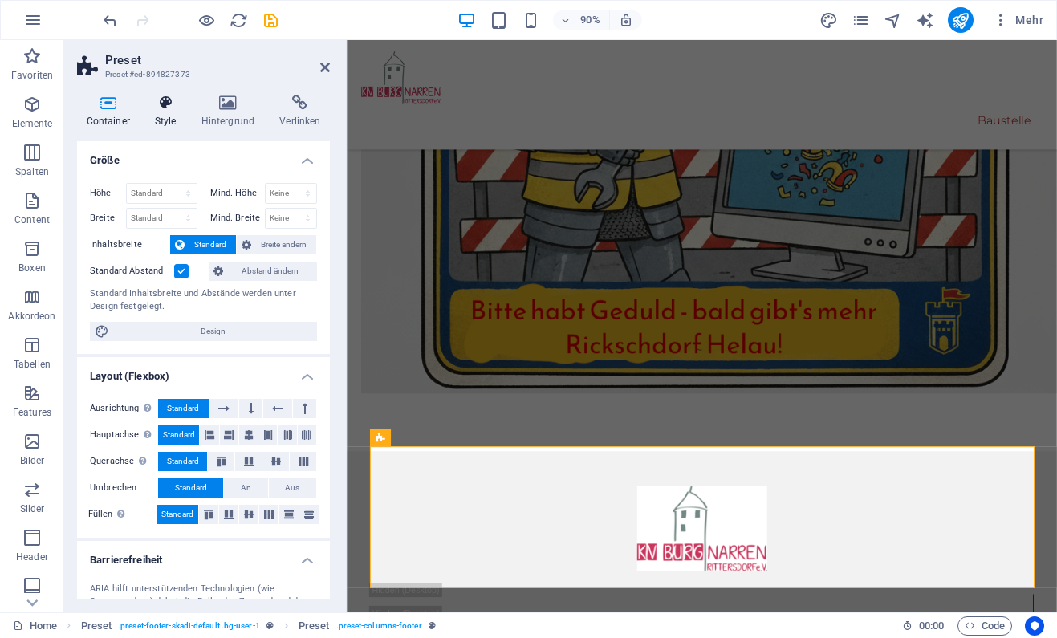
click at [175, 108] on icon at bounding box center [165, 103] width 40 height 16
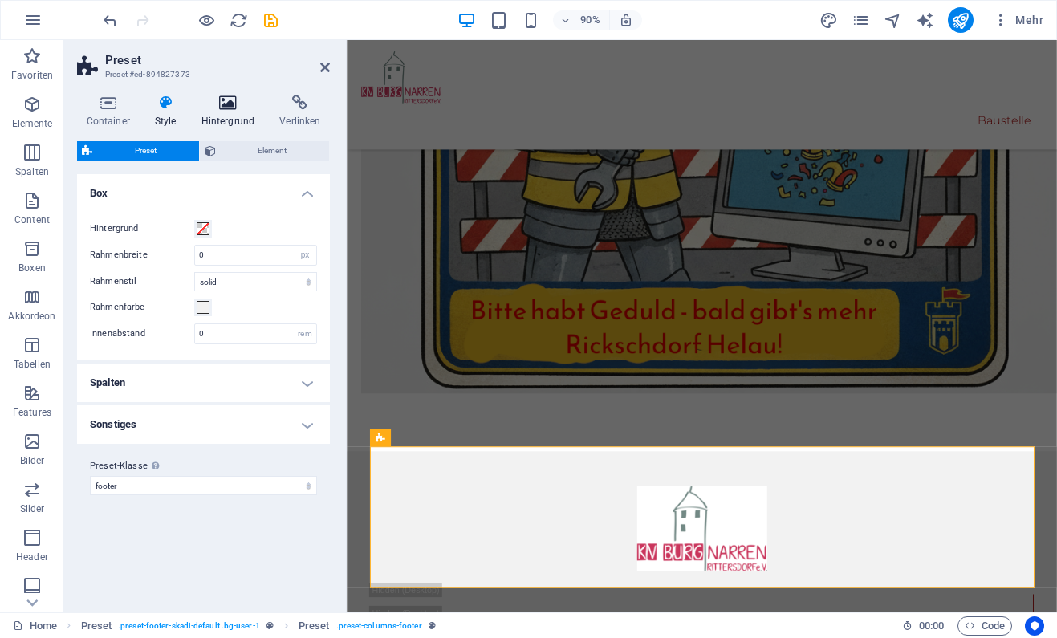
click at [230, 105] on icon at bounding box center [228, 103] width 72 height 16
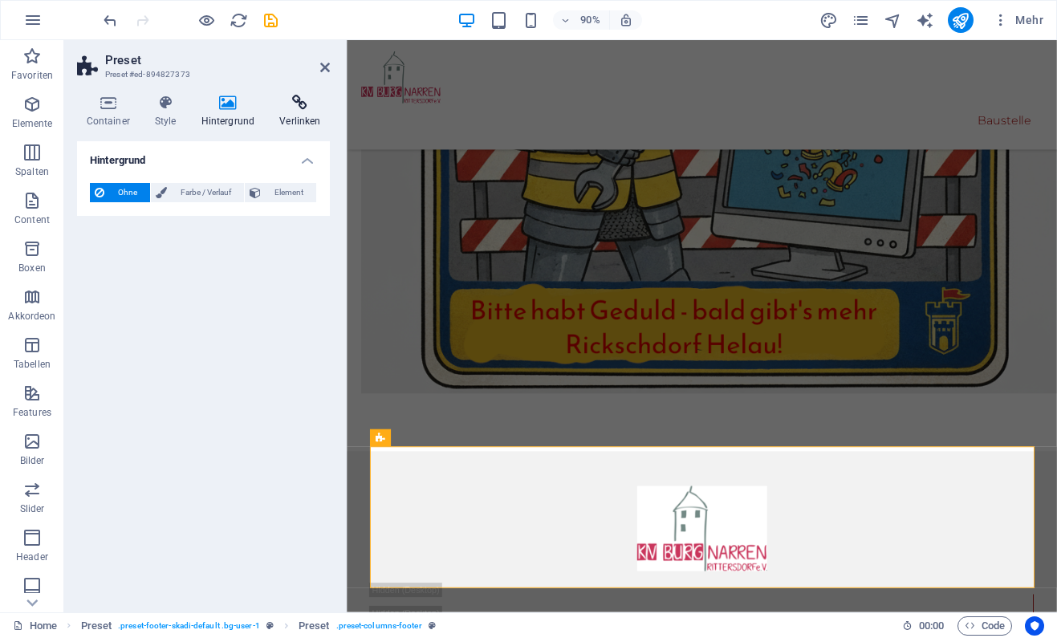
click at [313, 111] on h4 "Verlinken" at bounding box center [299, 112] width 59 height 34
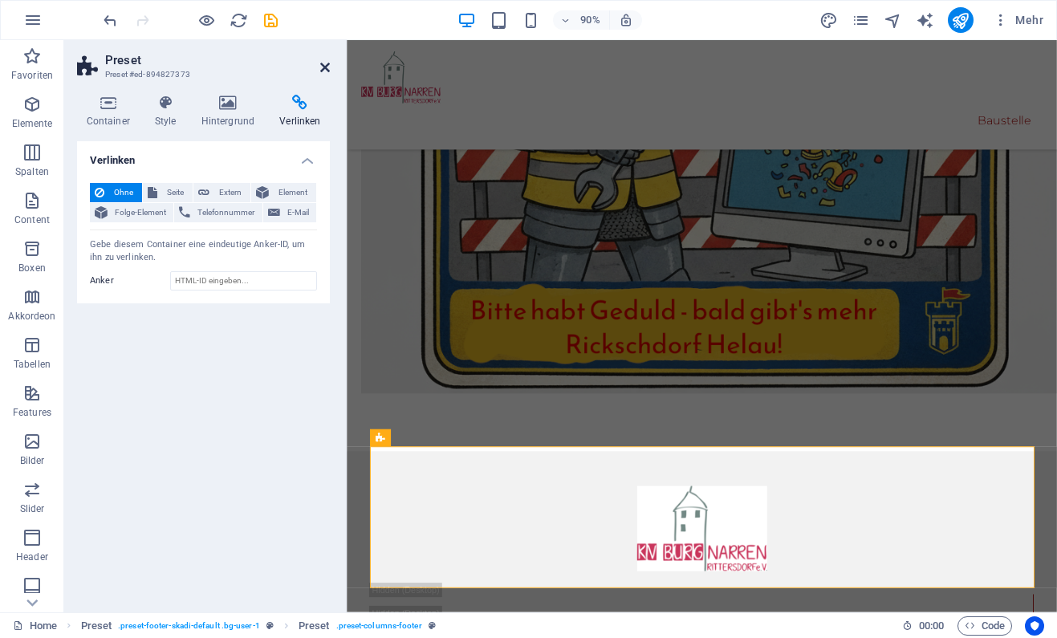
click at [327, 71] on icon at bounding box center [325, 67] width 10 height 13
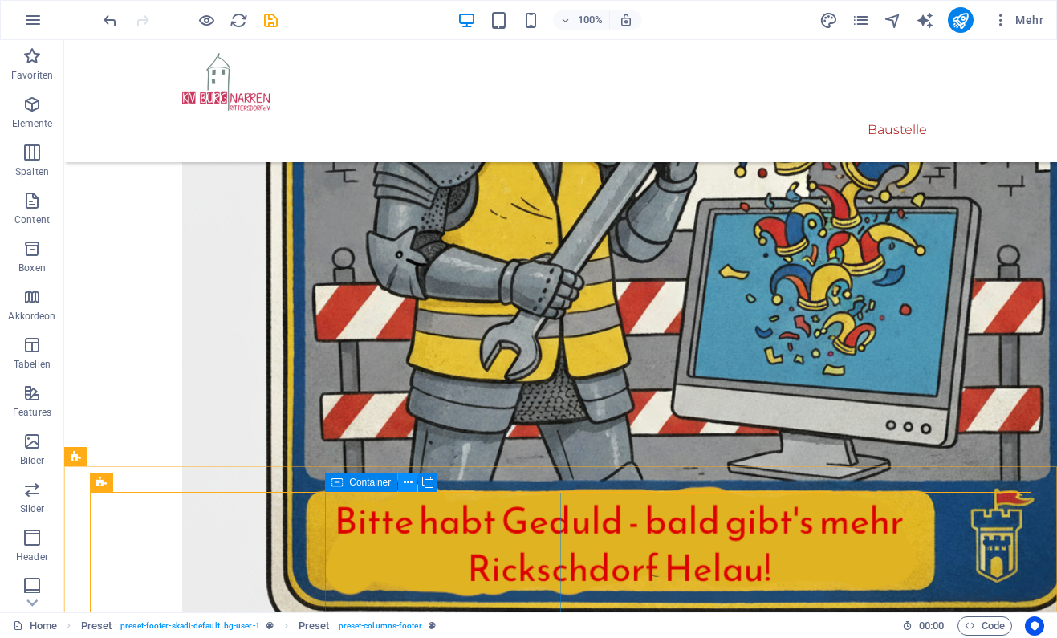
click at [406, 486] on icon at bounding box center [408, 482] width 9 height 17
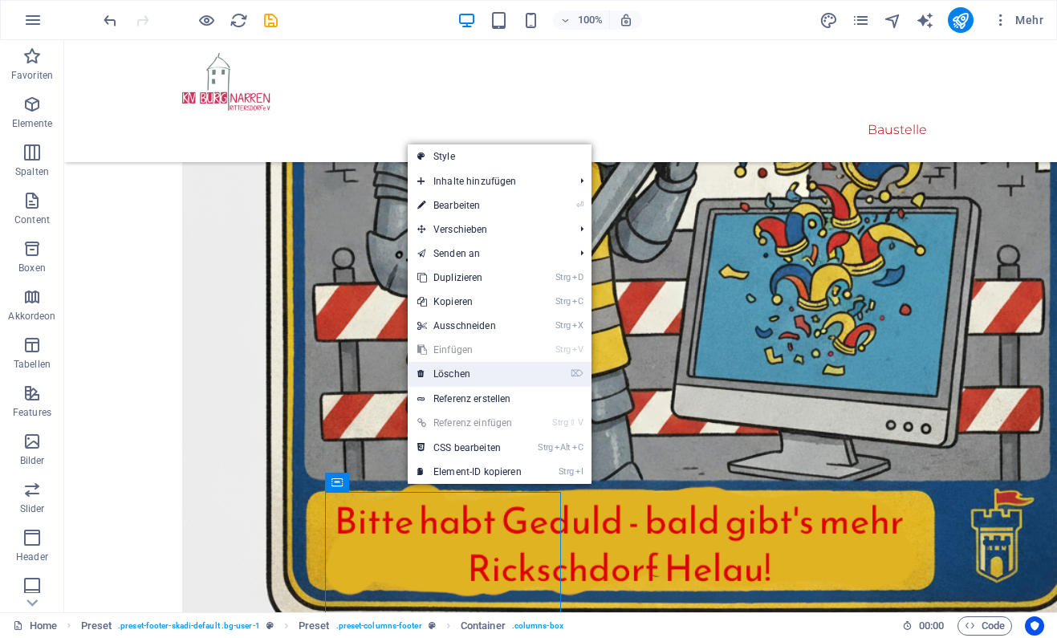
click at [460, 384] on link "⌦ Löschen" at bounding box center [470, 374] width 124 height 24
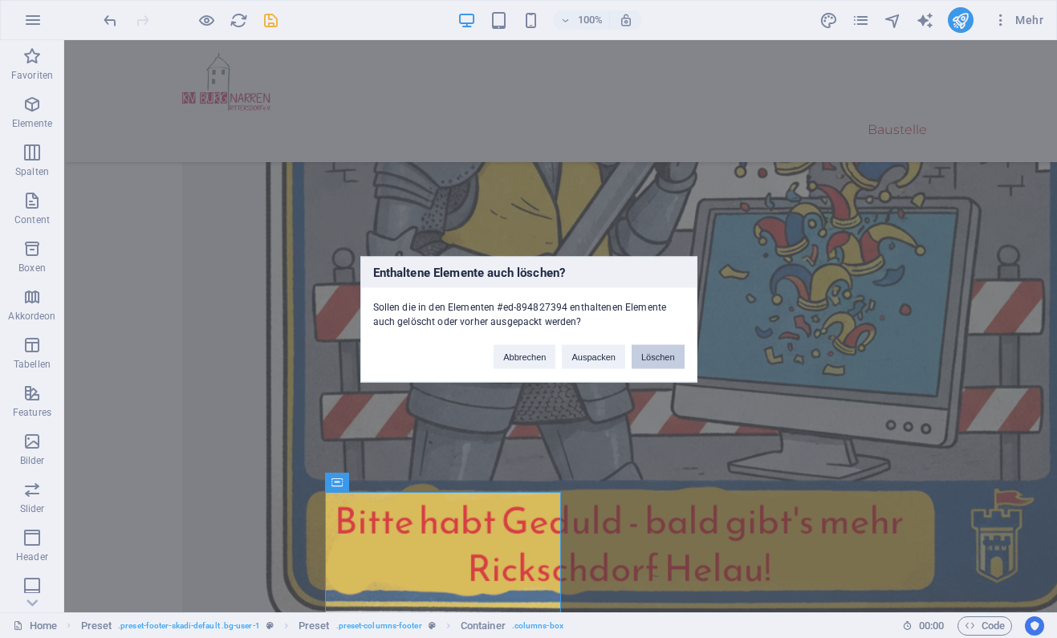
click at [657, 359] on button "Löschen" at bounding box center [658, 356] width 53 height 24
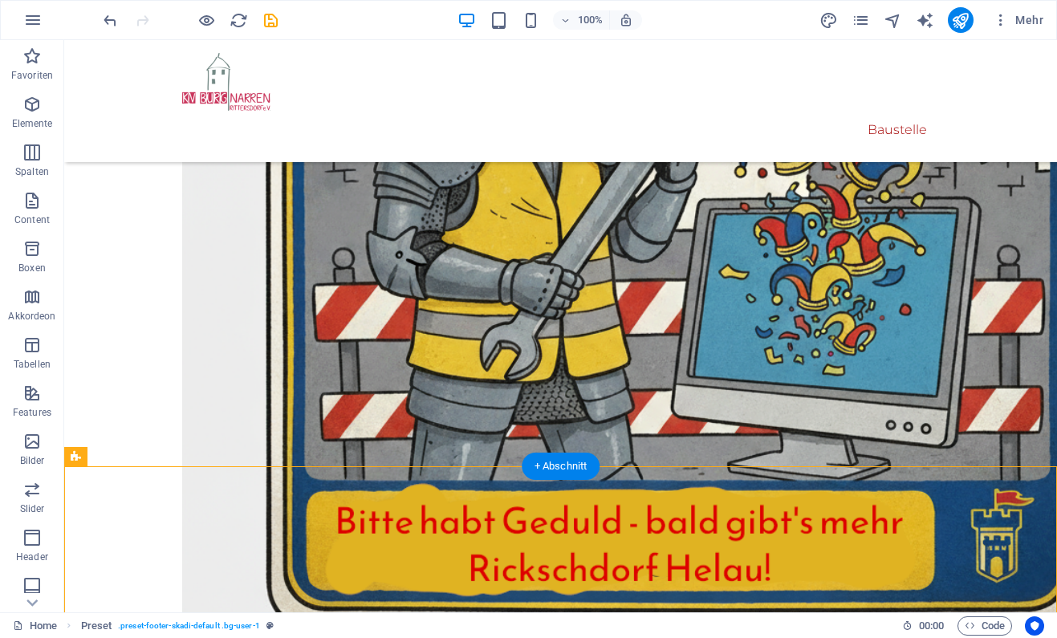
drag, startPoint x: 850, startPoint y: 510, endPoint x: 560, endPoint y: 519, distance: 289.9
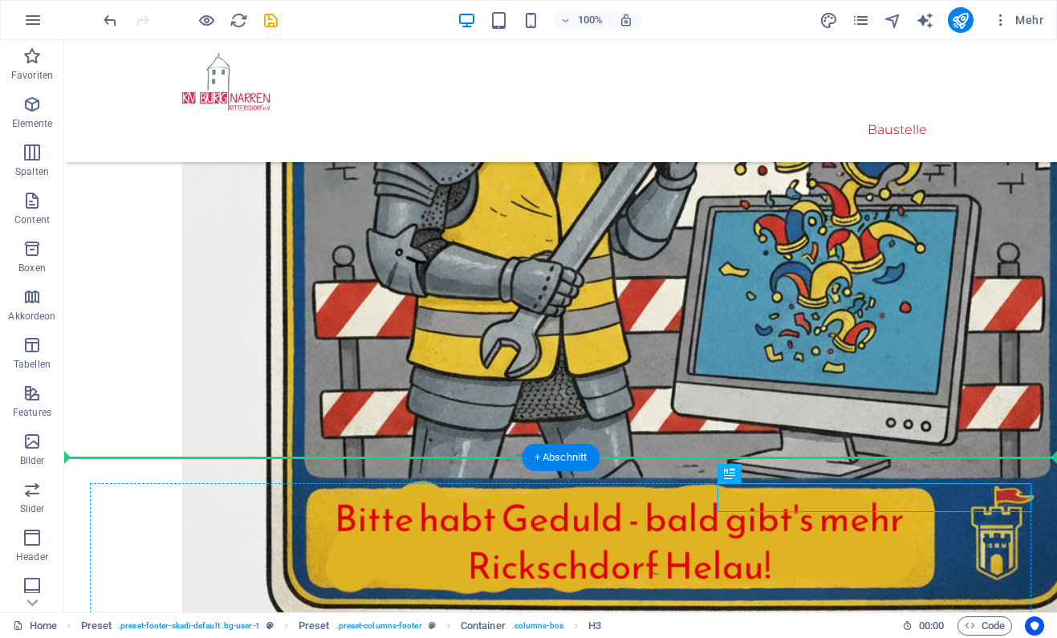
scroll to position [557, 0]
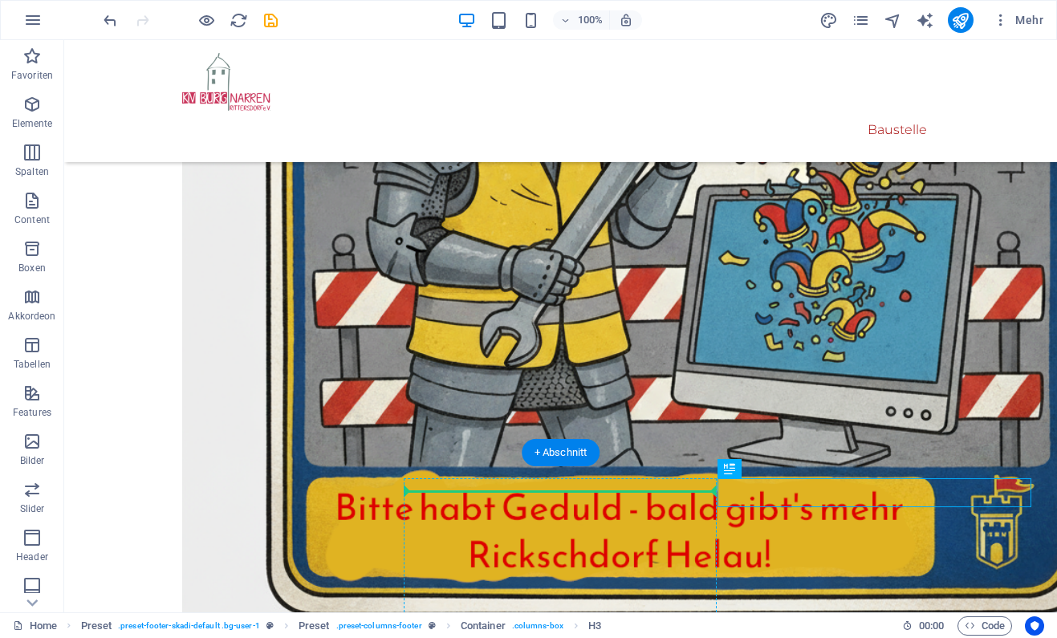
drag, startPoint x: 860, startPoint y: 506, endPoint x: 524, endPoint y: 492, distance: 335.8
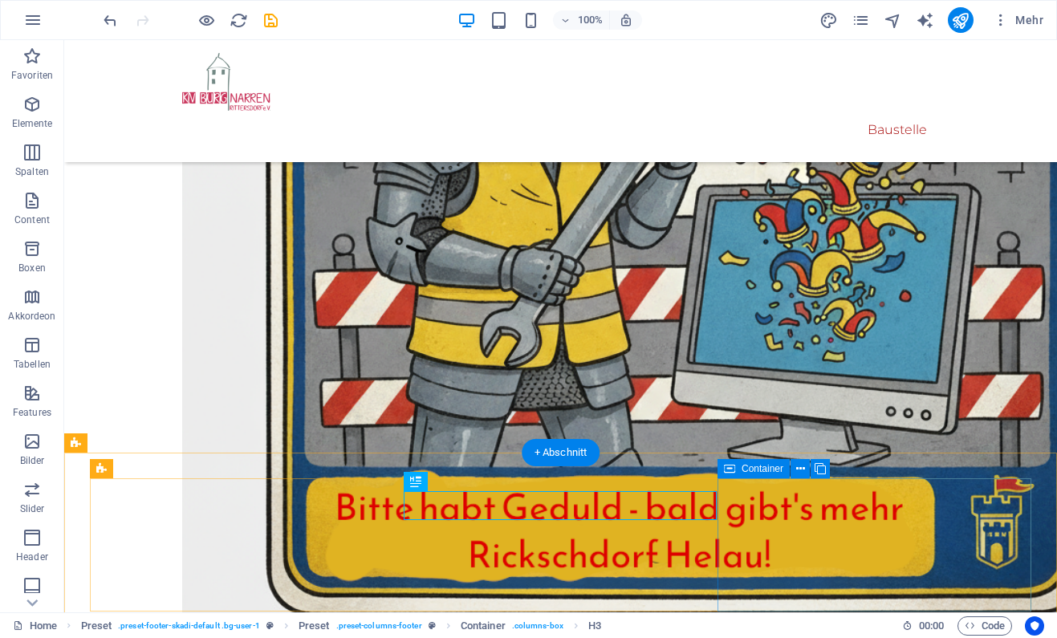
drag, startPoint x: 848, startPoint y: 514, endPoint x: 528, endPoint y: 543, distance: 320.8
drag, startPoint x: 833, startPoint y: 501, endPoint x: 832, endPoint y: 485, distance: 16.1
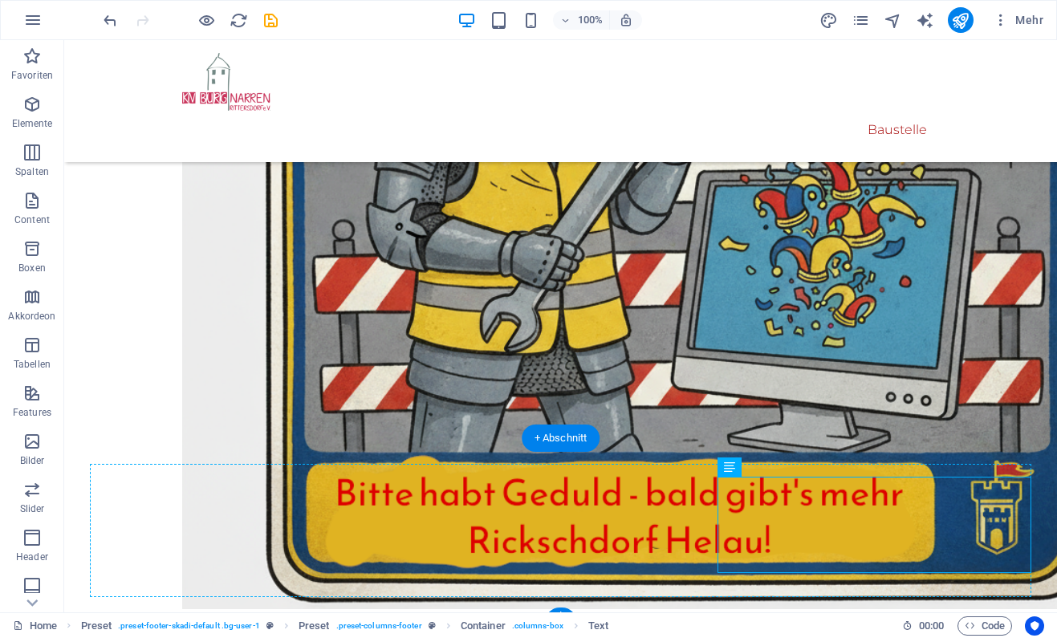
scroll to position [583, 0]
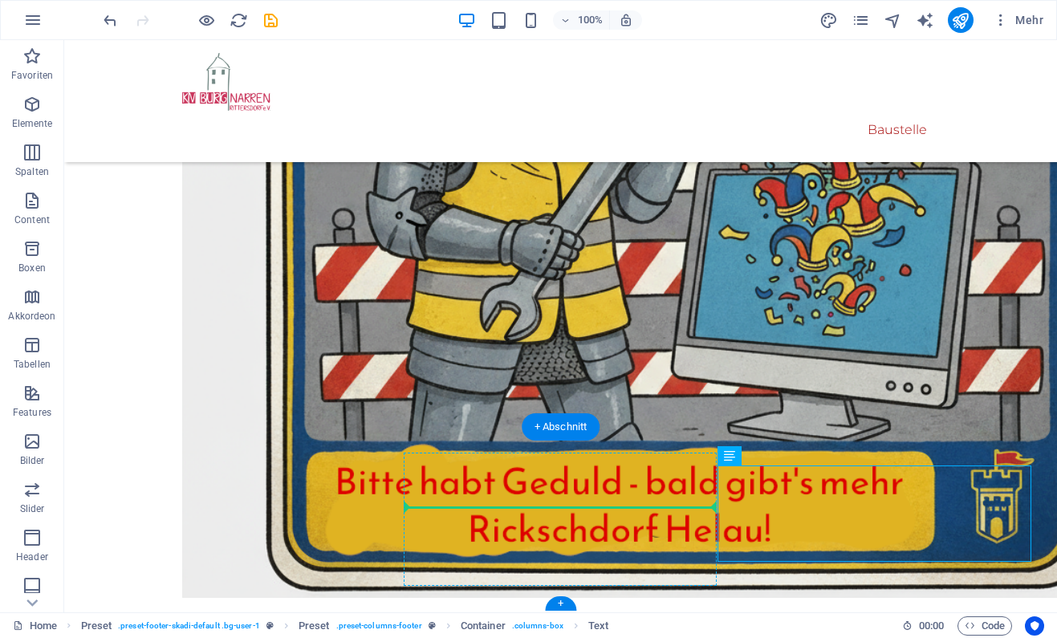
drag, startPoint x: 820, startPoint y: 494, endPoint x: 526, endPoint y: 503, distance: 294.7
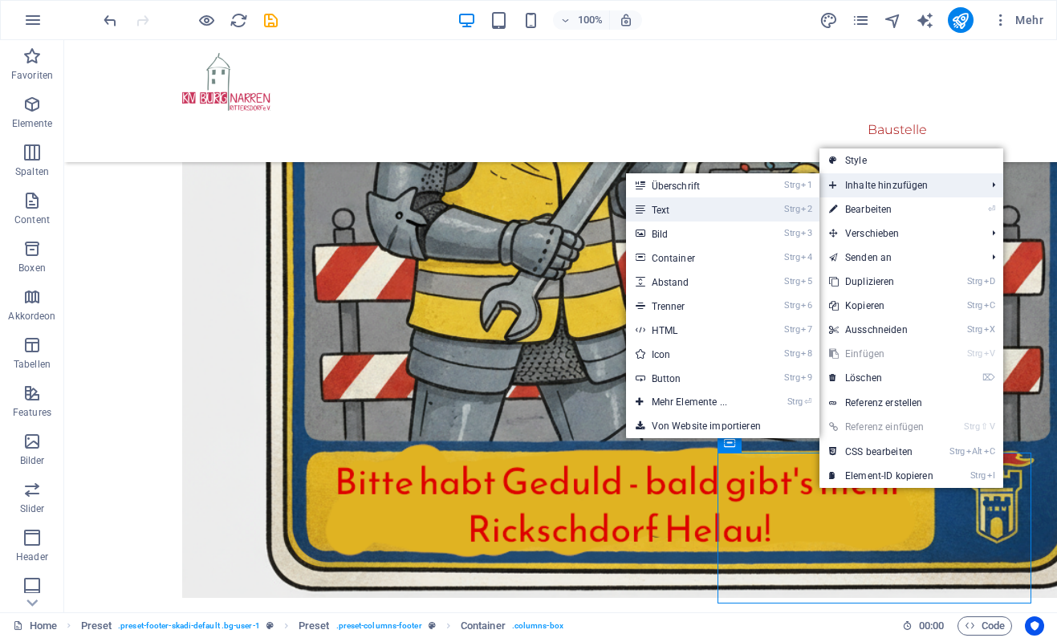
click at [751, 213] on link "Strg 2 Text" at bounding box center [692, 209] width 133 height 24
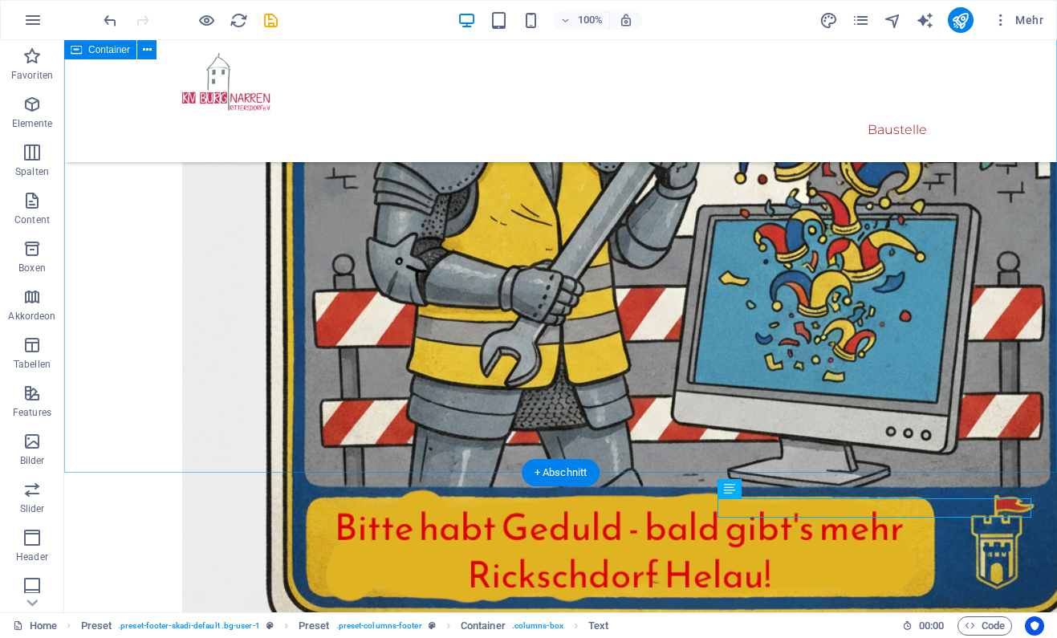
scroll to position [600, 0]
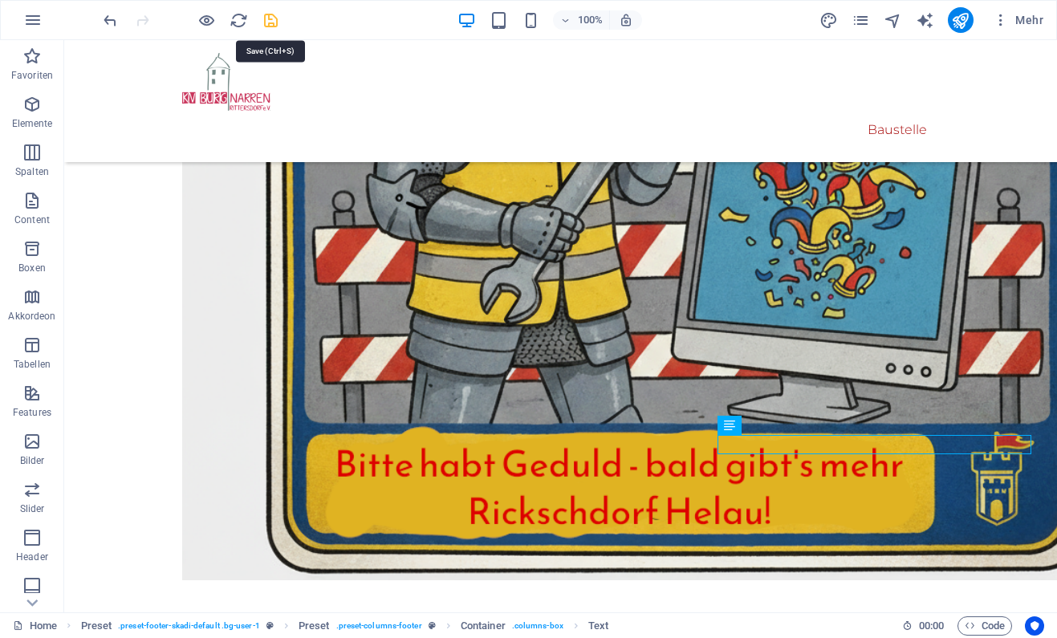
click at [274, 24] on icon "save" at bounding box center [271, 20] width 18 height 18
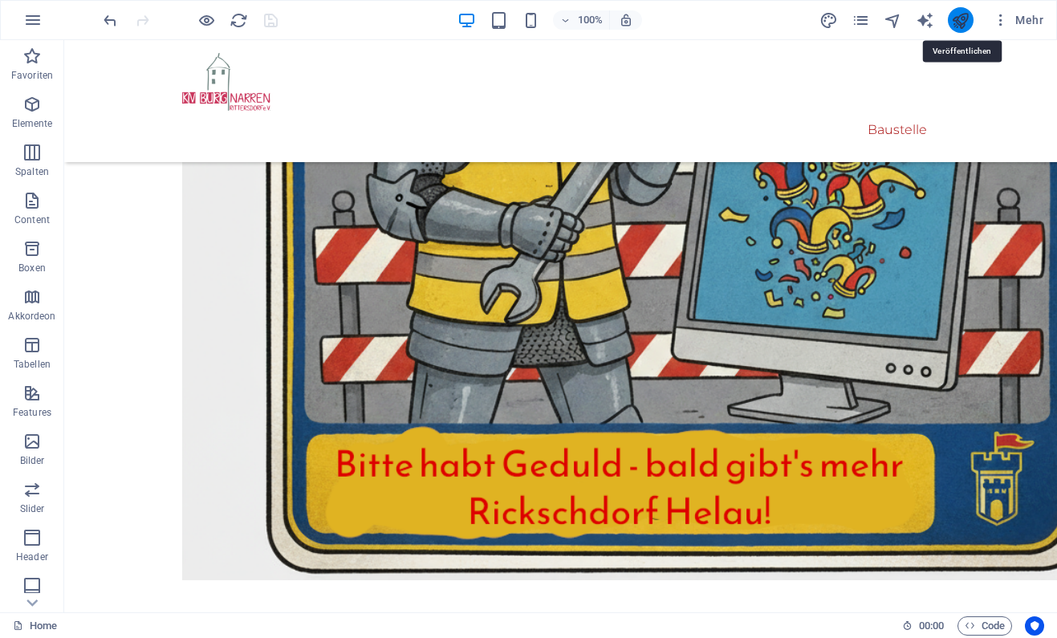
click at [961, 27] on icon "publish" at bounding box center [960, 20] width 18 height 18
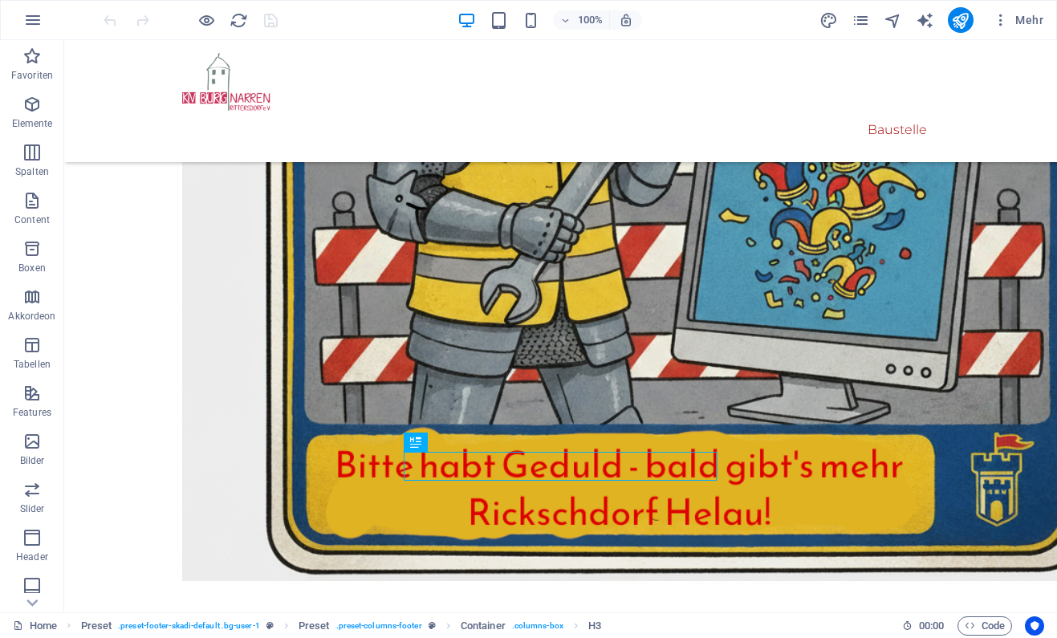
scroll to position [600, 0]
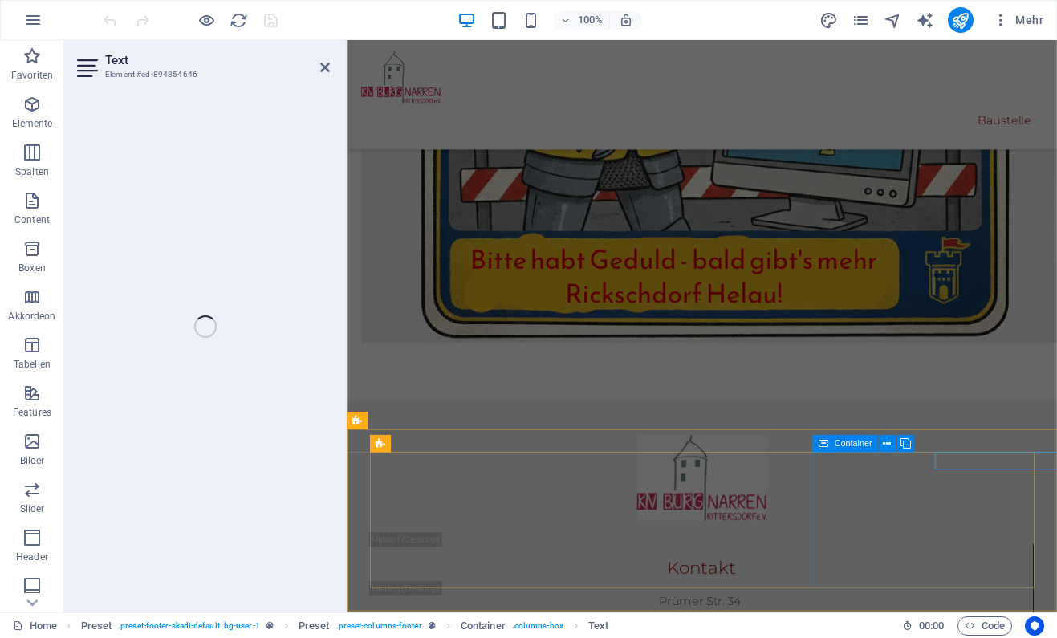
scroll to position [537, 0]
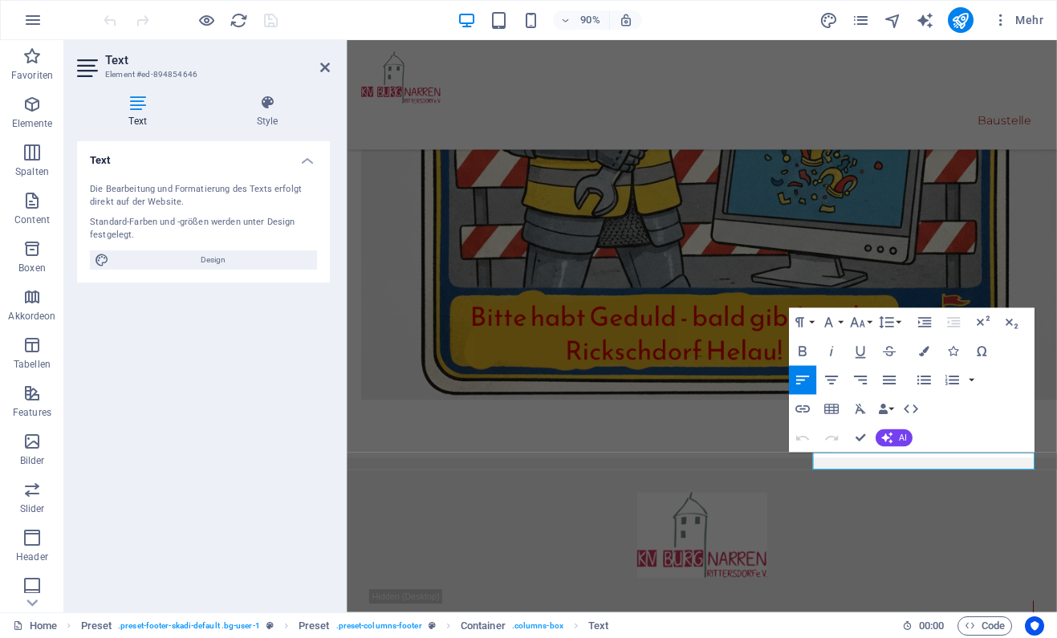
click at [1018, 370] on div "Formatierung Normal Überschrift 1 Überschrift 2 Überschrift 3 Überschrift 4 Hea…" at bounding box center [912, 380] width 246 height 144
click at [924, 385] on icon "button" at bounding box center [924, 381] width 18 height 18
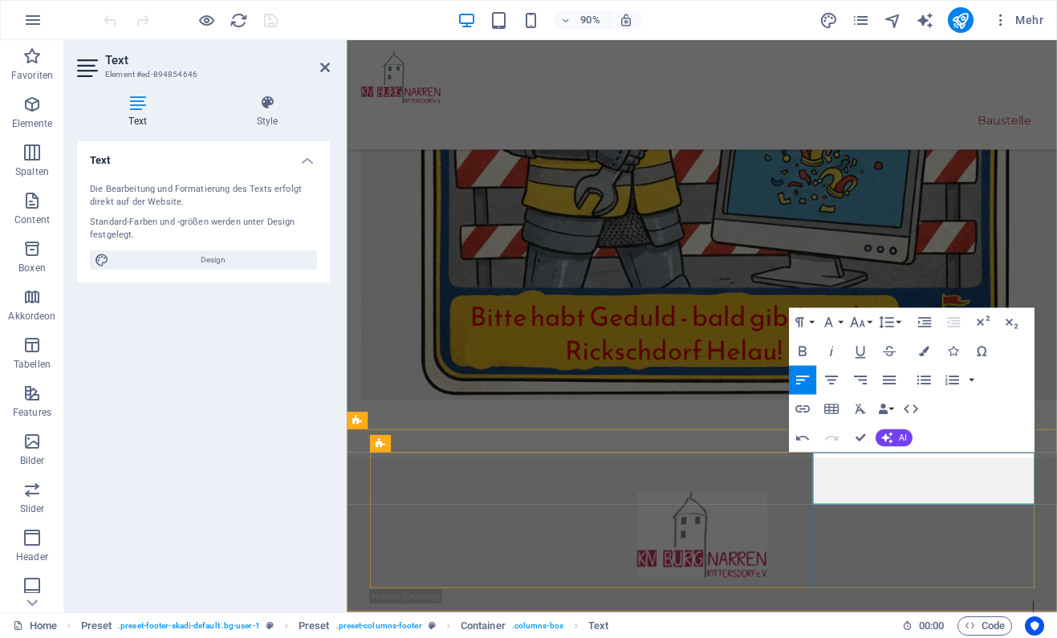
drag, startPoint x: 873, startPoint y: 510, endPoint x: 1020, endPoint y: 554, distance: 153.1
click at [929, 380] on icon "button" at bounding box center [924, 381] width 18 height 18
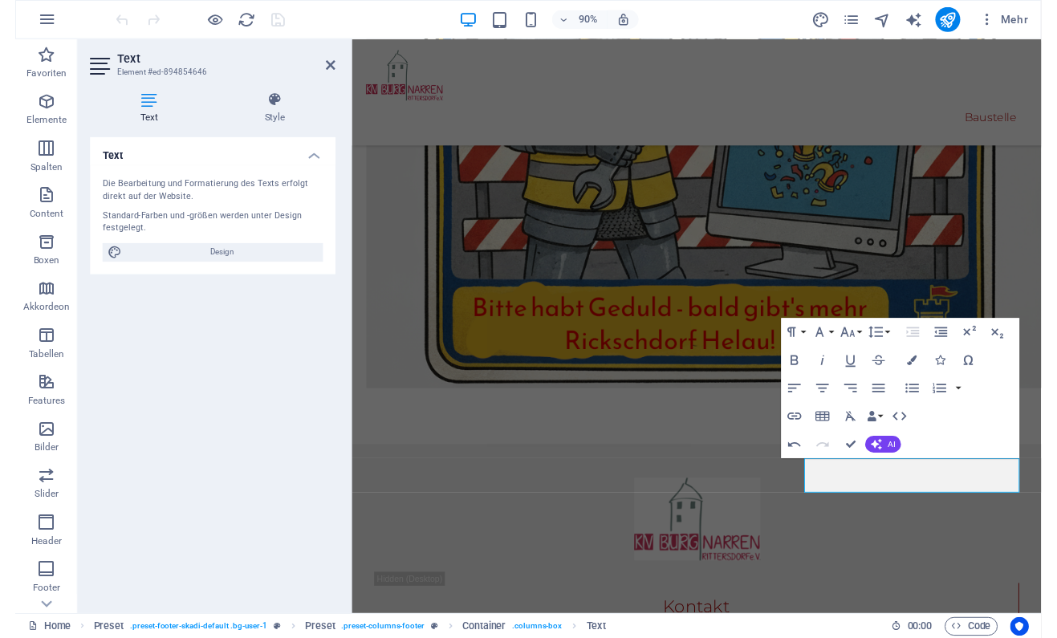
scroll to position [515, 0]
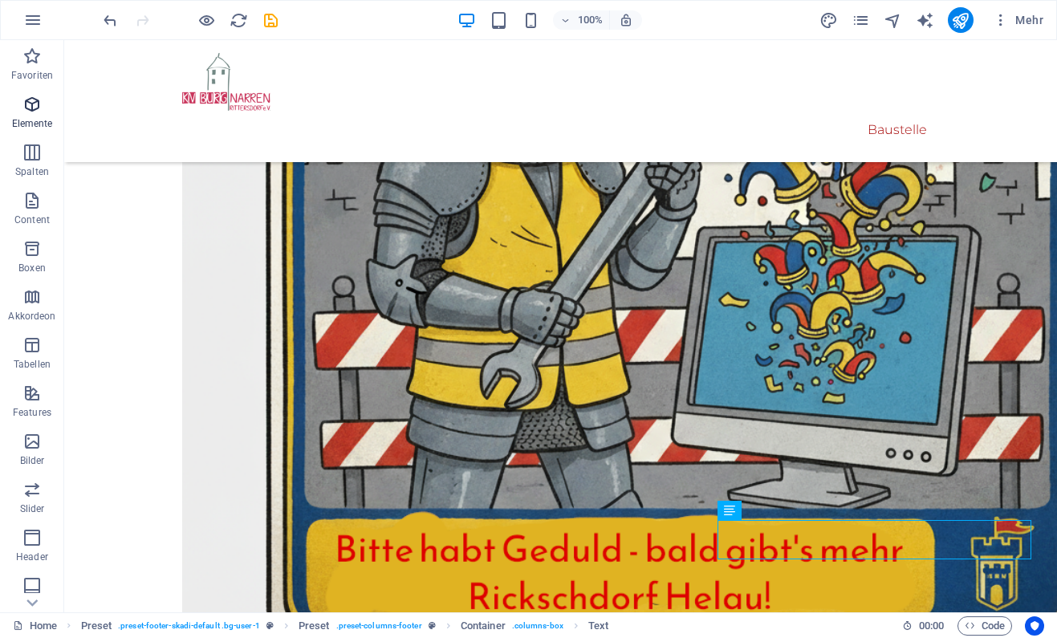
click at [36, 106] on icon "button" at bounding box center [31, 104] width 19 height 19
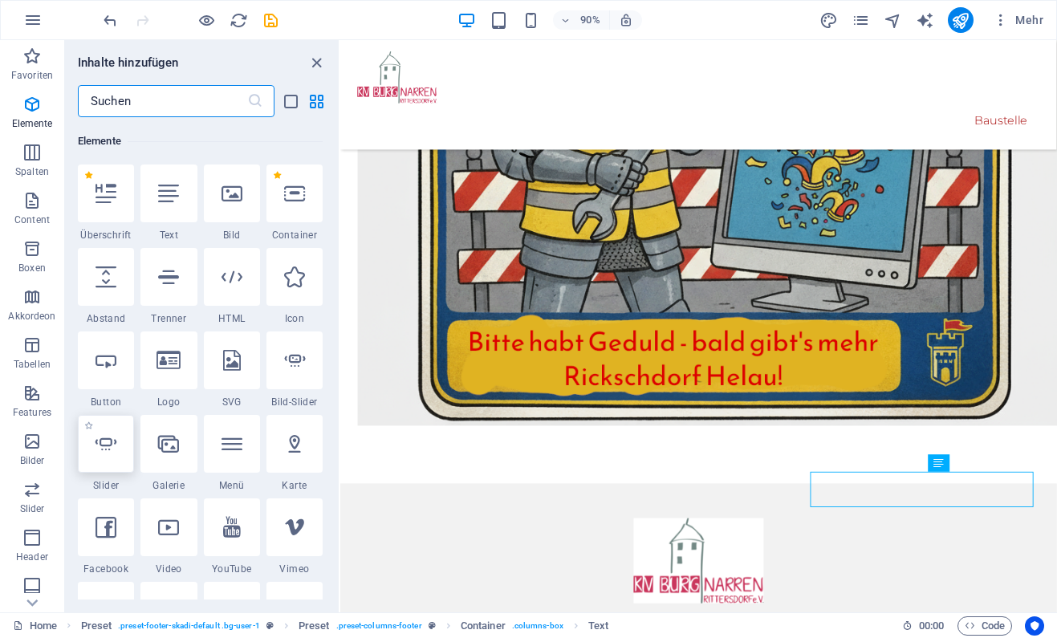
scroll to position [171, 0]
click at [87, 258] on label "1 Star" at bounding box center [88, 257] width 9 height 9
click at [84, 268] on input "1 Star" at bounding box center [83, 268] width 1 height 1
radio input "true"
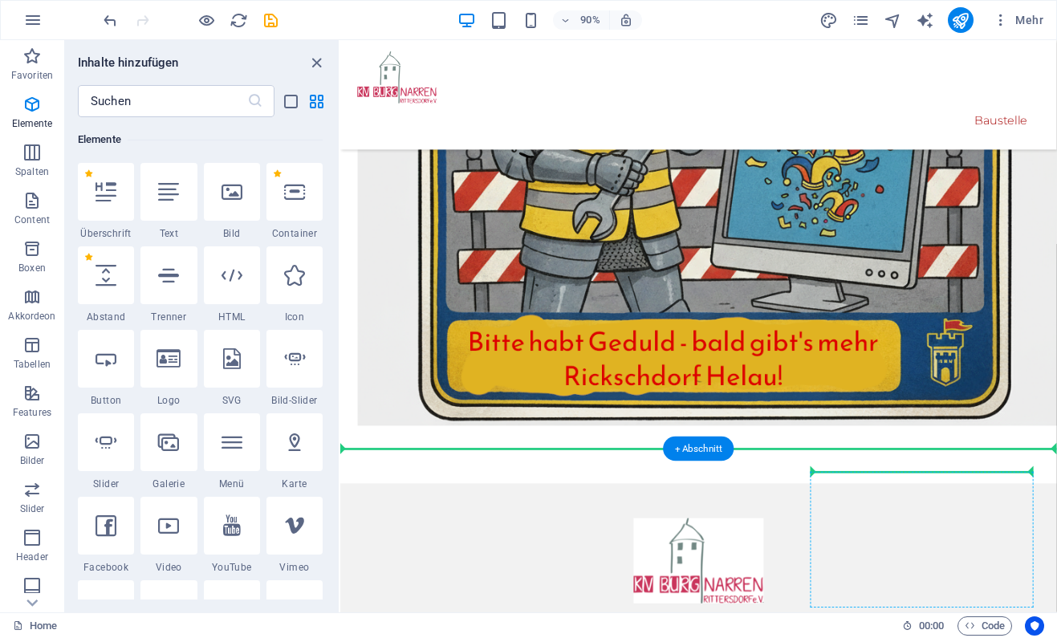
scroll to position [516, 0]
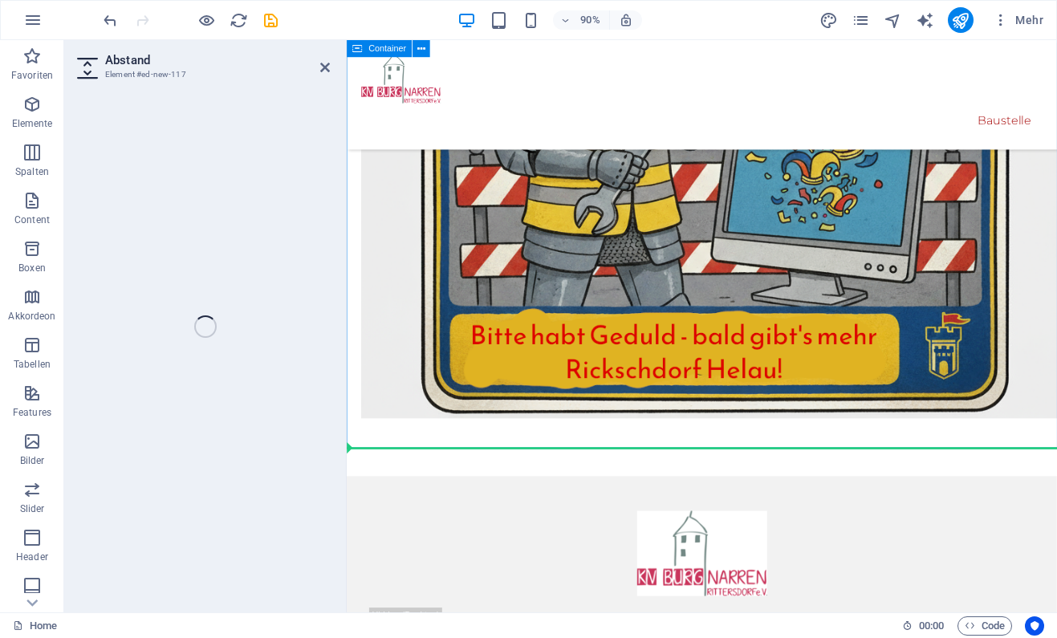
select select "px"
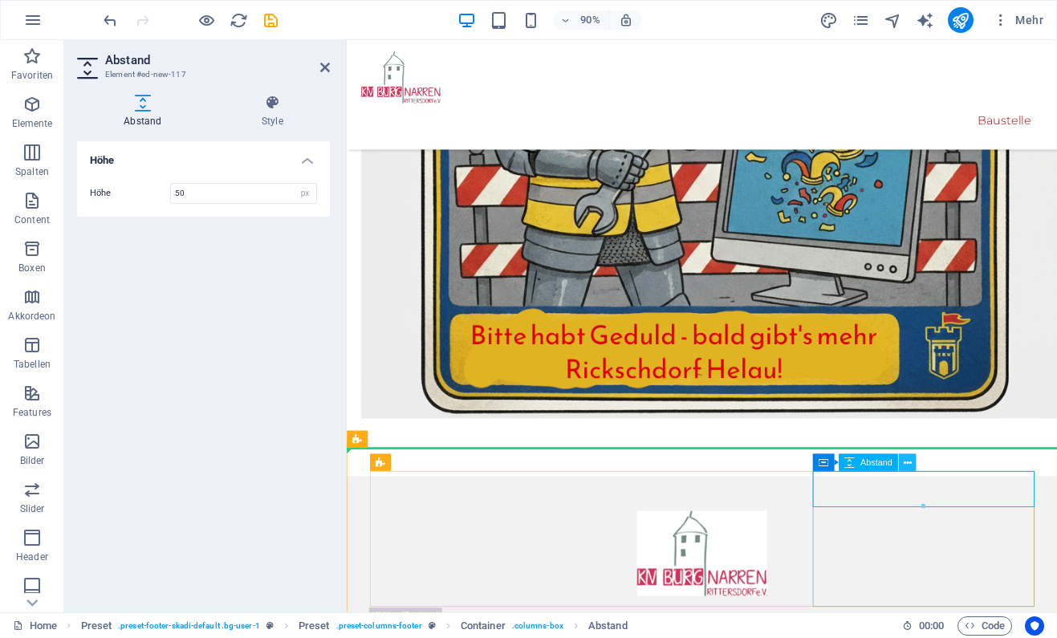
click at [912, 465] on button at bounding box center [908, 463] width 18 height 18
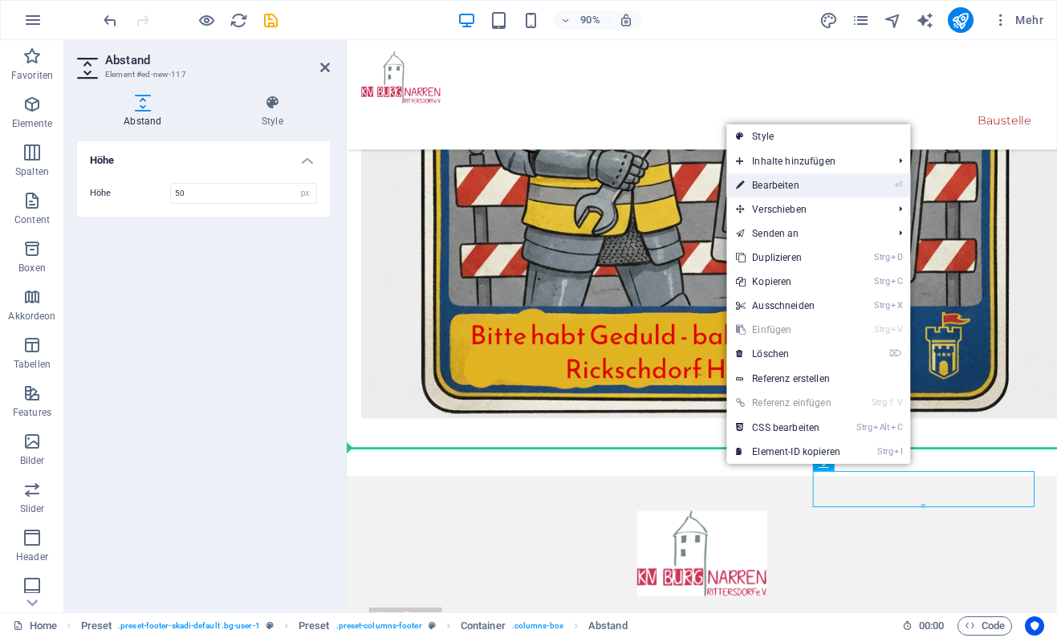
click at [786, 188] on link "⏎ Bearbeiten" at bounding box center [788, 185] width 124 height 24
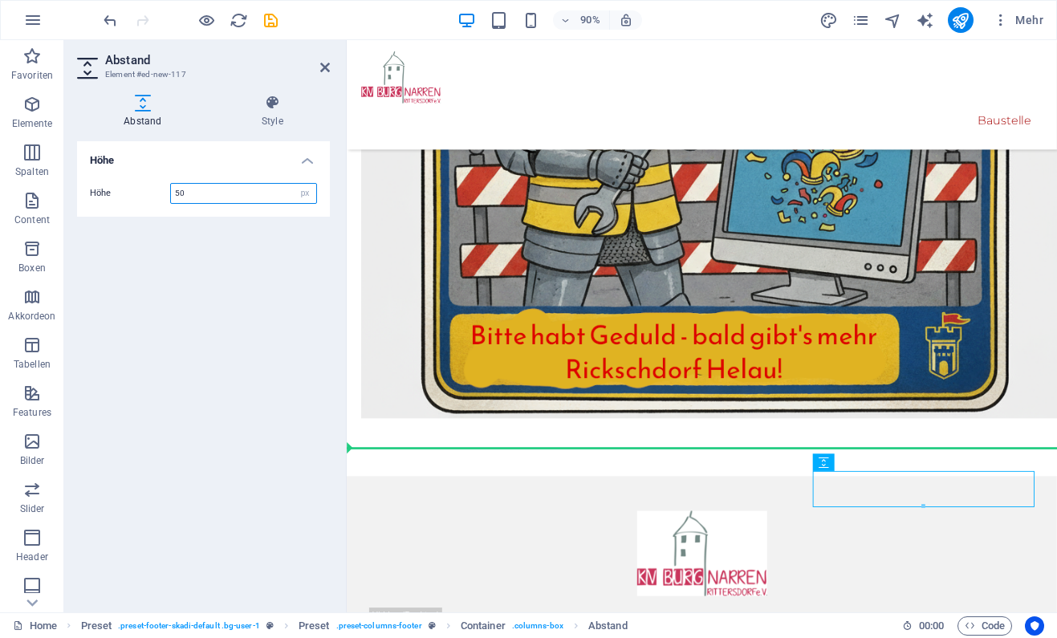
drag, startPoint x: 251, startPoint y: 196, endPoint x: 116, endPoint y: 203, distance: 135.0
click at [171, 203] on input "50" at bounding box center [243, 193] width 145 height 19
type input "100"
click at [270, 372] on div "Höhe Höhe 100 px rem vh vw" at bounding box center [203, 370] width 253 height 458
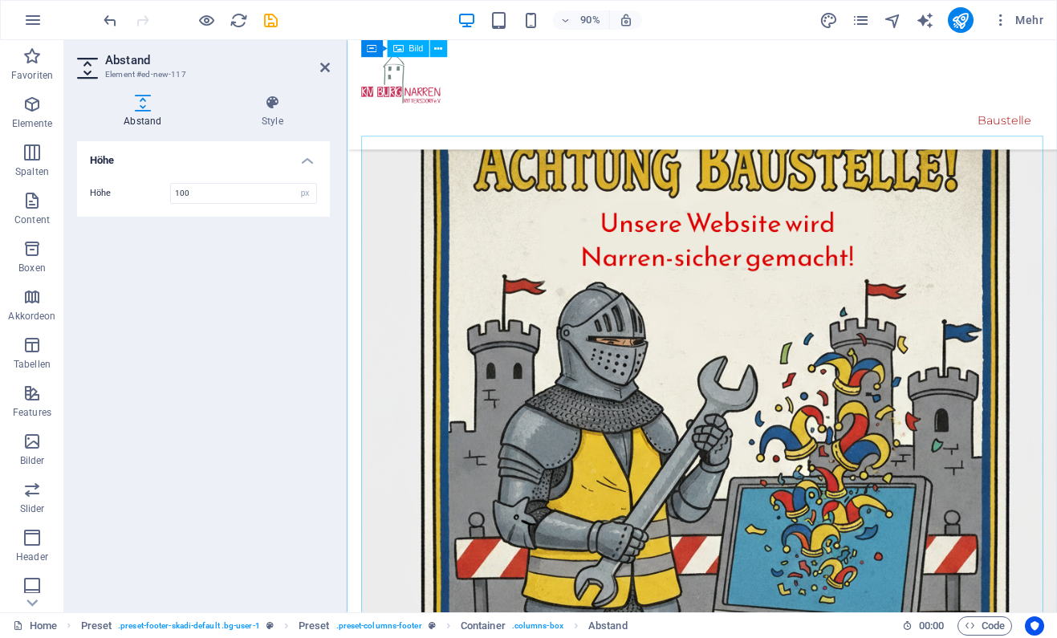
scroll to position [0, 0]
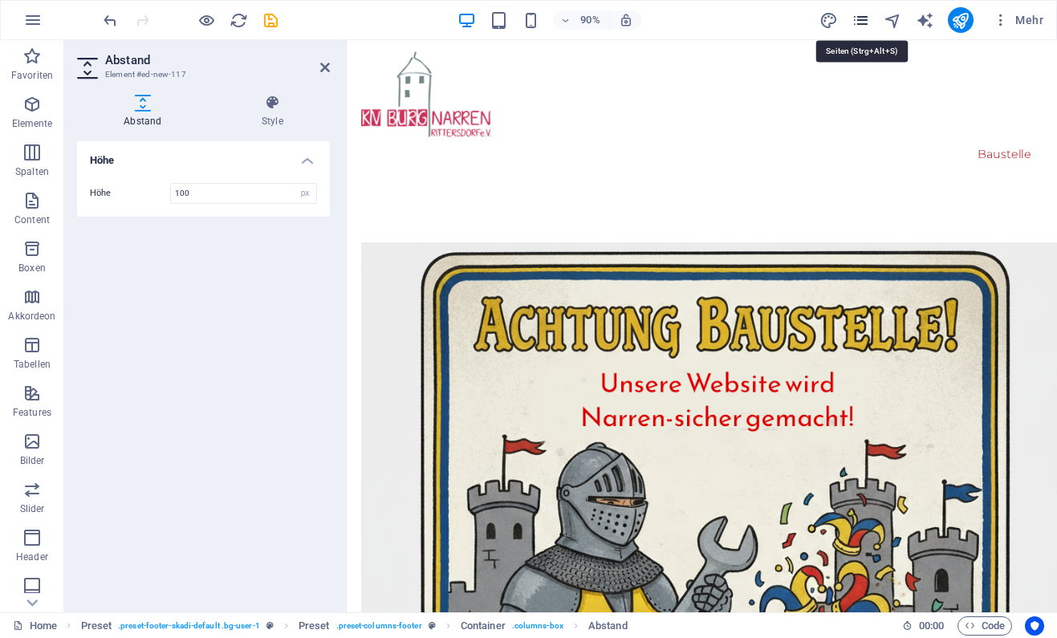
drag, startPoint x: 857, startPoint y: 17, endPoint x: 47, endPoint y: 27, distance: 810.7
click at [857, 17] on icon "pages" at bounding box center [861, 20] width 18 height 18
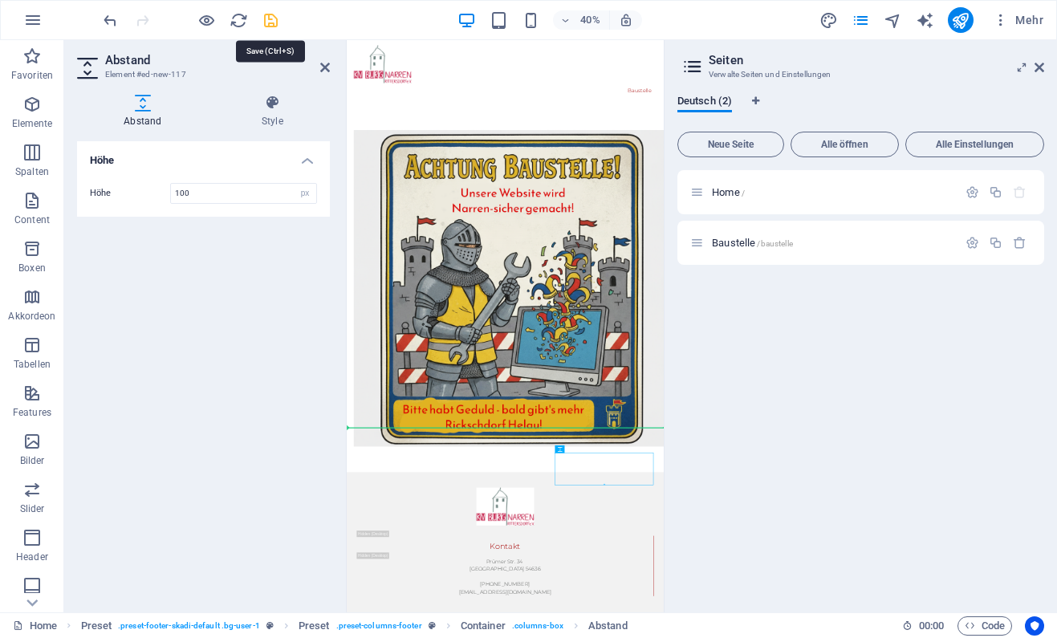
click at [264, 22] on icon "save" at bounding box center [271, 20] width 18 height 18
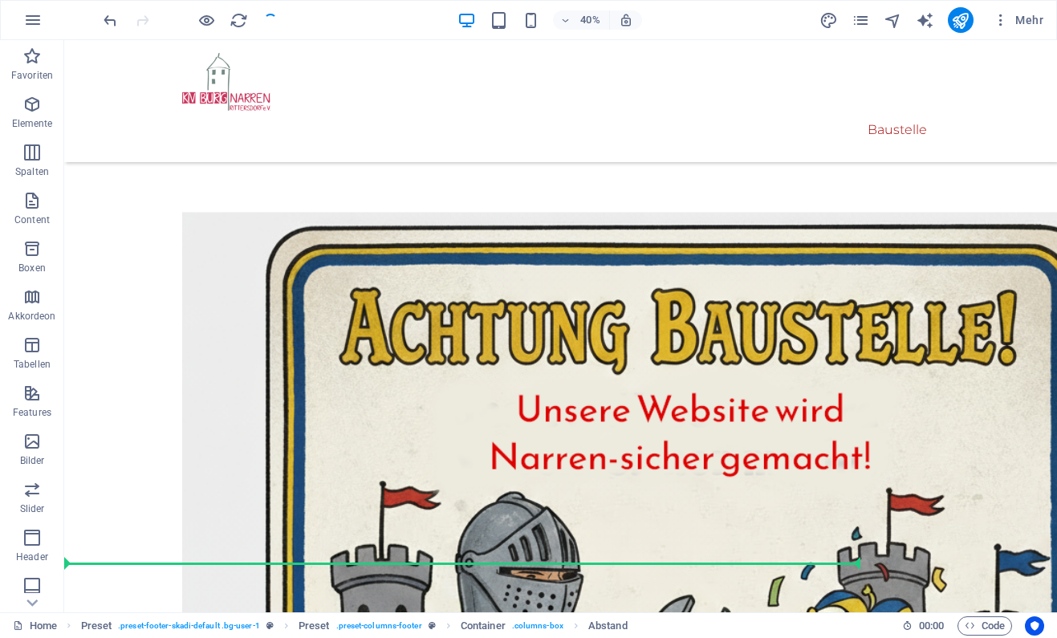
scroll to position [409, 0]
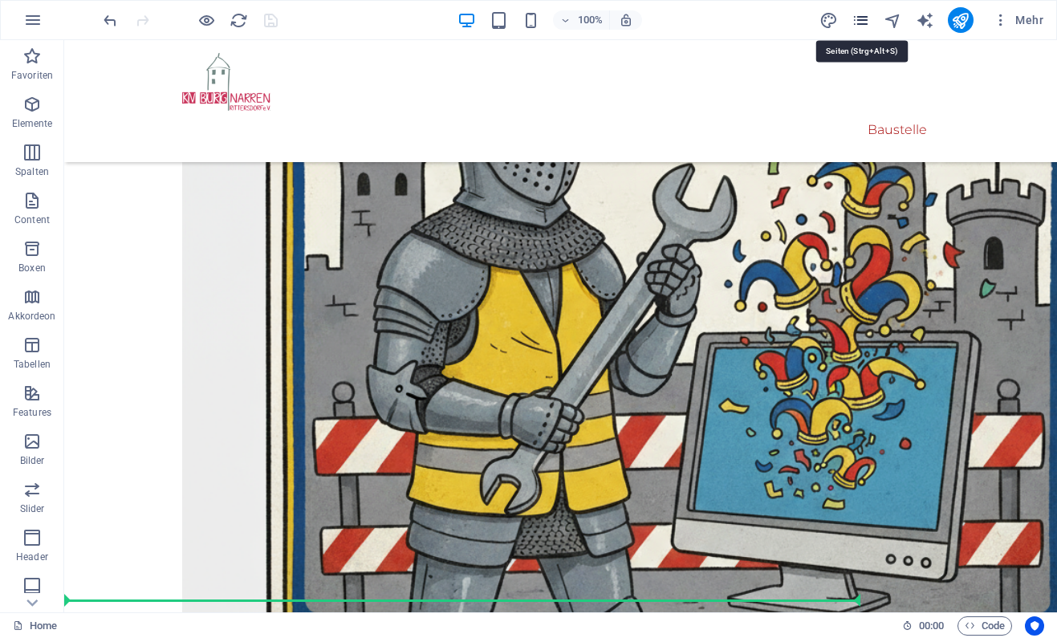
click at [858, 21] on icon "pages" at bounding box center [861, 20] width 18 height 18
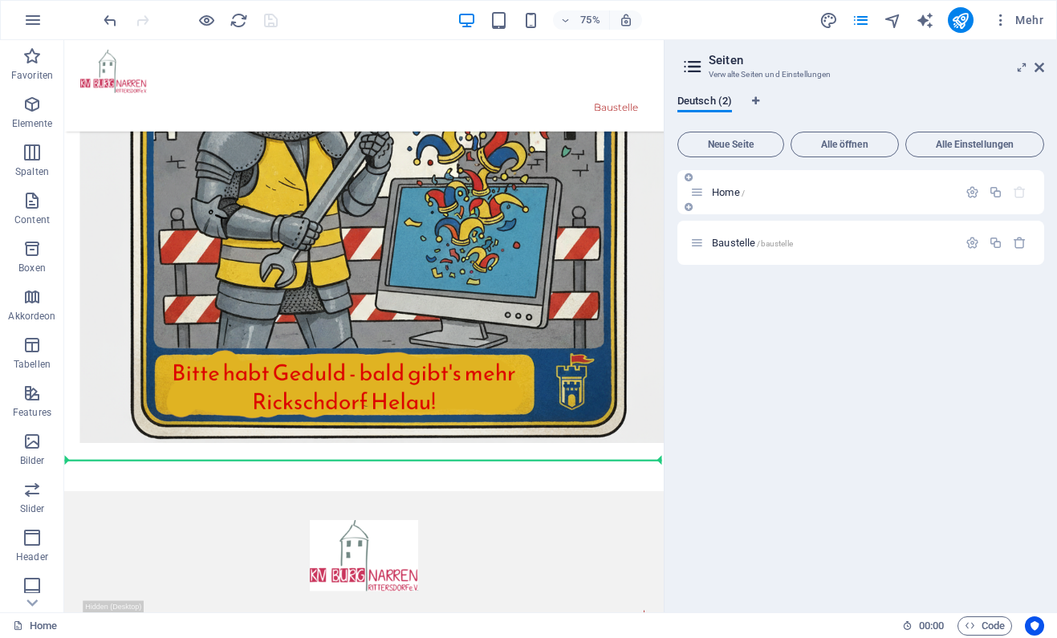
click at [732, 193] on span "Home /" at bounding box center [728, 192] width 33 height 12
click at [727, 193] on span "Home /" at bounding box center [728, 192] width 33 height 12
click at [726, 196] on span "Home /" at bounding box center [728, 192] width 33 height 12
click at [729, 242] on span "Baustelle /baustelle" at bounding box center [752, 243] width 81 height 12
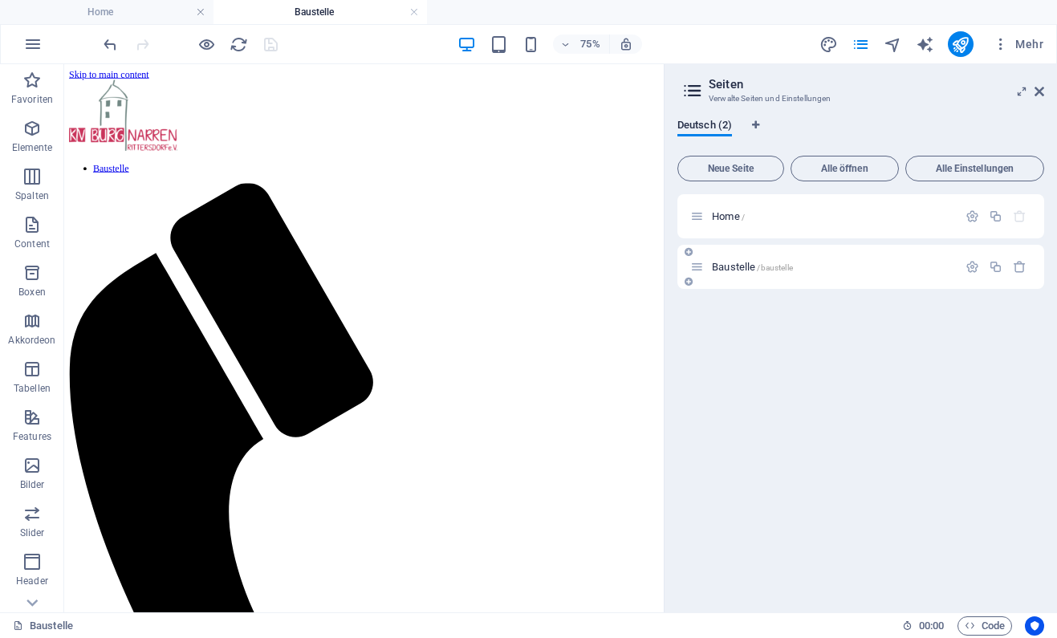
scroll to position [0, 0]
click at [1017, 268] on icon "button" at bounding box center [1020, 267] width 14 height 14
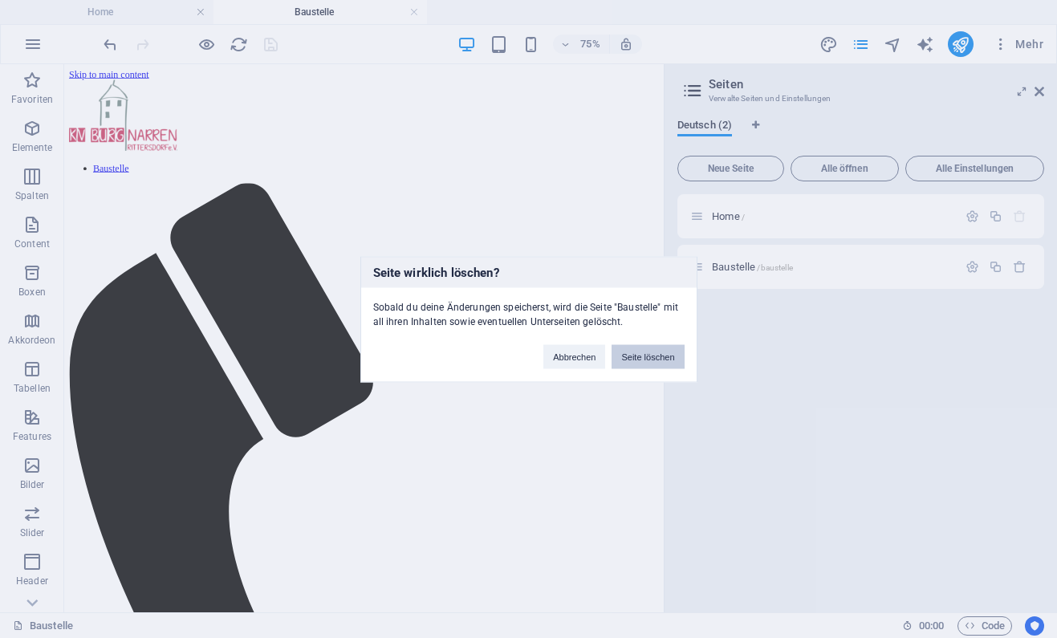
click at [661, 352] on button "Seite löschen" at bounding box center [648, 356] width 72 height 24
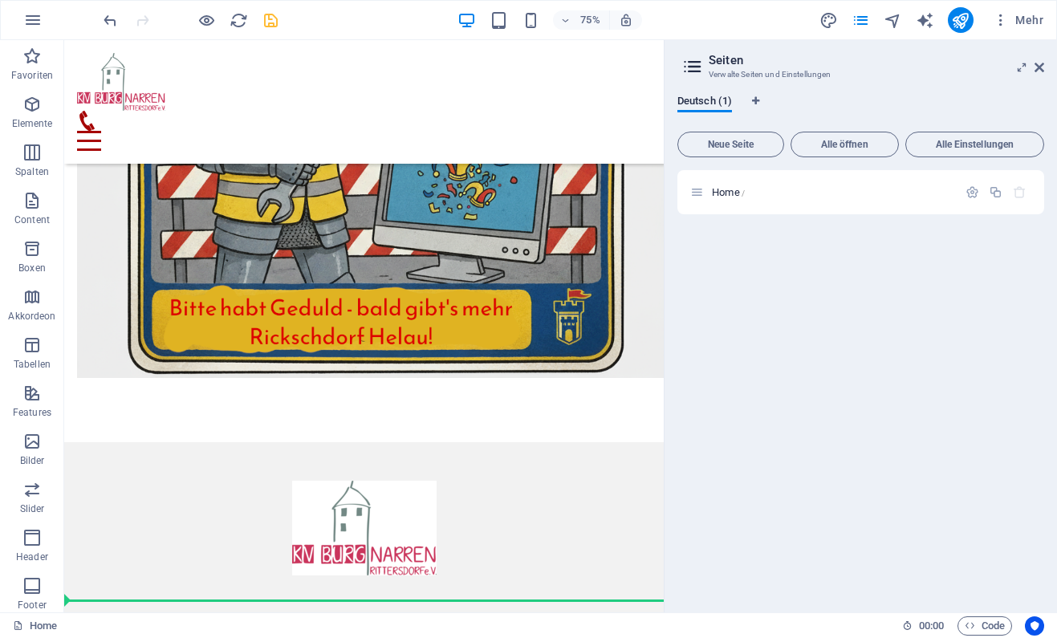
scroll to position [355, 0]
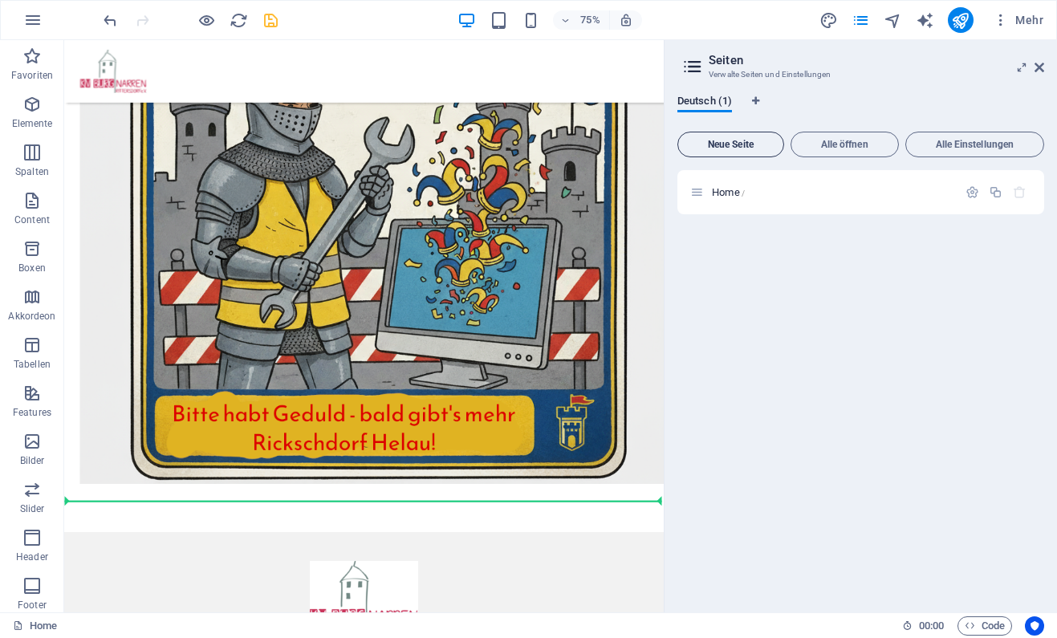
click at [739, 142] on span "Neue Seite" at bounding box center [731, 145] width 92 height 10
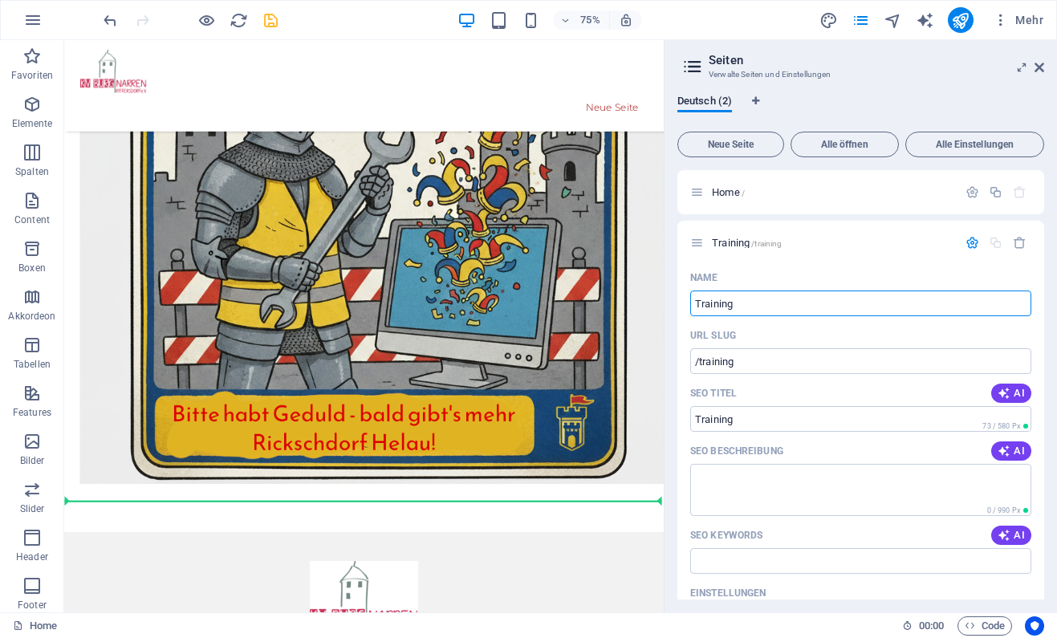
type input "Training"
type input "/training"
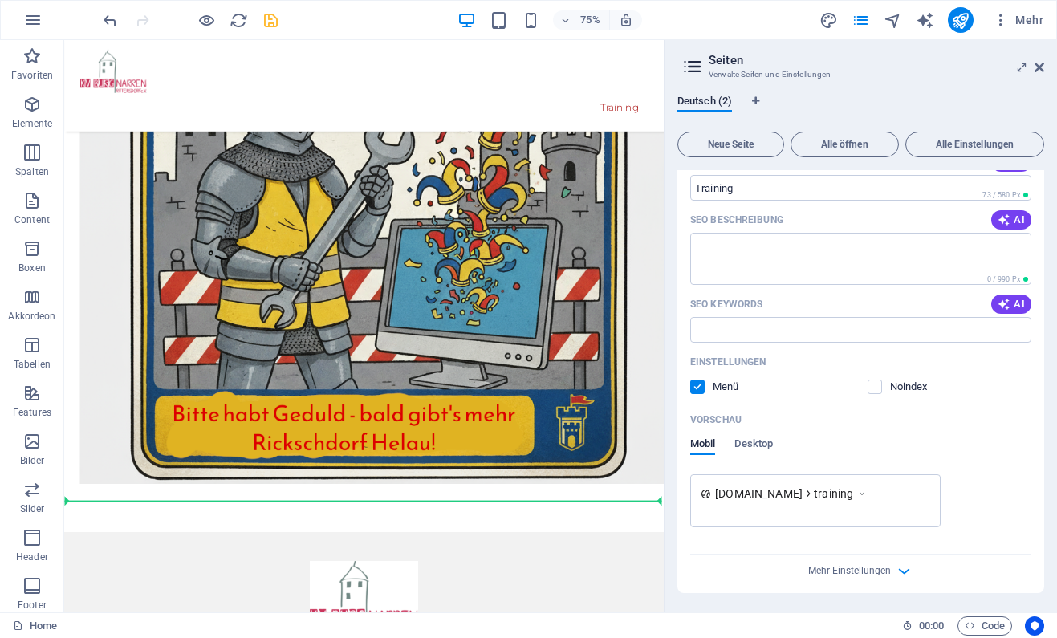
click at [698, 389] on label at bounding box center [697, 387] width 14 height 14
click at [0, 0] on input "checkbox" at bounding box center [0, 0] width 0 height 0
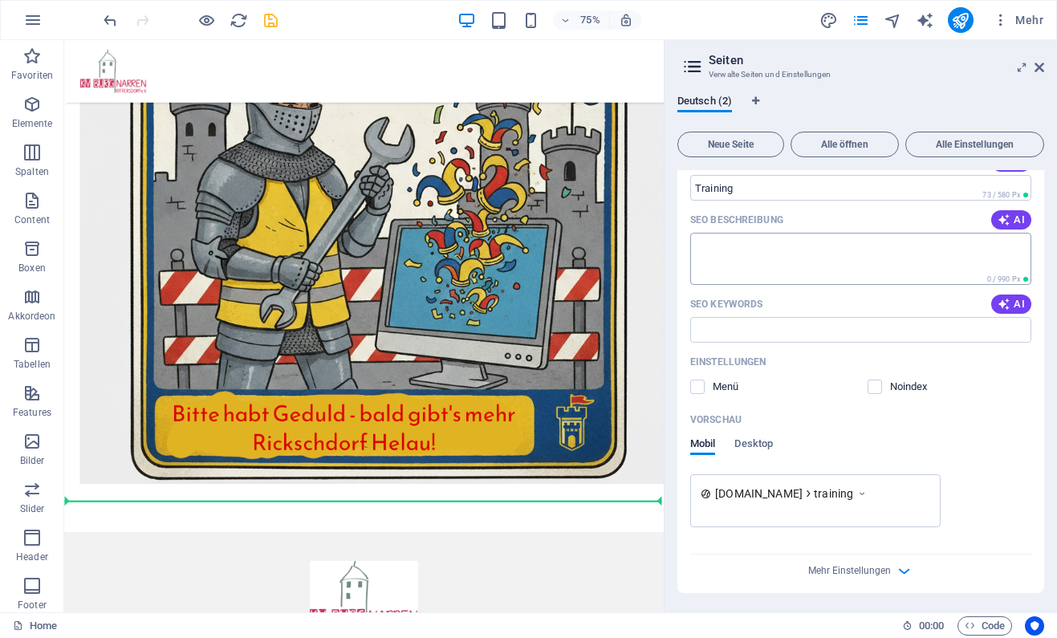
scroll to position [0, 0]
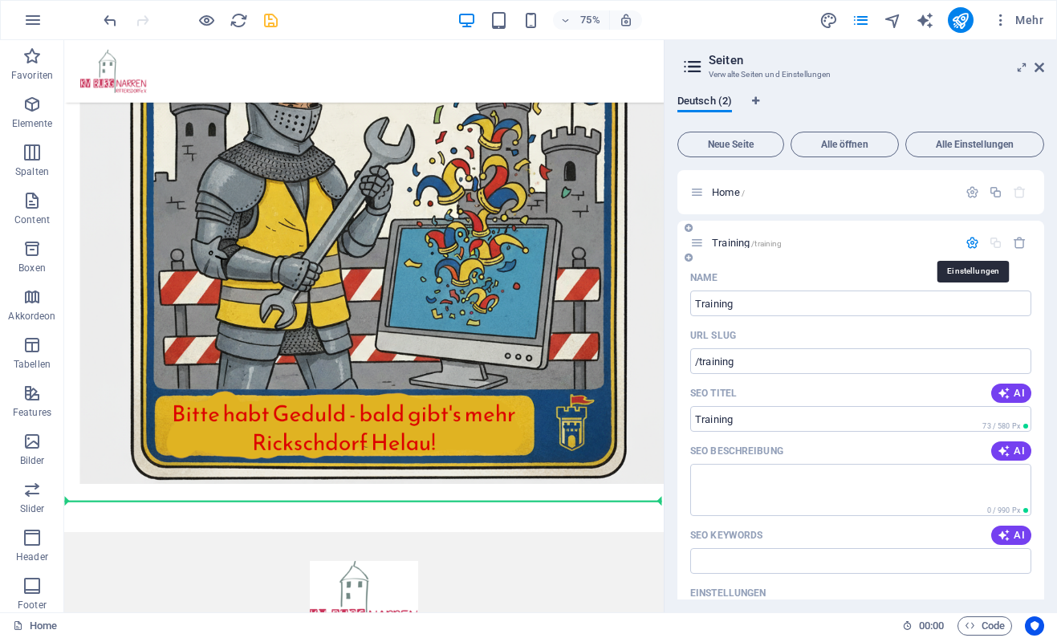
click at [975, 240] on icon "button" at bounding box center [973, 243] width 14 height 14
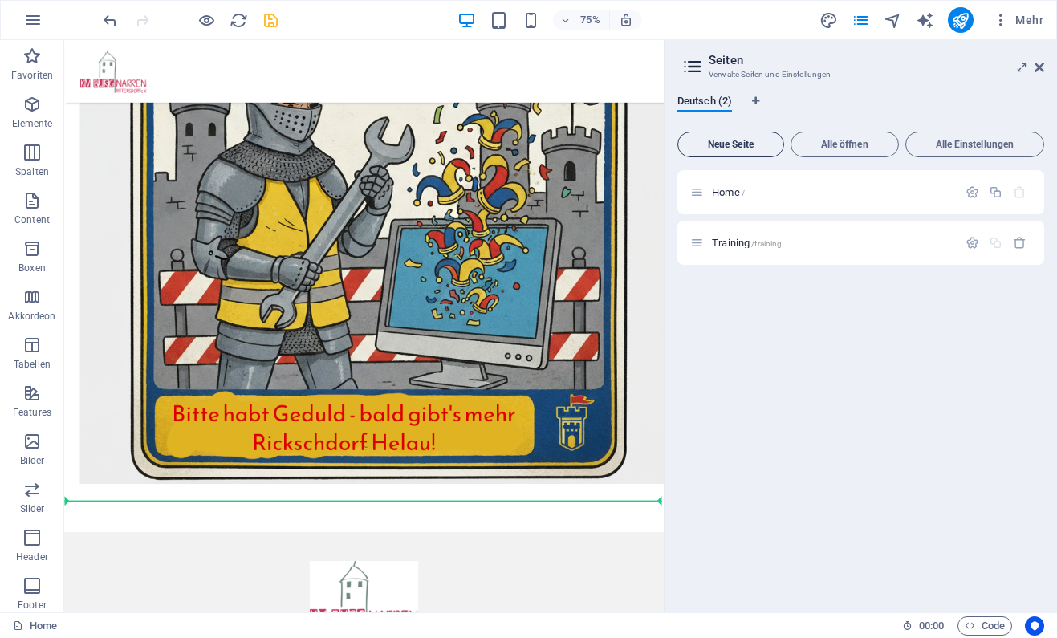
click at [747, 136] on button "Neue Seite" at bounding box center [730, 145] width 107 height 26
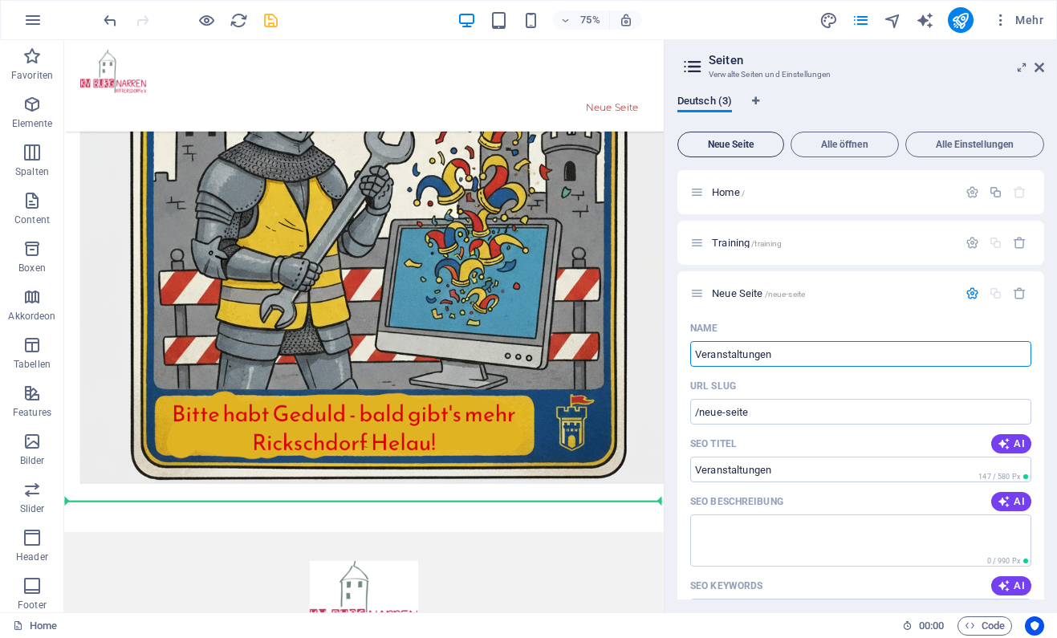
type input "Veranstaltungen"
type input "/veranstaltungen"
type input "Veranstaltungen / Gal"
type input "/veranstaltungen-ga"
type input "Veranstaltungen / Galerien"
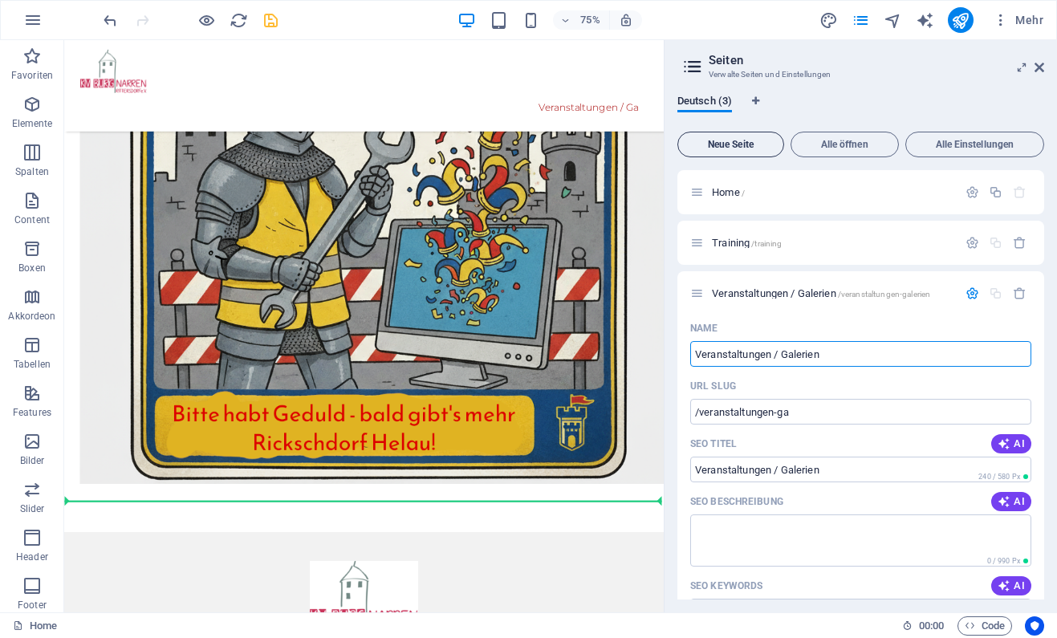
type input "/veranstaltungen-galerien"
click at [975, 295] on icon "button" at bounding box center [973, 294] width 14 height 14
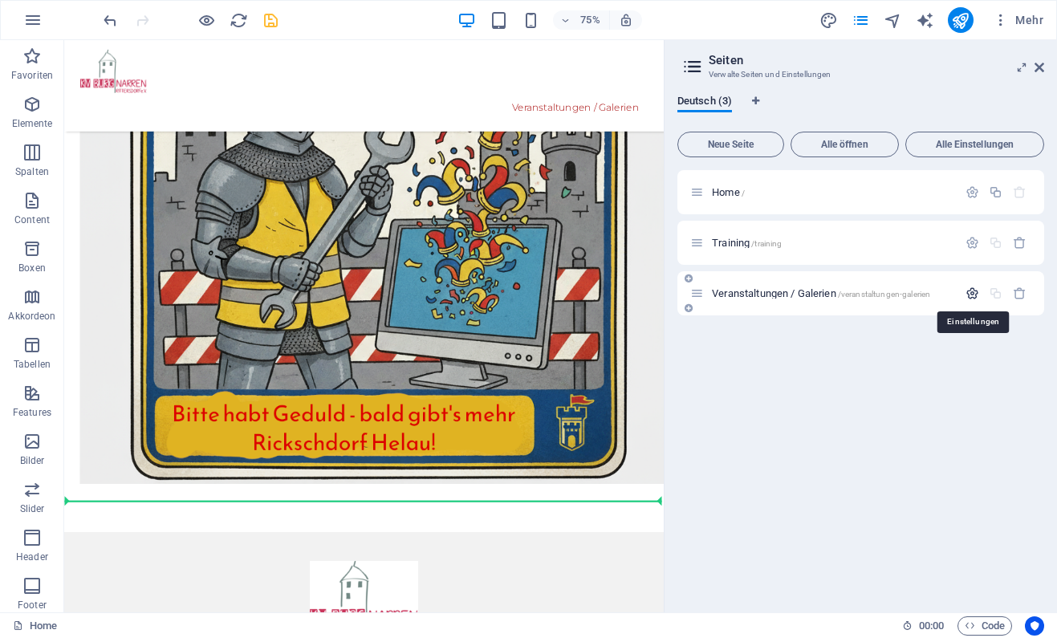
click at [975, 295] on icon "button" at bounding box center [973, 294] width 14 height 14
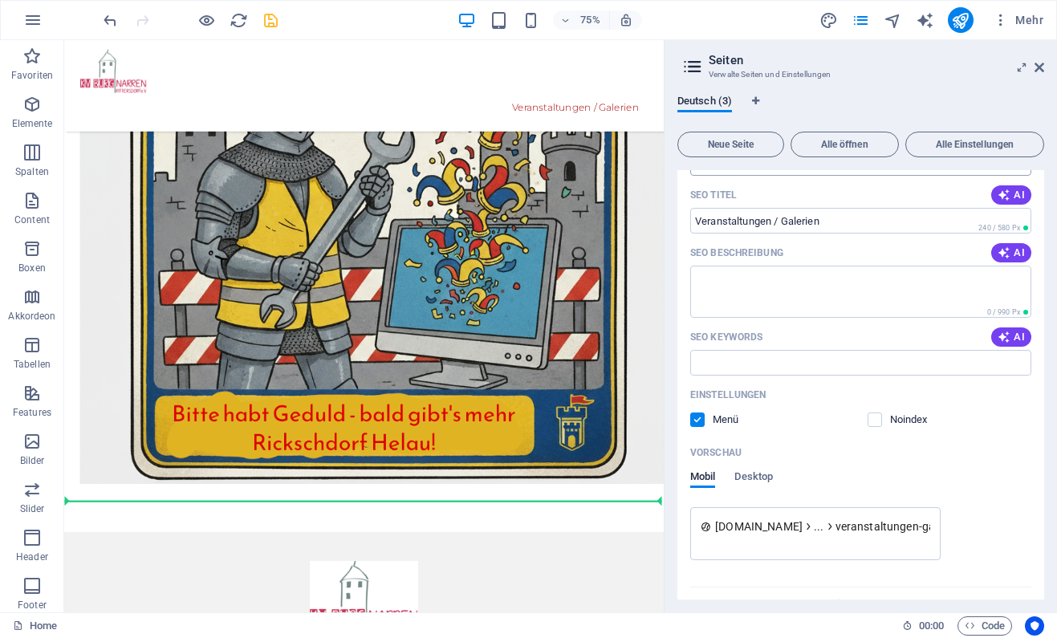
scroll to position [283, 0]
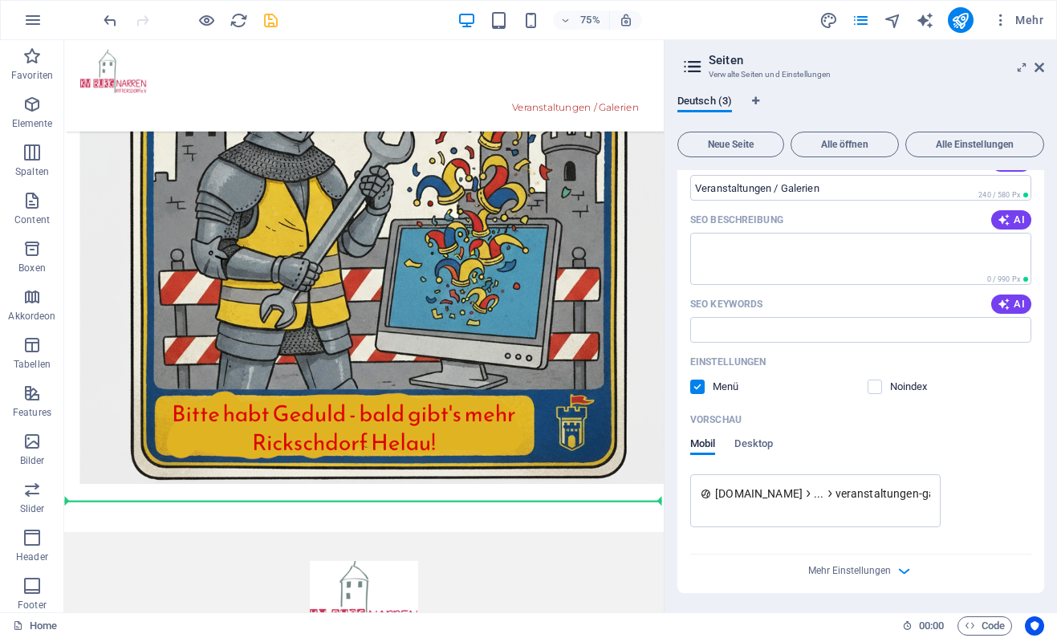
click at [698, 384] on label at bounding box center [697, 387] width 14 height 14
click at [0, 0] on input "checkbox" at bounding box center [0, 0] width 0 height 0
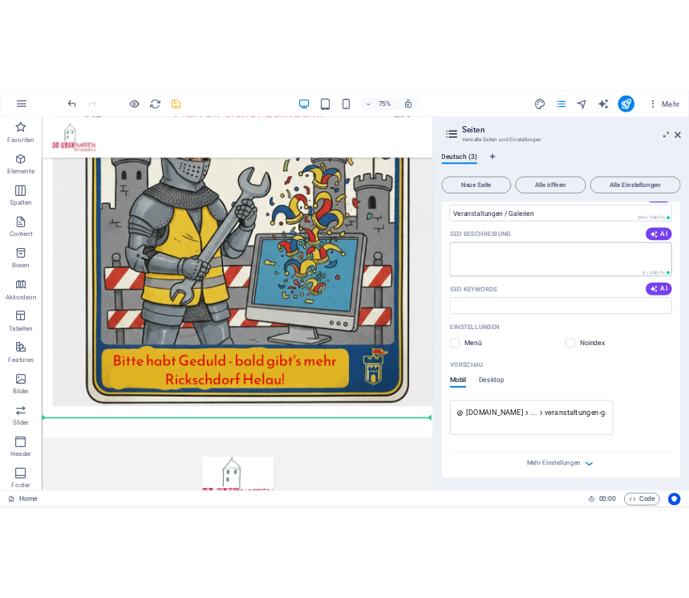
scroll to position [0, 0]
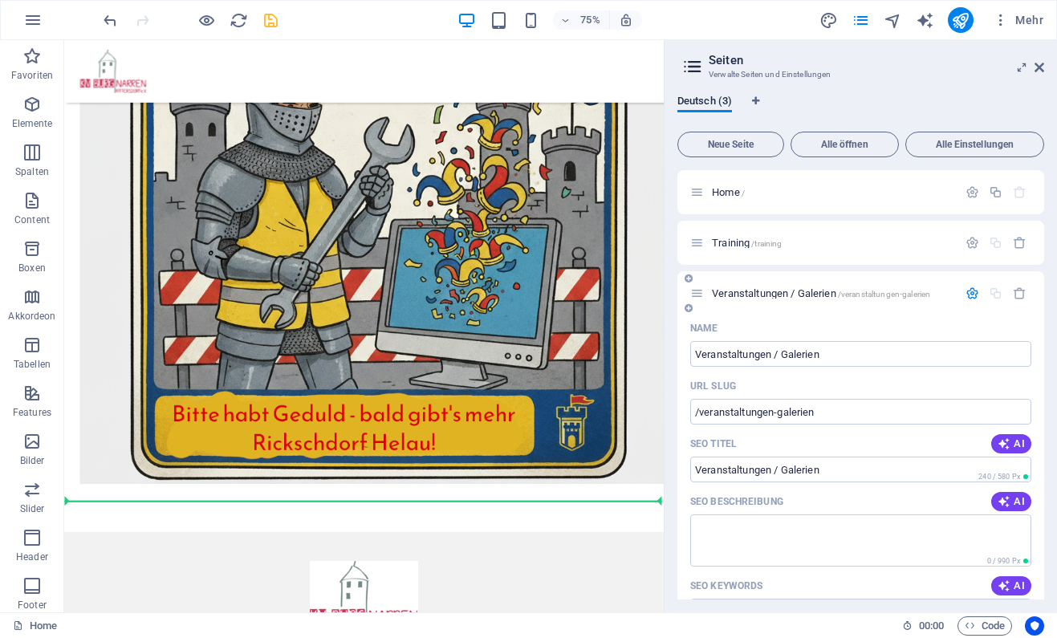
click at [973, 295] on icon "button" at bounding box center [973, 294] width 14 height 14
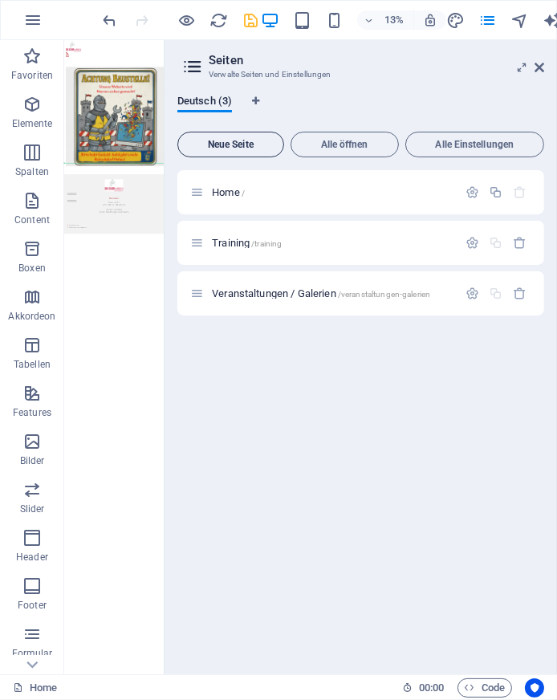
click at [242, 152] on button "Neue Seite" at bounding box center [230, 145] width 107 height 26
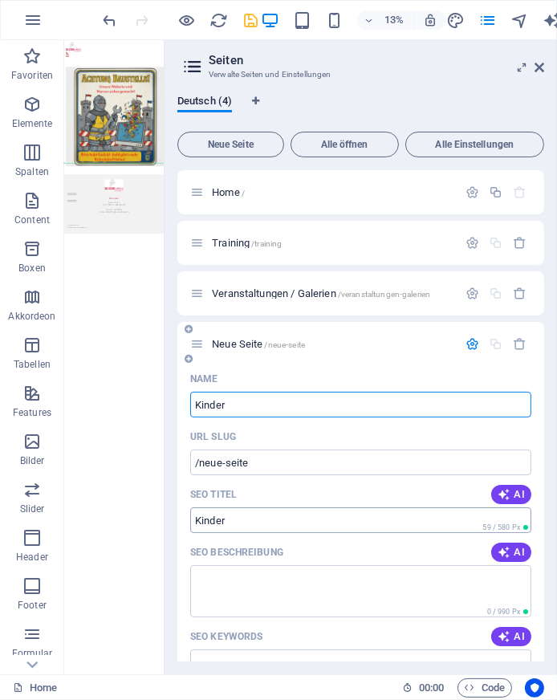
type input "Kinderk"
type input "/kinder"
type input "Kinderk"
type input "/kinderk"
type input "Kinderkar"
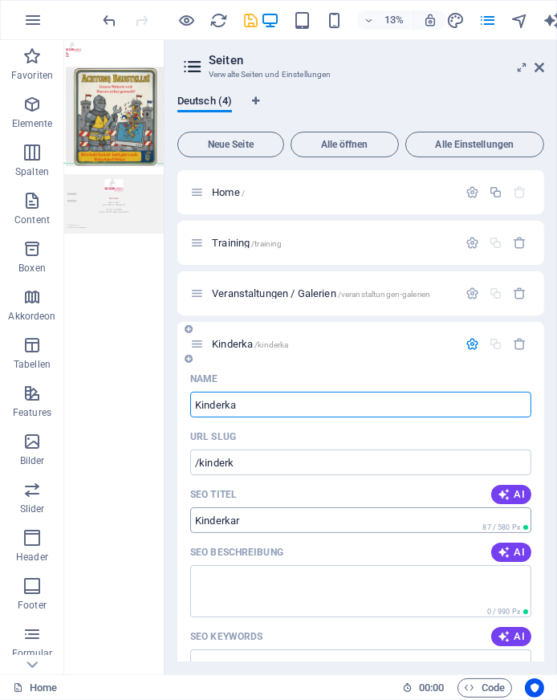
type input "/kinderka"
type input "Kinderkarneva"
type input "/kinderkarne"
type input "Kinderkarneva"
type input "/kinderkarneva"
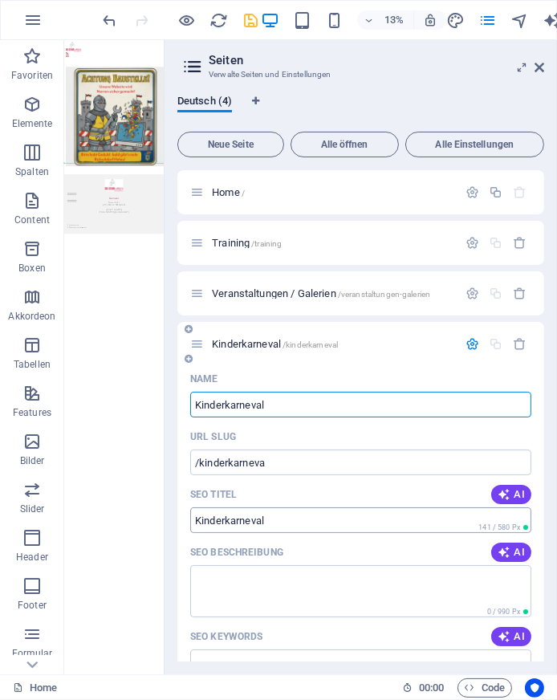
type input "Kinderkarneval"
type input "/kinderkarneval"
type input "Kinderkarneval Alsor"
type input "/kinderkarneval-alsor"
type input "Kinderkarneval Als"
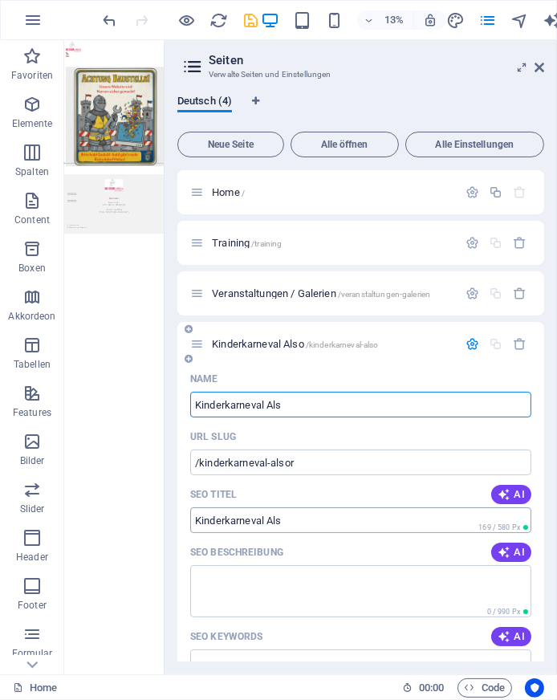
type input "/kinderkarneval-also"
type input "Kinderkarneval Alsdorf"
type input "/kinderkarneval-[GEOGRAPHIC_DATA]"
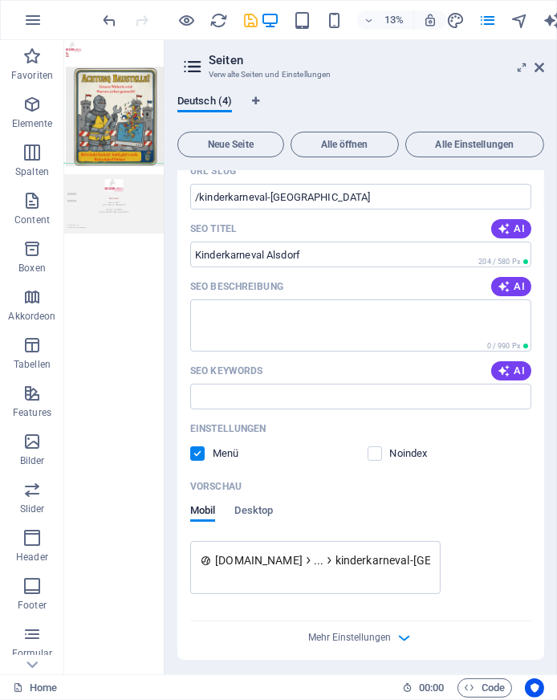
scroll to position [270, 0]
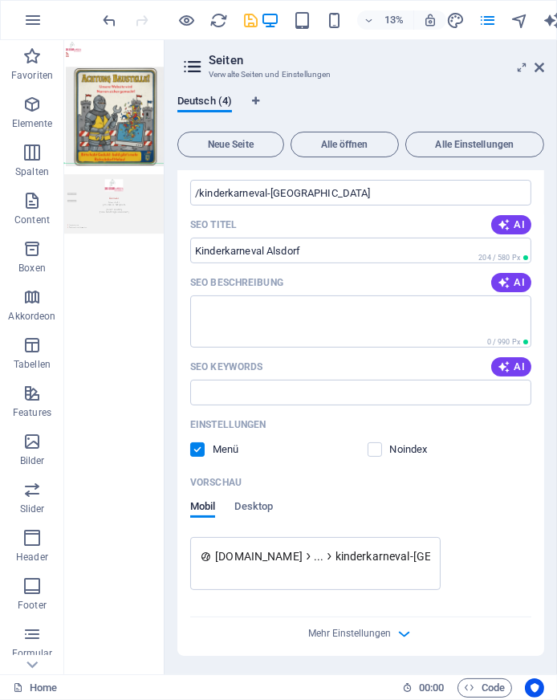
click at [196, 452] on label at bounding box center [197, 449] width 14 height 14
click at [0, 0] on input "checkbox" at bounding box center [0, 0] width 0 height 0
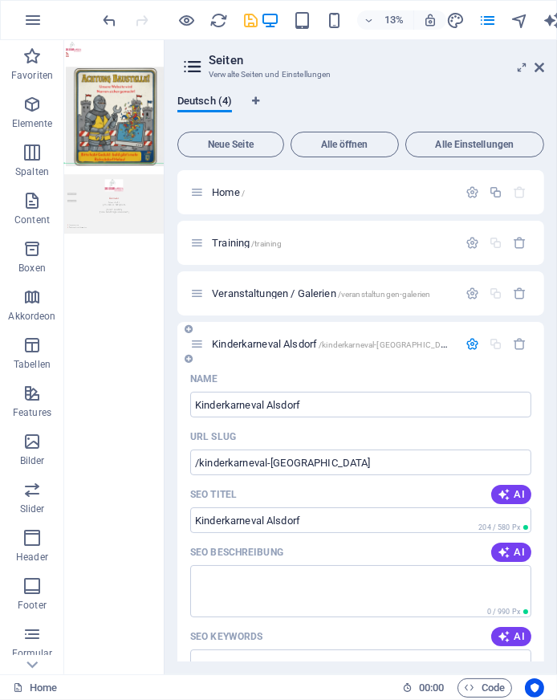
click at [476, 348] on icon "button" at bounding box center [472, 344] width 14 height 14
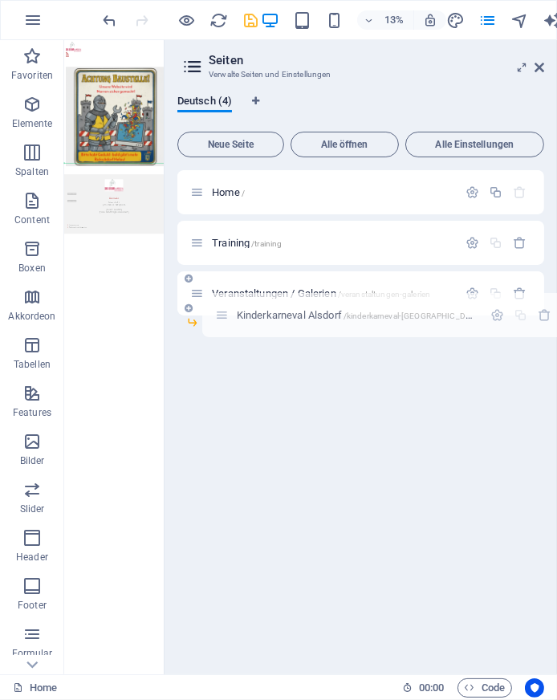
drag, startPoint x: 201, startPoint y: 337, endPoint x: 229, endPoint y: 300, distance: 45.9
click at [229, 300] on div "Home / Training /training Veranstaltungen / Galerien /veranstaltungen-galerien …" at bounding box center [360, 242] width 367 height 145
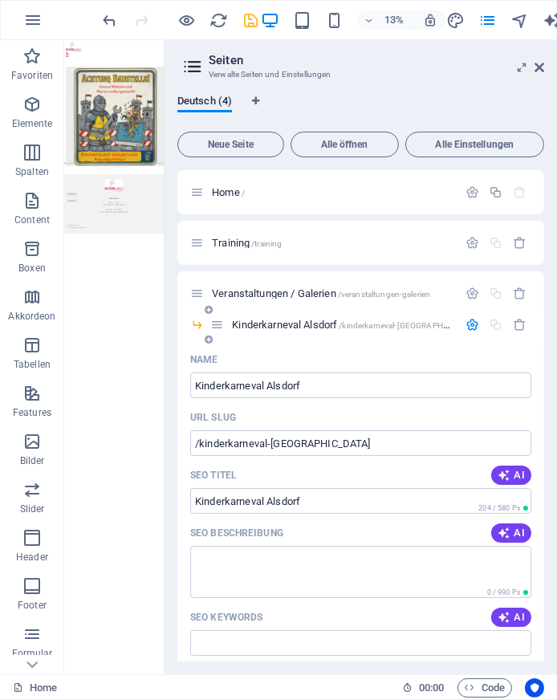
click at [466, 329] on icon "button" at bounding box center [472, 325] width 14 height 14
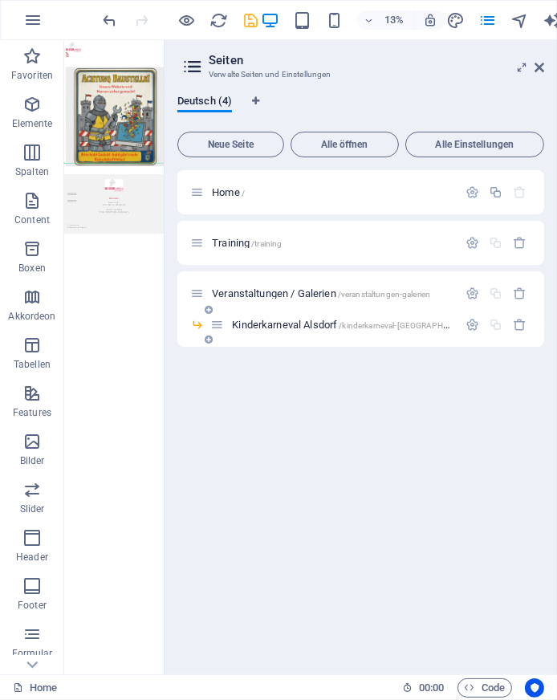
click at [209, 311] on icon at bounding box center [209, 310] width 8 height 10
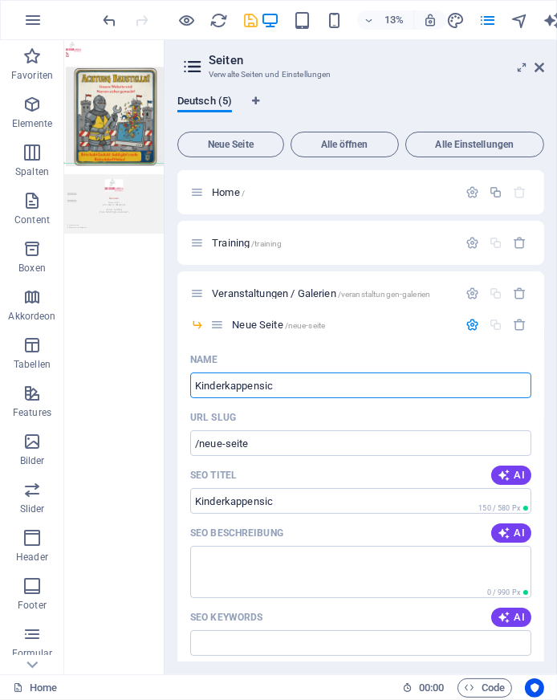
type input "Kinderkappensi"
type input "/kinderkappensic"
type input "Kinderkappensitz"
type input "/kinderkappensi"
type input "Kinderkappensitzung S"
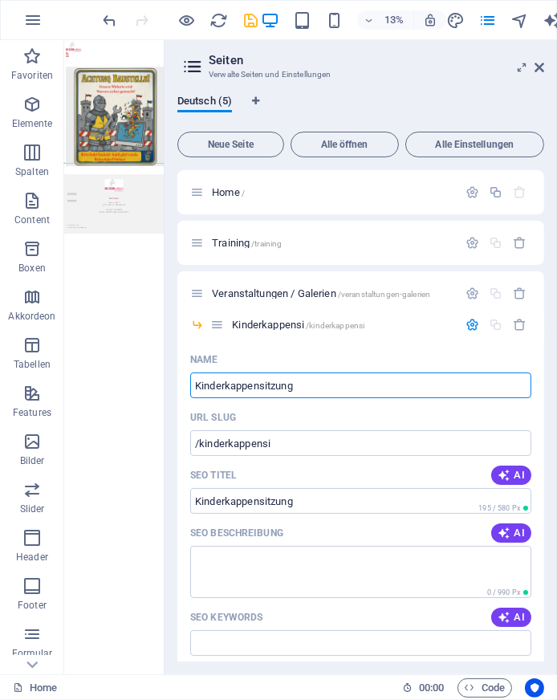
type input "/kinderkappensitzung"
type input "Kinderkappensitzung Seffern"
type input "/kinderkappensitzung-seffern"
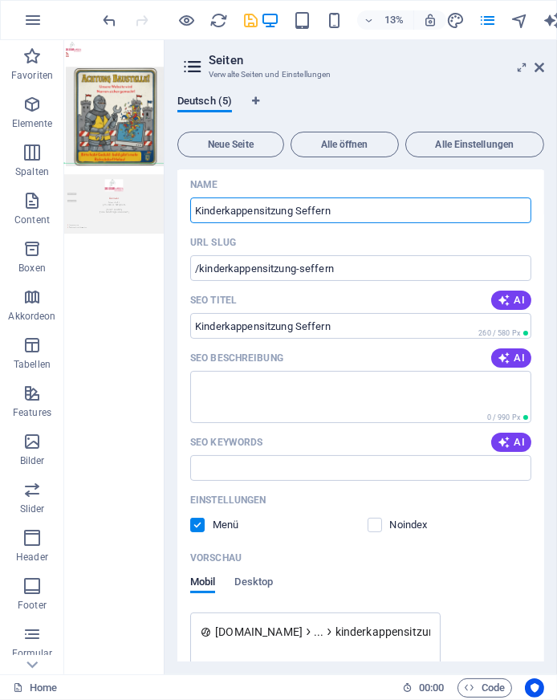
scroll to position [177, 0]
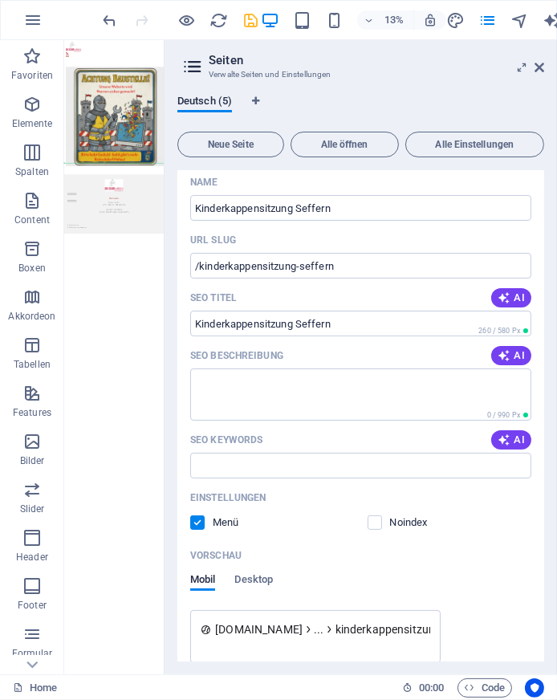
click at [197, 528] on label at bounding box center [197, 522] width 14 height 14
click at [0, 0] on input "checkbox" at bounding box center [0, 0] width 0 height 0
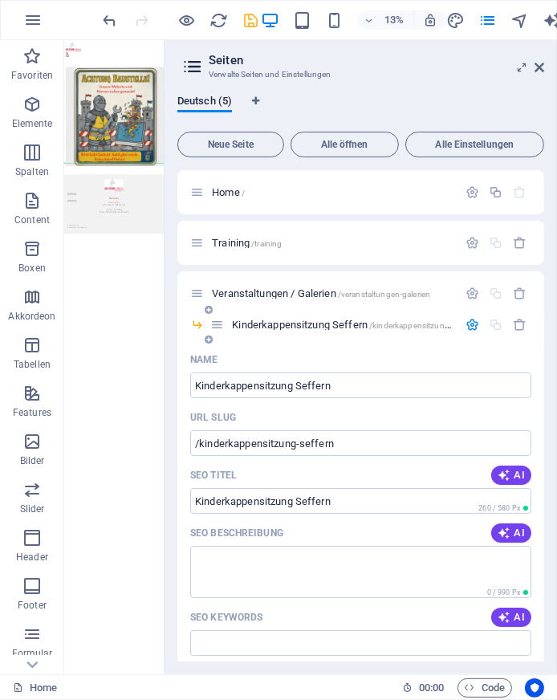
click at [474, 318] on icon "button" at bounding box center [472, 325] width 14 height 14
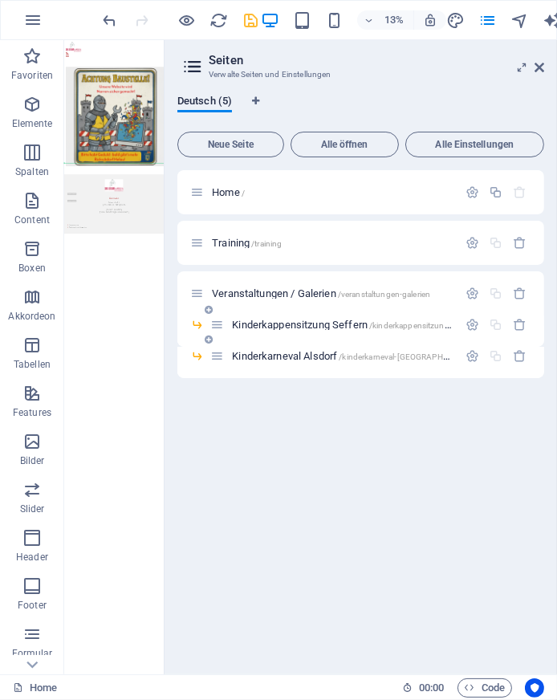
click at [209, 307] on icon at bounding box center [209, 310] width 8 height 10
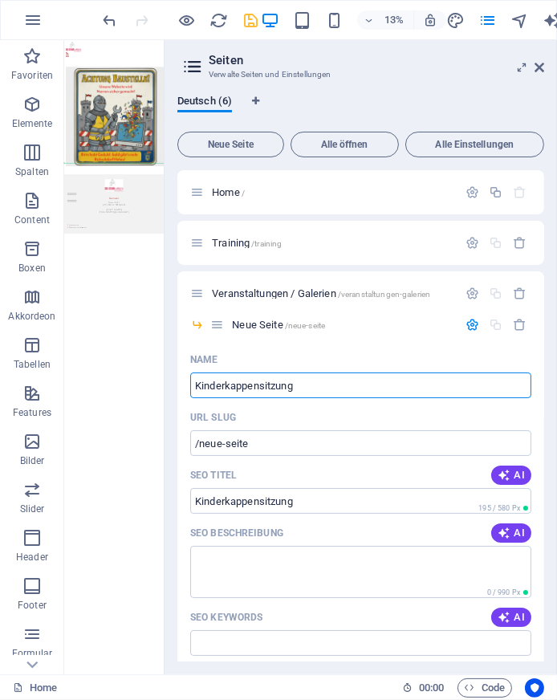
type input "Kinderkappensitzung W"
type input "/kinderkappensitzung"
type input "Kinderkappensitzung [GEOGRAPHIC_DATA]"
type input "/kinderkappensitzung-[GEOGRAPHIC_DATA]"
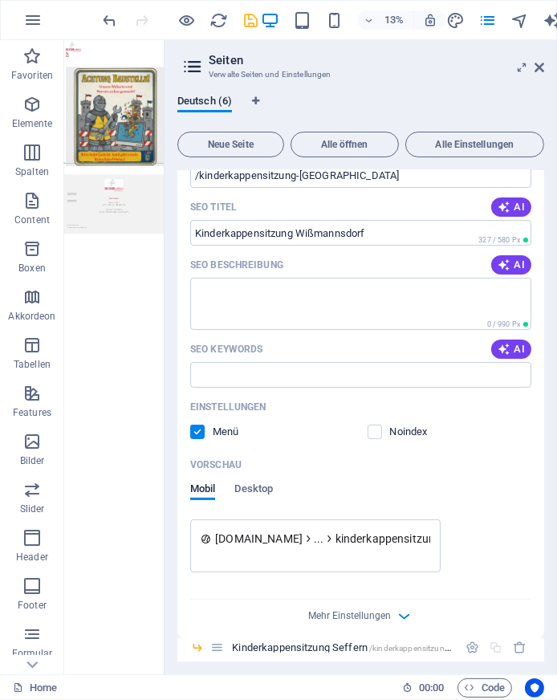
scroll to position [270, 0]
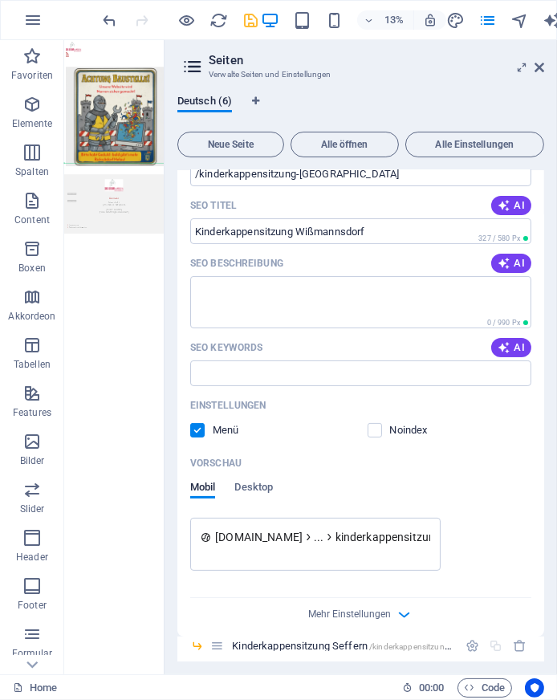
click at [197, 428] on label at bounding box center [197, 430] width 14 height 14
click at [0, 0] on input "checkbox" at bounding box center [0, 0] width 0 height 0
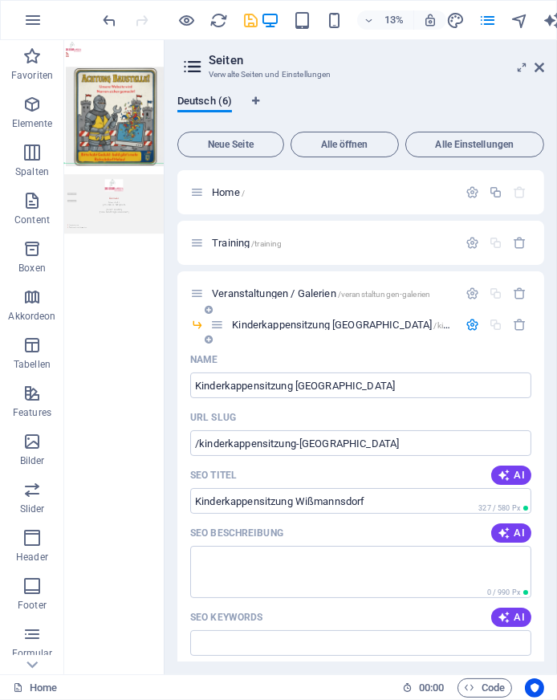
click at [471, 320] on icon "button" at bounding box center [472, 325] width 14 height 14
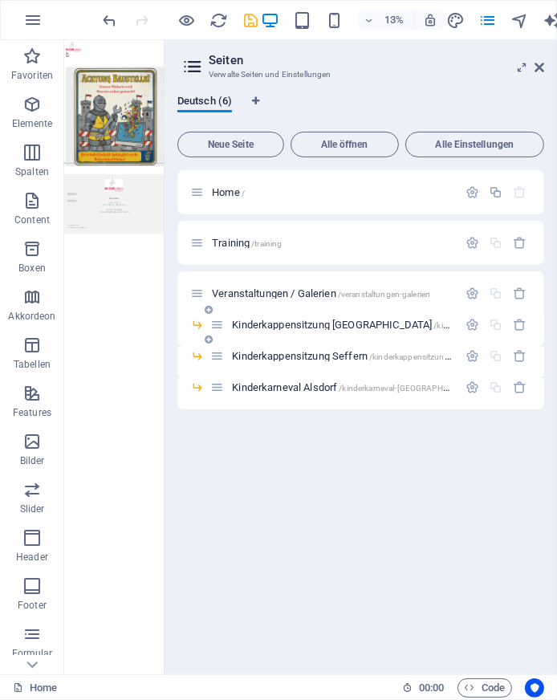
click at [209, 308] on icon at bounding box center [209, 310] width 8 height 10
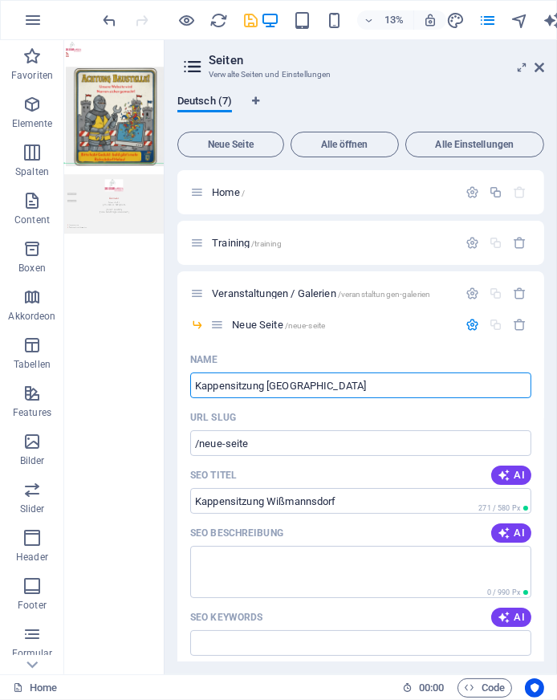
type input "Kappensitzung [GEOGRAPHIC_DATA]"
type input "/kappensitzung-[GEOGRAPHIC_DATA]"
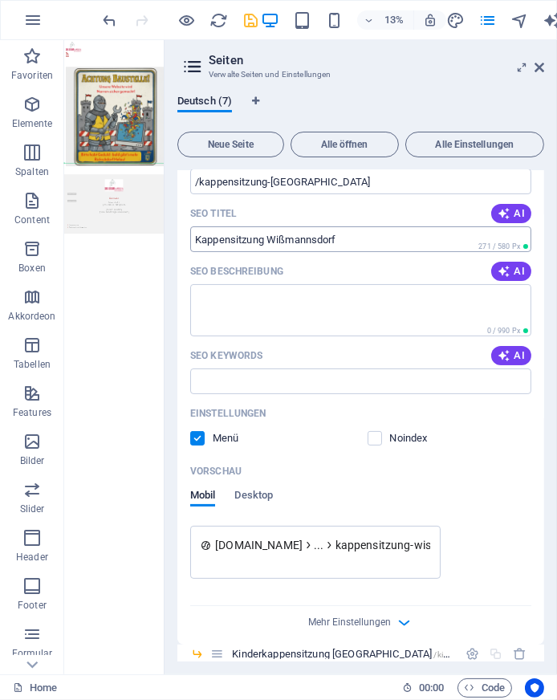
scroll to position [266, 0]
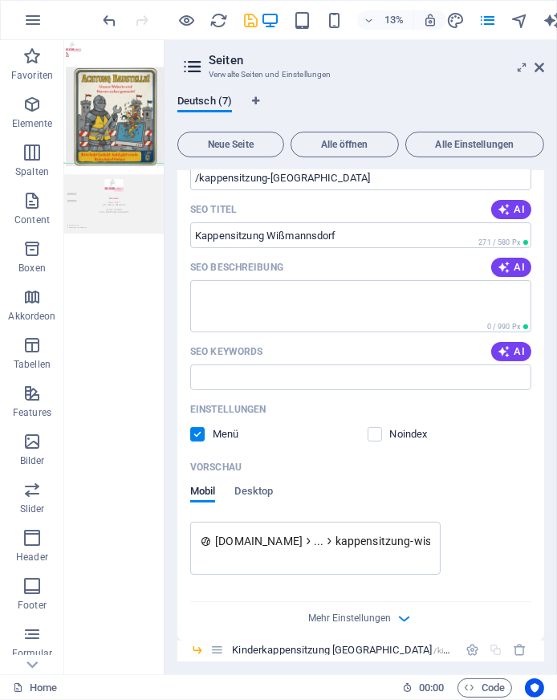
click at [200, 434] on label at bounding box center [197, 434] width 14 height 14
click at [0, 0] on input "checkbox" at bounding box center [0, 0] width 0 height 0
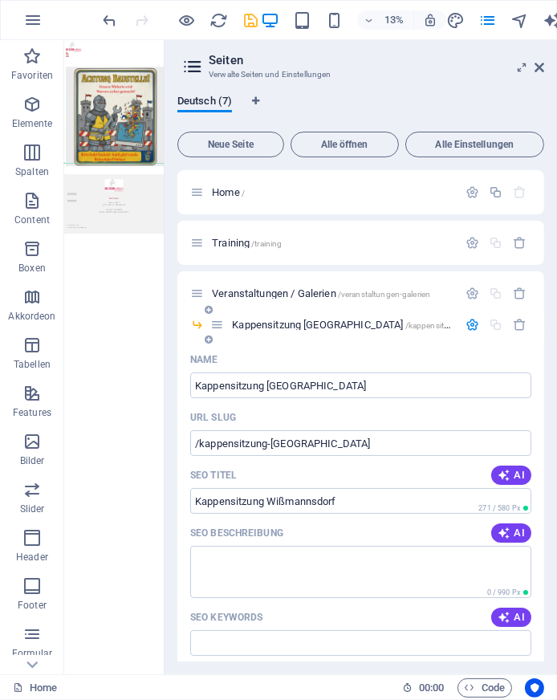
click at [474, 325] on icon "button" at bounding box center [472, 325] width 14 height 14
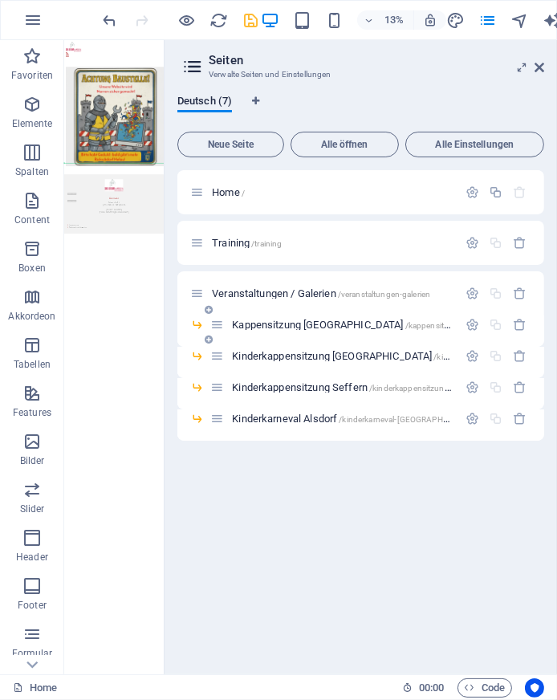
click at [209, 314] on icon at bounding box center [209, 310] width 8 height 10
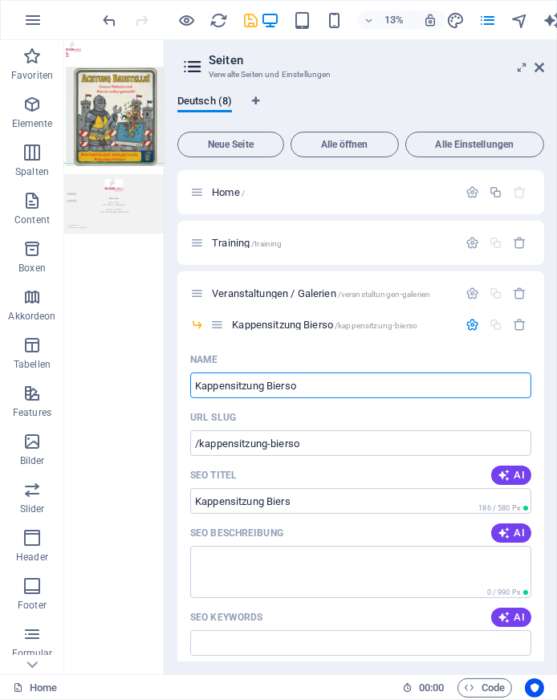
type input "Kappensitzung Biers"
type input "/kappensitzung-bierso"
type input "Kappensitzung Biersd"
type input "/kappensitzung-biersdr"
type input "Kappensitzung Biersdorf"
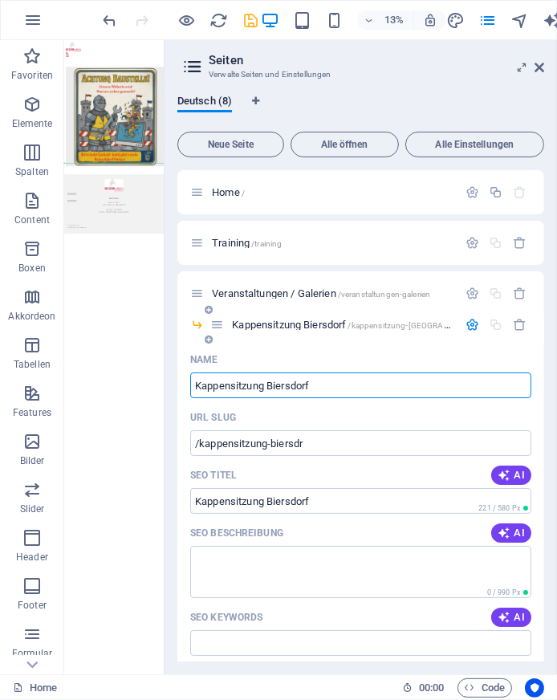
type input "/kappensitzung-[GEOGRAPHIC_DATA]"
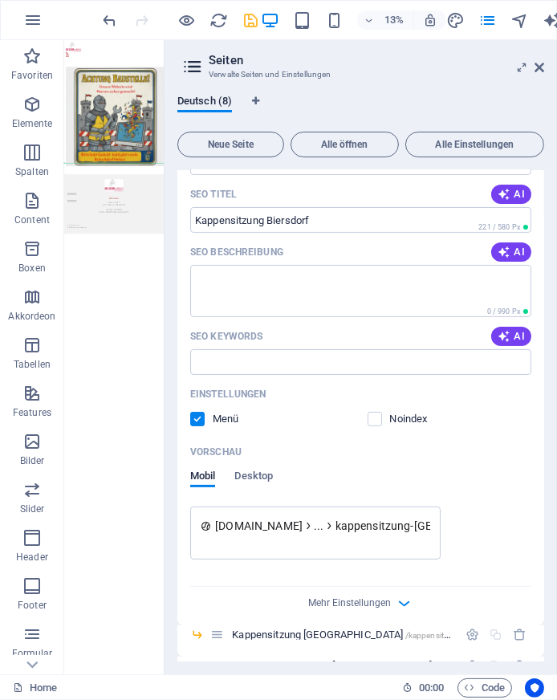
scroll to position [291, 0]
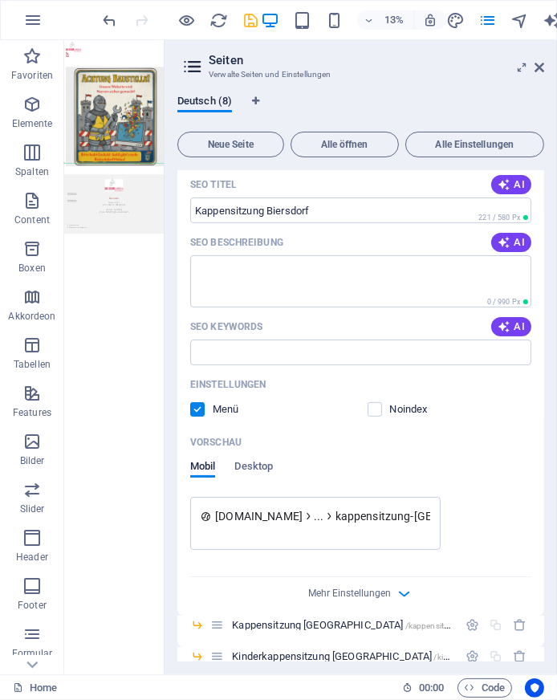
click at [193, 408] on label at bounding box center [197, 409] width 14 height 14
click at [0, 0] on input "checkbox" at bounding box center [0, 0] width 0 height 0
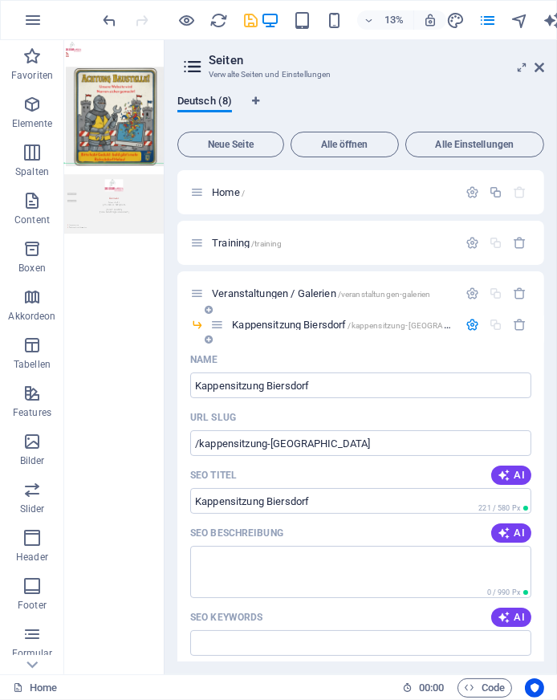
click at [474, 322] on icon "button" at bounding box center [472, 325] width 14 height 14
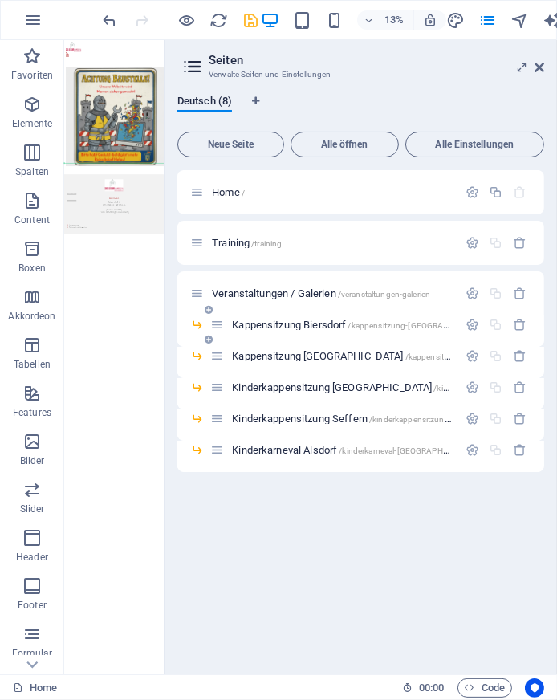
click at [208, 311] on icon at bounding box center [209, 310] width 8 height 10
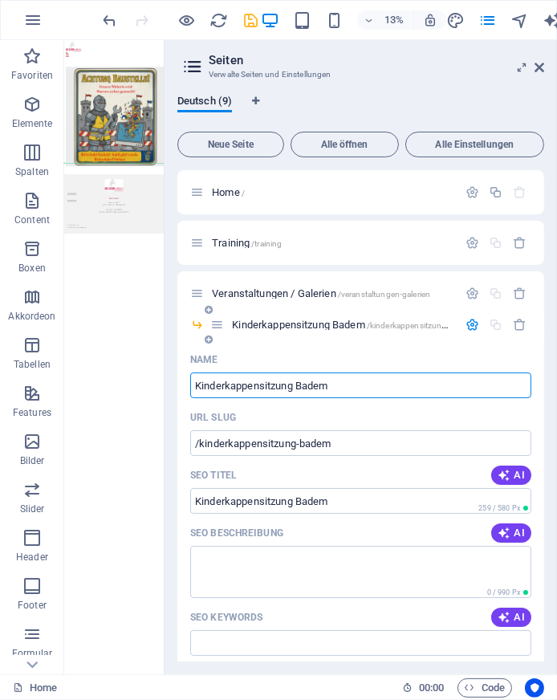
type input "Kinderkappensitzung Badem"
type input "/kinderkappensitzung-badem"
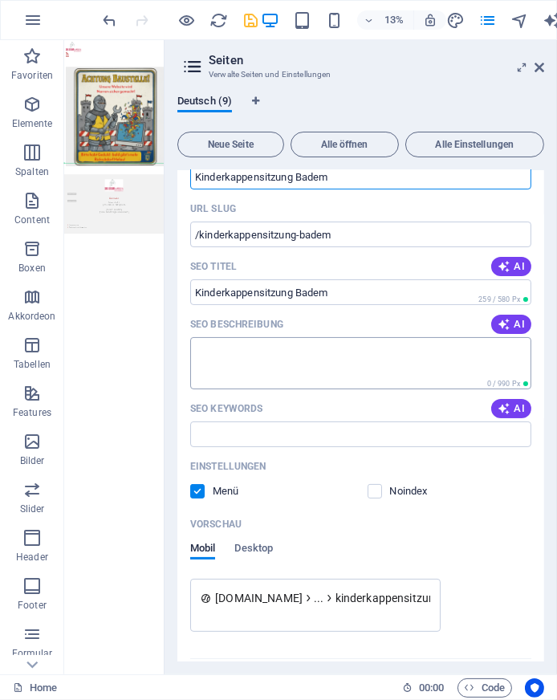
scroll to position [210, 0]
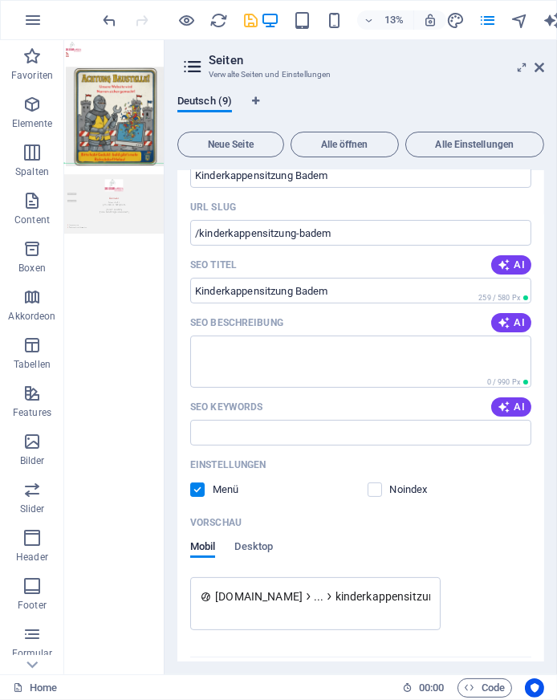
click at [197, 493] on label at bounding box center [197, 489] width 14 height 14
click at [0, 0] on input "checkbox" at bounding box center [0, 0] width 0 height 0
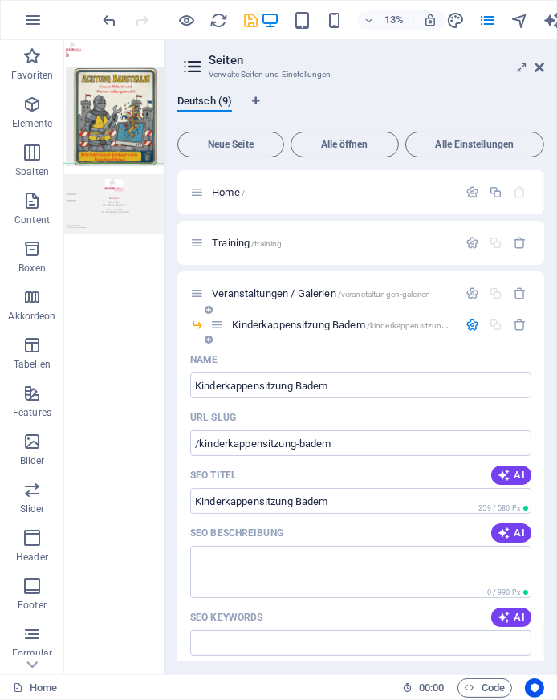
click at [466, 330] on icon "button" at bounding box center [472, 325] width 14 height 14
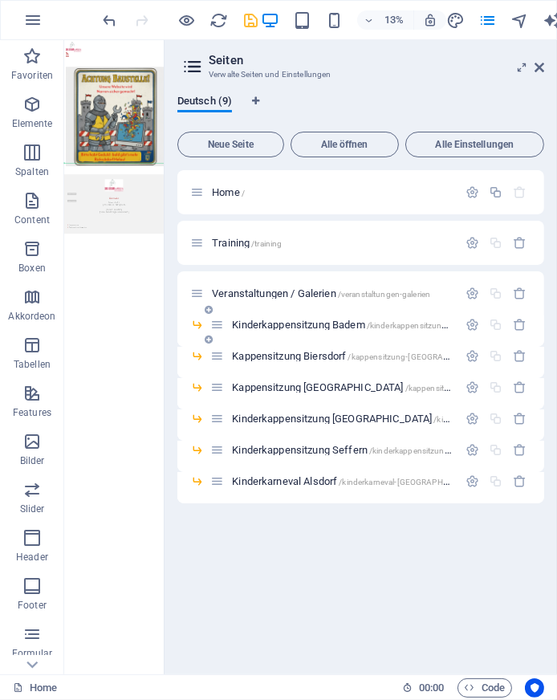
click at [209, 308] on icon at bounding box center [209, 310] width 8 height 10
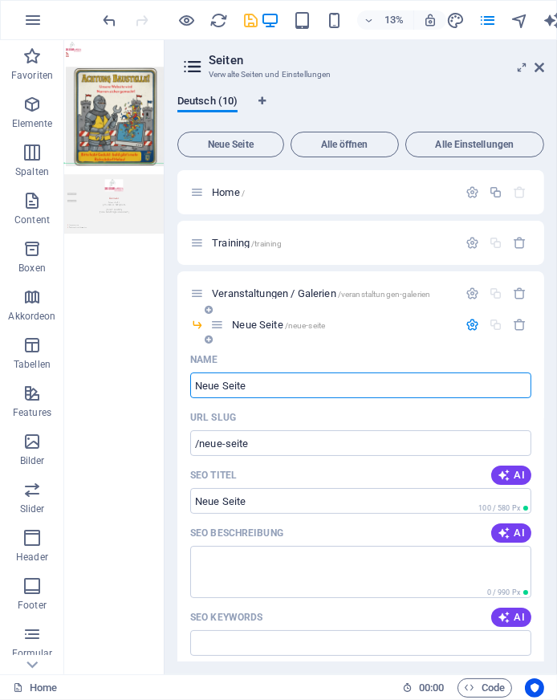
drag, startPoint x: 278, startPoint y: 384, endPoint x: 745, endPoint y: 2514, distance: 2179.9
click at [190, 372] on input "Neue Seite" at bounding box center [360, 385] width 341 height 26
drag, startPoint x: 271, startPoint y: 390, endPoint x: 83, endPoint y: 366, distance: 189.3
click at [190, 372] on input "Neue Seite" at bounding box center [360, 385] width 341 height 26
paste input "Haus der Jugend Bitburg"
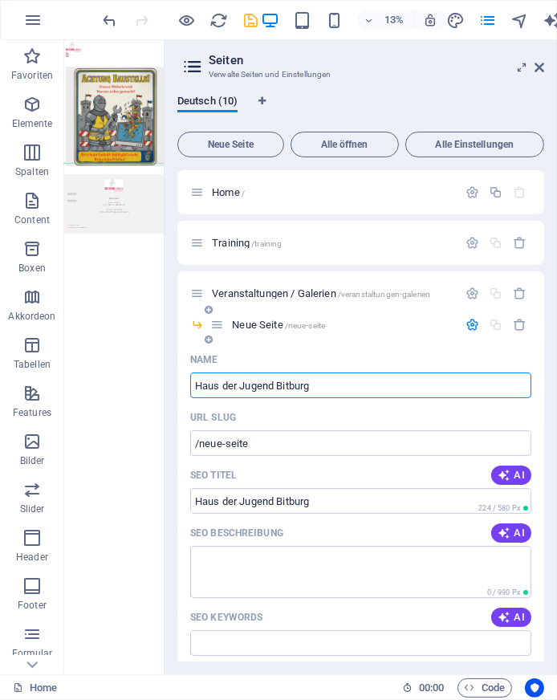
type input "Haus der Jugend Bitburg"
type input "/haus-der-jugend-[GEOGRAPHIC_DATA]"
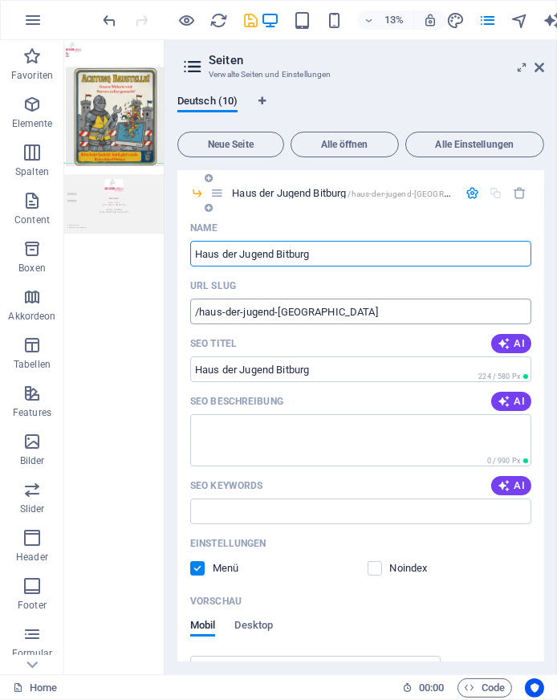
scroll to position [132, 0]
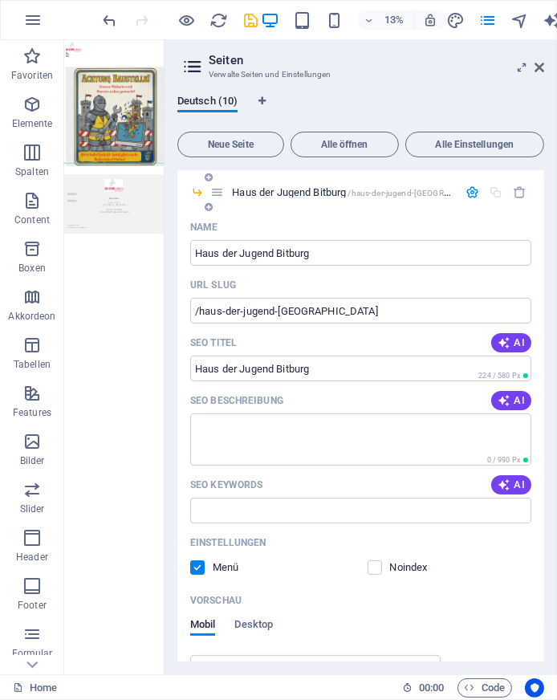
click at [196, 567] on label at bounding box center [197, 567] width 14 height 14
click at [0, 0] on input "checkbox" at bounding box center [0, 0] width 0 height 0
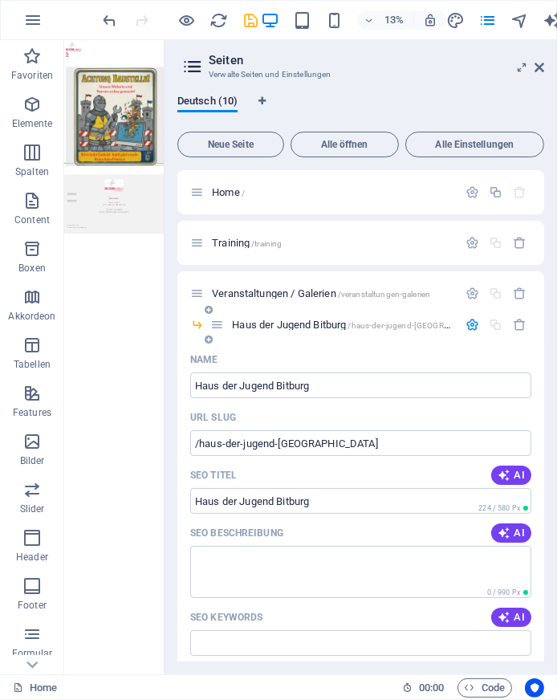
click at [472, 323] on icon "button" at bounding box center [472, 325] width 14 height 14
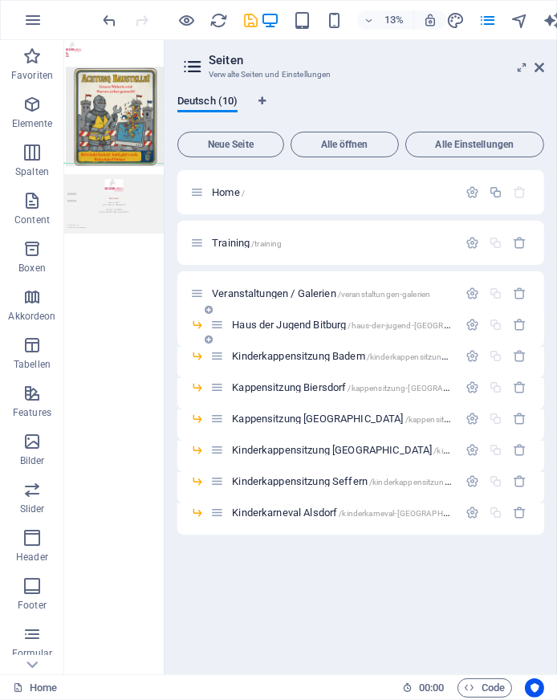
click at [209, 308] on icon at bounding box center [209, 310] width 8 height 10
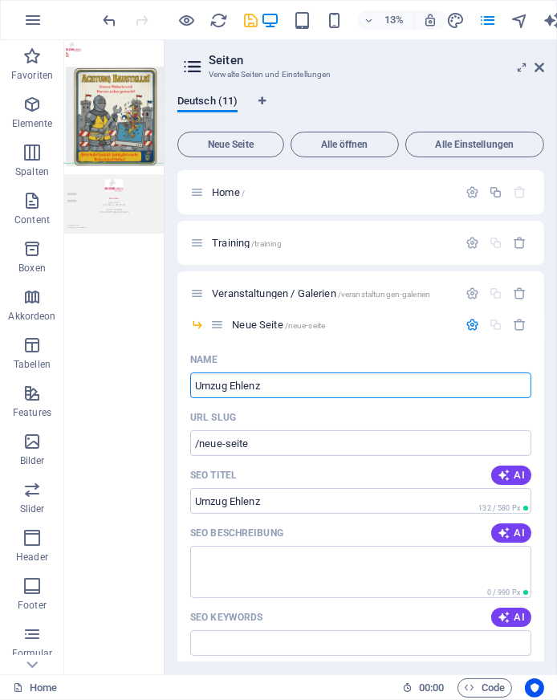
type input "Umzug Ehlenz"
type input "/umzug-ehlenz"
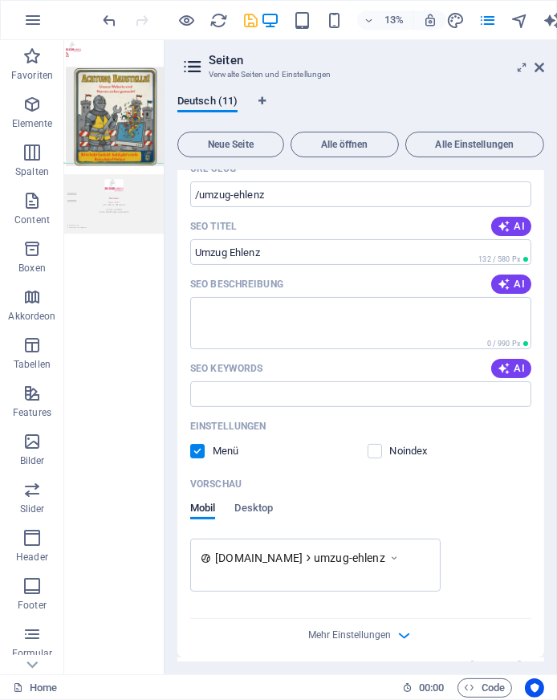
scroll to position [250, 0]
click at [193, 449] on label at bounding box center [197, 450] width 14 height 14
click at [0, 0] on input "checkbox" at bounding box center [0, 0] width 0 height 0
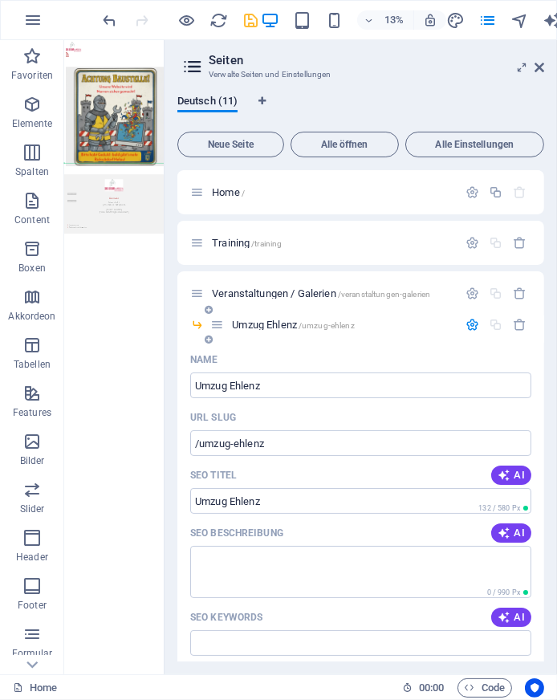
click at [466, 323] on icon "button" at bounding box center [472, 325] width 14 height 14
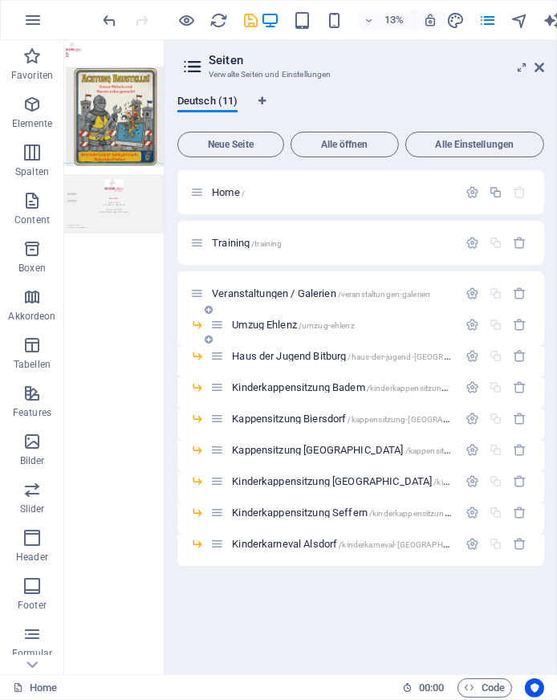
click at [209, 310] on icon at bounding box center [209, 310] width 8 height 10
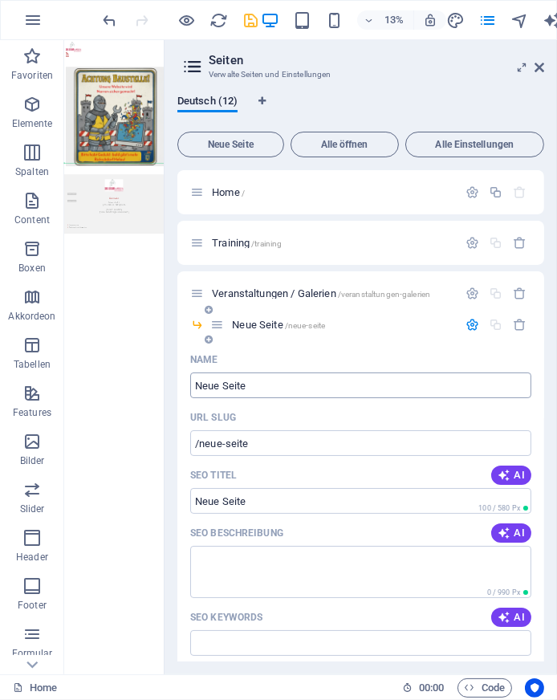
click at [270, 374] on input "Neue Seite" at bounding box center [360, 385] width 341 height 26
paste input "Umzug [GEOGRAPHIC_DATA]"
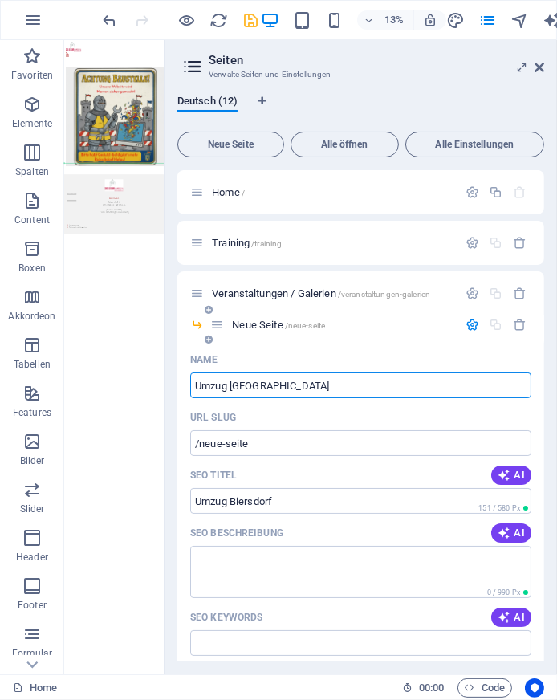
type input "Umzug [GEOGRAPHIC_DATA]"
type input "/umzug-[GEOGRAPHIC_DATA]"
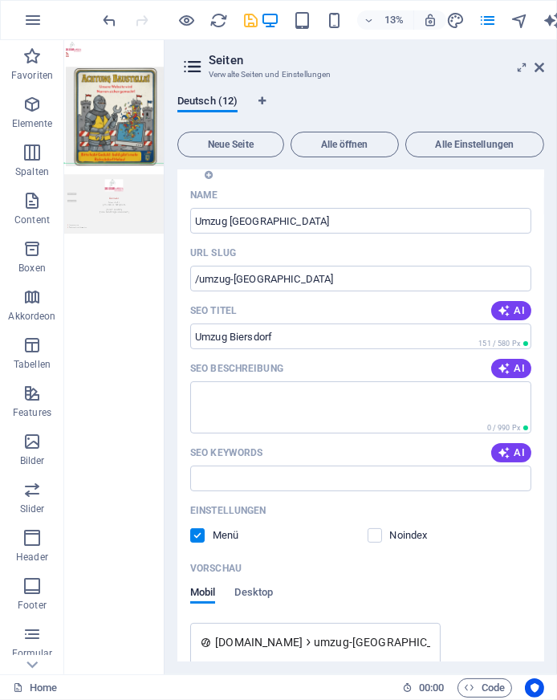
click at [198, 530] on label at bounding box center [197, 535] width 14 height 14
click at [0, 0] on input "checkbox" at bounding box center [0, 0] width 0 height 0
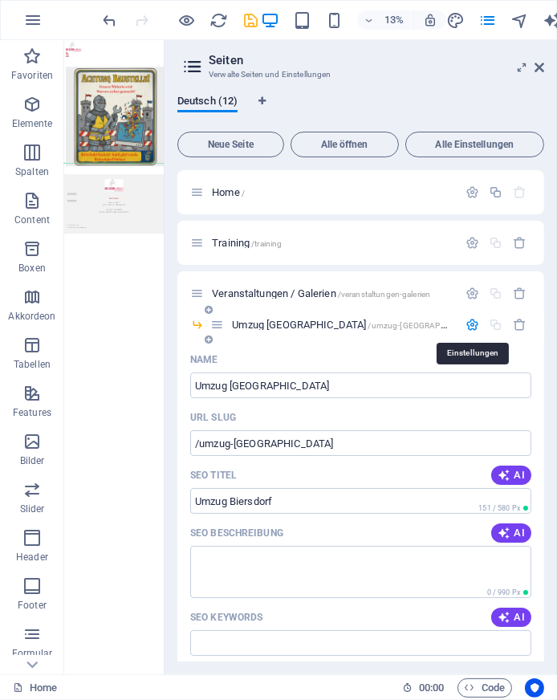
click at [474, 327] on icon "button" at bounding box center [472, 325] width 14 height 14
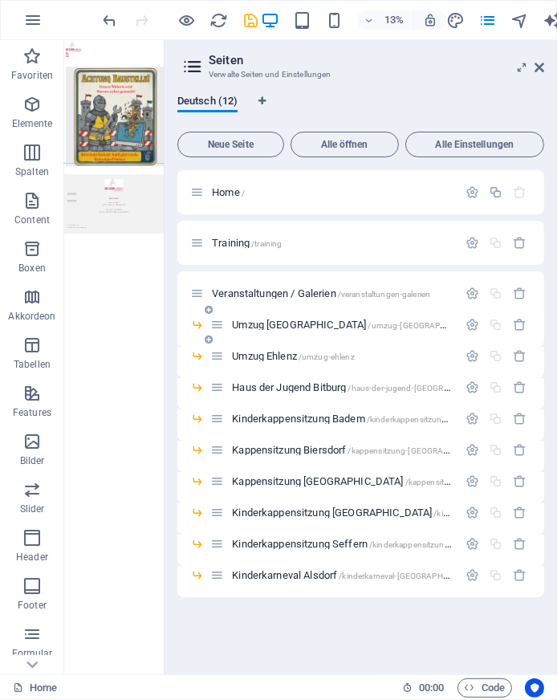
click at [209, 308] on icon at bounding box center [209, 310] width 8 height 10
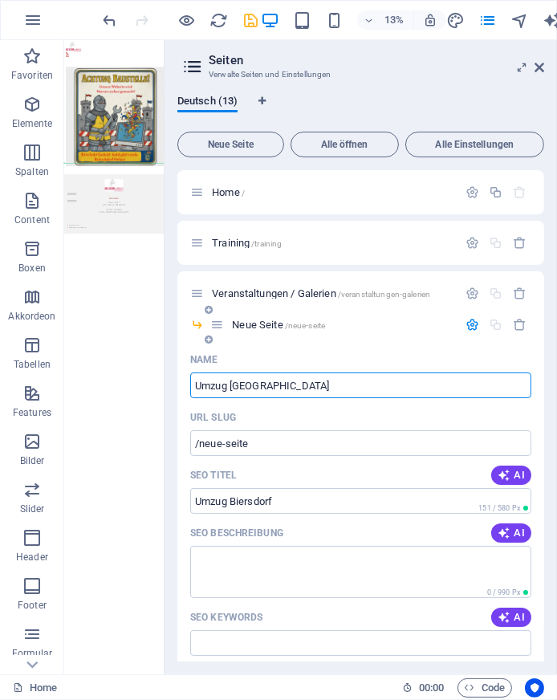
type input "Umzug [GEOGRAPHIC_DATA]"
type input "/umzug-[GEOGRAPHIC_DATA]-13"
type input "Umzug [GEOGRAPHIC_DATA]"
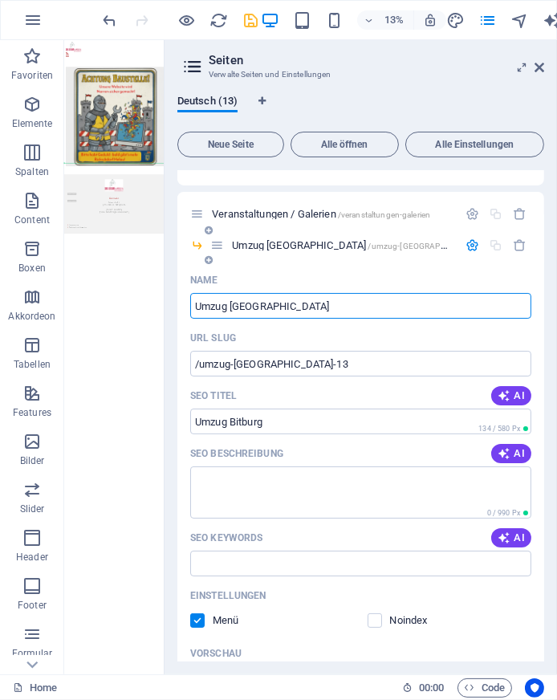
scroll to position [80, 0]
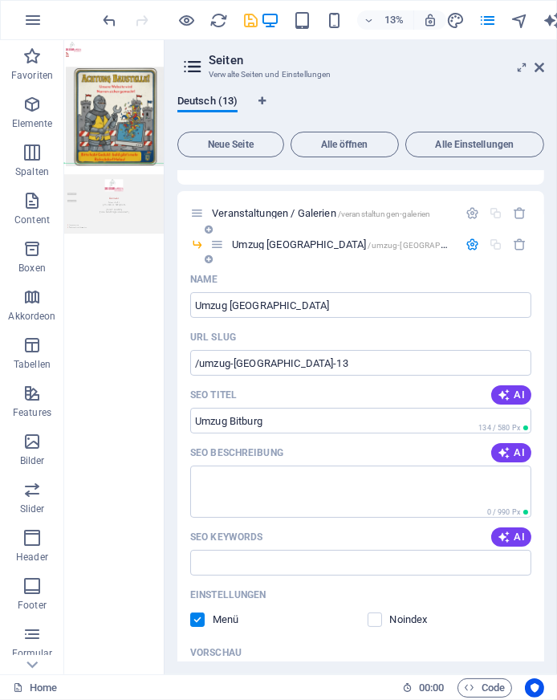
click at [193, 624] on label at bounding box center [197, 619] width 14 height 14
click at [0, 0] on input "checkbox" at bounding box center [0, 0] width 0 height 0
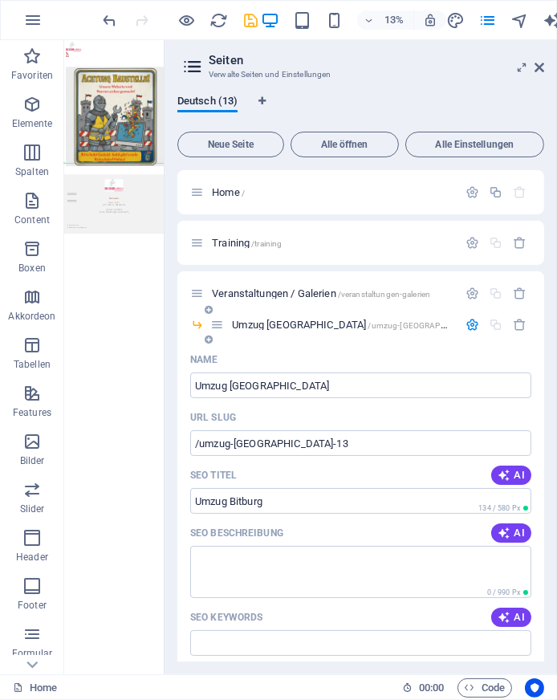
click at [471, 320] on icon "button" at bounding box center [472, 325] width 14 height 14
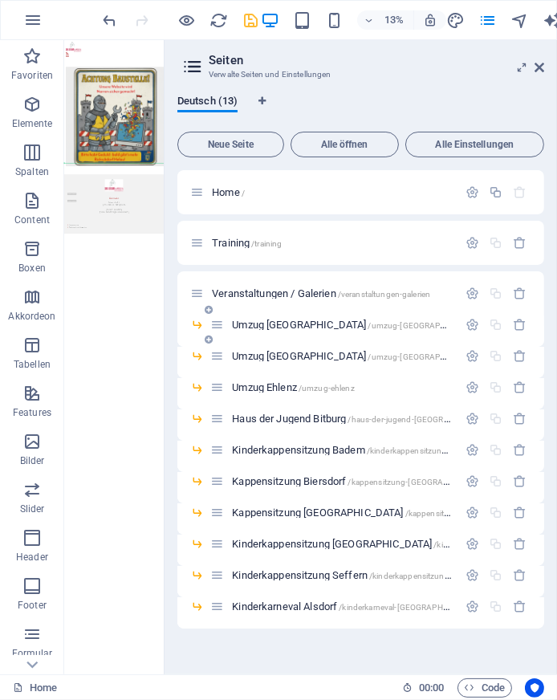
click at [210, 310] on icon at bounding box center [209, 310] width 8 height 10
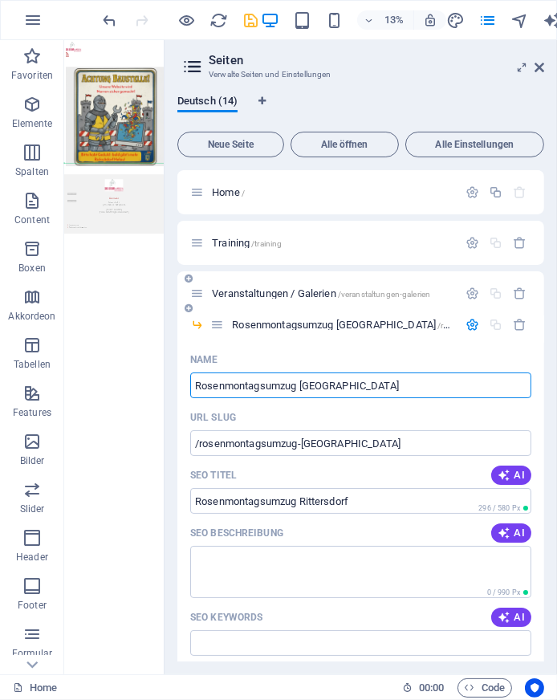
type input "Rosenmontagsumzug [GEOGRAPHIC_DATA]"
type input "/rosenmontagsumzug-[GEOGRAPHIC_DATA]"
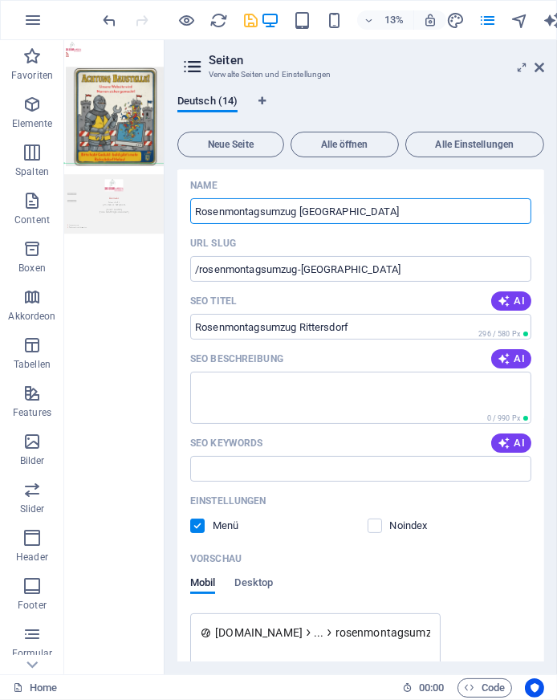
scroll to position [176, 0]
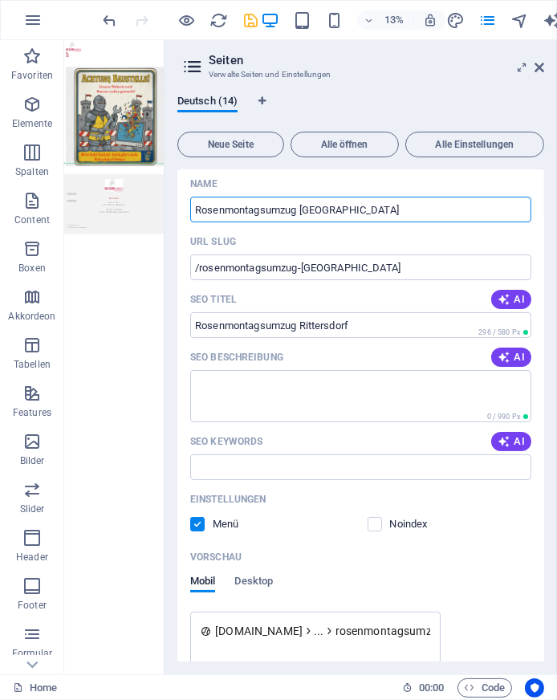
click at [201, 523] on label at bounding box center [197, 524] width 14 height 14
click at [0, 0] on input "checkbox" at bounding box center [0, 0] width 0 height 0
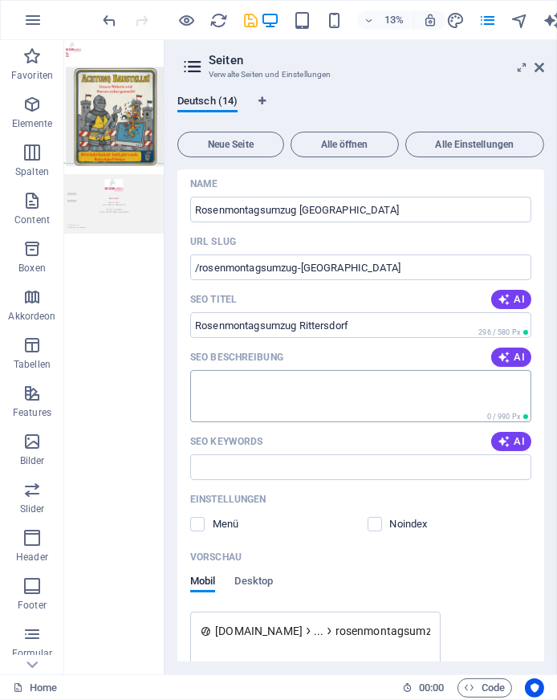
scroll to position [0, 0]
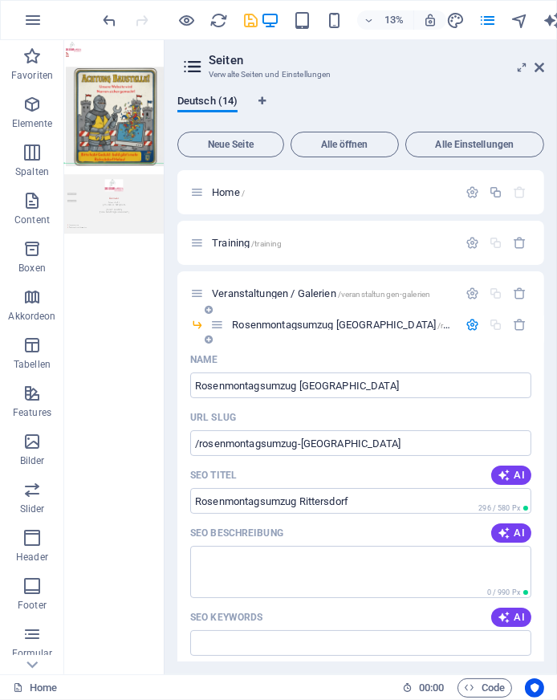
click at [475, 323] on icon "button" at bounding box center [472, 325] width 14 height 14
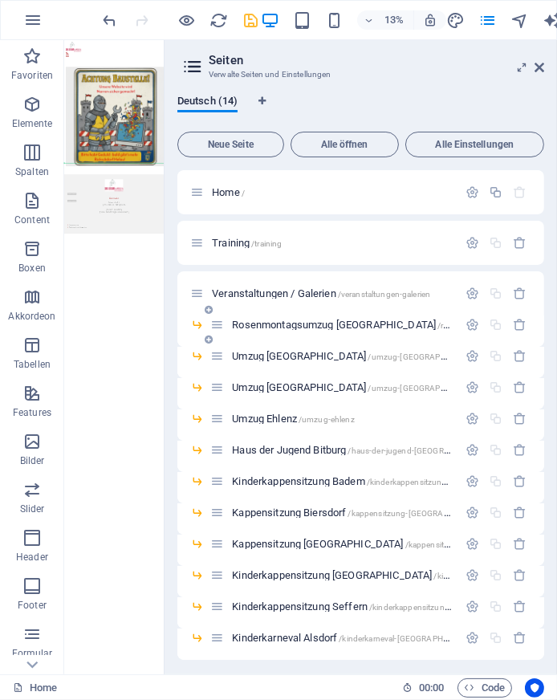
click at [208, 311] on icon at bounding box center [209, 310] width 8 height 10
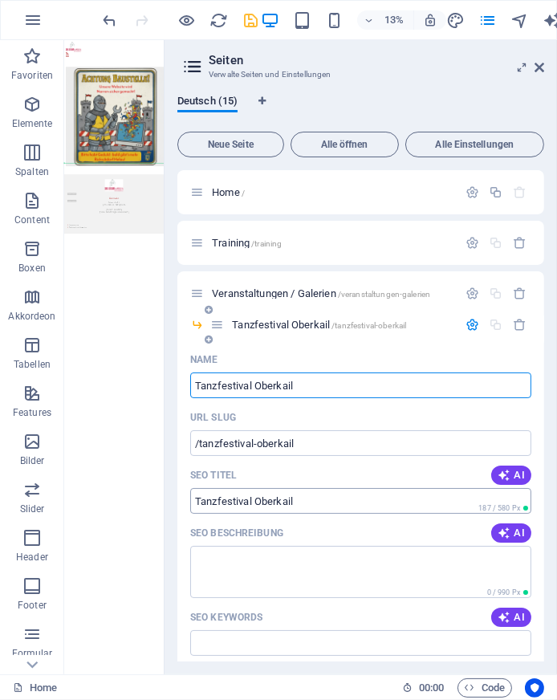
type input "Tanzfestival Oberkail"
type input "/tanzfestival-oberkail"
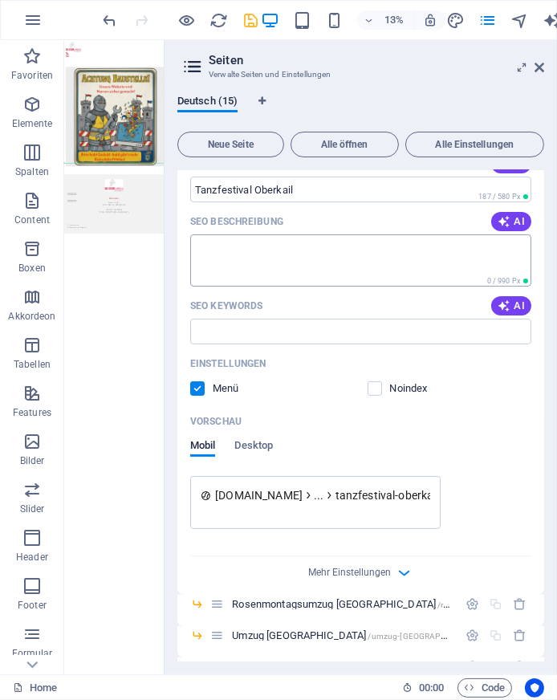
scroll to position [319, 0]
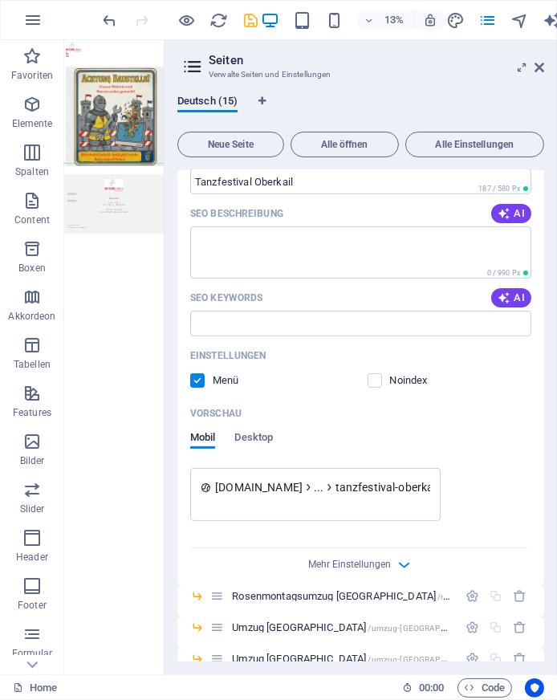
click at [195, 384] on label at bounding box center [197, 380] width 14 height 14
click at [0, 0] on input "checkbox" at bounding box center [0, 0] width 0 height 0
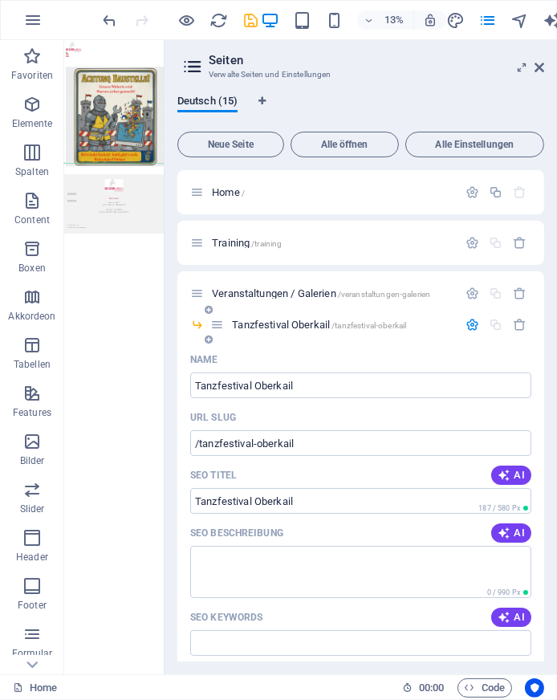
click at [472, 323] on icon "button" at bounding box center [472, 325] width 14 height 14
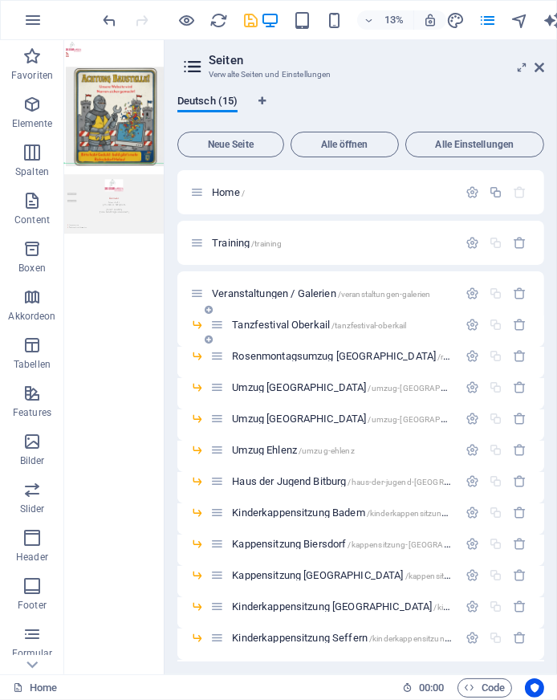
click at [209, 310] on icon at bounding box center [209, 310] width 8 height 10
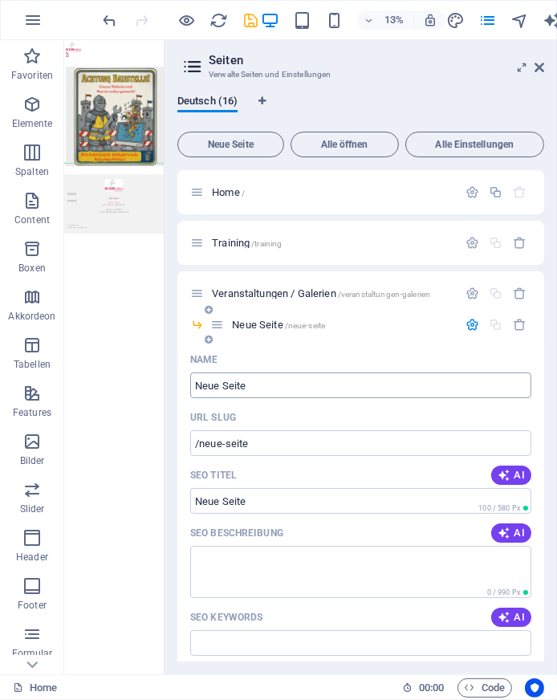
click at [270, 383] on input "Neue Seite" at bounding box center [360, 385] width 341 height 26
paste input "Tanzturnier Badem"
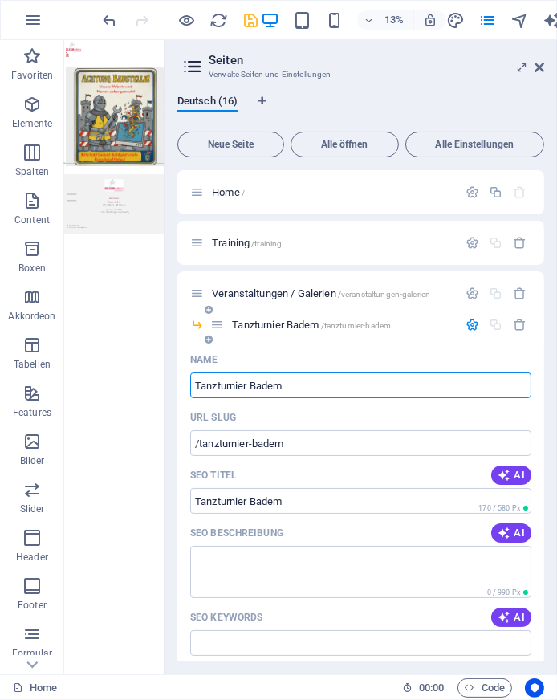
type input "Tanzturnier Badem"
type input "/tanzturnier-badem"
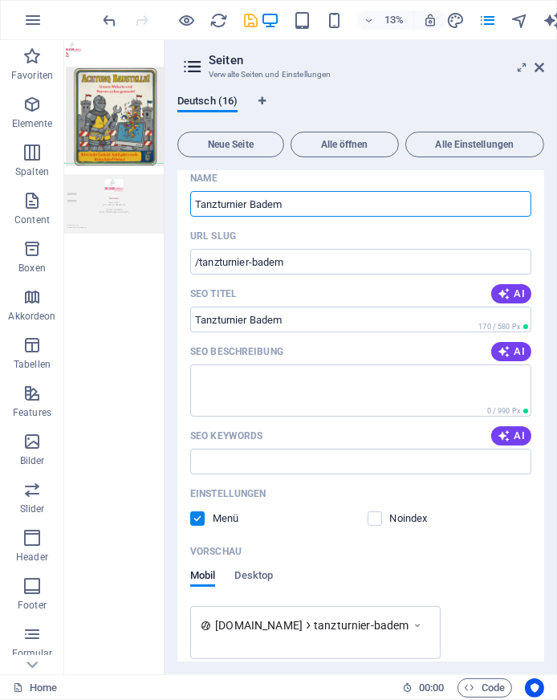
scroll to position [182, 0]
click at [200, 519] on label at bounding box center [197, 517] width 14 height 14
click at [0, 0] on input "checkbox" at bounding box center [0, 0] width 0 height 0
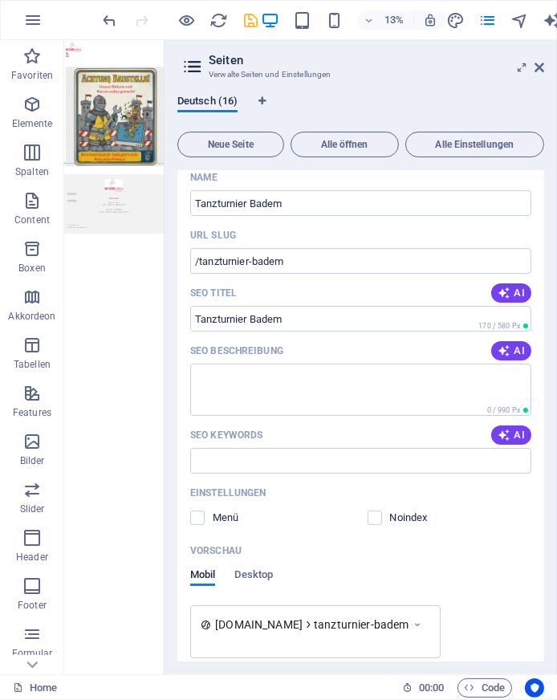
scroll to position [0, 0]
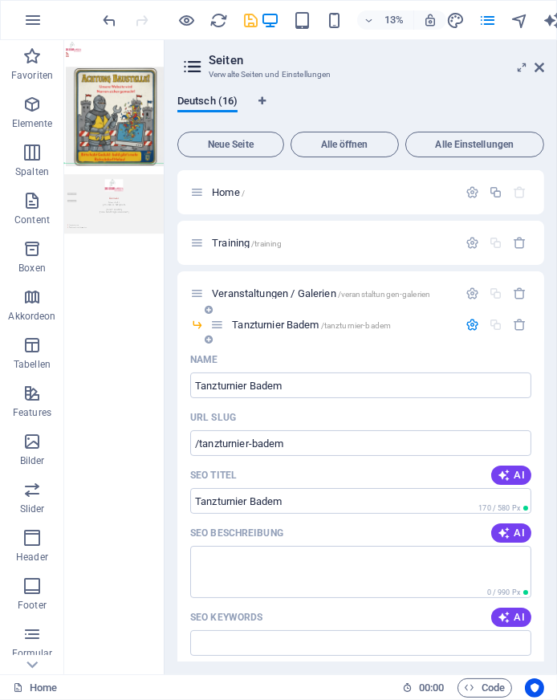
click at [476, 323] on icon "button" at bounding box center [472, 325] width 14 height 14
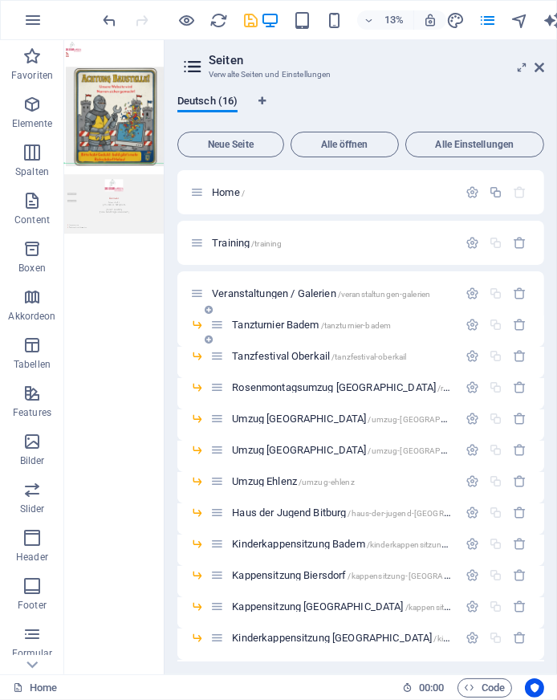
click at [208, 310] on icon at bounding box center [209, 310] width 8 height 10
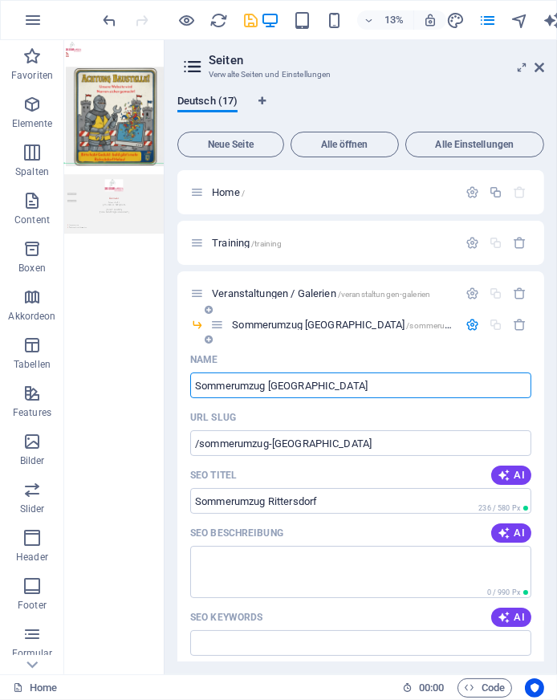
type input "Sommerumzug [GEOGRAPHIC_DATA]"
type input "/sommerumzug-[GEOGRAPHIC_DATA]"
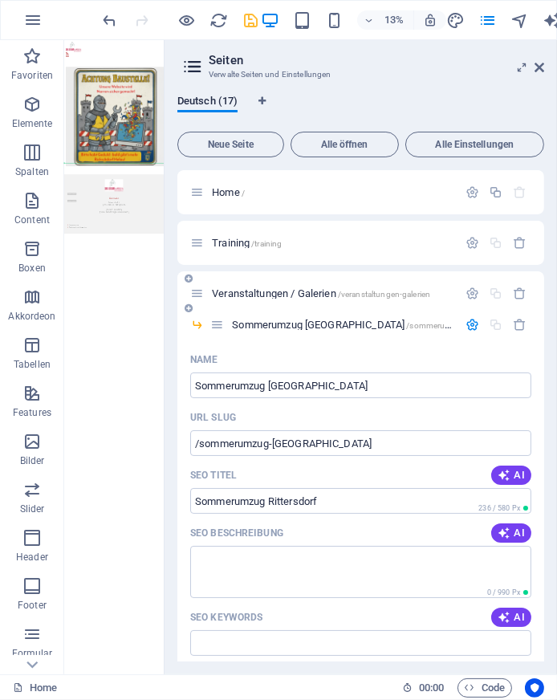
click at [301, 288] on span "Veranstaltungen / Galerien /veranstaltungen-galerien" at bounding box center [321, 293] width 218 height 12
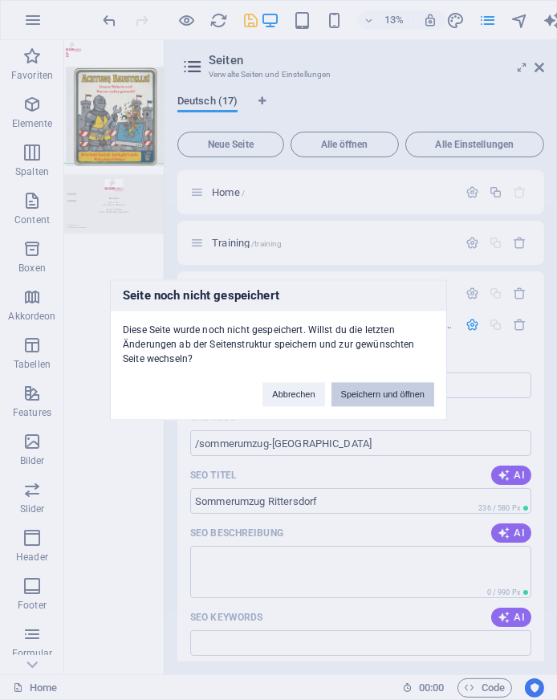
drag, startPoint x: 364, startPoint y: 390, endPoint x: 226, endPoint y: 390, distance: 138.8
click at [226, 390] on div "Seite noch nicht gespeichert Diese Seite wurde noch nicht gespeichert. Willst d…" at bounding box center [278, 350] width 337 height 140
click at [291, 404] on button "Abbrechen" at bounding box center [293, 395] width 62 height 24
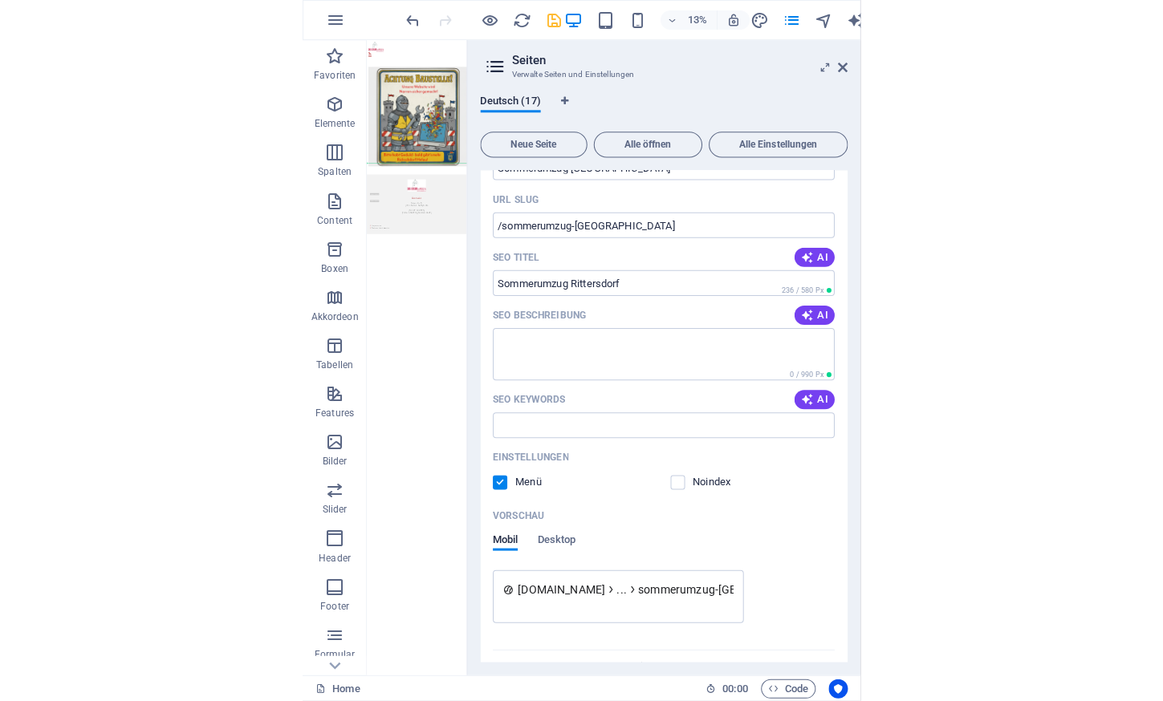
scroll to position [219, 0]
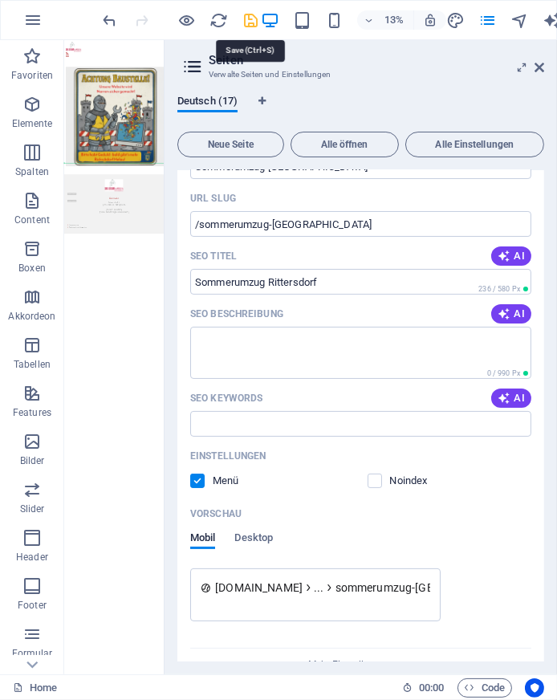
click at [246, 20] on icon "save" at bounding box center [251, 20] width 18 height 18
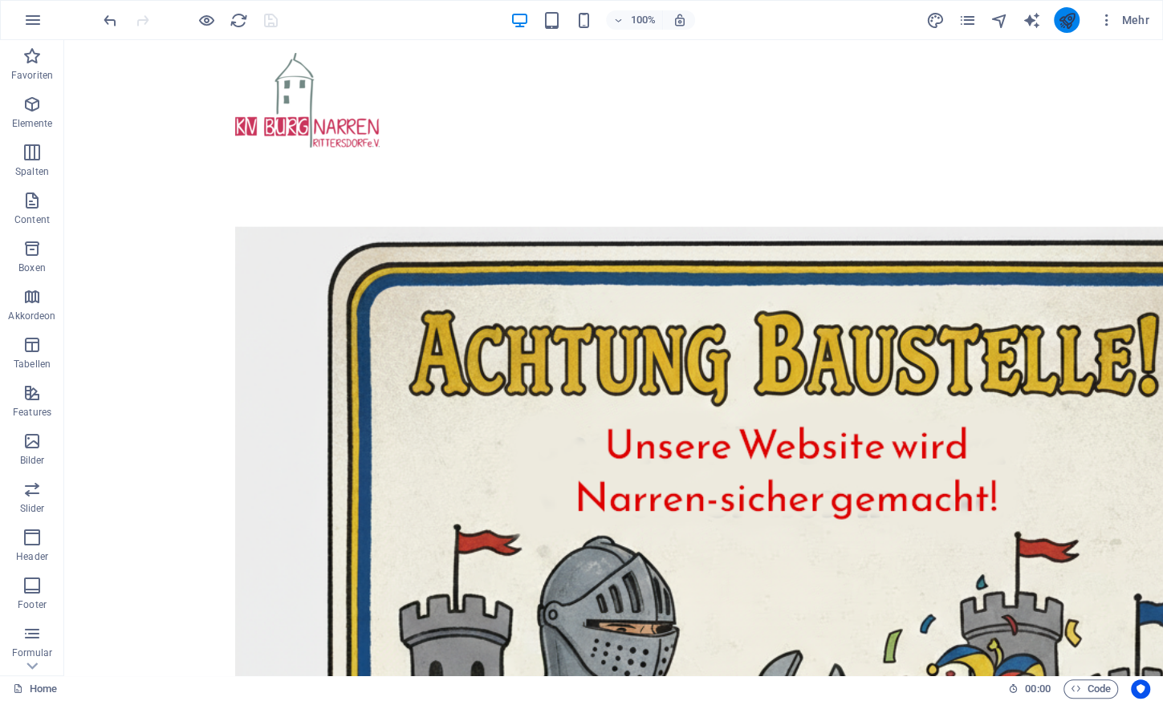
click at [1056, 24] on button "publish" at bounding box center [1067, 20] width 26 height 26
